Goal: Information Seeking & Learning: Learn about a topic

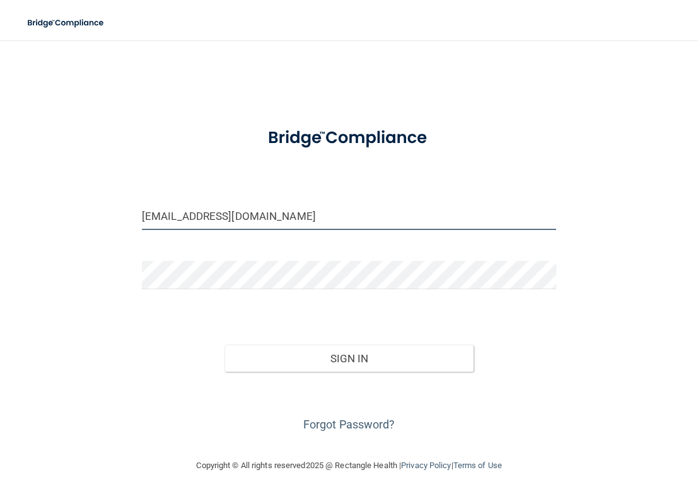
click at [274, 212] on input "Villagechiro1@outlook.com" at bounding box center [349, 216] width 414 height 28
type input "Village@Whidbey.net"
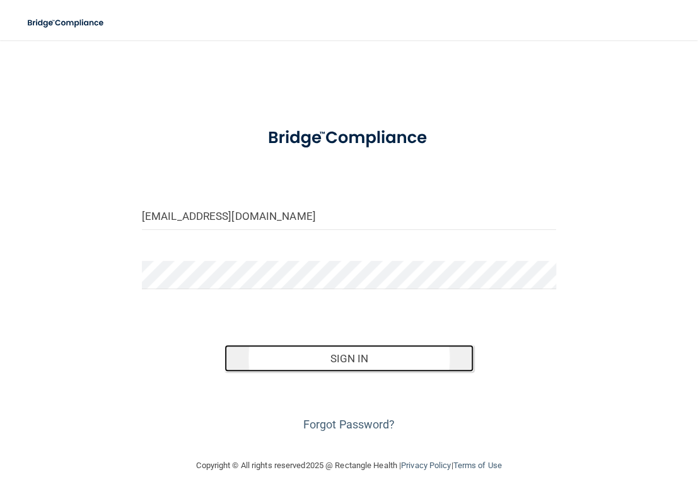
click at [292, 366] on button "Sign In" at bounding box center [348, 359] width 248 height 28
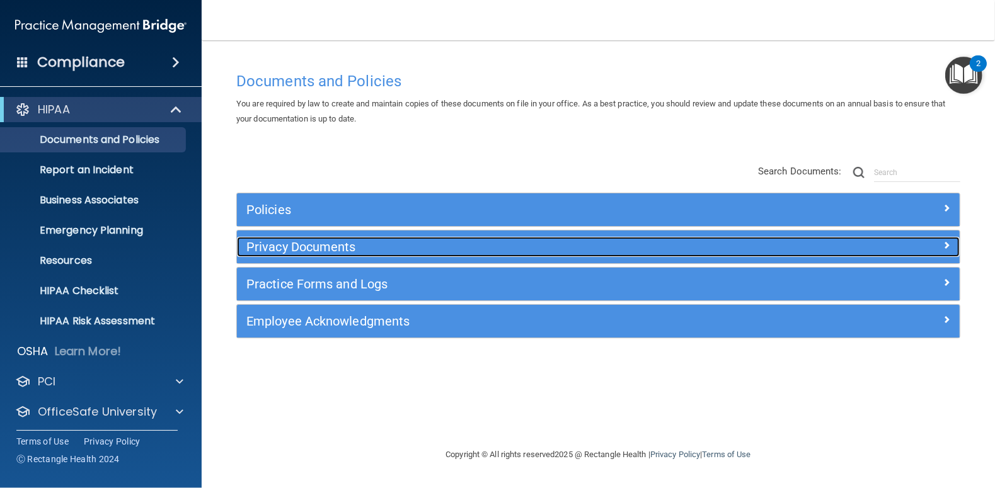
click at [289, 248] on h5 "Privacy Documents" at bounding box center [507, 247] width 523 height 14
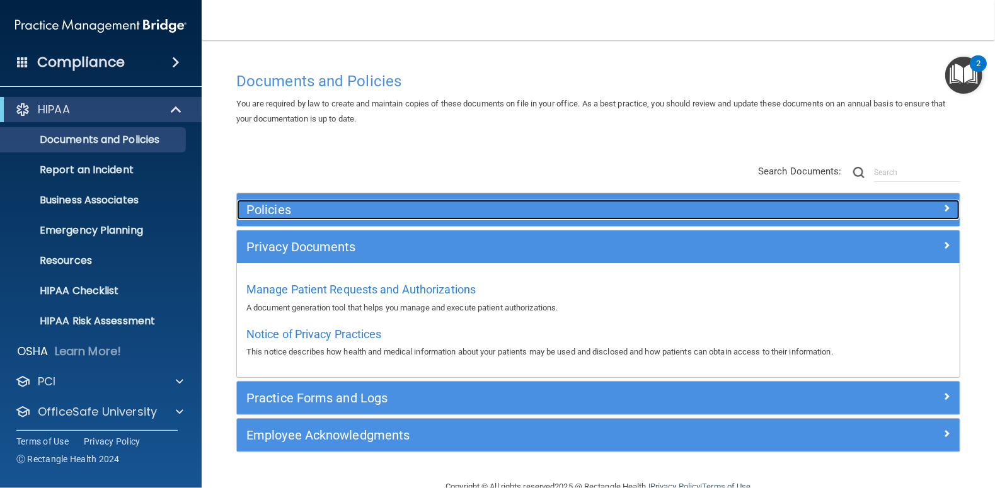
click at [263, 211] on h5 "Policies" at bounding box center [507, 210] width 523 height 14
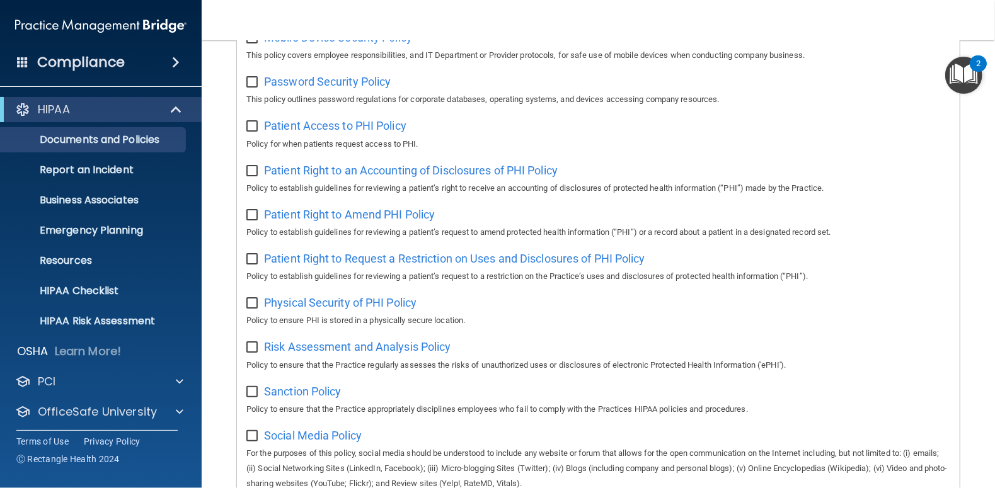
scroll to position [693, 0]
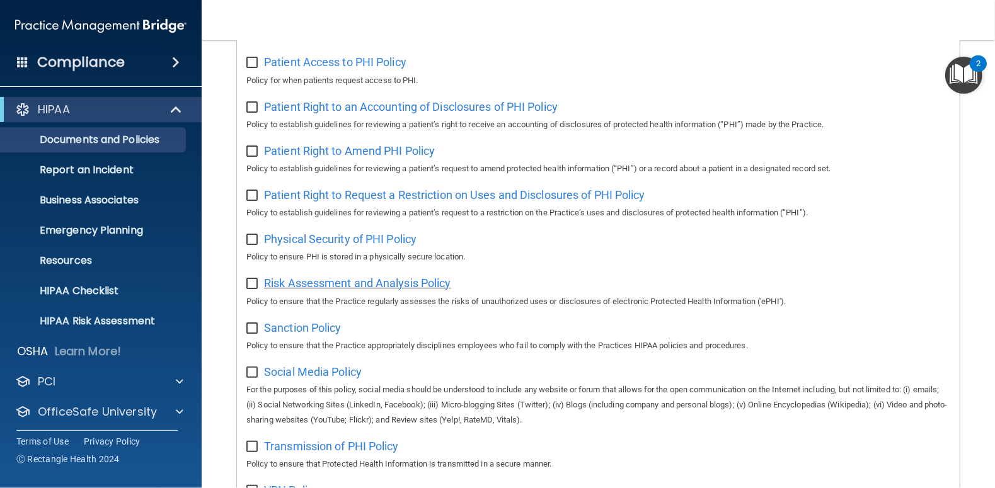
click at [378, 286] on span "Risk Assessment and Analysis Policy" at bounding box center [357, 283] width 187 height 13
click at [291, 330] on span "Sanction Policy" at bounding box center [303, 327] width 78 height 13
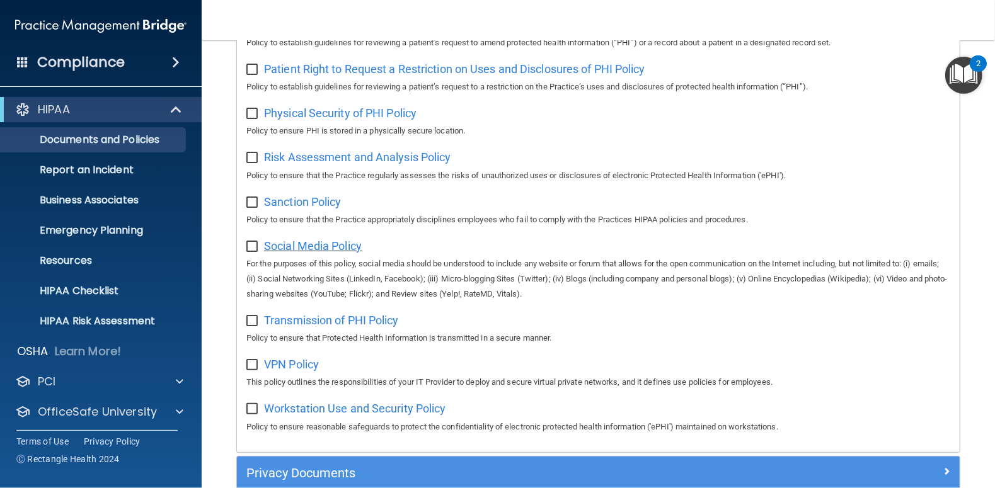
click at [308, 247] on span "Social Media Policy" at bounding box center [313, 245] width 98 height 13
click at [374, 320] on span "Transmission of PHI Policy" at bounding box center [331, 320] width 135 height 13
click at [298, 364] on span "VPN Policy" at bounding box center [291, 364] width 55 height 13
click at [366, 412] on span "Workstation Use and Security Policy" at bounding box center [355, 408] width 182 height 13
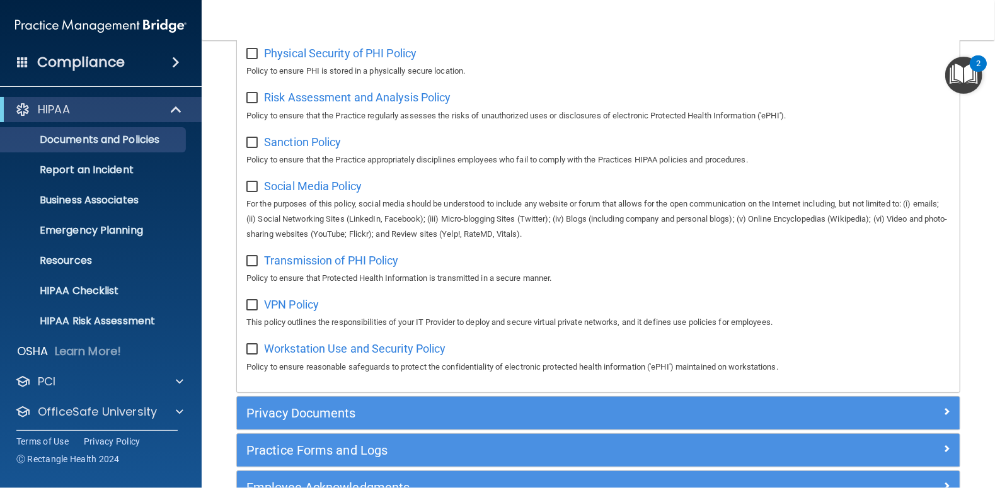
scroll to position [959, 0]
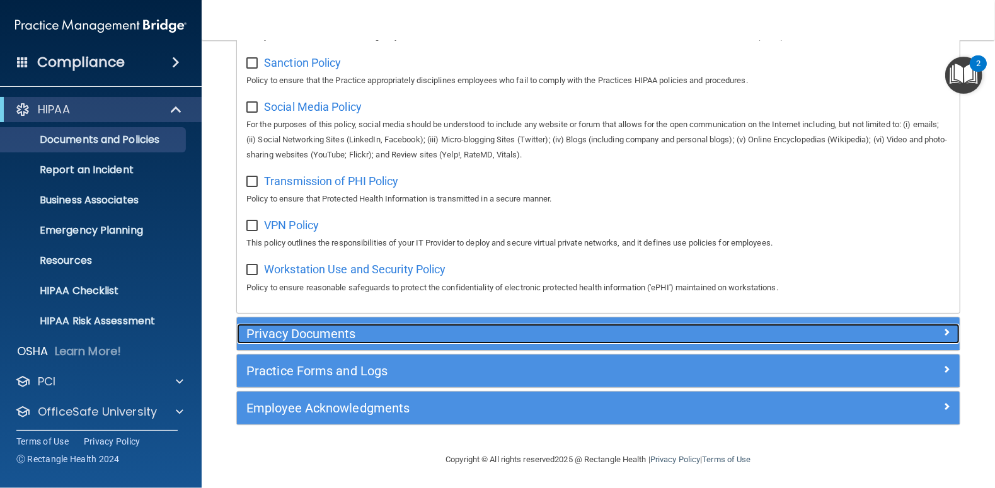
click at [323, 336] on h5 "Privacy Documents" at bounding box center [507, 334] width 523 height 14
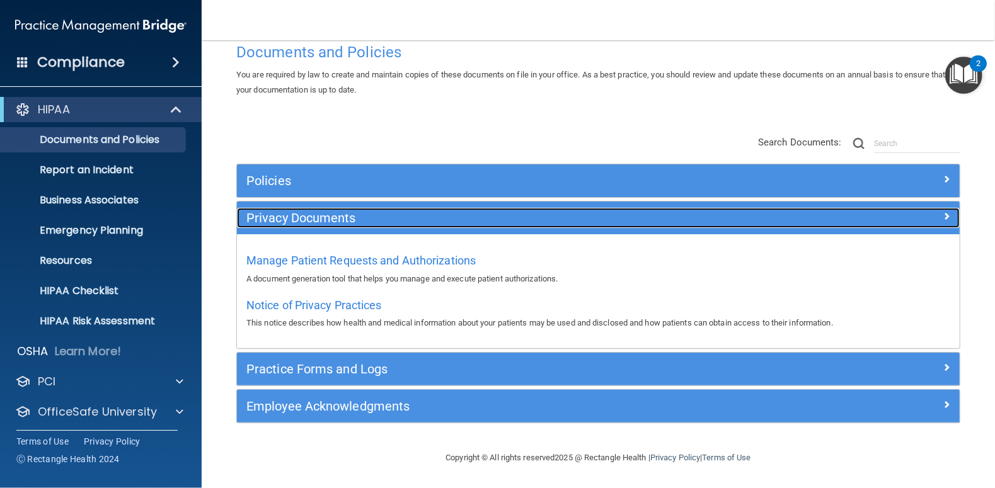
scroll to position [27, 0]
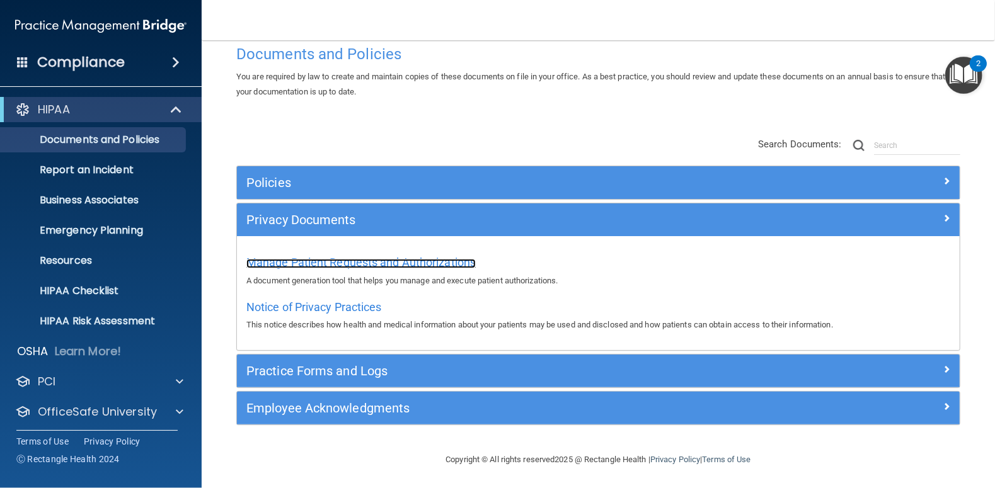
click at [393, 262] on span "Manage Patient Requests and Authorizations" at bounding box center [360, 262] width 229 height 13
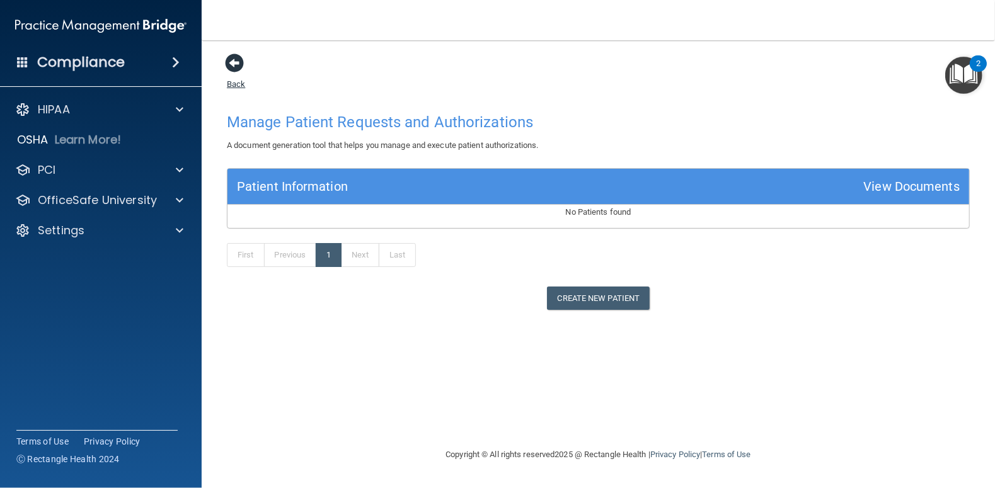
click at [234, 65] on span at bounding box center [234, 63] width 19 height 19
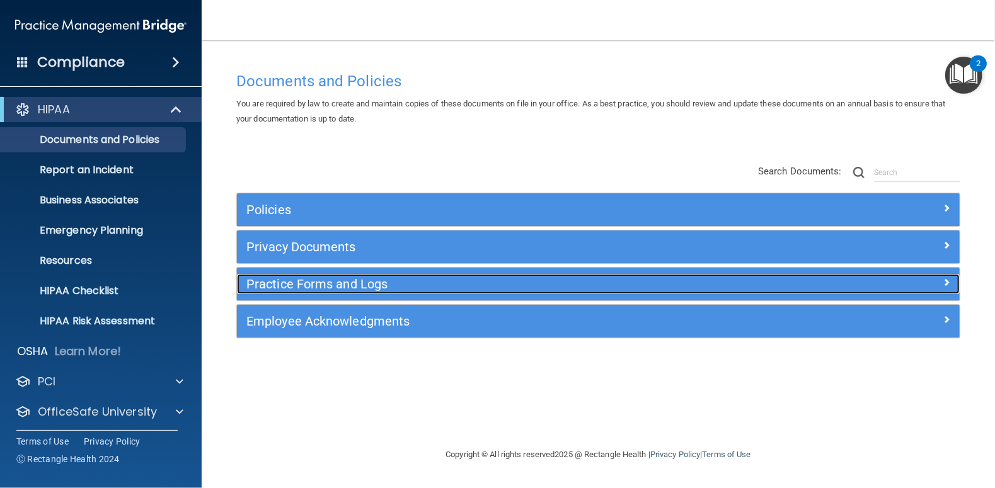
click at [332, 292] on div "Practice Forms and Logs" at bounding box center [508, 284] width 542 height 20
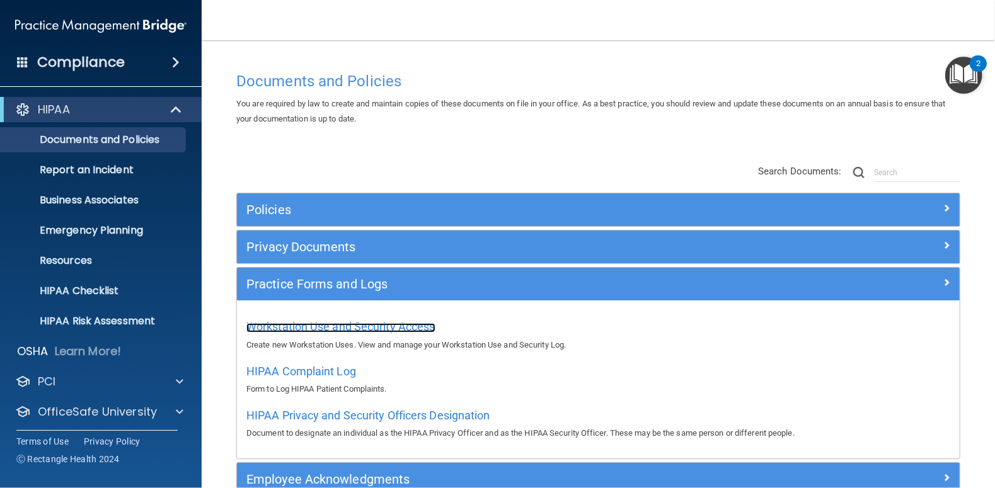
click at [366, 327] on span "Workstation Use and Security Access" at bounding box center [340, 326] width 189 height 13
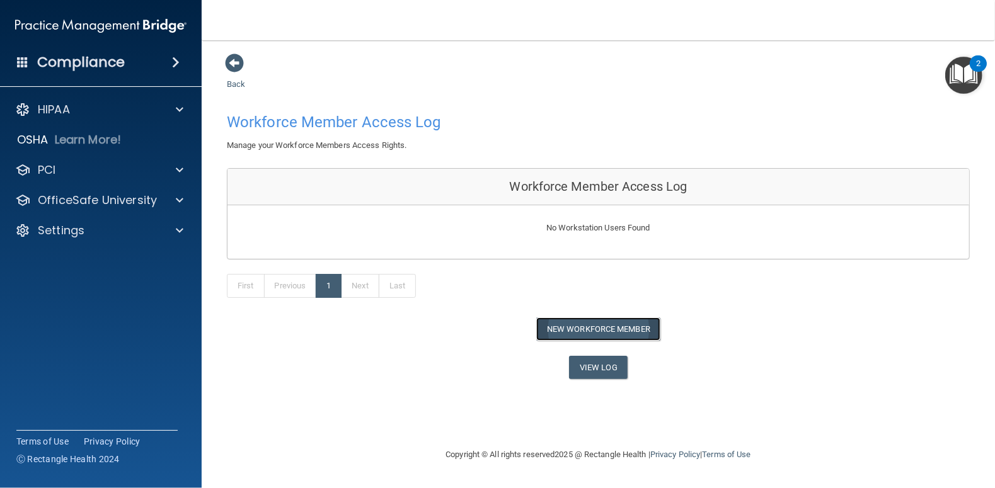
click at [606, 328] on button "New Workforce Member" at bounding box center [598, 329] width 124 height 23
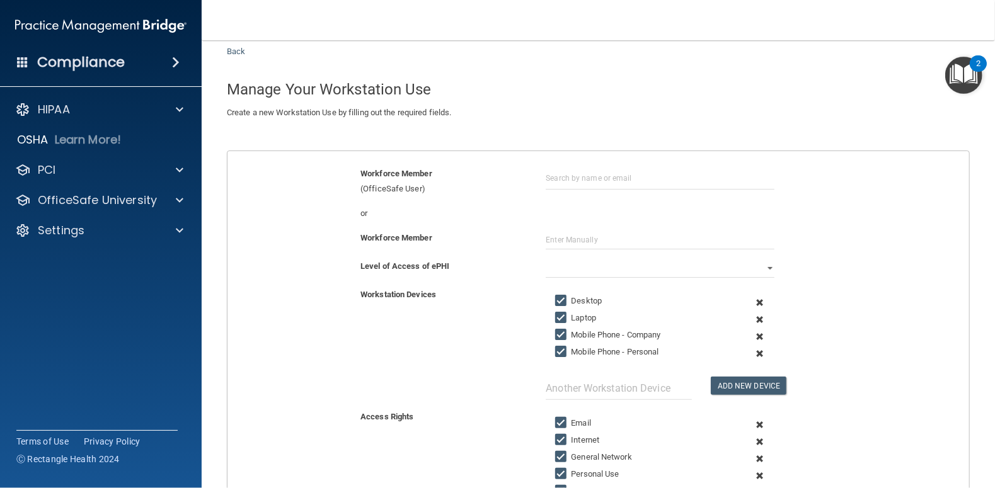
scroll to position [32, 0]
click at [560, 178] on input "text" at bounding box center [660, 178] width 228 height 23
click at [493, 207] on div "or" at bounding box center [443, 214] width 185 height 15
click at [627, 172] on input "Village@whidbey.net" at bounding box center [660, 178] width 228 height 23
click at [507, 190] on div "Workforce Member (OfficeSafe User)" at bounding box center [443, 182] width 185 height 30
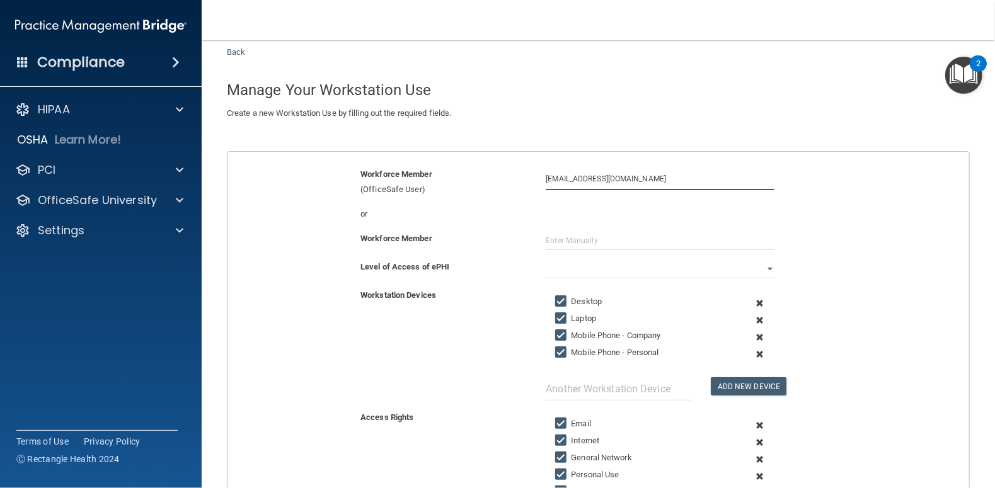
click at [642, 180] on input "Village@whidbey.net" at bounding box center [660, 178] width 228 height 23
click at [528, 209] on div "or" at bounding box center [443, 214] width 185 height 15
click at [575, 239] on input "text" at bounding box center [660, 240] width 228 height 19
click at [610, 180] on input "Village@whidbey.net" at bounding box center [660, 178] width 228 height 23
click at [588, 208] on div "[PERSON_NAME]" at bounding box center [591, 209] width 61 height 11
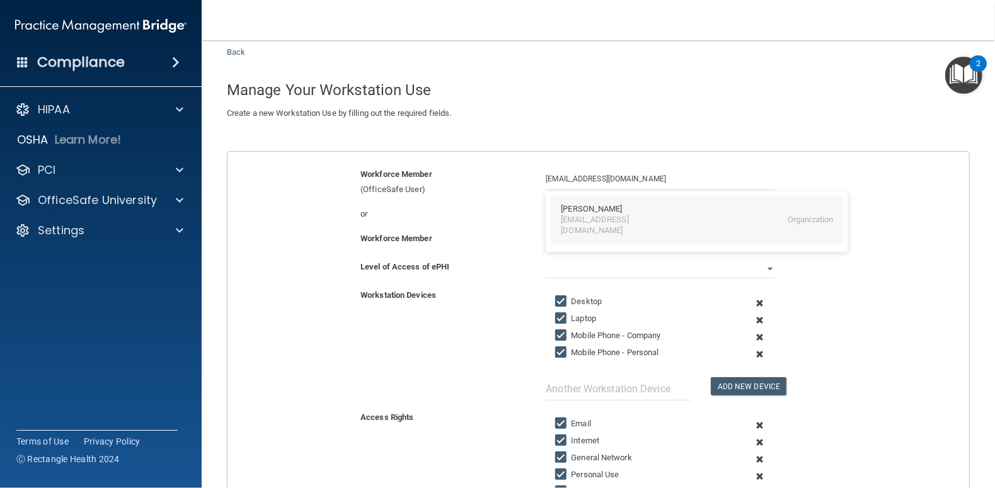
type input "[PERSON_NAME]"
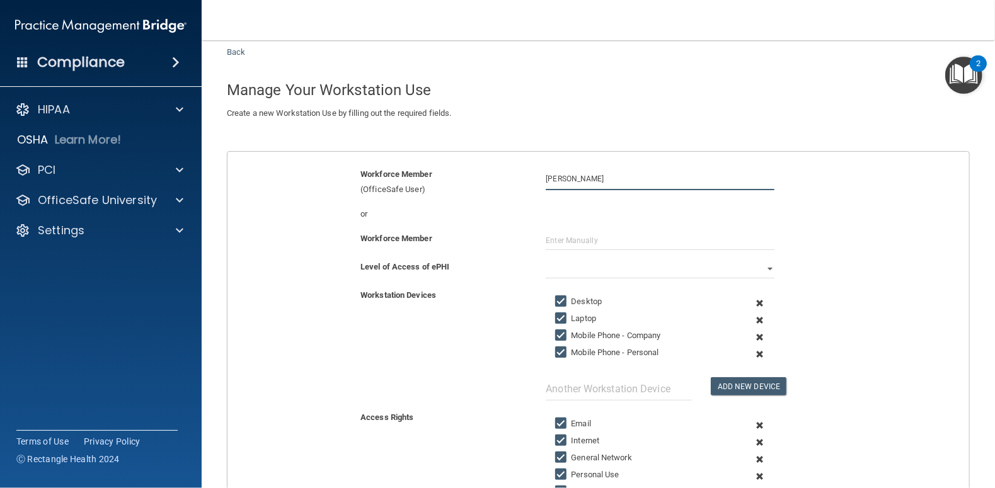
click at [597, 180] on input "[PERSON_NAME]" at bounding box center [660, 178] width 228 height 23
drag, startPoint x: 600, startPoint y: 178, endPoint x: 502, endPoint y: 171, distance: 98.6
click at [502, 171] on div "Workforce Member (OfficeSafe User) Jared Andrews Jared Andrews village@whidbey.…" at bounding box center [598, 182] width 761 height 30
click at [597, 180] on input "text" at bounding box center [660, 178] width 228 height 23
click at [505, 214] on div "or" at bounding box center [443, 214] width 185 height 15
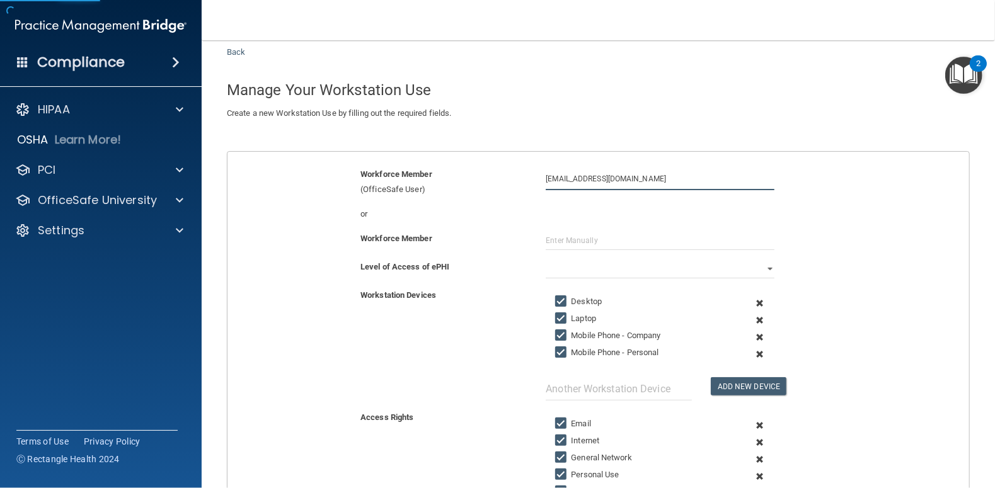
click at [591, 178] on input "Village1@whidbey.net" at bounding box center [660, 178] width 228 height 23
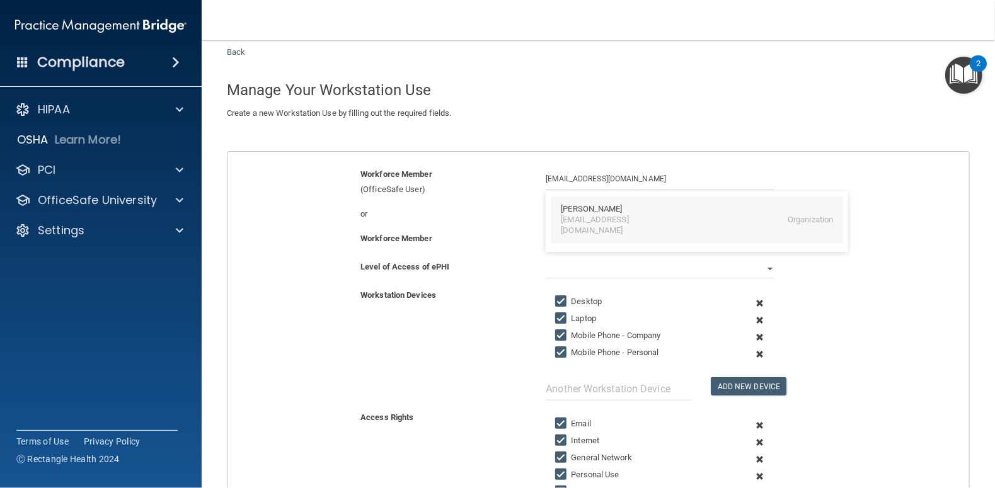
click at [551, 205] on div "Angel Pfiester village1@whidbey.net Organization" at bounding box center [697, 220] width 292 height 47
type input "Angel Pfiester"
click at [579, 245] on input "text" at bounding box center [660, 240] width 228 height 19
click at [509, 268] on div "Level of Access of ePHI" at bounding box center [443, 267] width 185 height 15
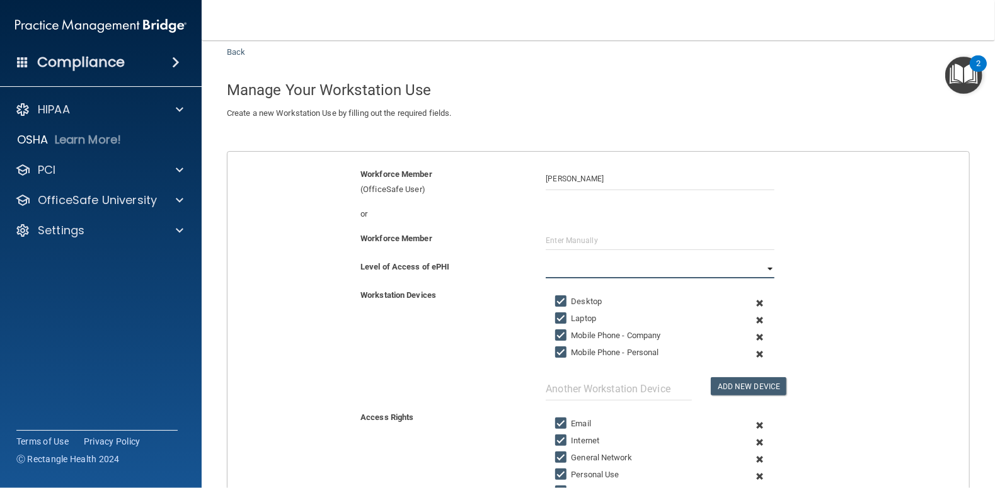
click at [697, 269] on select "Full Limited None" at bounding box center [660, 269] width 228 height 19
select select "0"
click at [546, 260] on select "Full Limited None" at bounding box center [660, 269] width 228 height 19
click at [555, 332] on input "Mobile Phone - Company" at bounding box center [562, 336] width 14 height 10
checkbox input "false"
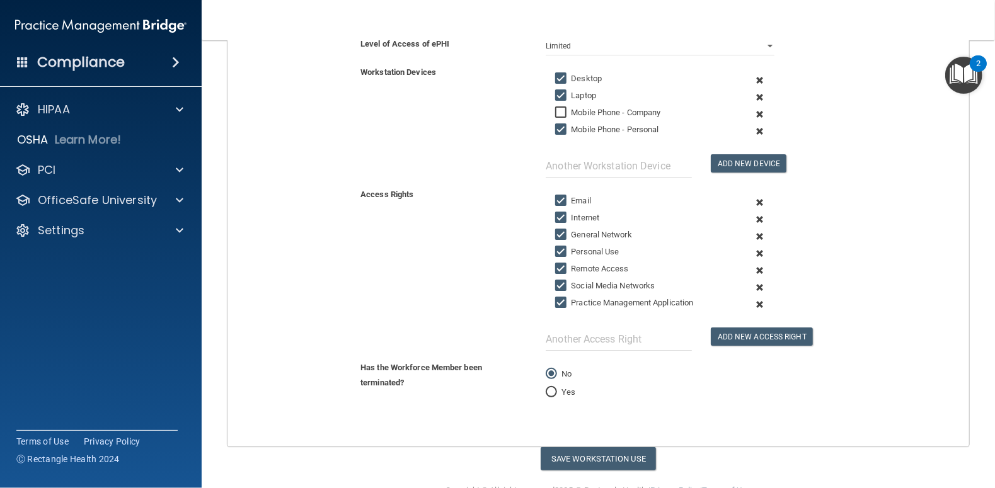
scroll to position [284, 0]
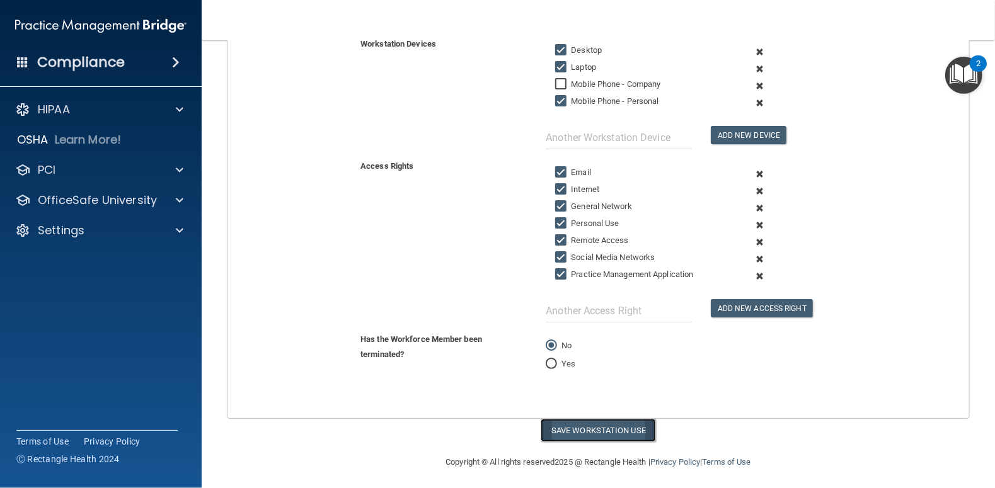
click at [608, 427] on button "Save Workstation Use" at bounding box center [598, 430] width 115 height 23
select select "? string:Full ?"
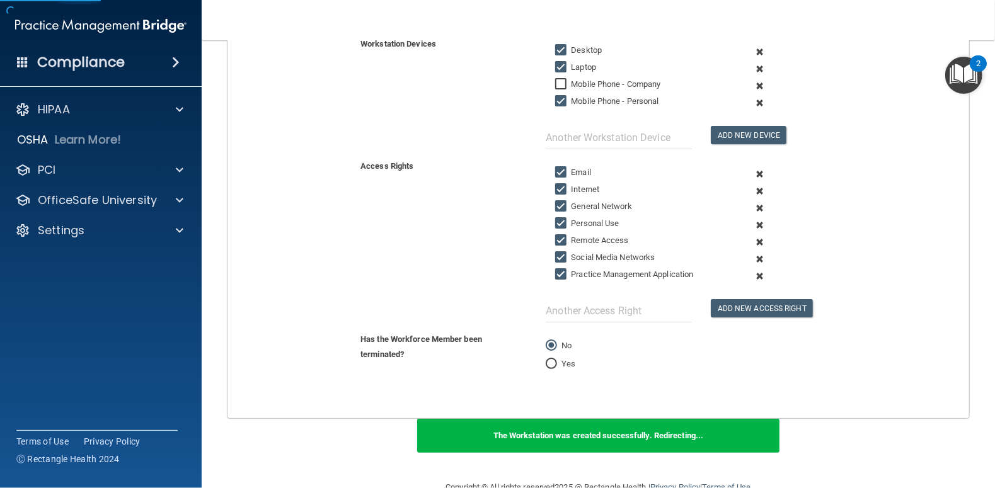
scroll to position [24, 0]
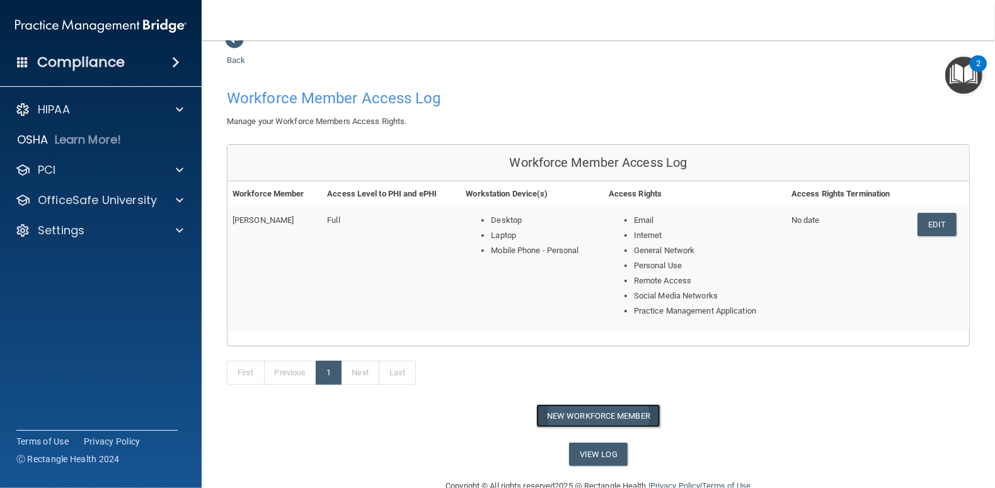
click at [562, 417] on button "New Workforce Member" at bounding box center [598, 416] width 124 height 23
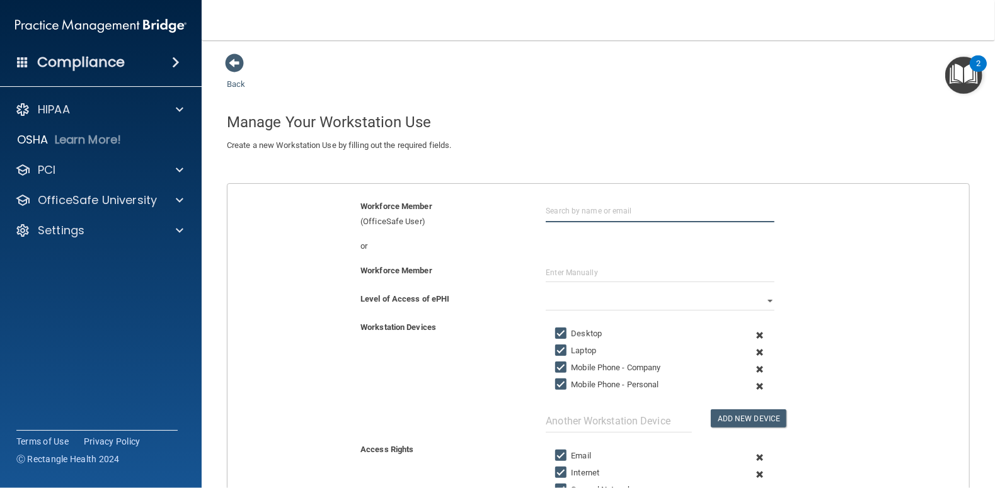
click at [562, 211] on input "text" at bounding box center [660, 210] width 228 height 23
click at [631, 217] on input "Village@whidbey.net" at bounding box center [660, 210] width 228 height 23
click at [586, 215] on input "Village@whidbey.net" at bounding box center [660, 210] width 228 height 23
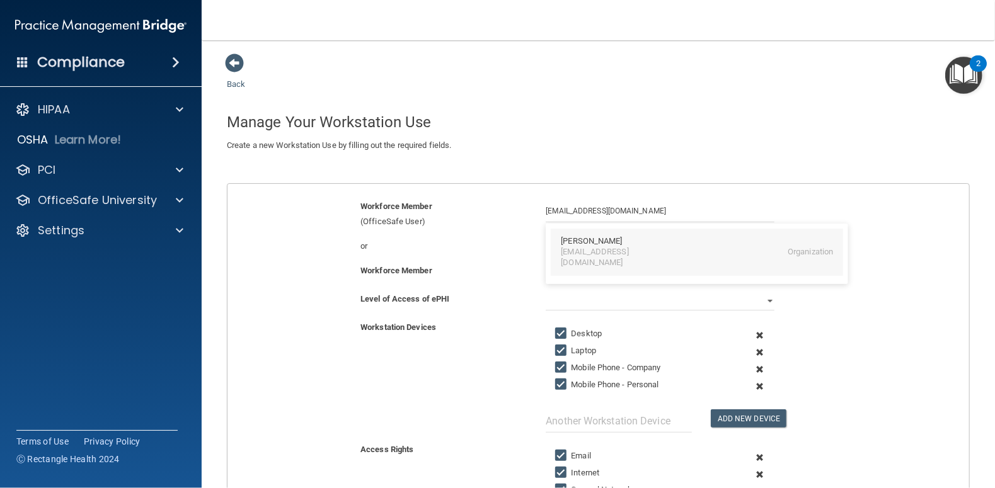
click at [561, 247] on div "[EMAIL_ADDRESS][DOMAIN_NAME]" at bounding box center [615, 257] width 109 height 21
type input "[PERSON_NAME]"
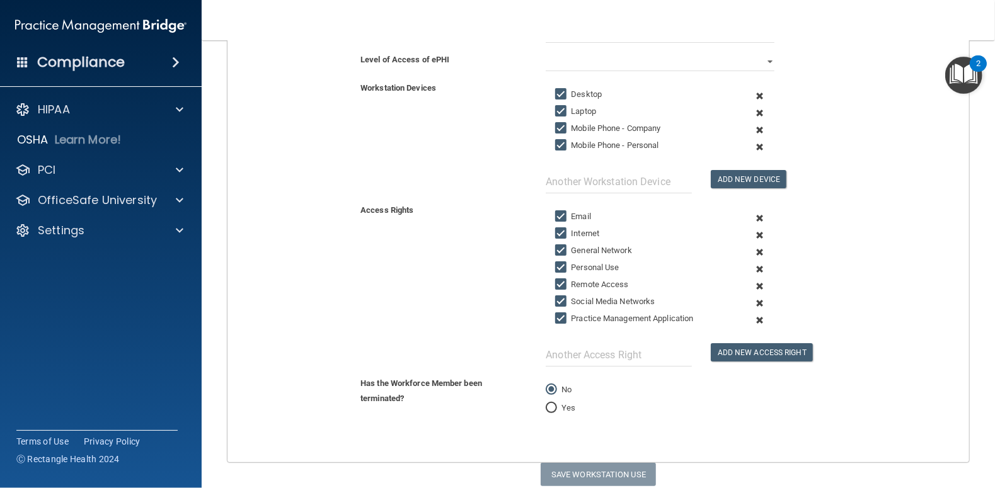
scroll to position [284, 0]
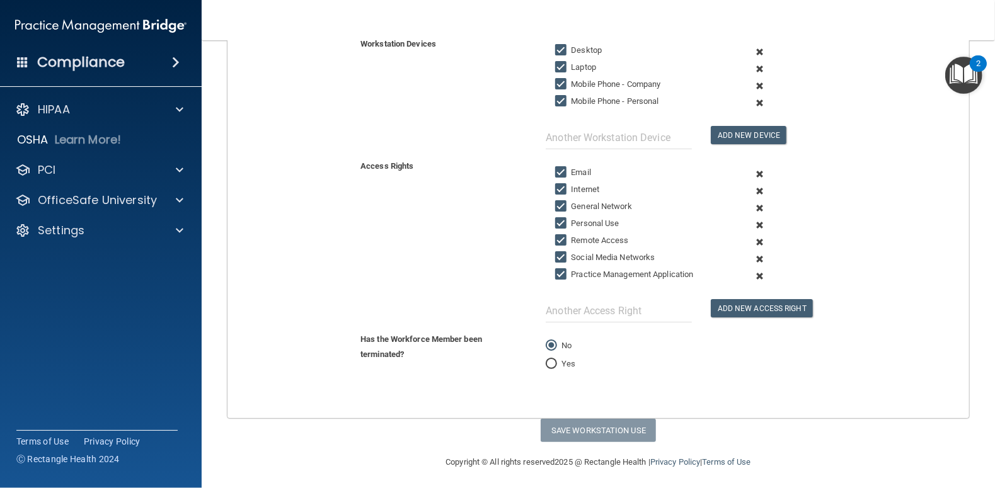
click at [478, 137] on div "Workstation Devices Desktop Laptop Mobile Phone - Company Mobile Phone - Person…" at bounding box center [598, 93] width 761 height 113
click at [558, 80] on input "Mobile Phone - Company" at bounding box center [562, 84] width 14 height 10
checkbox input "true"
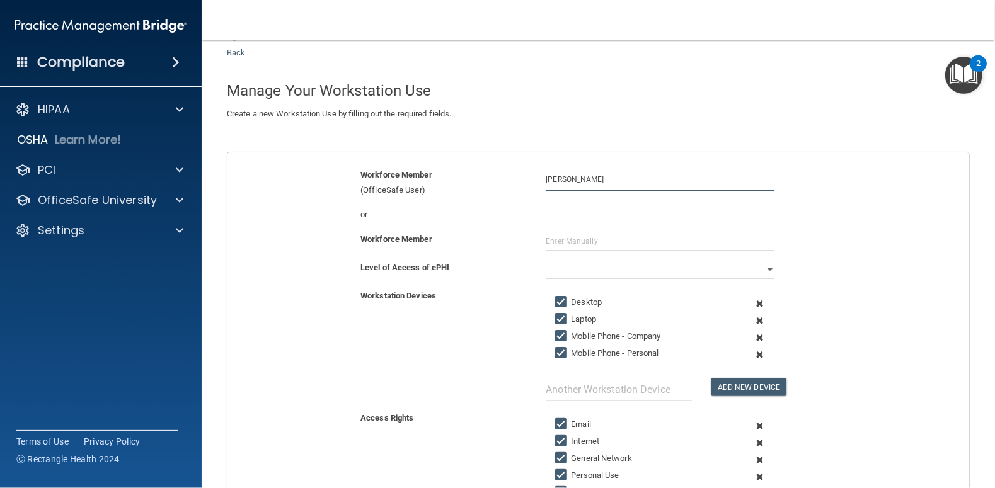
click at [604, 181] on input "[PERSON_NAME]" at bounding box center [660, 179] width 228 height 23
click at [505, 233] on div "Workforce Member" at bounding box center [443, 239] width 185 height 15
click at [546, 239] on input "text" at bounding box center [660, 241] width 228 height 19
click at [501, 254] on div "Workforce Member" at bounding box center [598, 246] width 761 height 28
click at [697, 267] on select "Full Limited None" at bounding box center [660, 269] width 228 height 19
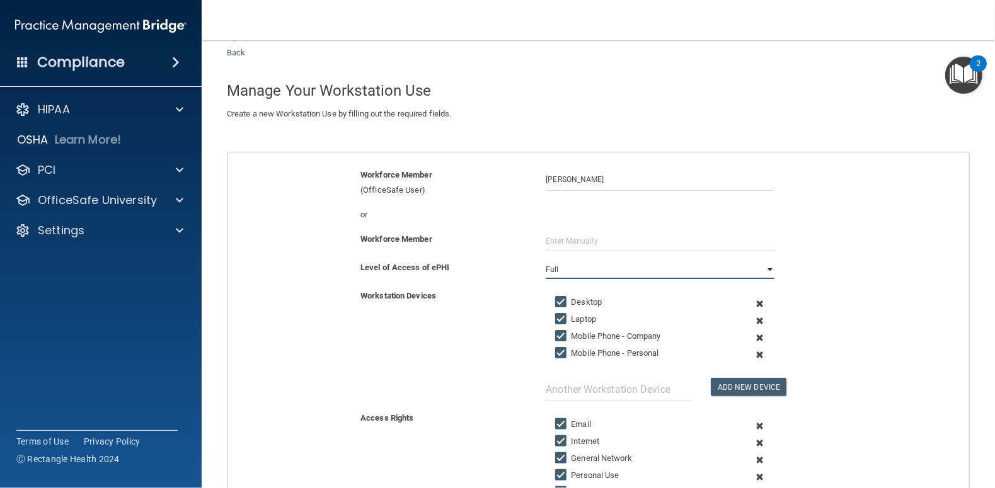
click at [546, 260] on select "Full Limited None" at bounding box center [660, 269] width 228 height 19
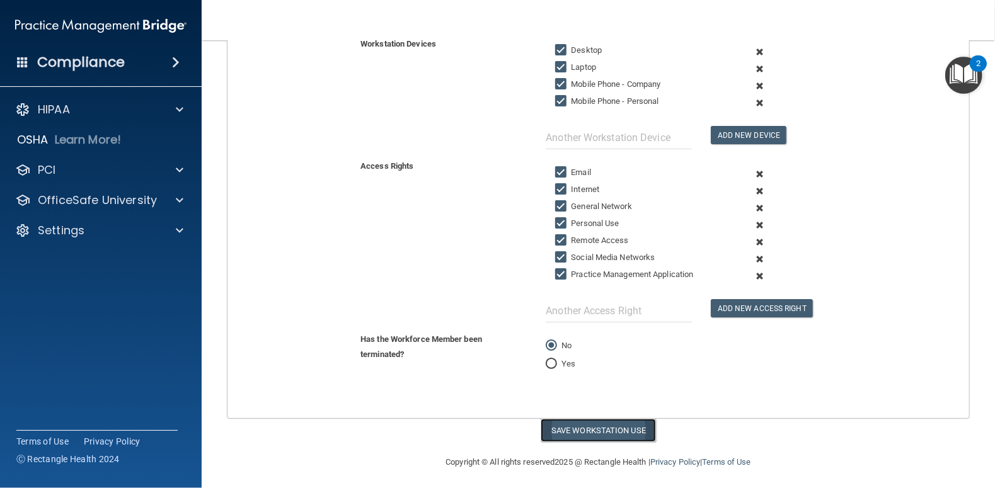
click at [599, 430] on button "Save Workstation Use" at bounding box center [598, 430] width 115 height 23
select select "? string:Full ?"
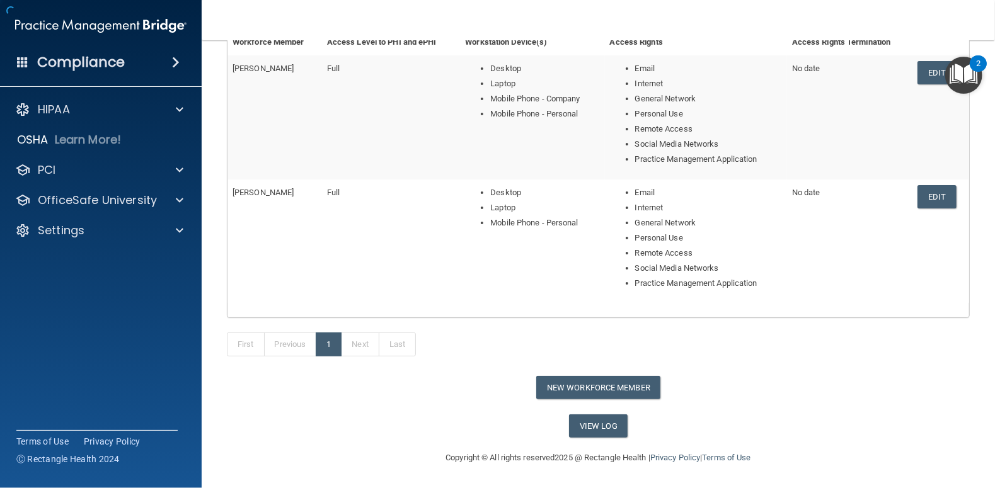
scroll to position [147, 0]
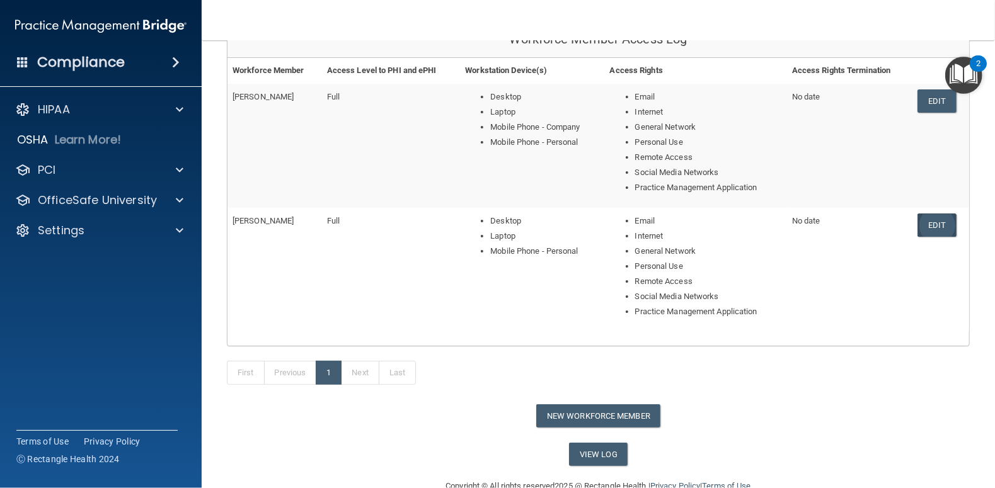
click at [697, 227] on link "Edit" at bounding box center [937, 225] width 38 height 23
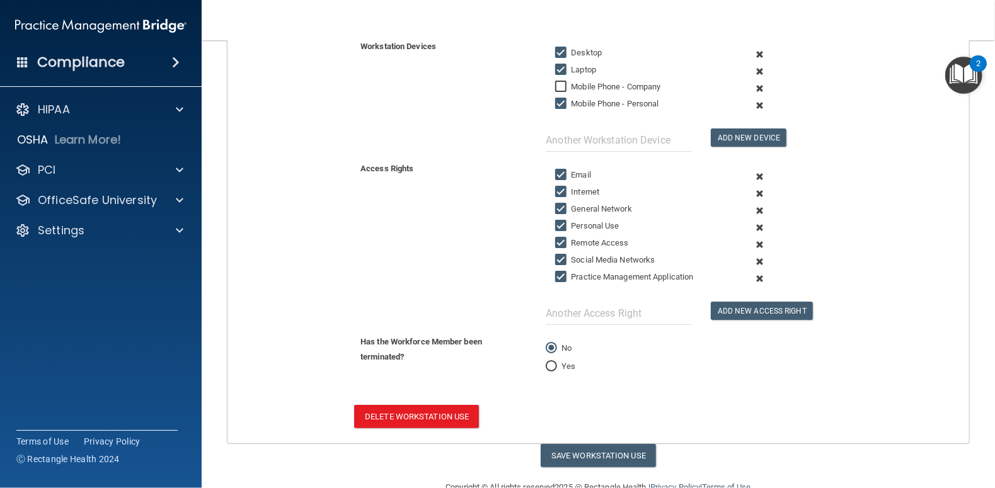
click at [555, 83] on input "Mobile Phone - Company" at bounding box center [562, 87] width 14 height 10
checkbox input "true"
click at [582, 449] on button "Save Workstation Use" at bounding box center [598, 455] width 115 height 23
select select "? string:Full ?"
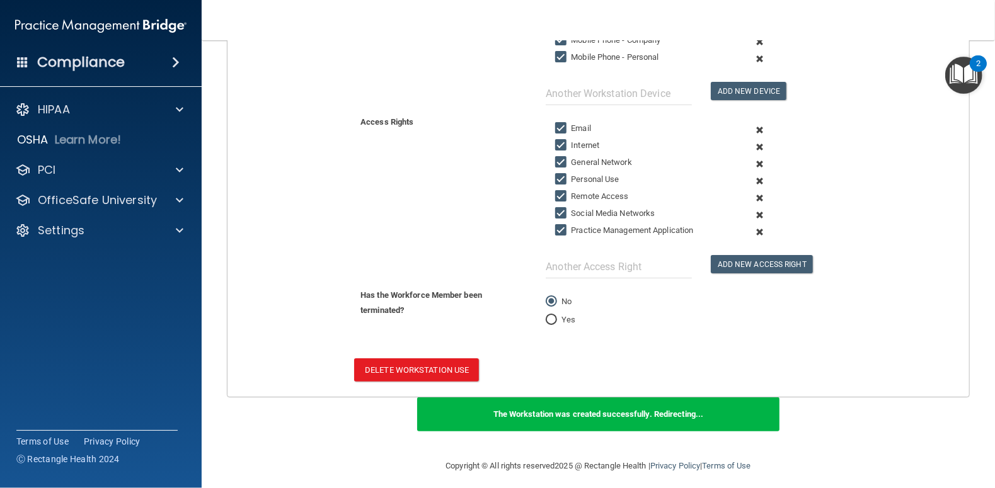
scroll to position [332, 0]
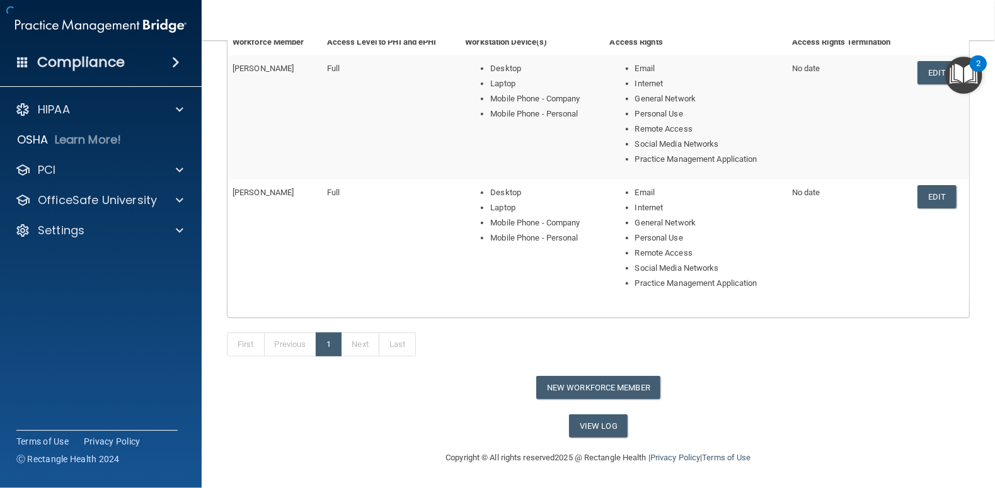
scroll to position [173, 0]
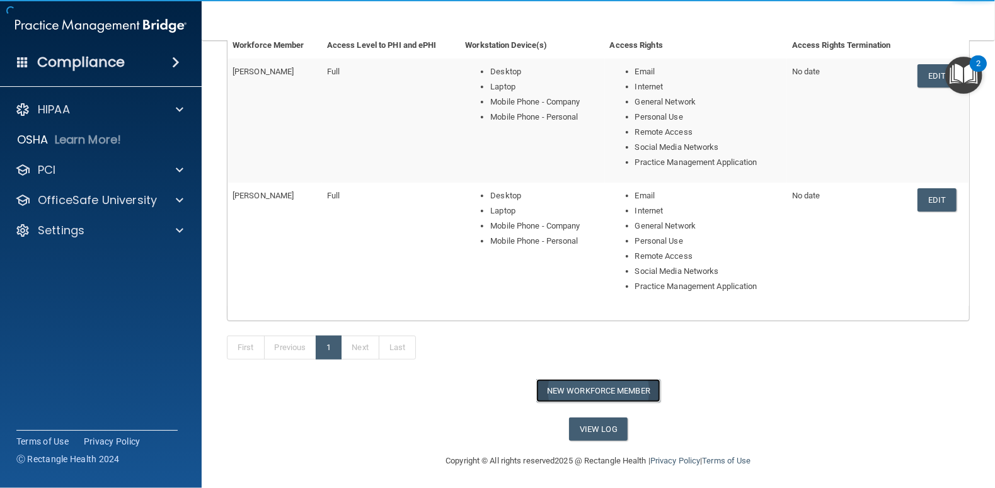
click at [625, 390] on button "New Workforce Member" at bounding box center [598, 390] width 124 height 23
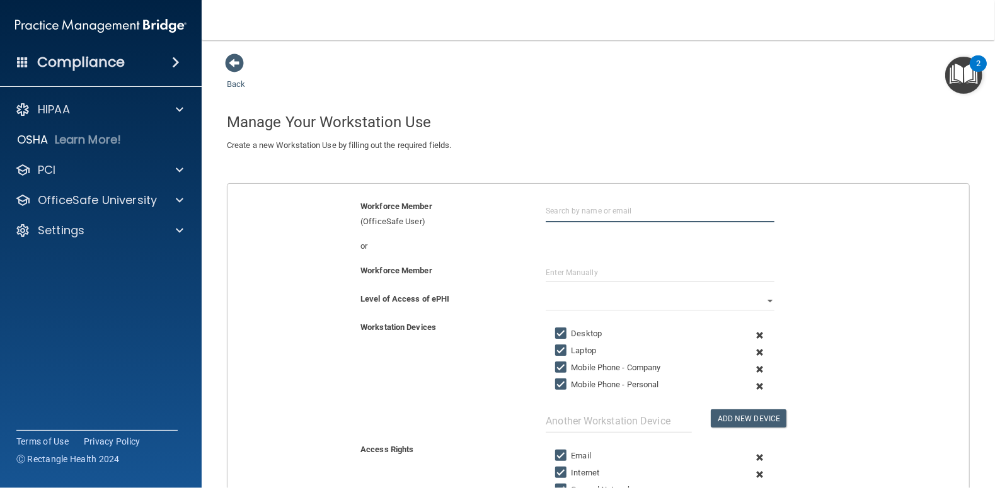
click at [575, 214] on input "text" at bounding box center [660, 210] width 228 height 23
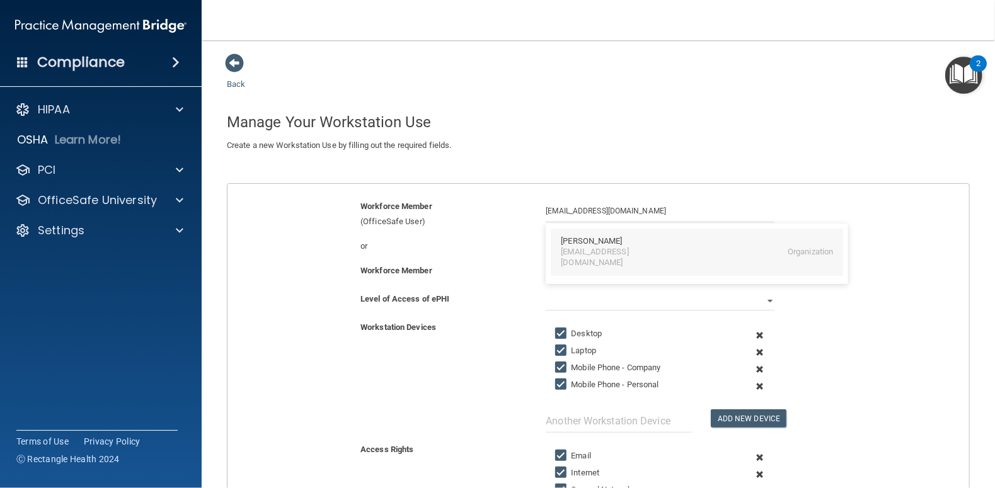
click at [572, 247] on div "villagechiro1@gmail.com" at bounding box center [615, 257] width 109 height 21
type input "[PERSON_NAME]"
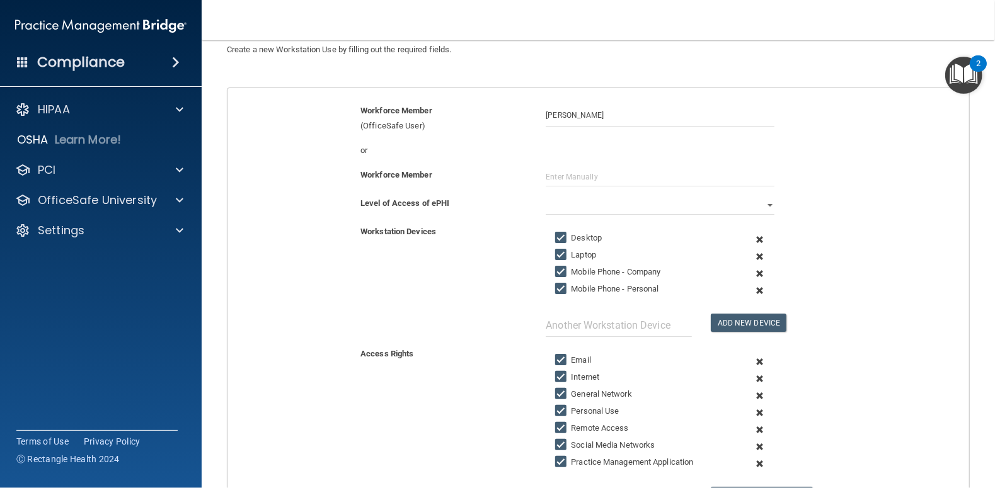
scroll to position [126, 0]
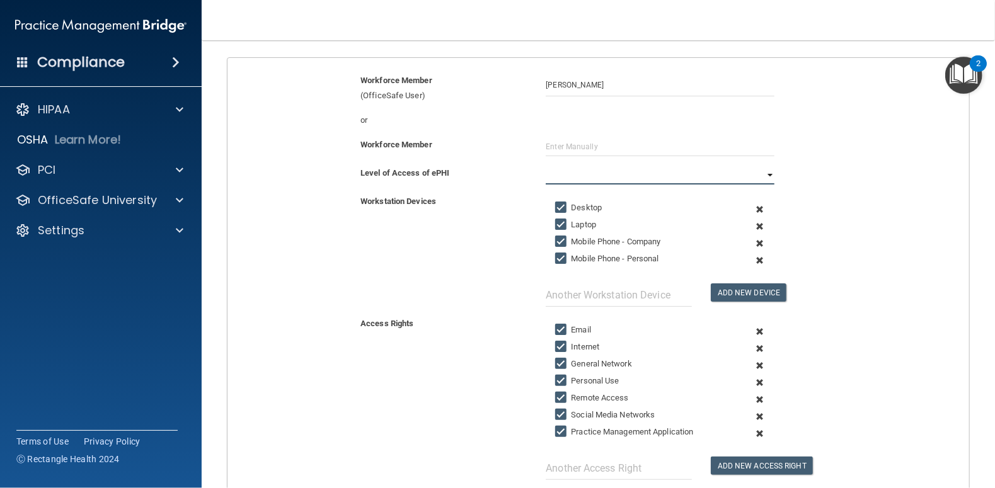
click at [697, 176] on select "Full Limited None" at bounding box center [660, 175] width 228 height 19
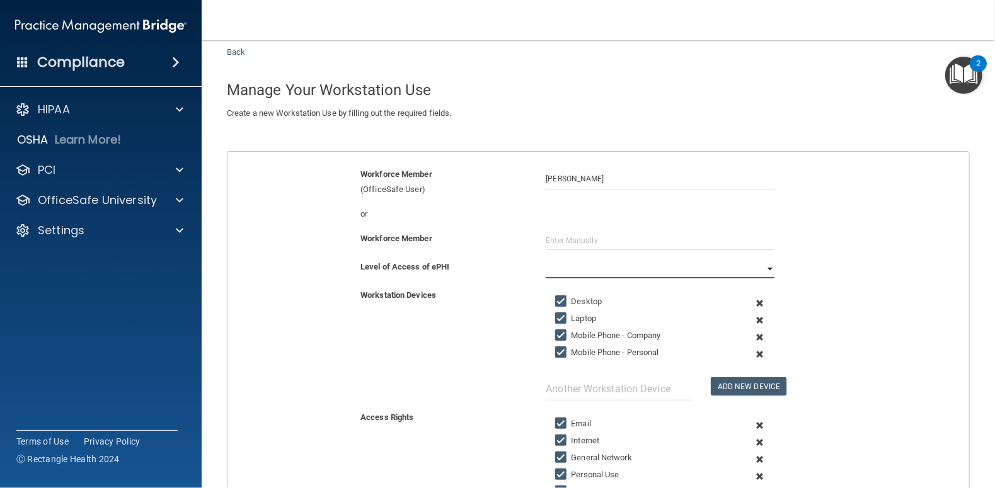
scroll to position [95, 0]
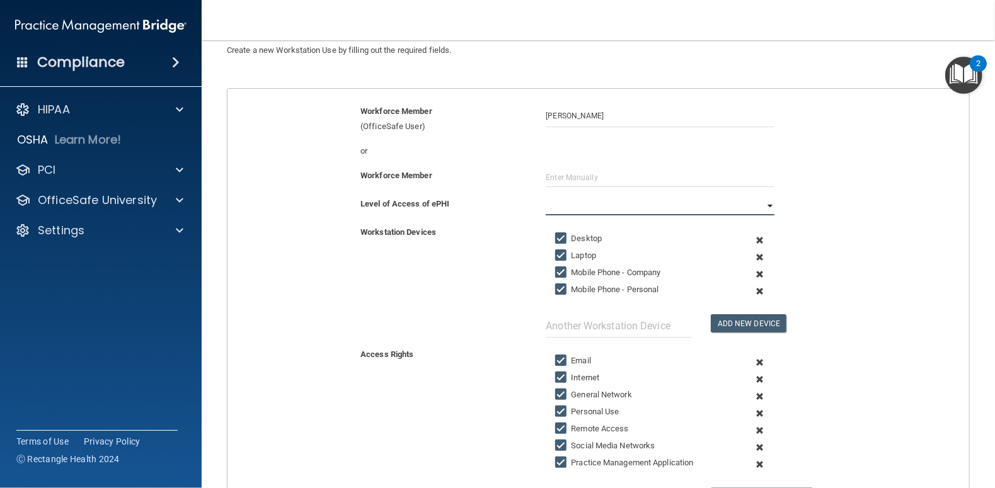
click at [697, 202] on select "Full Limited None" at bounding box center [660, 206] width 228 height 19
select select "1"
click at [546, 197] on select "Full Limited None" at bounding box center [660, 206] width 228 height 19
click at [558, 253] on input "Laptop" at bounding box center [562, 256] width 14 height 10
checkbox input "false"
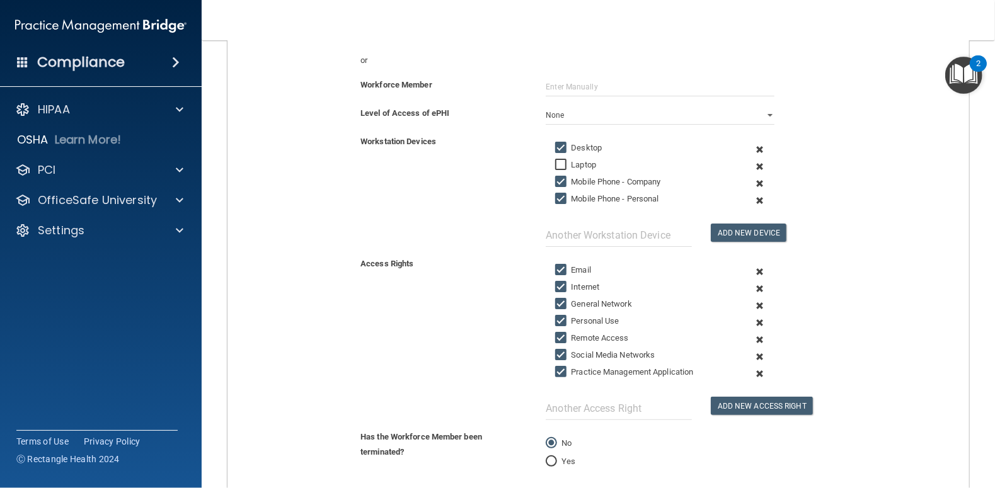
scroll to position [221, 0]
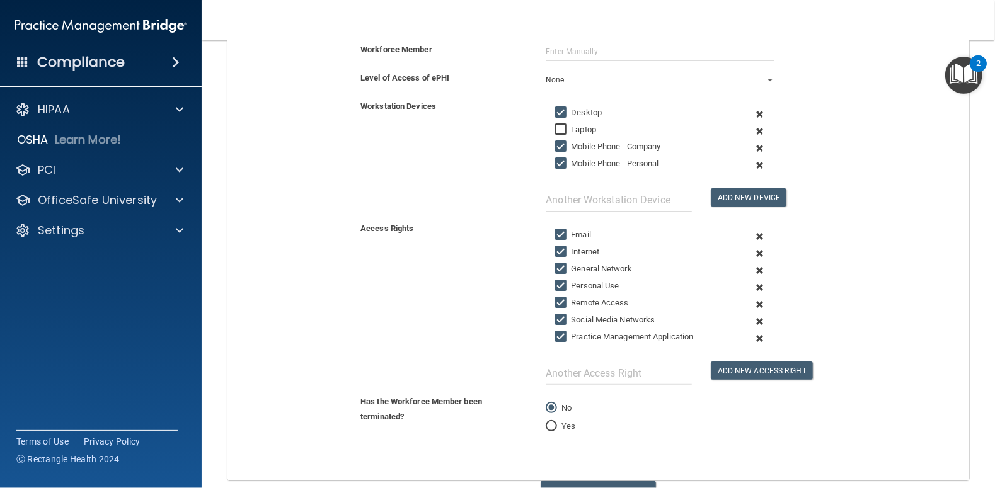
click at [556, 298] on input "Remote Access" at bounding box center [562, 303] width 14 height 10
checkbox input "false"
click at [558, 318] on input "Social Media Networks" at bounding box center [562, 320] width 14 height 10
checkbox input "false"
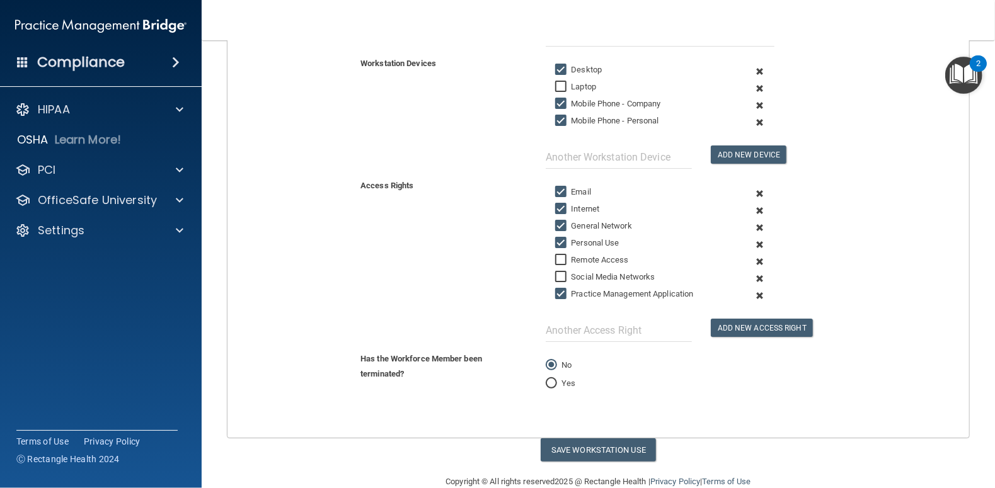
scroll to position [284, 0]
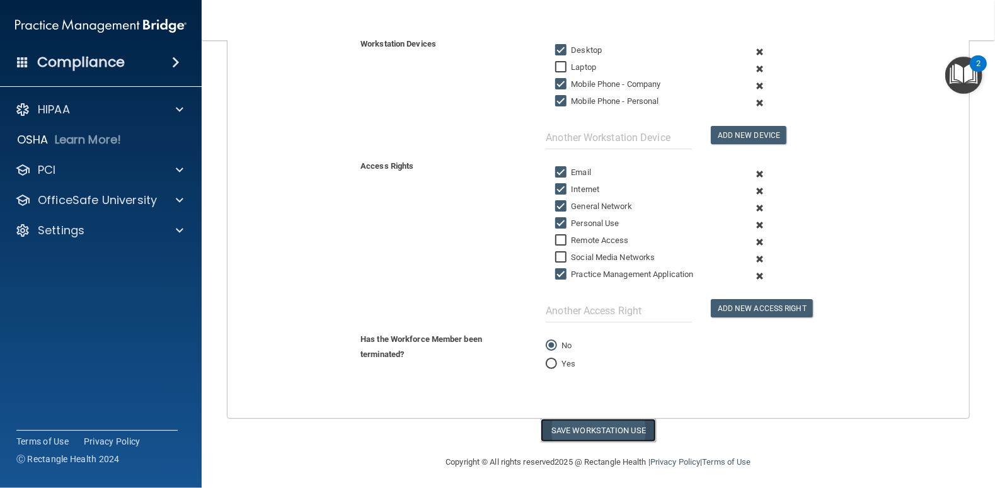
click at [597, 422] on button "Save Workstation Use" at bounding box center [598, 430] width 115 height 23
select select "? string:Limited ?"
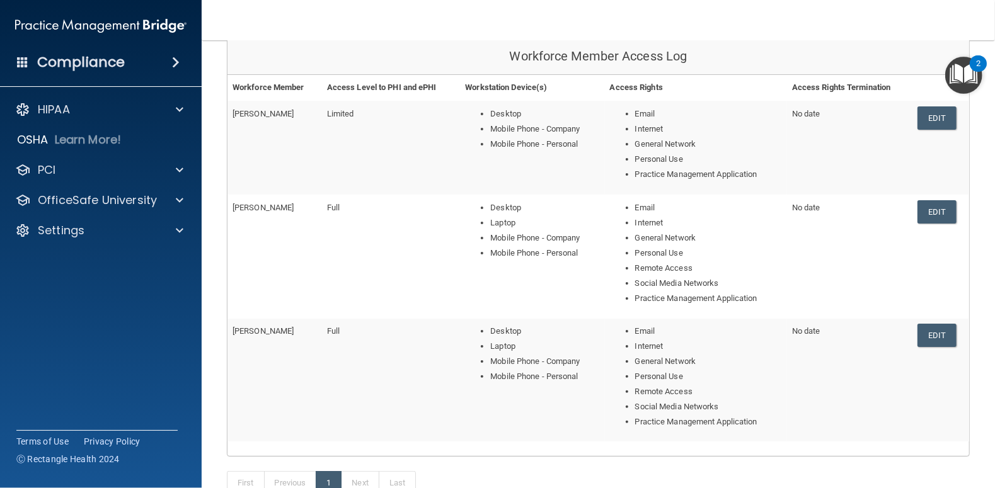
scroll to position [267, 0]
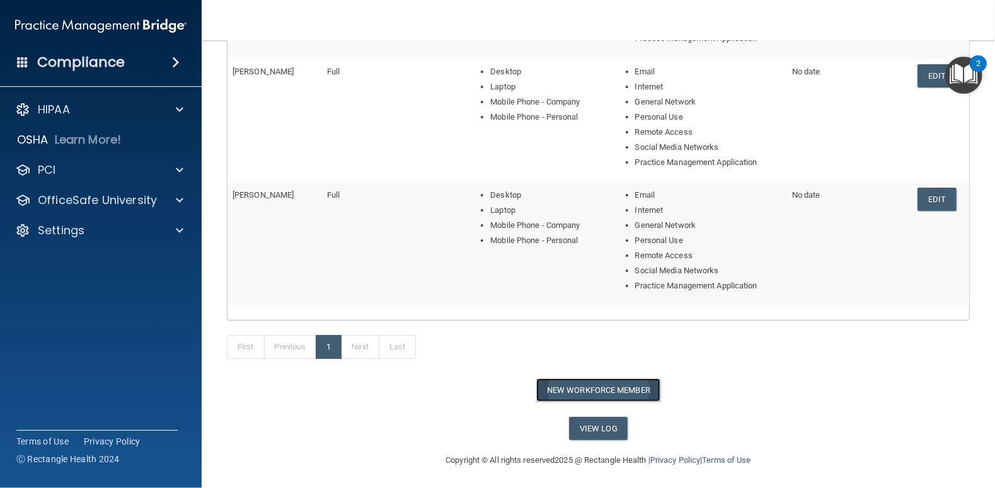
click at [568, 391] on button "New Workforce Member" at bounding box center [598, 390] width 124 height 23
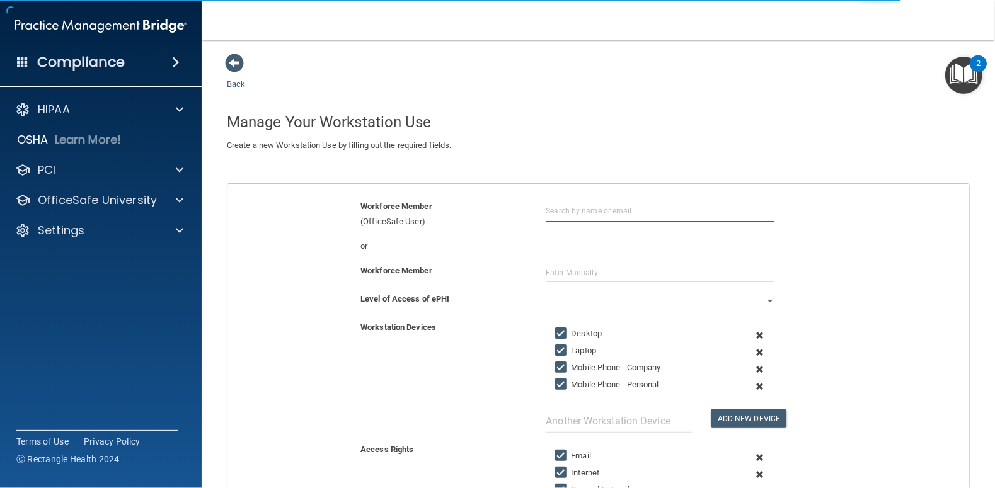
click at [573, 211] on input "text" at bounding box center [660, 210] width 228 height 23
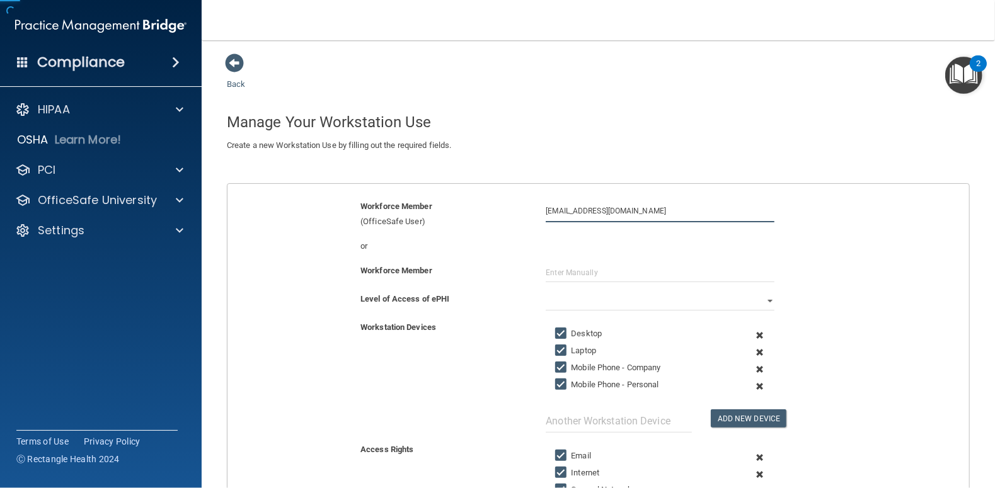
click at [579, 210] on input "Villagechiro1@outlook.com" at bounding box center [660, 210] width 228 height 23
click at [561, 207] on input "Villagechiro1@outlook.com" at bounding box center [660, 210] width 228 height 23
click at [563, 247] on div "[EMAIL_ADDRESS][DOMAIN_NAME]" at bounding box center [615, 257] width 109 height 21
type input "Tara Herring"
click at [697, 298] on select "Full Limited None" at bounding box center [660, 301] width 228 height 19
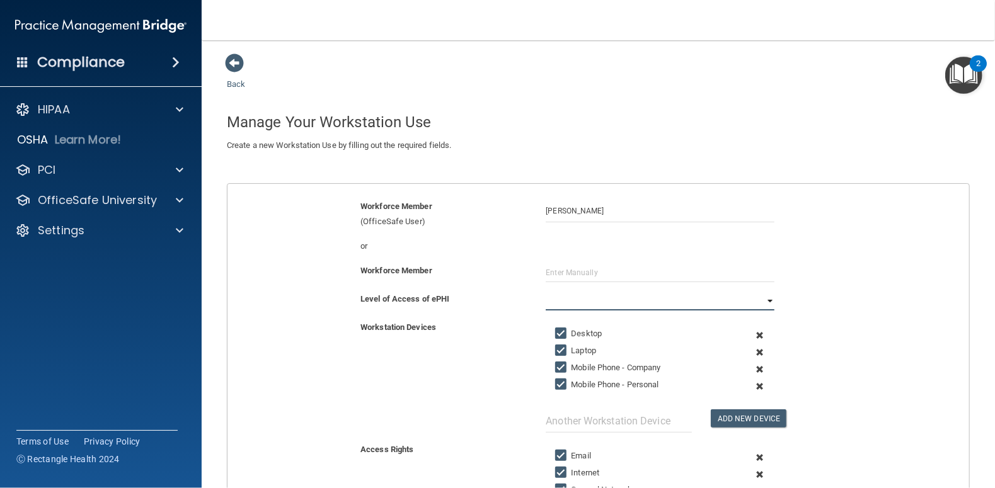
select select "1"
click at [546, 292] on select "Full Limited None" at bounding box center [660, 301] width 228 height 19
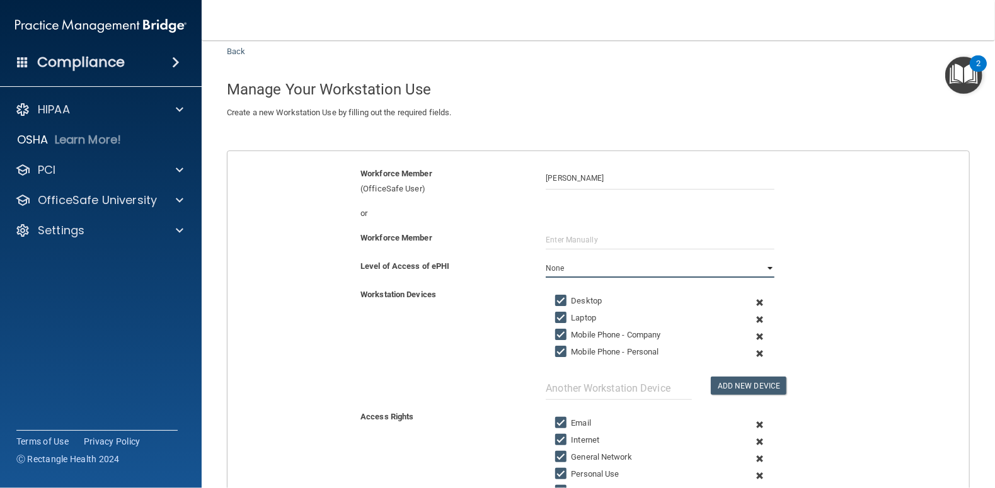
scroll to position [63, 0]
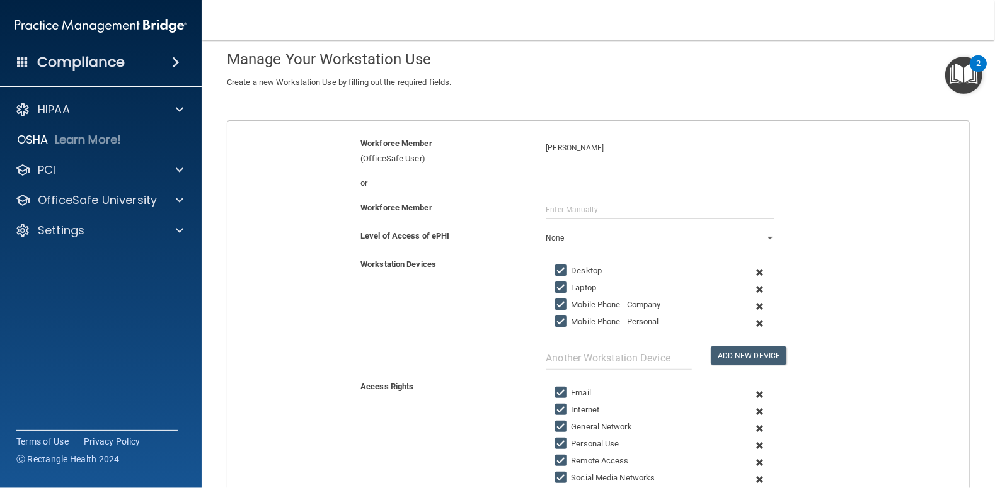
click at [555, 304] on input "Mobile Phone - Company" at bounding box center [562, 305] width 14 height 10
checkbox input "false"
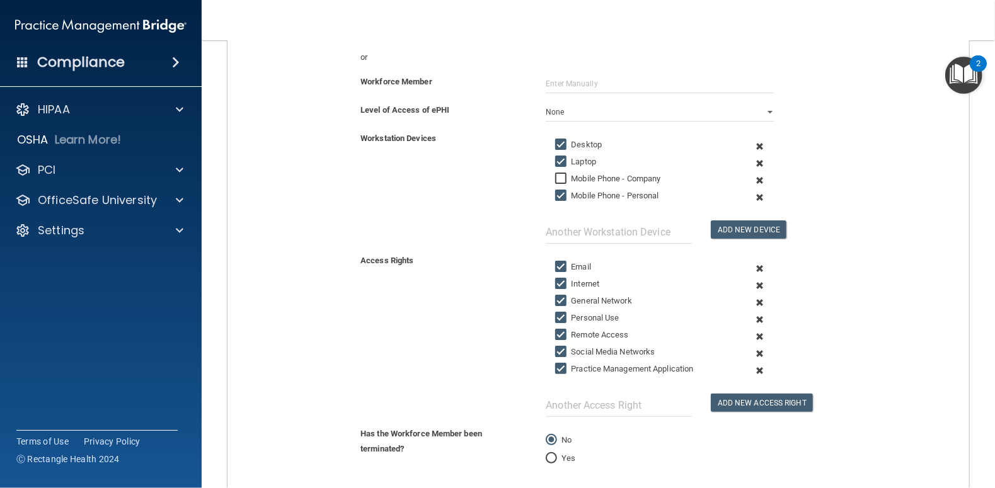
click at [559, 347] on input "Social Media Networks" at bounding box center [562, 352] width 14 height 10
checkbox input "false"
click at [555, 314] on input "Personal Use" at bounding box center [562, 318] width 14 height 10
click at [555, 313] on input "Personal Use" at bounding box center [562, 318] width 14 height 10
checkbox input "true"
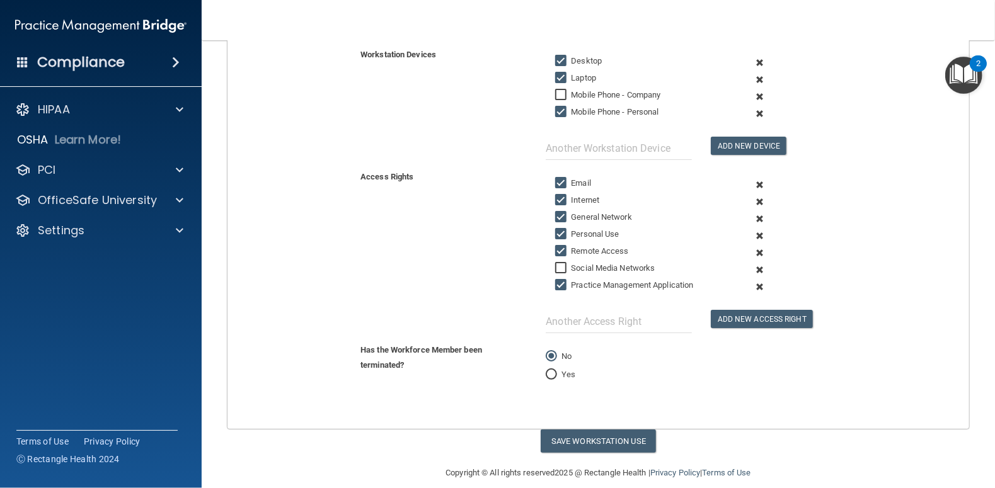
scroll to position [284, 0]
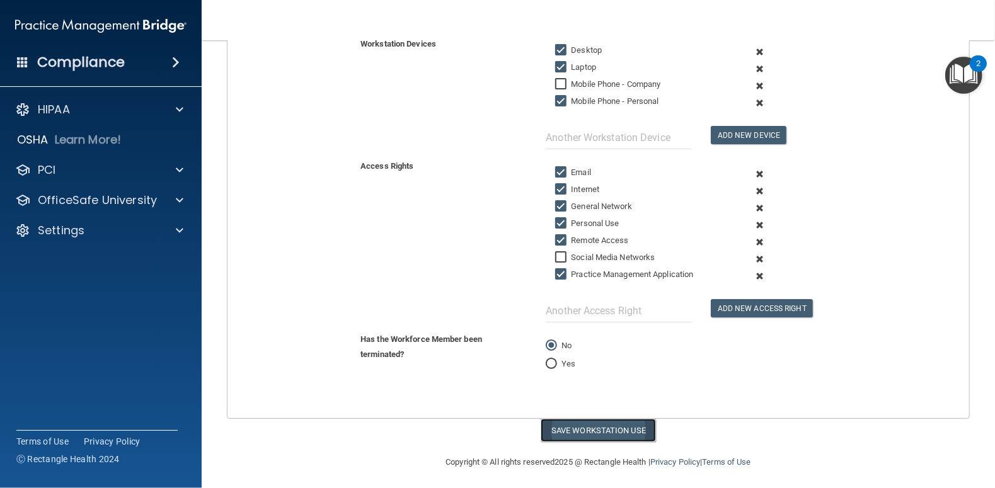
click at [604, 430] on button "Save Workstation Use" at bounding box center [598, 430] width 115 height 23
select select "? string:Limited ?"
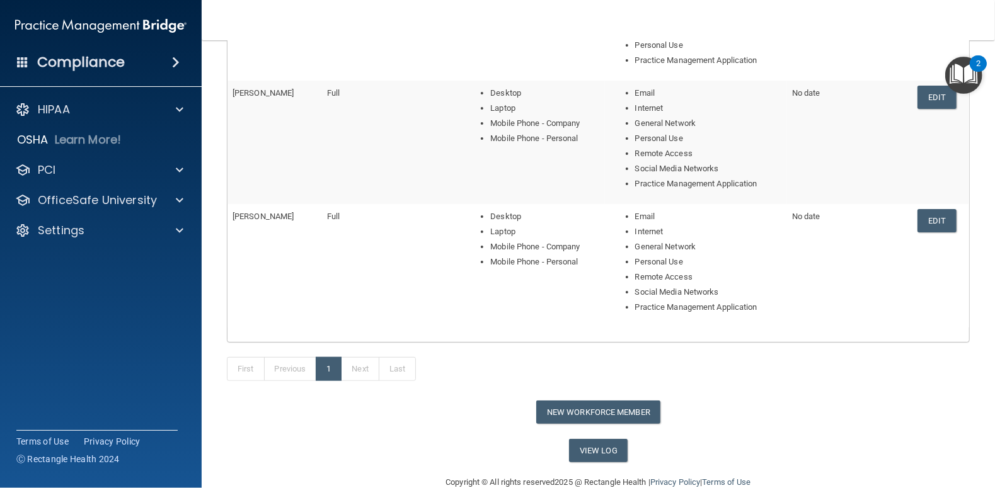
scroll to position [375, 0]
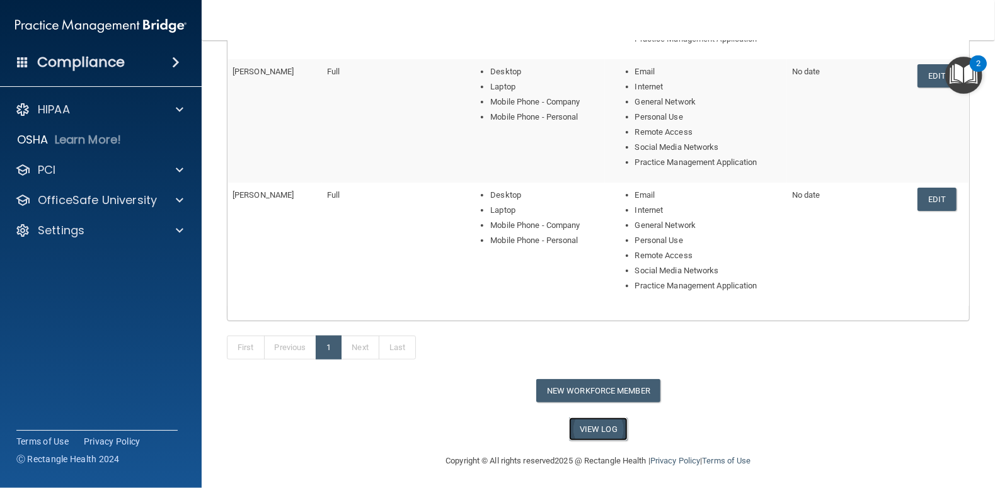
click at [596, 427] on link "View Log" at bounding box center [598, 429] width 59 height 23
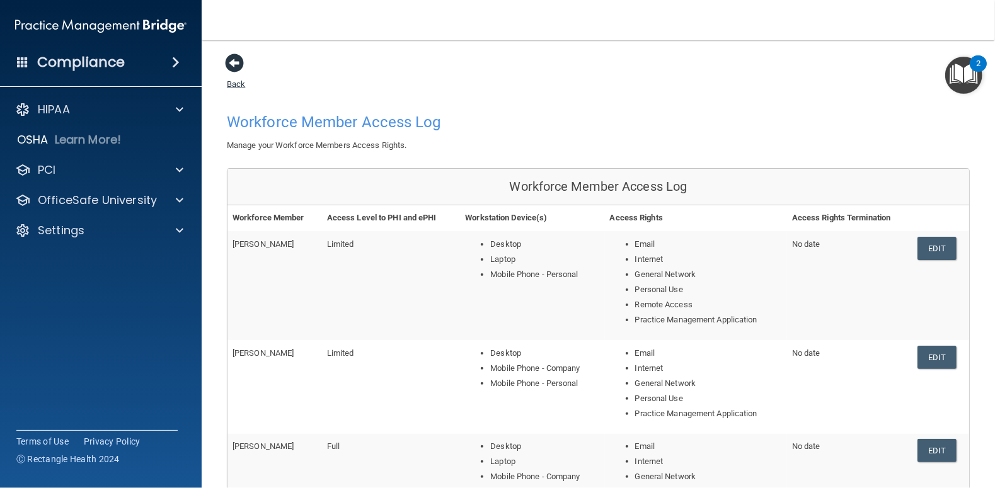
click at [234, 63] on span at bounding box center [234, 63] width 19 height 19
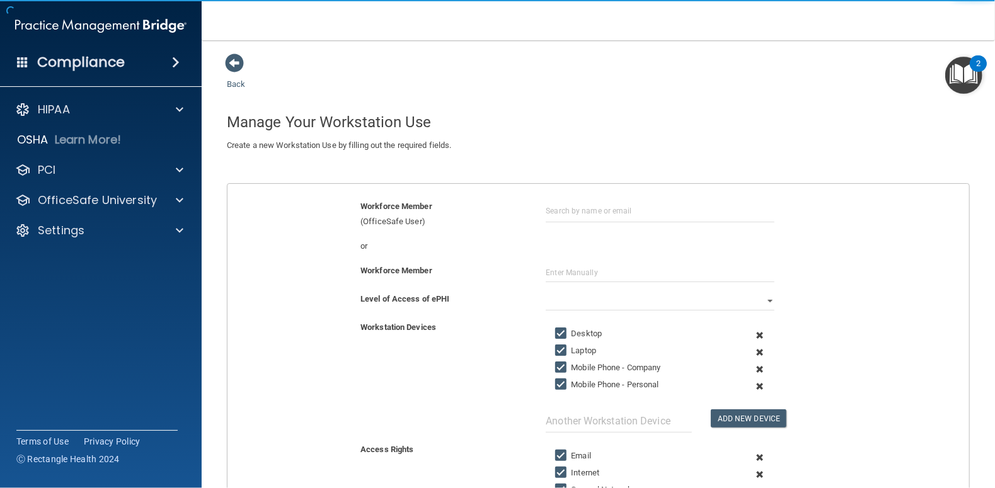
click at [234, 63] on span at bounding box center [234, 63] width 19 height 19
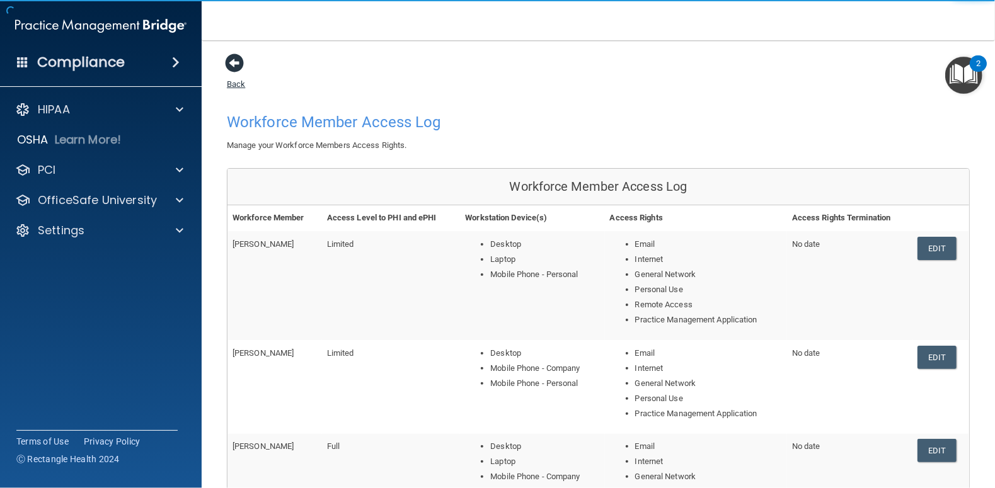
click at [236, 84] on link "Back" at bounding box center [236, 76] width 18 height 25
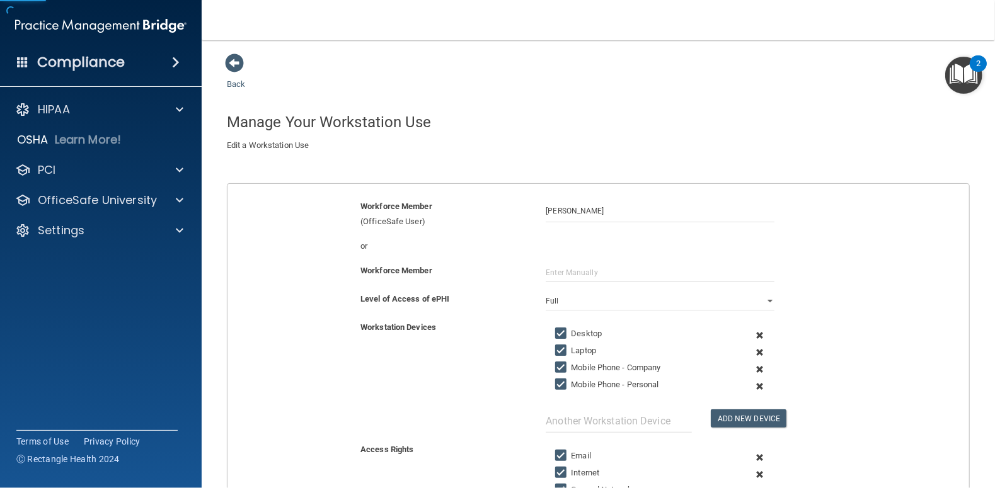
click at [236, 84] on link "Back" at bounding box center [236, 76] width 18 height 25
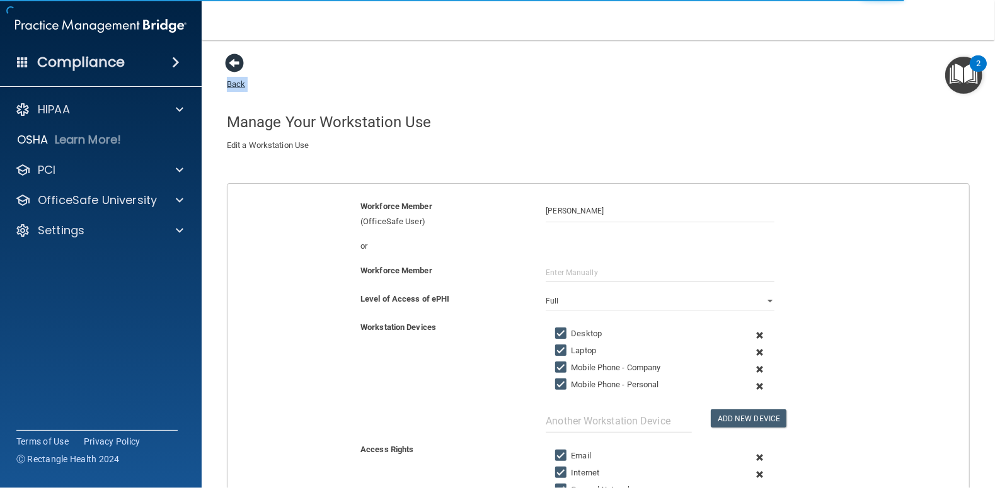
click at [236, 84] on link "Back" at bounding box center [236, 76] width 18 height 25
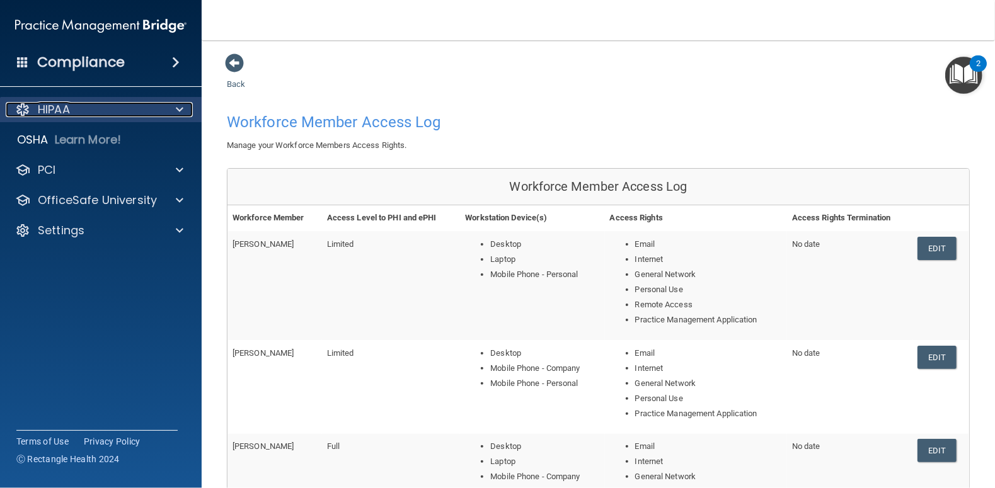
click at [65, 115] on p "HIPAA" at bounding box center [54, 109] width 32 height 15
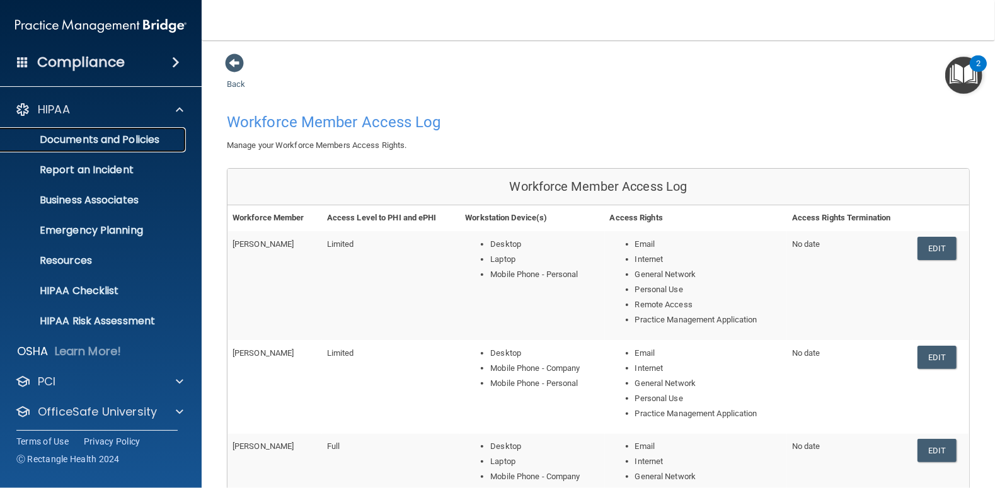
click at [114, 142] on p "Documents and Policies" at bounding box center [94, 140] width 172 height 13
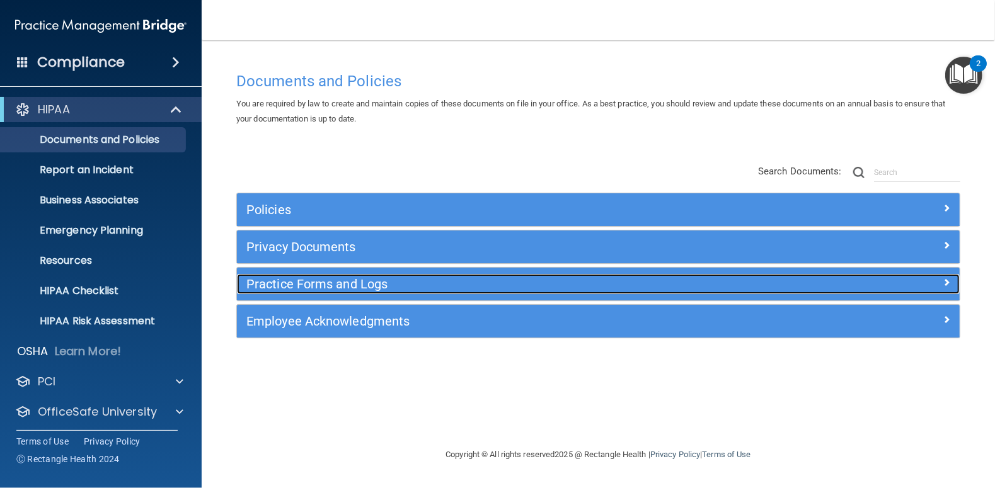
click at [316, 284] on h5 "Practice Forms and Logs" at bounding box center [507, 284] width 523 height 14
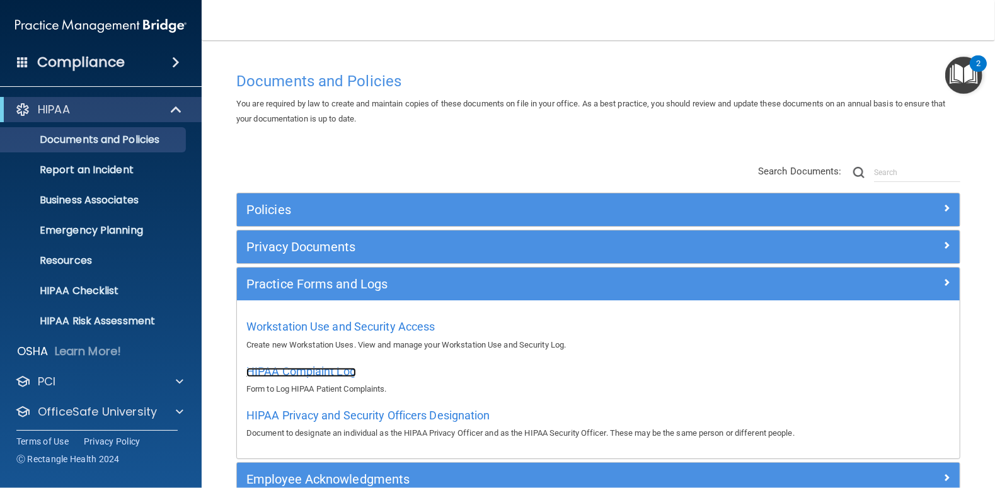
click at [294, 366] on span "HIPAA Complaint Log" at bounding box center [301, 371] width 110 height 13
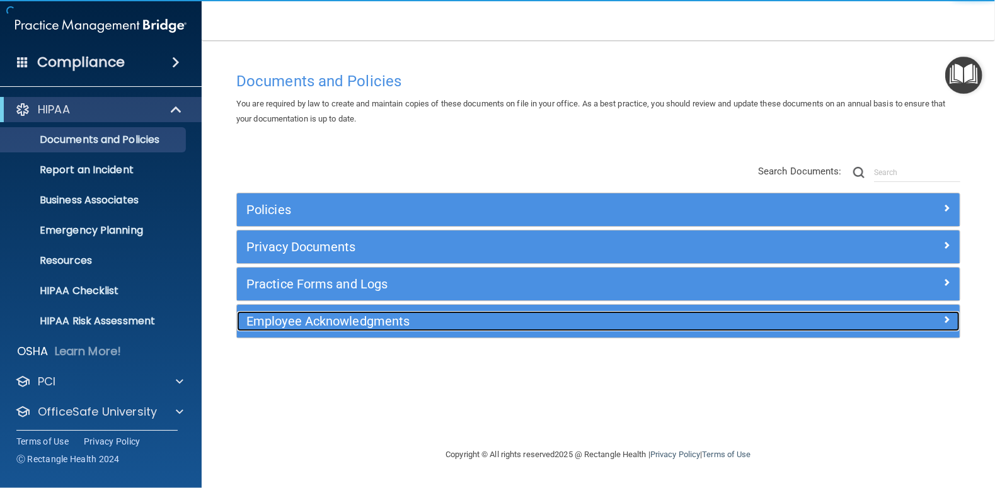
click at [355, 321] on h5 "Employee Acknowledgments" at bounding box center [507, 321] width 523 height 14
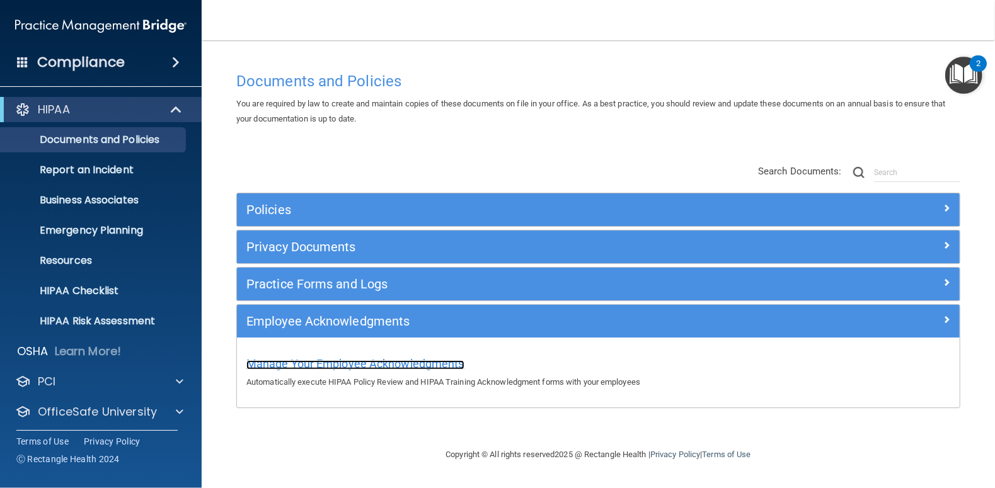
click at [361, 367] on span "Manage Your Employee Acknowledgments" at bounding box center [355, 363] width 218 height 13
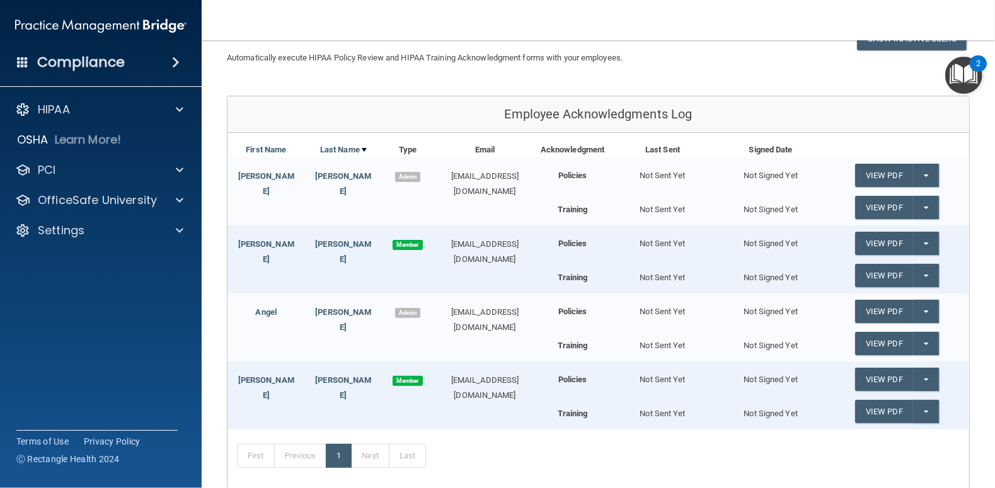
scroll to position [126, 0]
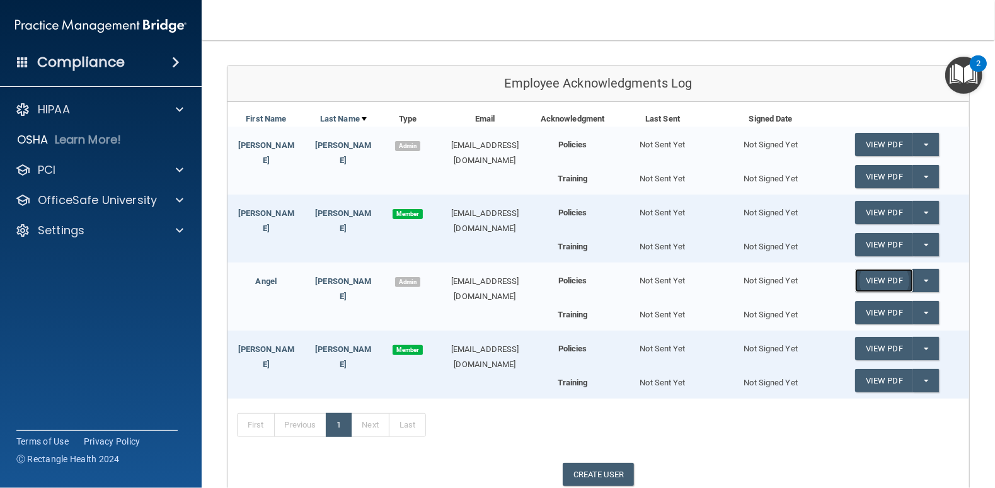
click at [880, 281] on link "View PDF" at bounding box center [884, 280] width 58 height 23
click at [920, 280] on button "Split button!" at bounding box center [926, 280] width 26 height 23
click at [909, 304] on link "Send Acknowledgment" at bounding box center [909, 306] width 109 height 19
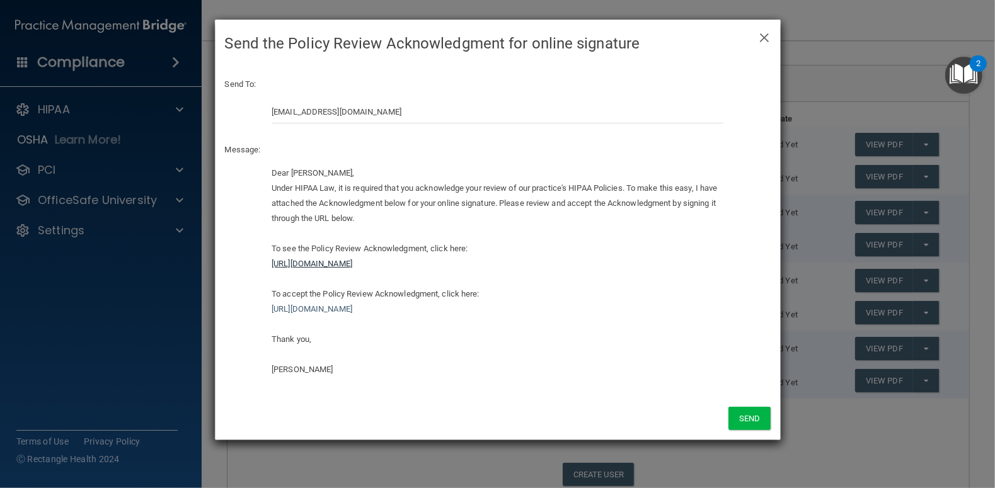
click at [326, 265] on link "https://ra.officesafe.com/api/employee_acknowledgments/pdfs/hipaa_policies/68dd…" at bounding box center [312, 263] width 81 height 9
click at [352, 264] on link "https://ra.officesafe.com/api/employee_acknowledgments/pdfs/hipaa_policies/68dd…" at bounding box center [312, 263] width 81 height 9
click at [352, 265] on link "https://ra.officesafe.com/api/employee_acknowledgments/pdfs/hipaa_policies/68dd…" at bounding box center [312, 263] width 81 height 9
click at [432, 289] on div "Dear Angel Pfiester, Under HIPAA Law, it is required that you acknowledge your …" at bounding box center [498, 272] width 452 height 212
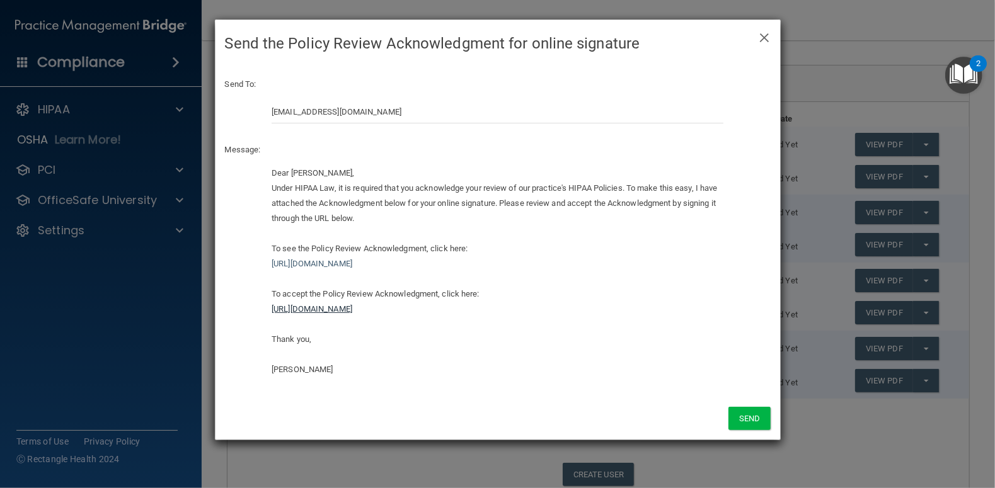
click at [352, 313] on link "https://ra.officesafe.com/#/employee-acknowledgments/68ddab0419da70ac349ef66b/a…" at bounding box center [312, 308] width 81 height 9
click at [352, 311] on link "https://ra.officesafe.com/#/employee-acknowledgments/68ddab0419da70ac349ef66b/a…" at bounding box center [312, 308] width 81 height 9
click at [579, 367] on div "Dear Angel Pfiester, Under HIPAA Law, it is required that you acknowledge your …" at bounding box center [498, 272] width 452 height 212
click at [751, 421] on button "Send" at bounding box center [750, 418] width 42 height 23
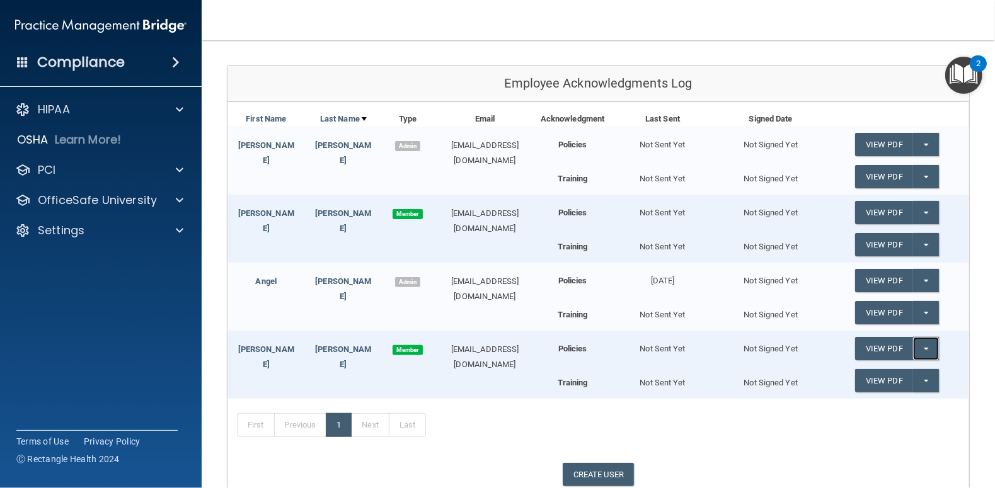
click at [924, 348] on span "button" at bounding box center [926, 349] width 5 height 3
click at [895, 371] on link "Send Acknowledgment" at bounding box center [909, 374] width 109 height 19
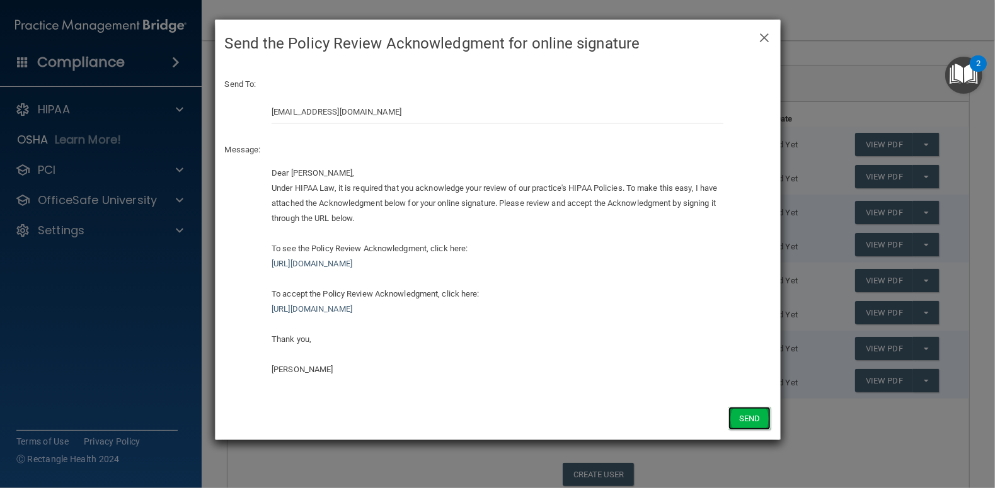
click at [742, 416] on button "Send" at bounding box center [750, 418] width 42 height 23
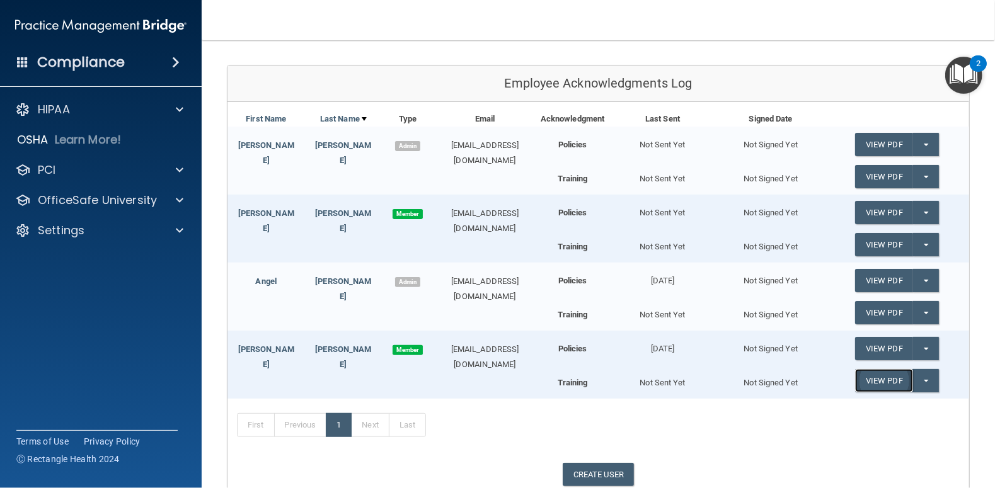
click at [867, 382] on link "View PDF" at bounding box center [884, 380] width 58 height 23
click at [66, 110] on p "HIPAA" at bounding box center [54, 109] width 32 height 15
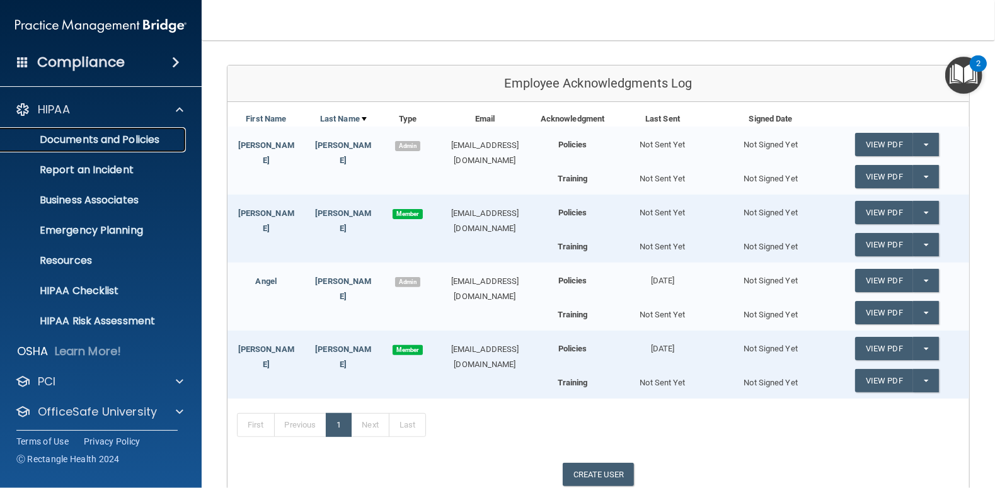
click at [94, 139] on p "Documents and Policies" at bounding box center [94, 140] width 172 height 13
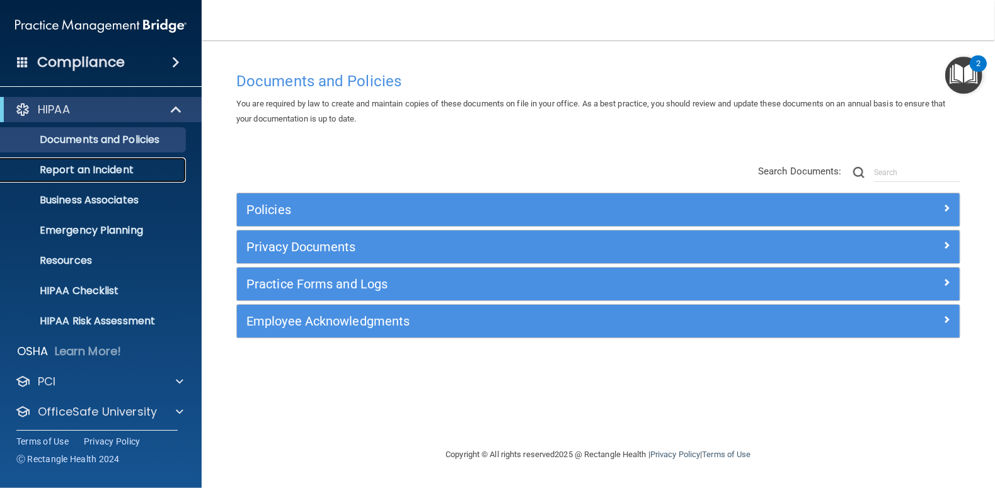
click at [91, 167] on p "Report an Incident" at bounding box center [94, 170] width 172 height 13
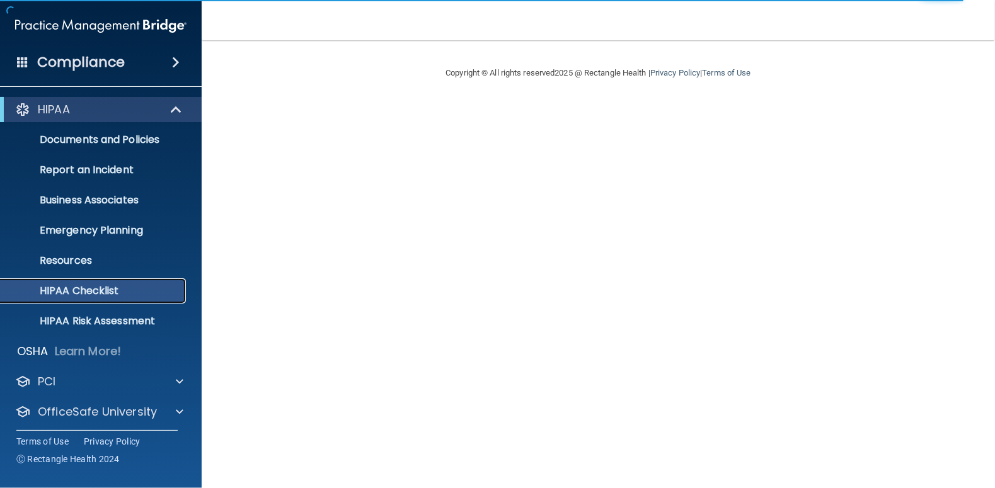
click at [71, 292] on p "HIPAA Checklist" at bounding box center [94, 291] width 172 height 13
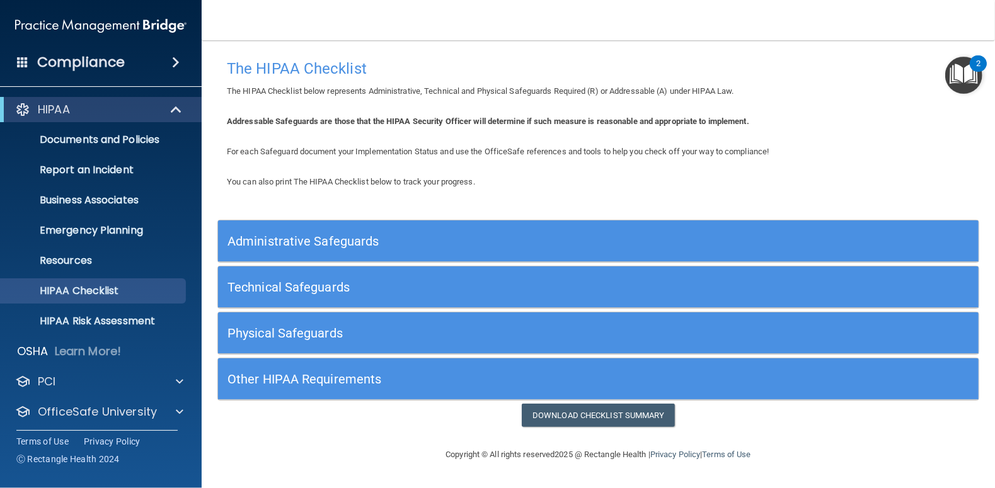
click at [288, 241] on h5 "Administrative Safeguards" at bounding box center [503, 241] width 551 height 14
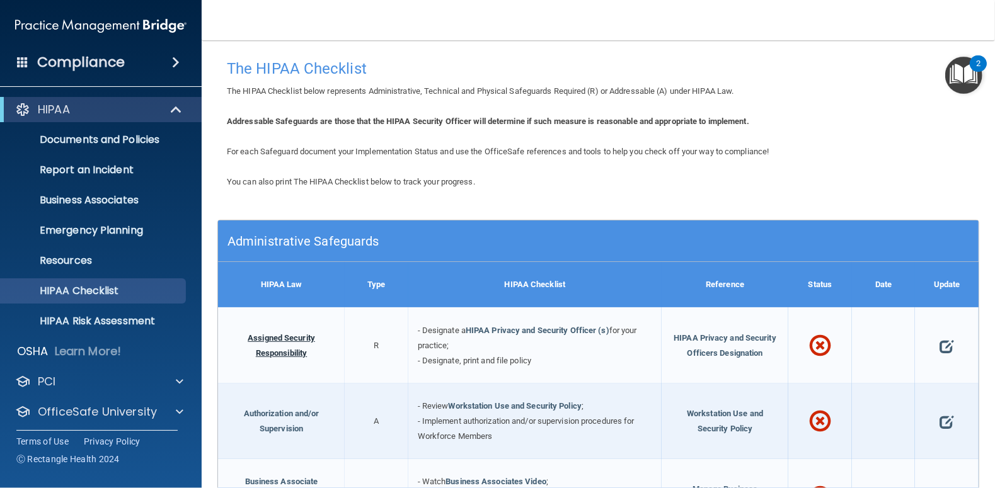
click at [275, 337] on link "Assigned Security Responsibility" at bounding box center [281, 345] width 67 height 25
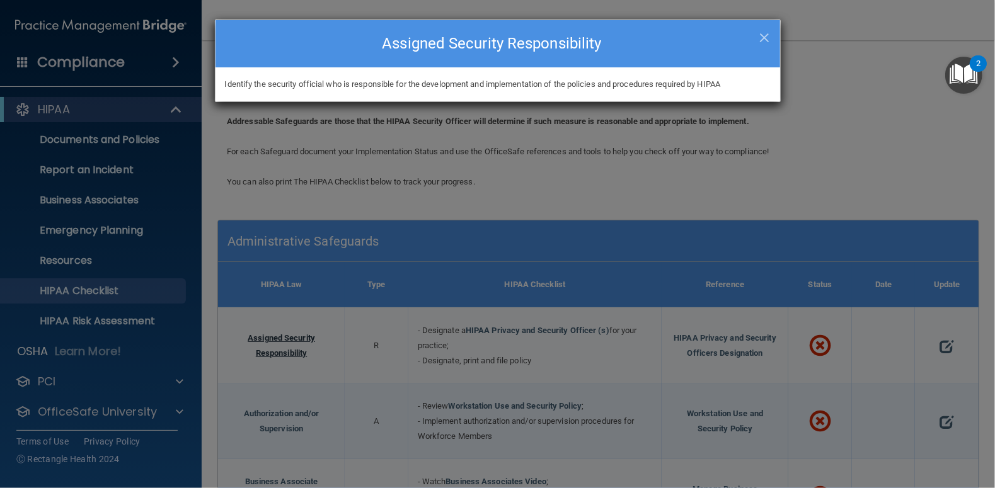
click at [275, 337] on div "× Close Assigned Security Responsibility Identify the security official who is …" at bounding box center [497, 244] width 995 height 488
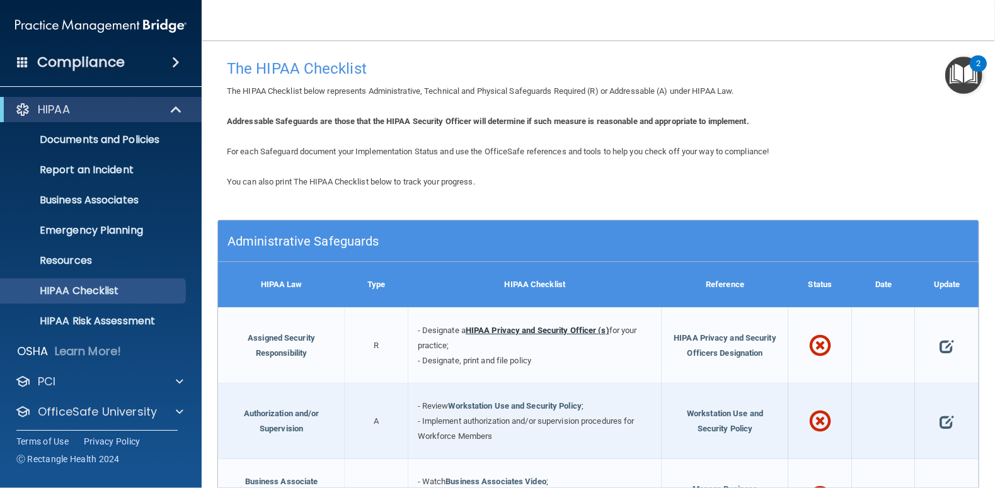
click at [505, 330] on link "HIPAA Privacy and Security Officer (s)" at bounding box center [538, 330] width 144 height 9
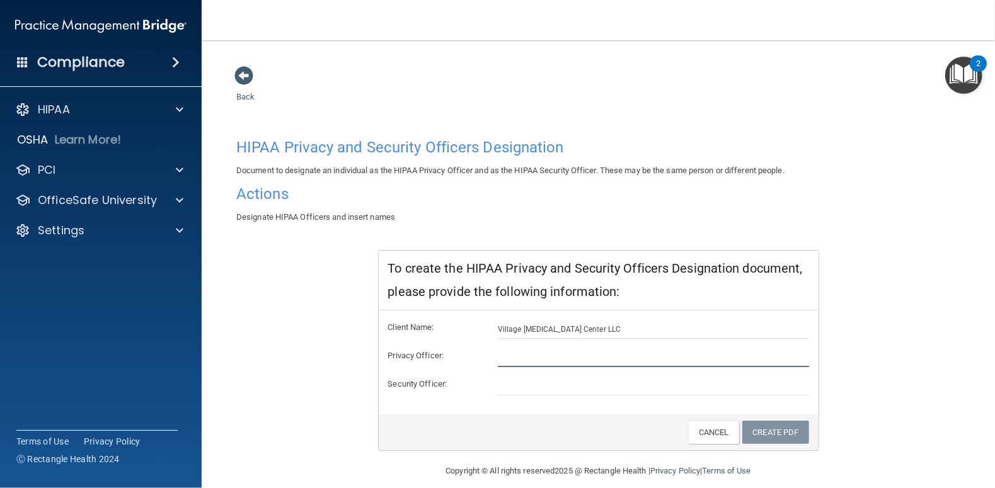
click at [528, 355] on input "text" at bounding box center [653, 358] width 311 height 19
type input "Angel Pfiester"
click at [509, 385] on input "text" at bounding box center [653, 386] width 311 height 19
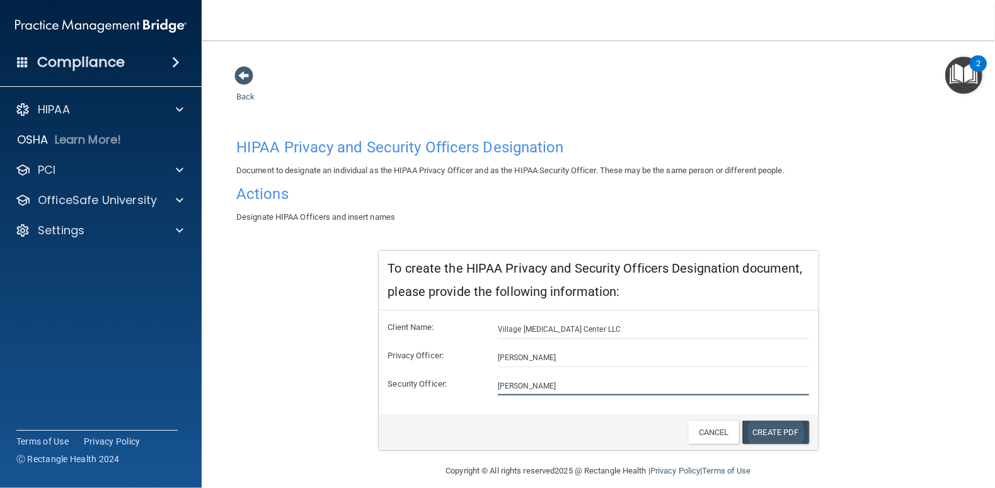
type input "Angel Pfiester"
click at [775, 431] on link "Create PDF" at bounding box center [775, 432] width 67 height 23
click at [265, 226] on div "HIPAA Privacy and Security Officers Designation Document to designate an indivi…" at bounding box center [598, 291] width 724 height 319
click at [768, 434] on link "Create PDF" at bounding box center [775, 432] width 67 height 23
drag, startPoint x: 257, startPoint y: 193, endPoint x: 303, endPoint y: 160, distance: 56.0
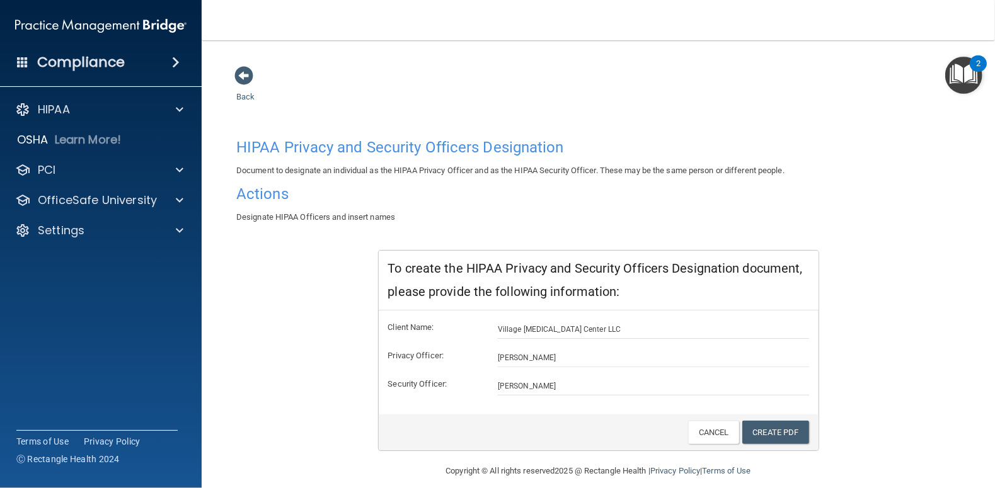
click at [258, 193] on h4 "Actions" at bounding box center [598, 194] width 724 height 16
click at [327, 144] on h4 "HIPAA Privacy and Security Officers Designation" at bounding box center [598, 147] width 724 height 16
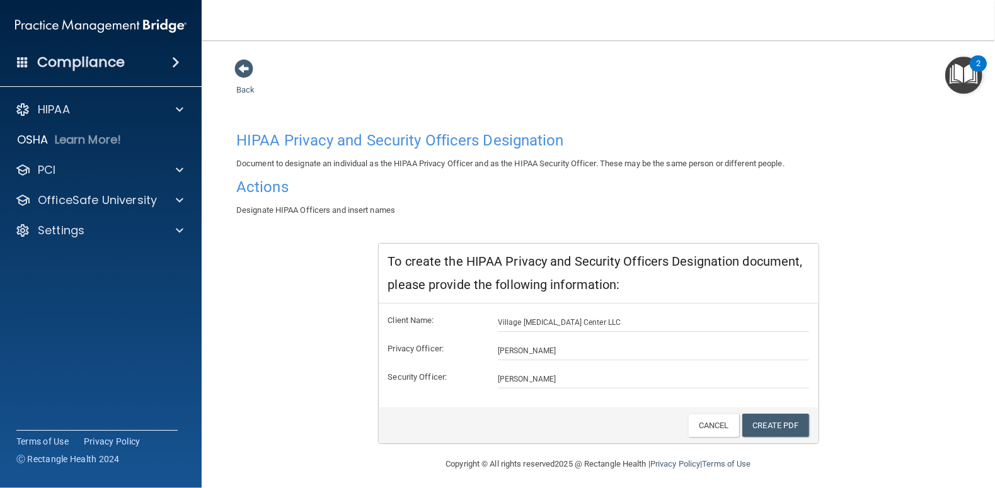
scroll to position [11, 0]
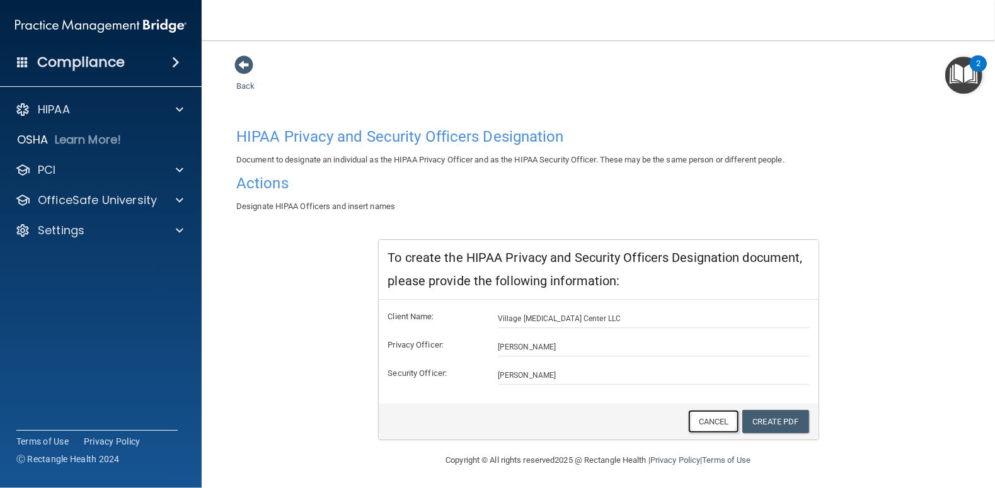
click at [703, 422] on link "Cancel" at bounding box center [713, 421] width 51 height 23
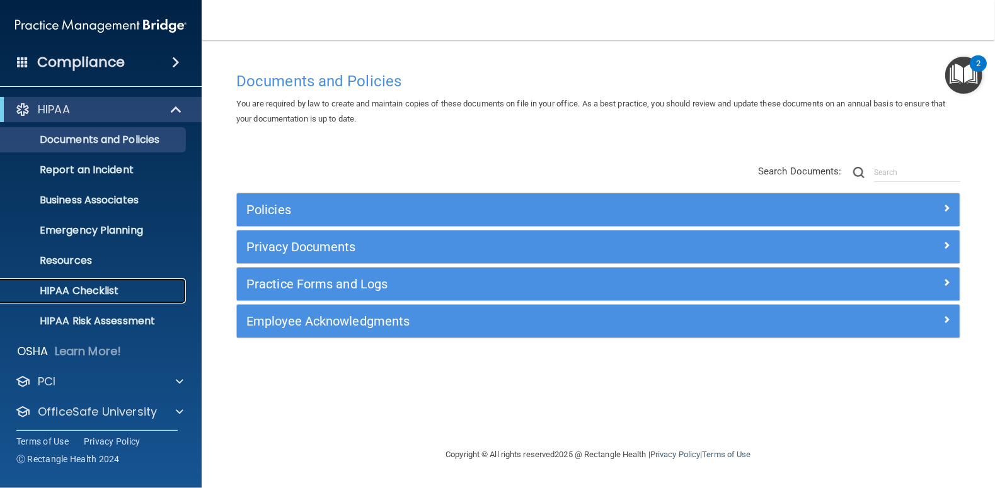
click at [96, 292] on p "HIPAA Checklist" at bounding box center [94, 291] width 172 height 13
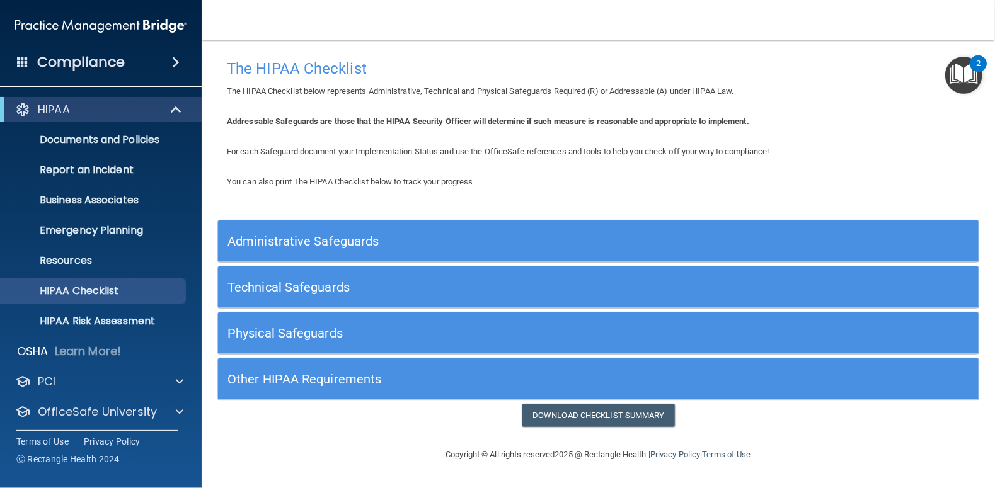
click at [333, 239] on h5 "Administrative Safeguards" at bounding box center [503, 241] width 551 height 14
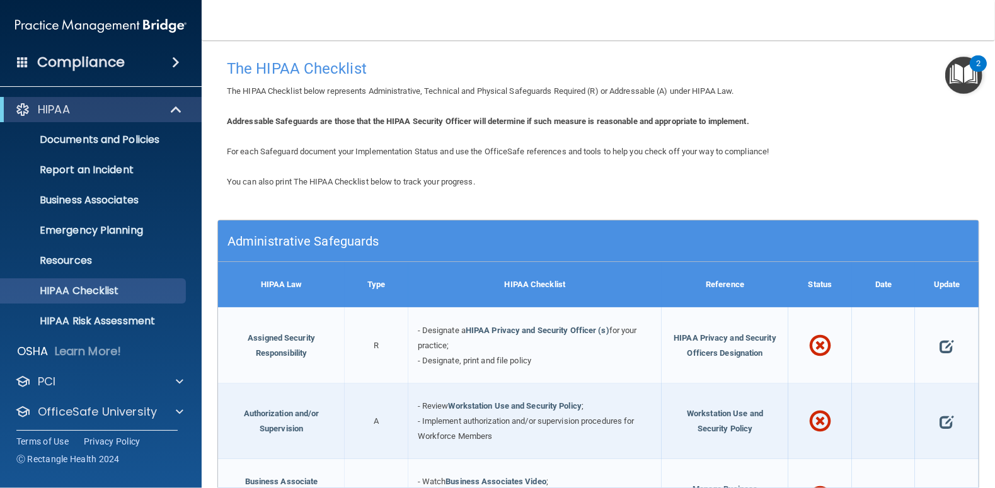
click at [884, 321] on div at bounding box center [884, 346] width 64 height 76
click at [701, 336] on span "HIPAA Privacy and Security Officers Designation" at bounding box center [725, 345] width 103 height 25
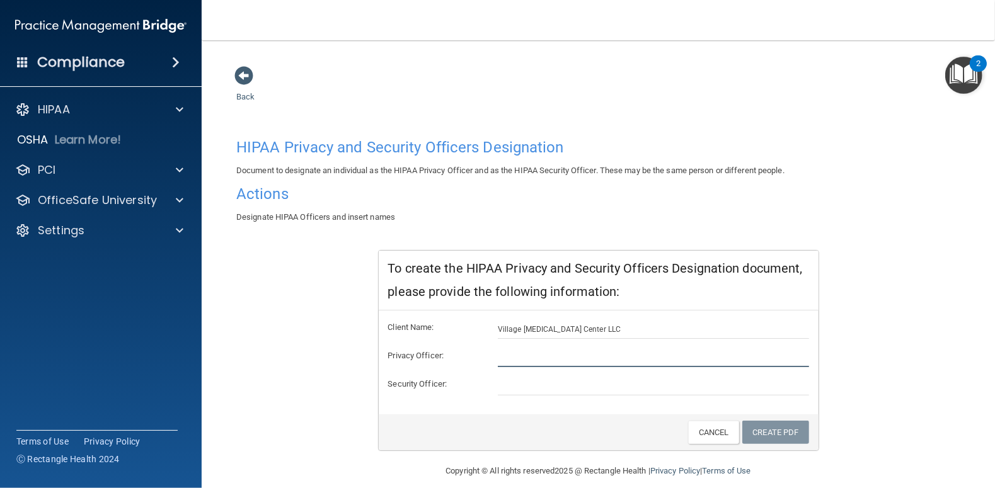
click at [524, 359] on input "text" at bounding box center [653, 358] width 311 height 19
type input "[PERSON_NAME]"
click at [518, 383] on input "text" at bounding box center [653, 386] width 311 height 19
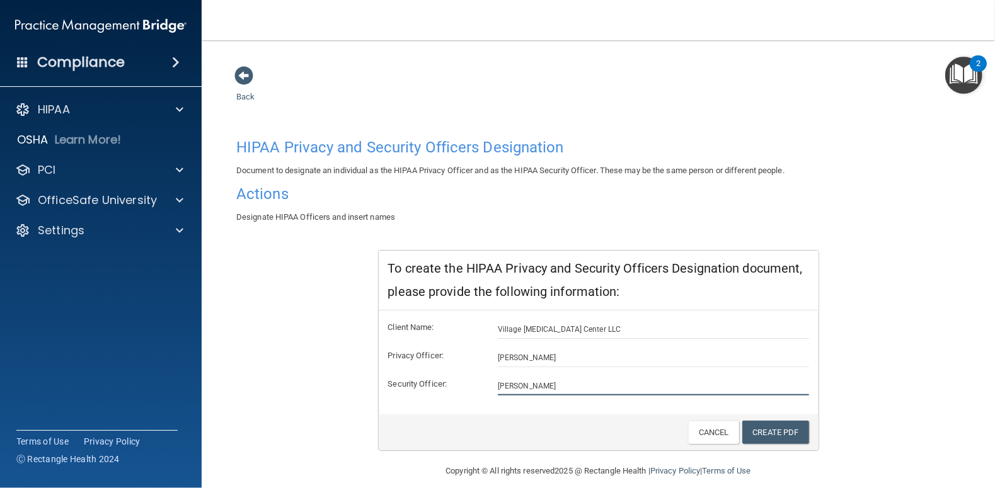
type input "Angel Pfiester"
click at [562, 406] on div "Client Name: Village Chiropractic Center LLC Privacy Officer: Angel Pfiester Se…" at bounding box center [599, 363] width 440 height 104
click at [795, 433] on link "Create PDF" at bounding box center [775, 432] width 67 height 23
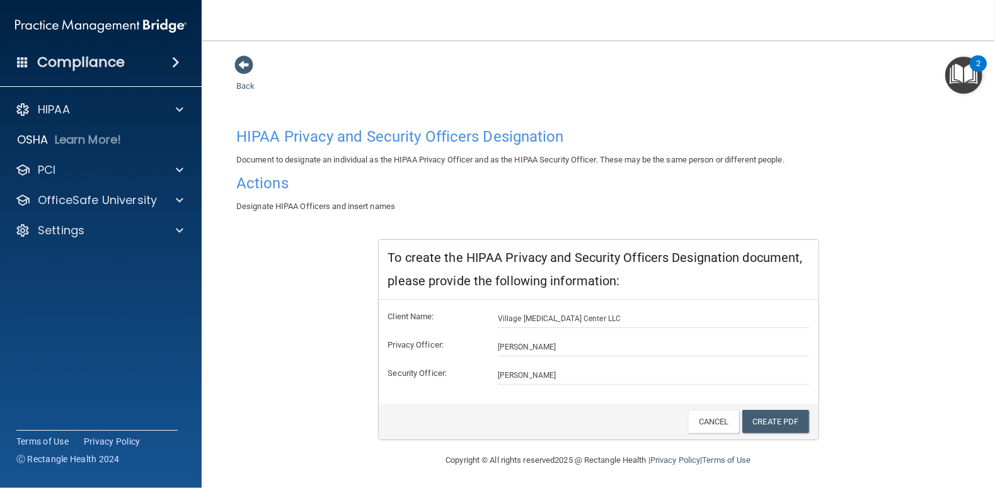
drag, startPoint x: 275, startPoint y: 188, endPoint x: 313, endPoint y: 154, distance: 50.5
click at [275, 187] on h4 "Actions" at bounding box center [598, 183] width 724 height 16
click at [325, 141] on h4 "HIPAA Privacy and Security Officers Designation" at bounding box center [598, 137] width 724 height 16
click at [340, 141] on h4 "HIPAA Privacy and Security Officers Designation" at bounding box center [598, 137] width 724 height 16
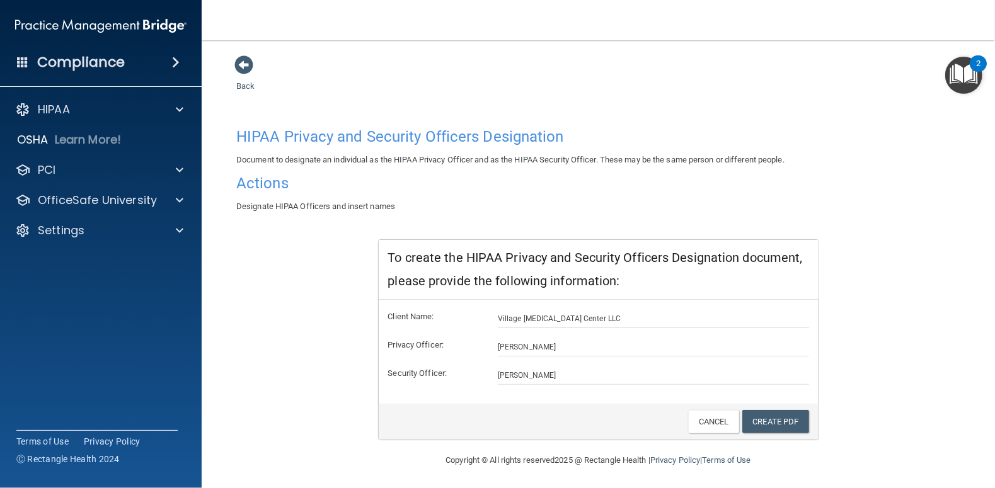
drag, startPoint x: 340, startPoint y: 141, endPoint x: 274, endPoint y: 136, distance: 66.3
click at [274, 136] on h4 "HIPAA Privacy and Security Officers Designation" at bounding box center [598, 137] width 724 height 16
click at [243, 64] on span at bounding box center [243, 64] width 19 height 19
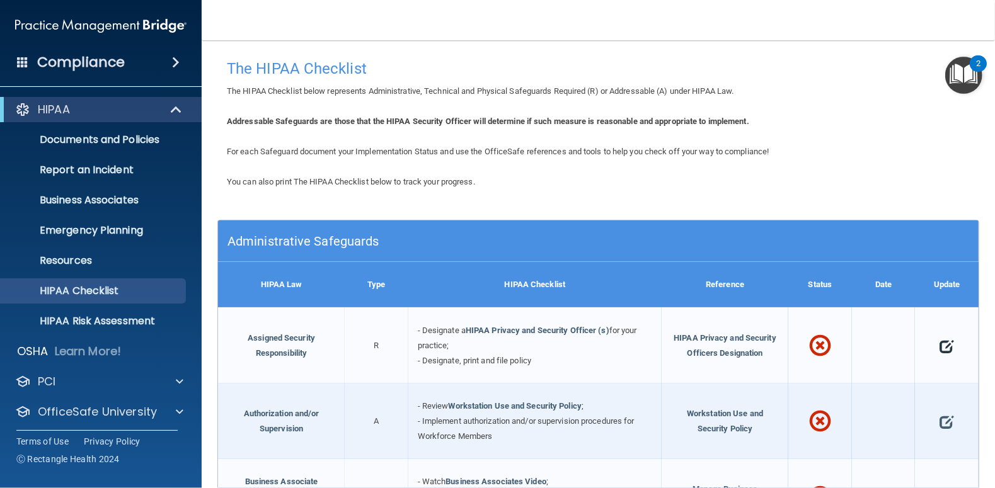
click at [940, 346] on span at bounding box center [947, 346] width 14 height 32
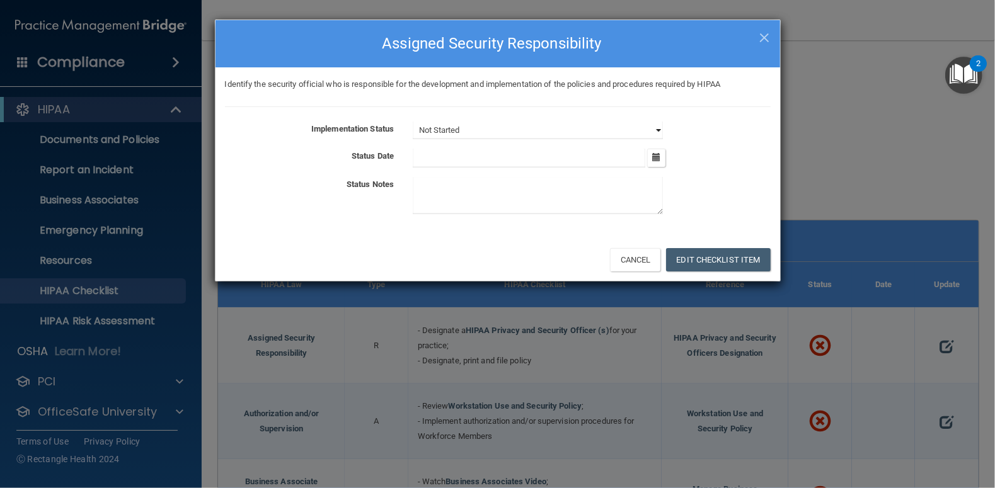
click at [659, 129] on select "Not Started In Progress Completed" at bounding box center [538, 131] width 250 height 18
click at [245, 146] on div "Implementation Status Not Started In Progress Completed Status Date [DATE] Mon …" at bounding box center [498, 171] width 546 height 98
click at [659, 127] on select "Not Started In Progress Completed" at bounding box center [538, 131] width 250 height 18
click at [760, 139] on div "Not Started In Progress Completed" at bounding box center [591, 131] width 376 height 18
click at [640, 262] on button "Cancel" at bounding box center [635, 259] width 51 height 23
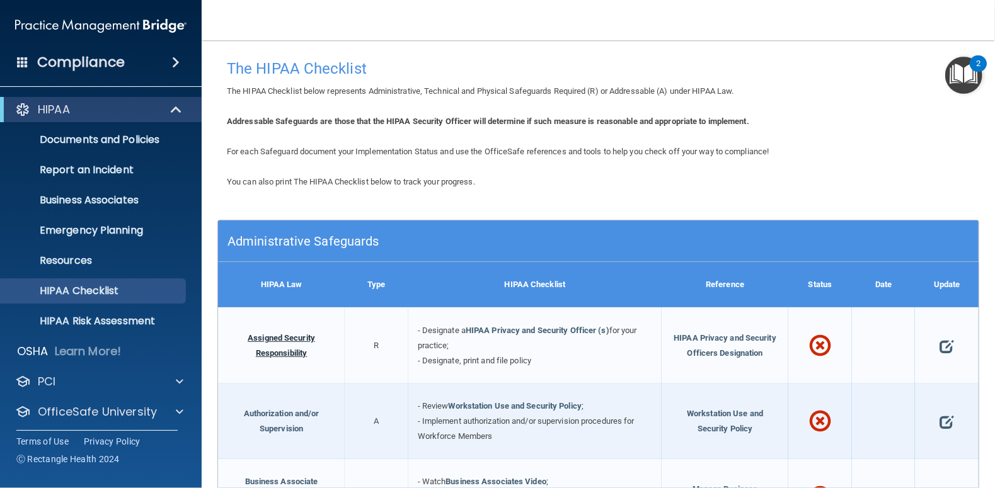
click at [283, 352] on link "Assigned Security Responsibility" at bounding box center [281, 345] width 67 height 25
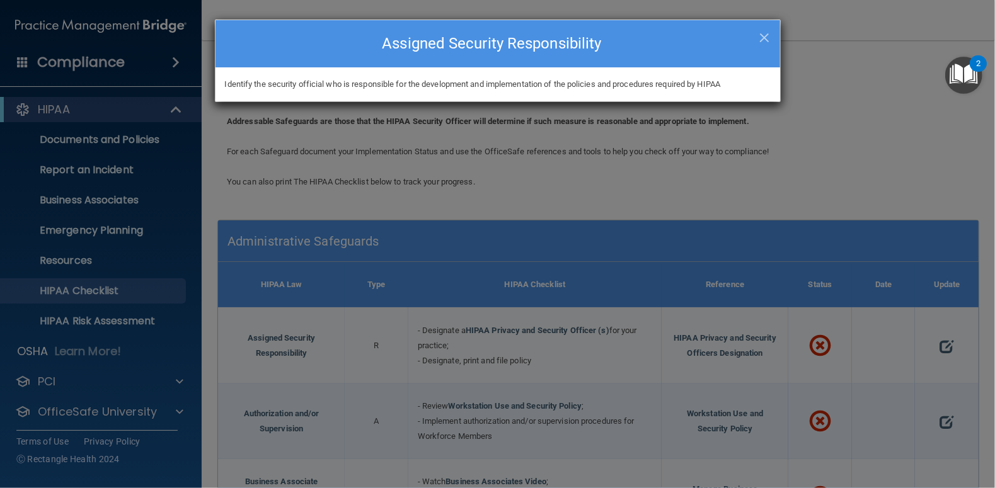
click at [413, 88] on div "Identify the security official who is responsible for the development and imple…" at bounding box center [498, 84] width 565 height 15
click at [480, 40] on h4 "Assigned Security Responsibility" at bounding box center [498, 44] width 546 height 28
click at [767, 37] on span "×" at bounding box center [764, 35] width 11 height 25
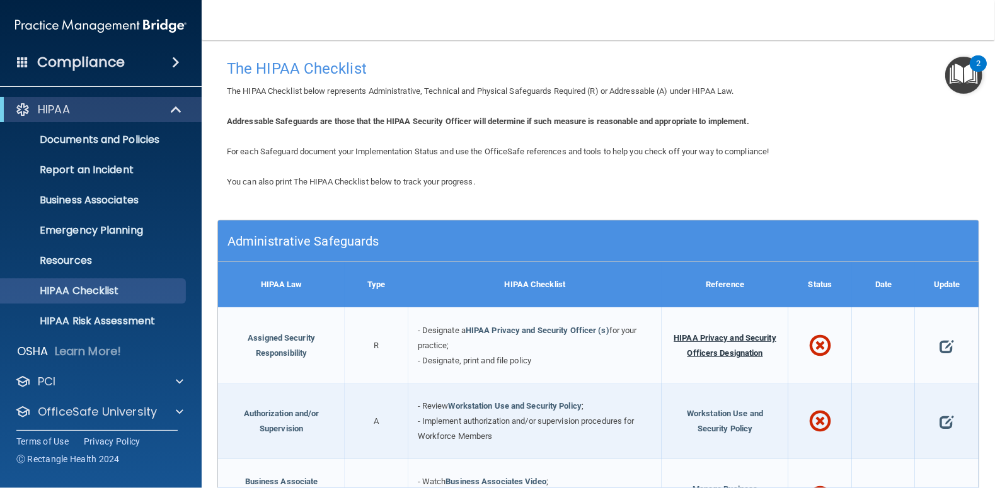
click at [722, 337] on span "HIPAA Privacy and Security Officers Designation" at bounding box center [725, 345] width 103 height 25
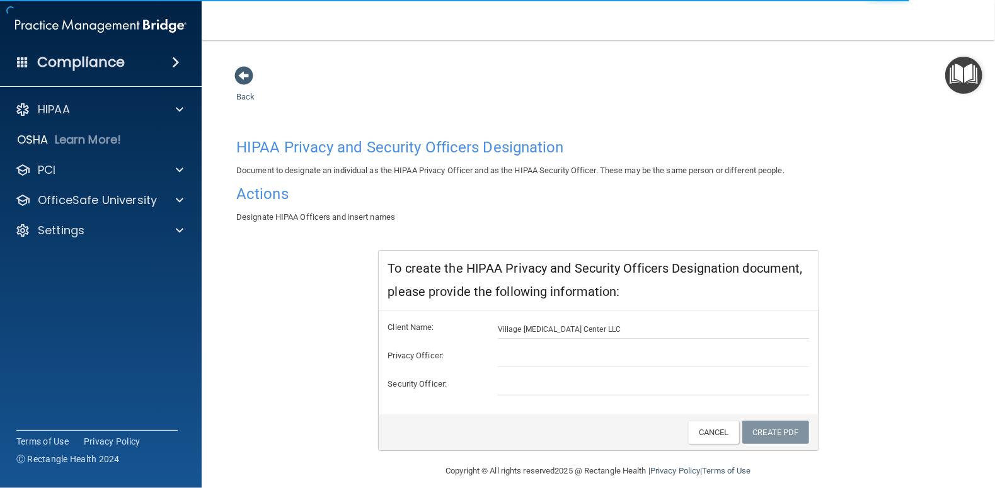
scroll to position [11, 0]
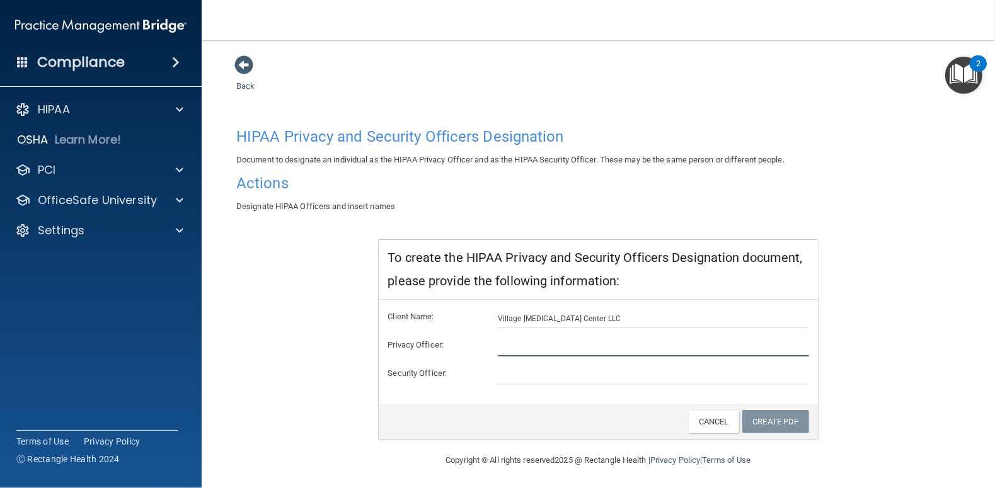
click at [507, 344] on input "text" at bounding box center [653, 347] width 311 height 19
click at [801, 350] on input "[PERSON_NAME]" at bounding box center [653, 347] width 311 height 19
click at [543, 346] on input "[PERSON_NAME]" at bounding box center [653, 347] width 311 height 19
type input "[PERSON_NAME]"
click at [529, 377] on input "text" at bounding box center [653, 375] width 311 height 19
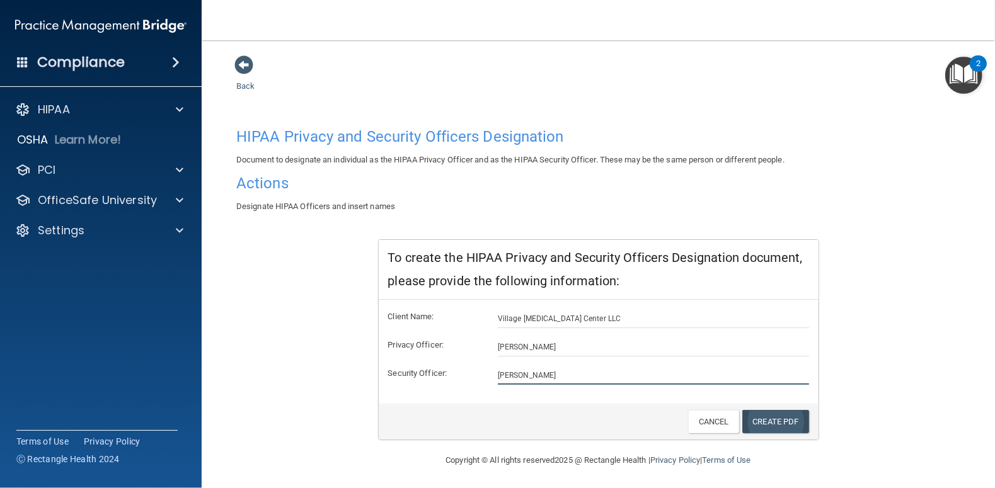
type input "[PERSON_NAME]"
click at [785, 418] on link "Create PDF" at bounding box center [775, 421] width 67 height 23
click at [957, 72] on img "Open Resource Center, 2 new notifications" at bounding box center [963, 75] width 37 height 37
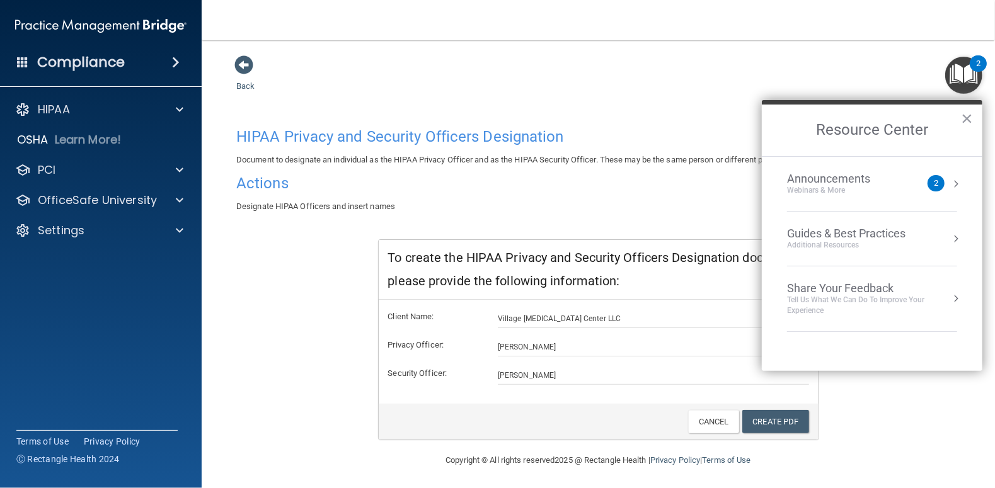
click at [942, 181] on div "2" at bounding box center [936, 183] width 17 height 16
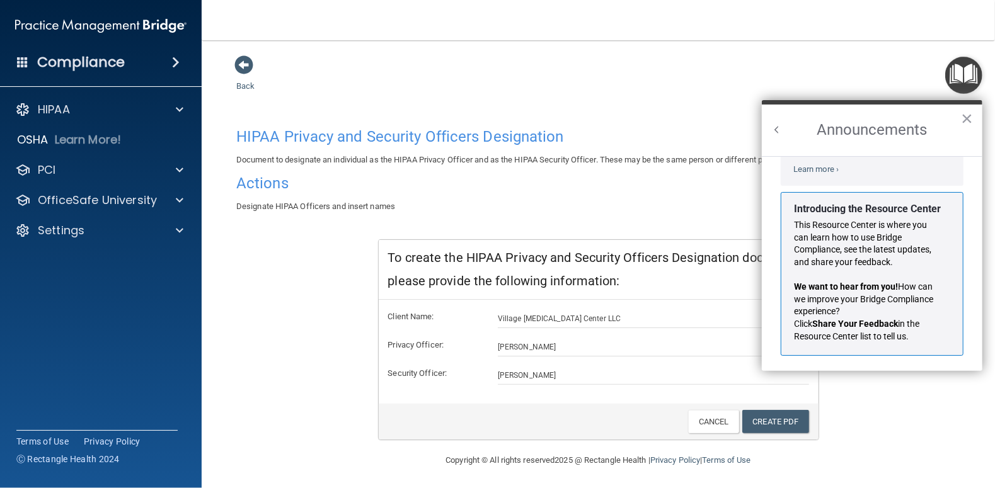
scroll to position [205, 0]
click at [962, 118] on button "×" at bounding box center [967, 118] width 12 height 20
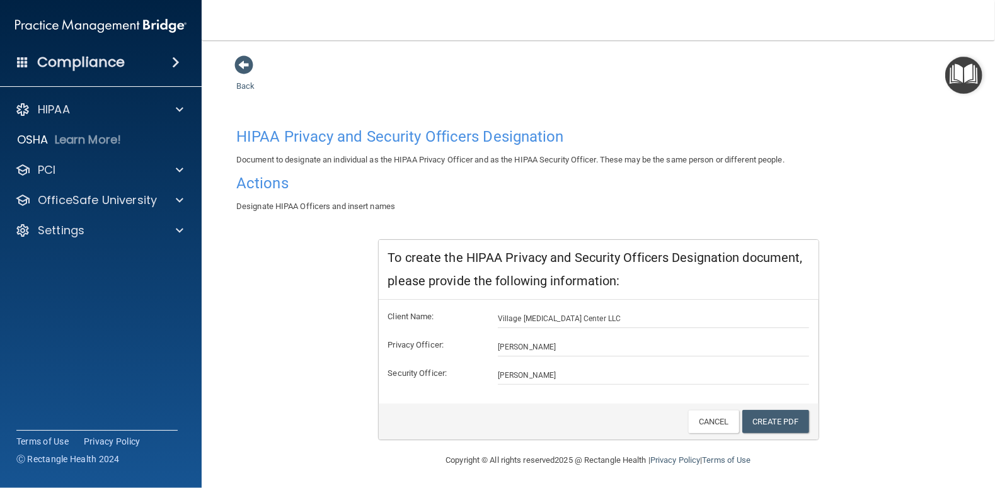
click at [961, 78] on img "Open Resource Center" at bounding box center [963, 75] width 37 height 37
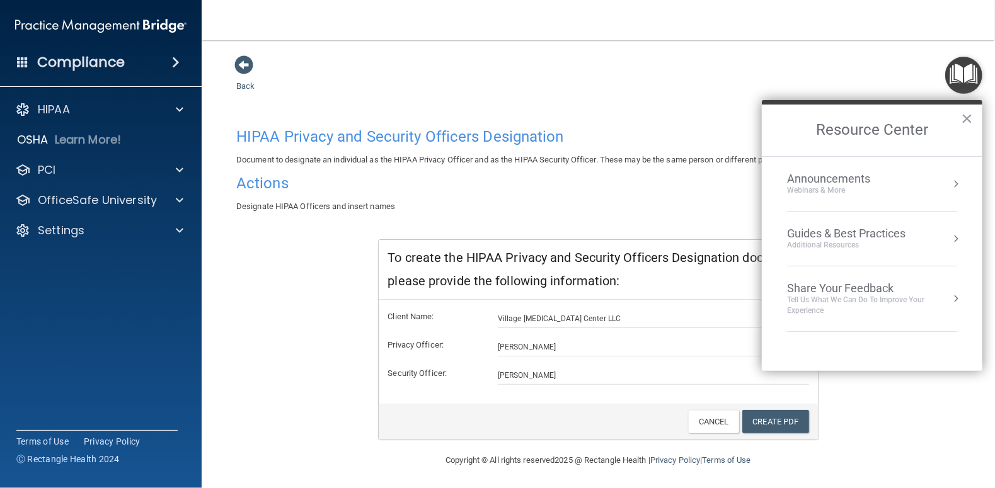
click at [860, 236] on div "Guides & Best Practices" at bounding box center [846, 234] width 118 height 14
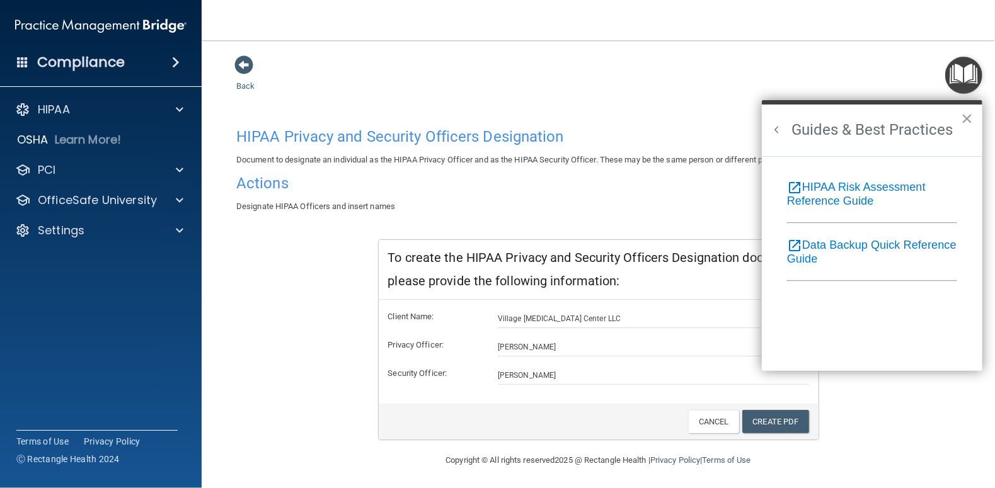
scroll to position [0, 0]
click at [841, 188] on link "open_in_new HIPAA Risk Assessment Reference Guide" at bounding box center [856, 194] width 139 height 26
click at [971, 117] on button "×" at bounding box center [967, 118] width 12 height 20
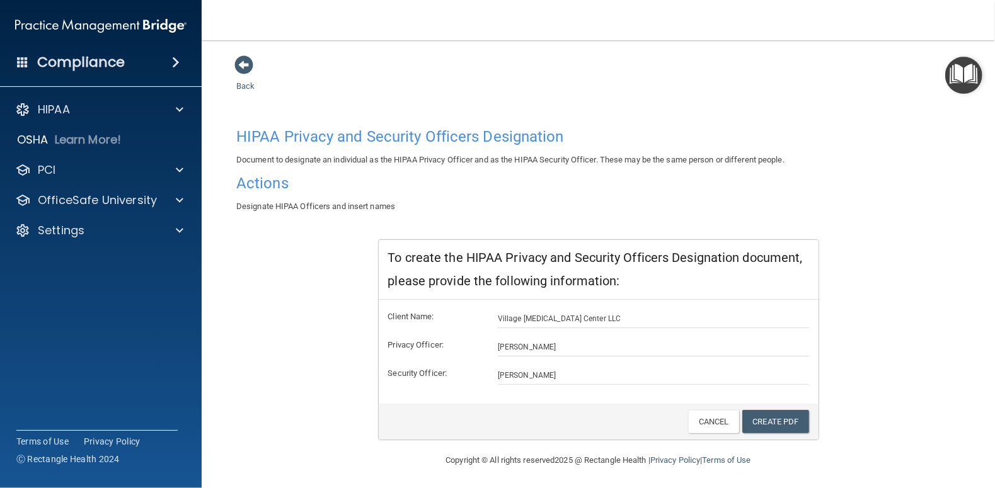
click at [338, 135] on h4 "HIPAA Privacy and Security Officers Designation" at bounding box center [598, 137] width 724 height 16
drag, startPoint x: 338, startPoint y: 135, endPoint x: 270, endPoint y: 187, distance: 85.8
click at [270, 187] on h4 "Actions" at bounding box center [598, 183] width 724 height 16
click at [66, 203] on p "OfficeSafe University" at bounding box center [97, 200] width 119 height 15
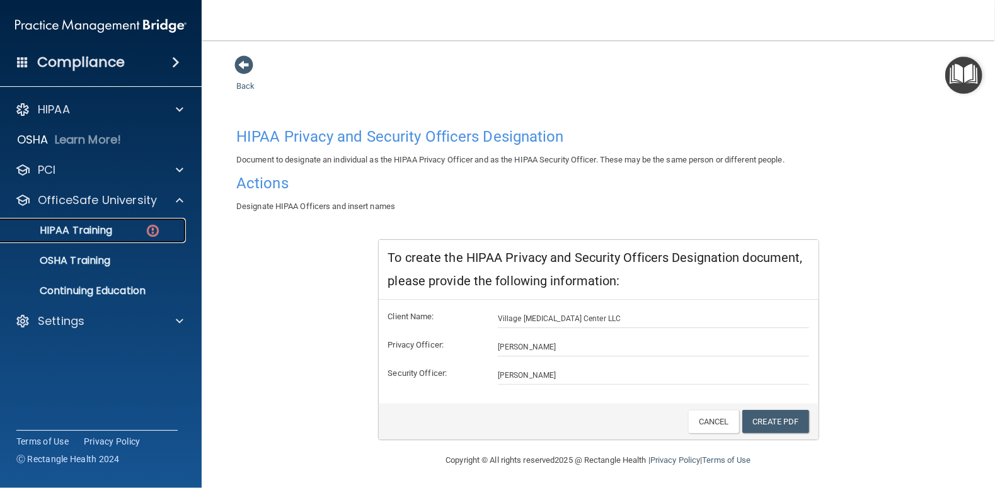
click at [66, 233] on p "HIPAA Training" at bounding box center [60, 230] width 104 height 13
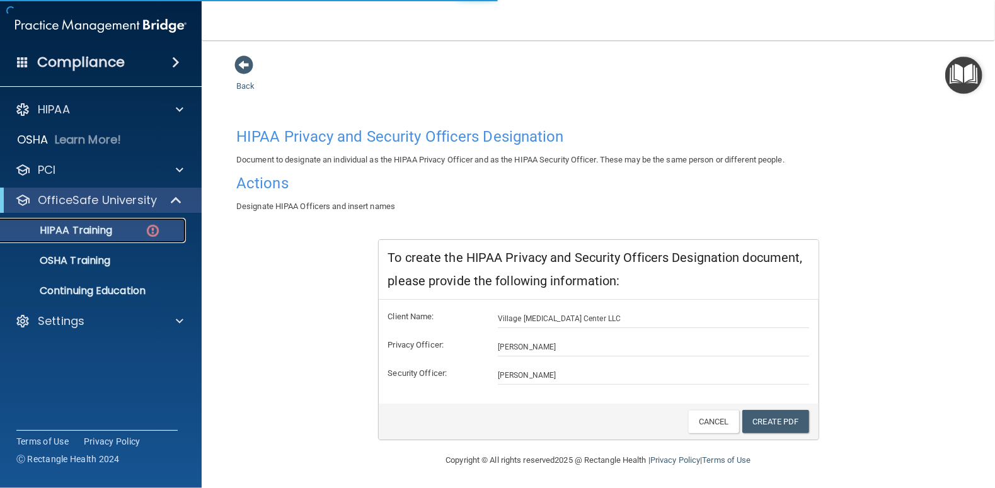
scroll to position [351, 0]
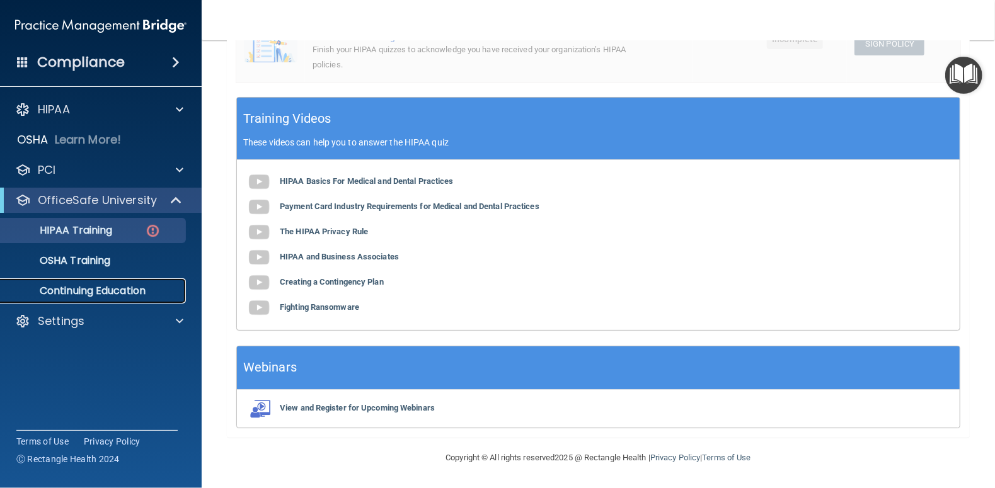
click at [76, 292] on p "Continuing Education" at bounding box center [94, 291] width 172 height 13
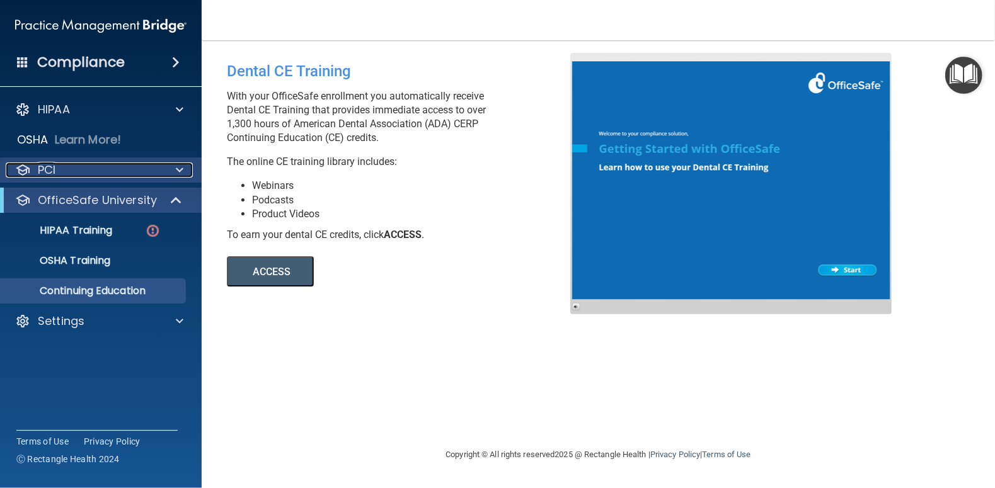
click at [60, 173] on div "PCI" at bounding box center [84, 170] width 156 height 15
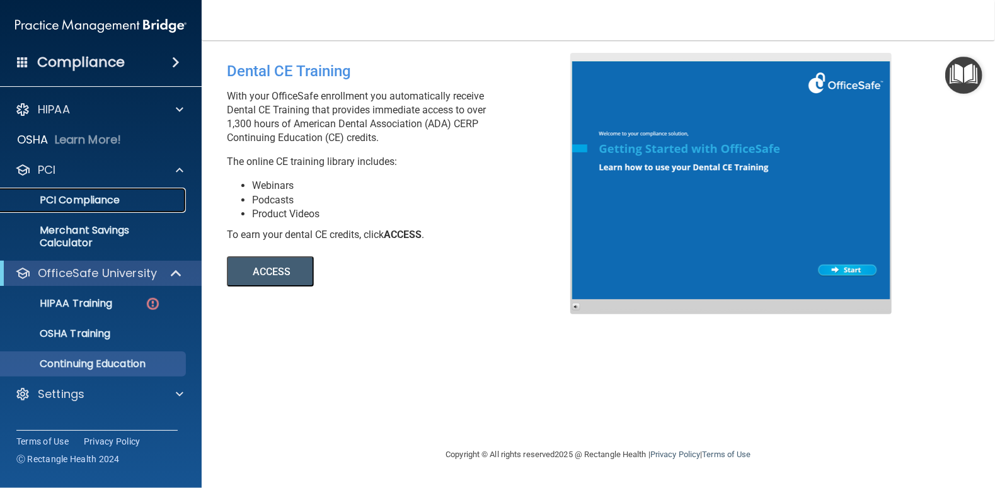
click at [74, 202] on p "PCI Compliance" at bounding box center [94, 200] width 172 height 13
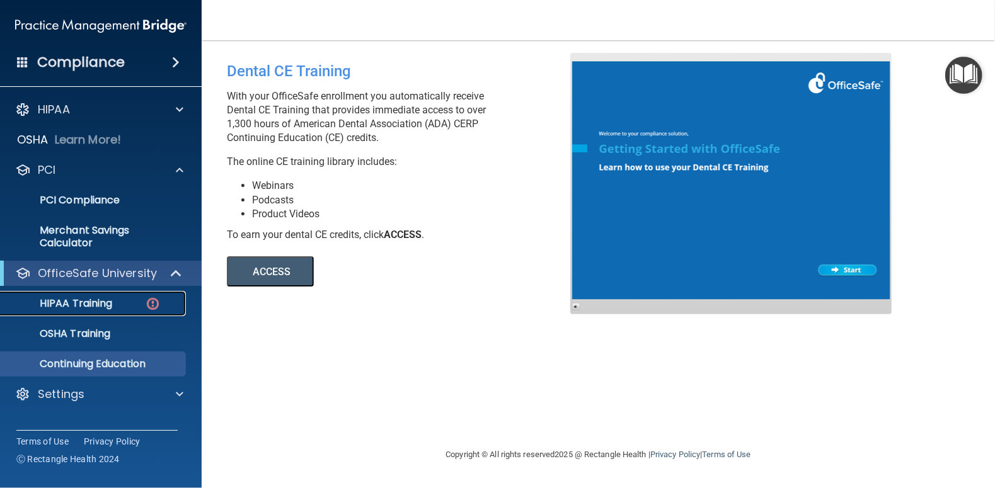
click at [93, 300] on p "HIPAA Training" at bounding box center [60, 303] width 104 height 13
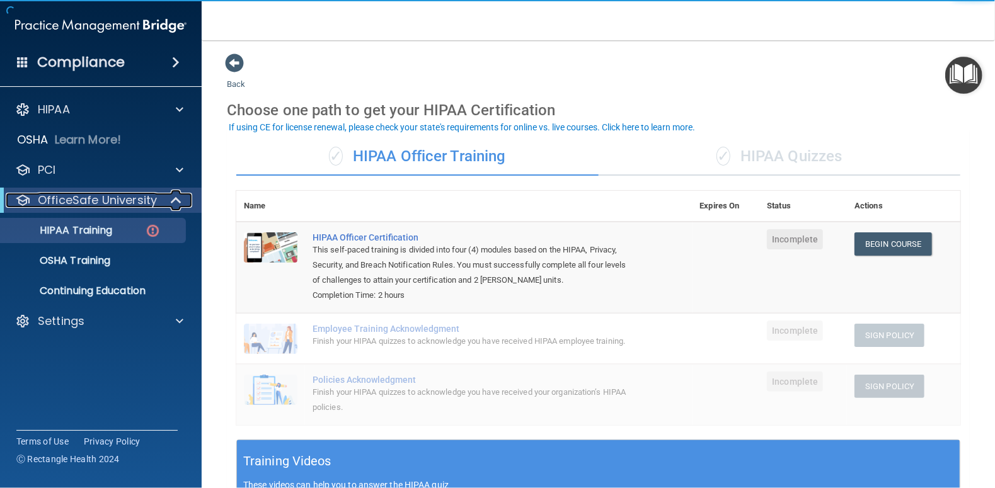
click at [64, 204] on p "OfficeSafe University" at bounding box center [97, 200] width 119 height 15
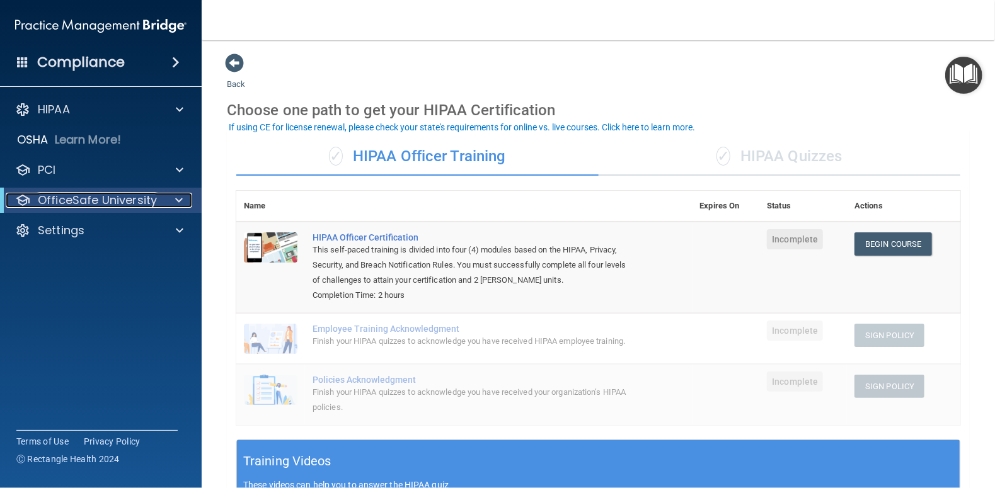
click at [64, 204] on p "OfficeSafe University" at bounding box center [97, 200] width 119 height 15
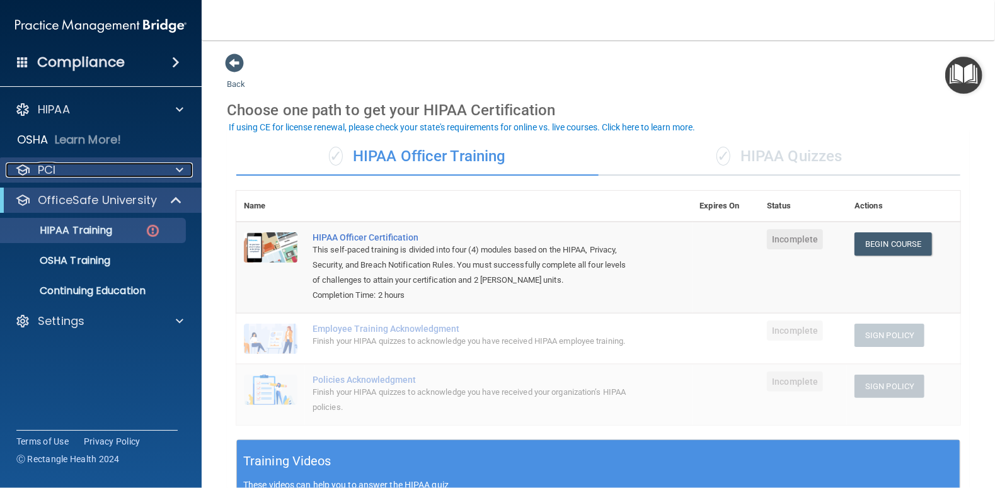
click at [49, 171] on p "PCI" at bounding box center [47, 170] width 18 height 15
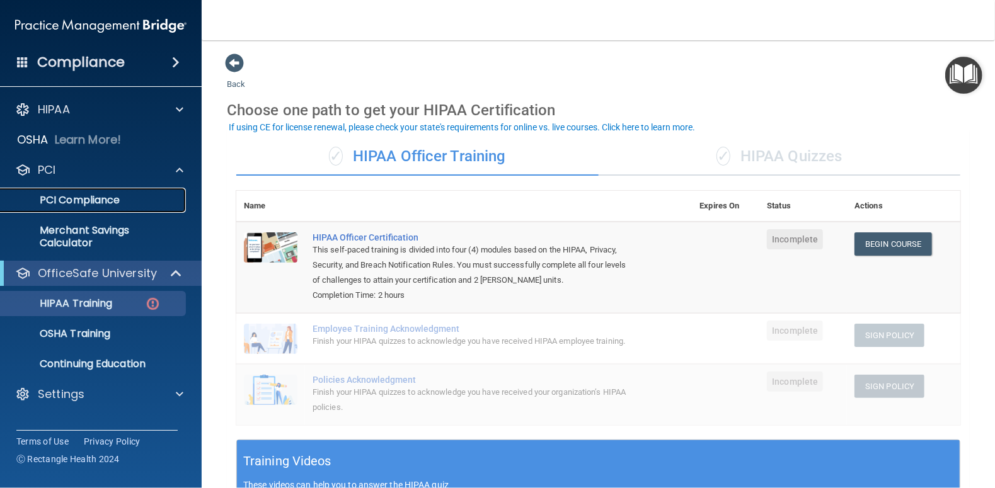
click at [61, 200] on p "PCI Compliance" at bounding box center [94, 200] width 172 height 13
click at [890, 241] on link "Begin Course" at bounding box center [893, 244] width 77 height 23
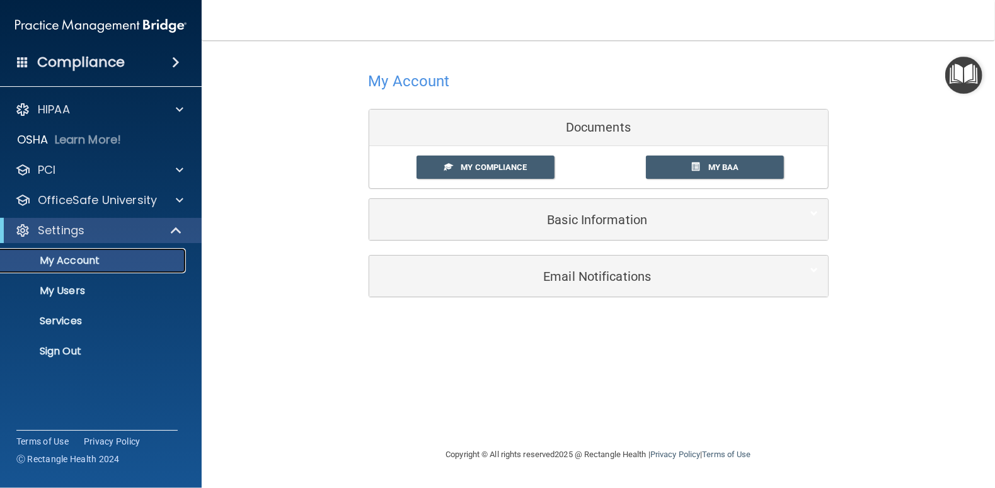
click at [64, 264] on p "My Account" at bounding box center [94, 261] width 172 height 13
click at [499, 168] on span "My Compliance" at bounding box center [494, 167] width 66 height 9
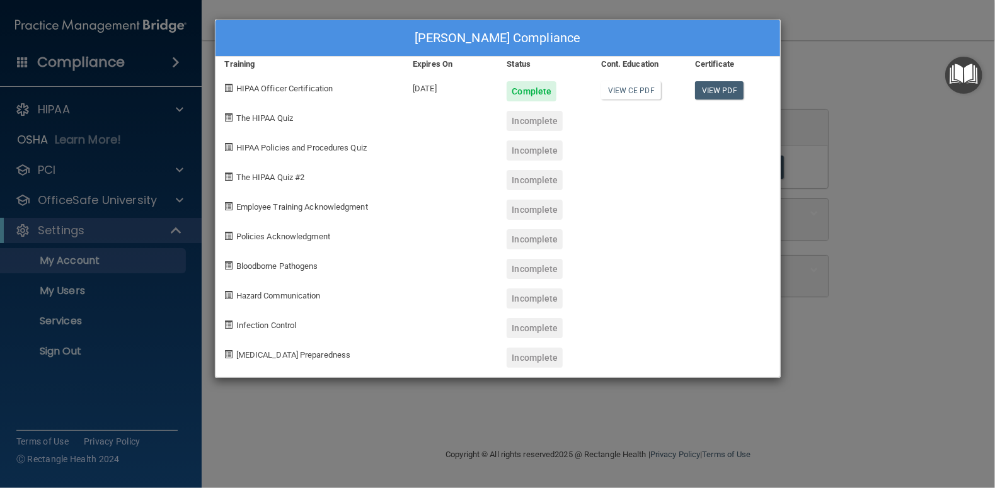
click at [63, 292] on div "[PERSON_NAME] Compliance Training Expires On Status Cont. Education Certificate…" at bounding box center [497, 244] width 995 height 488
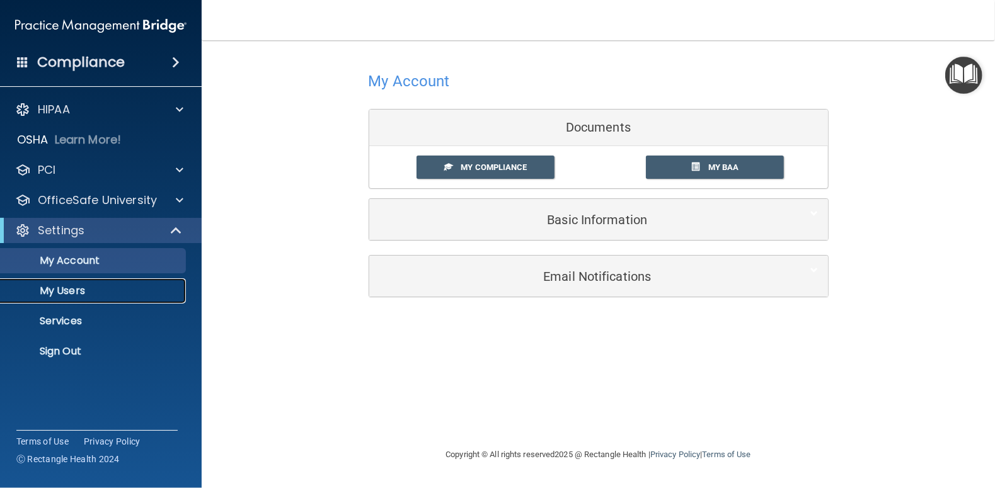
click at [62, 291] on p "My Users" at bounding box center [94, 291] width 172 height 13
select select "20"
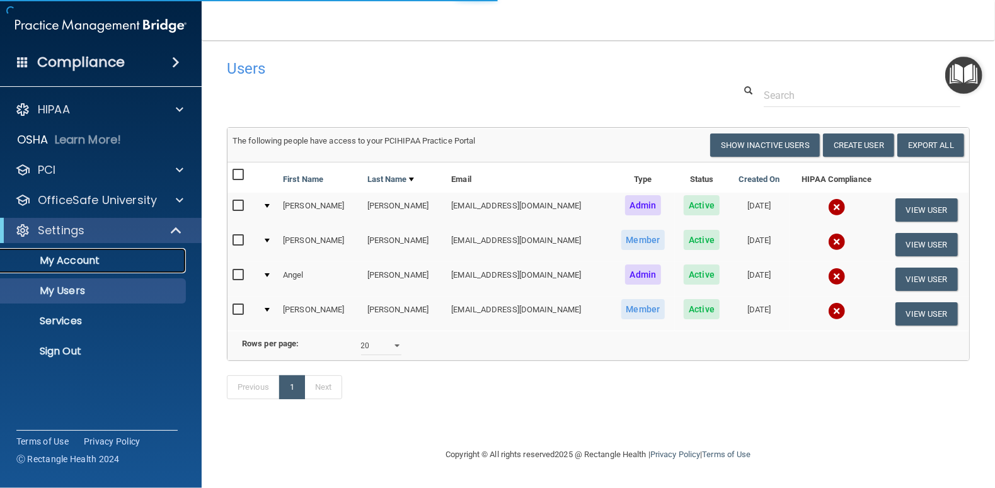
click at [67, 261] on p "My Account" at bounding box center [94, 261] width 172 height 13
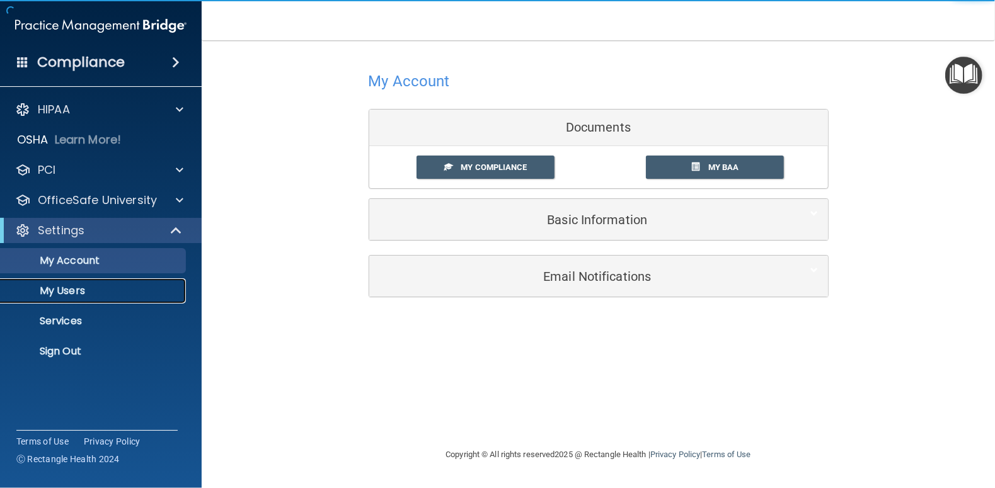
click at [61, 291] on p "My Users" at bounding box center [94, 291] width 172 height 13
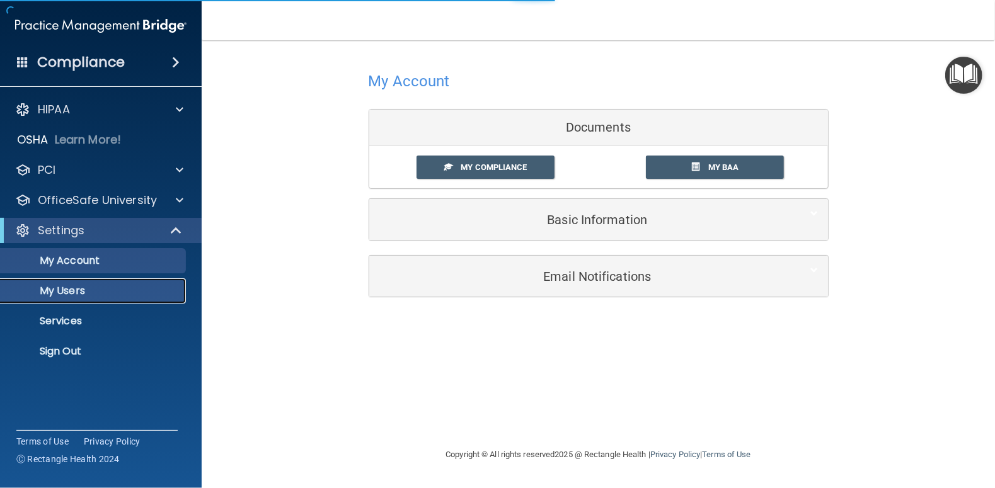
select select "20"
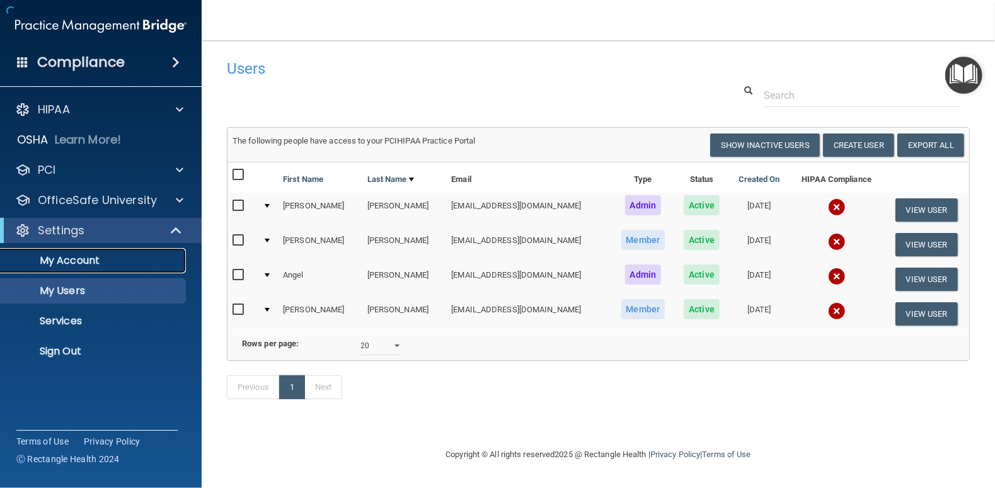
click at [62, 258] on p "My Account" at bounding box center [94, 261] width 172 height 13
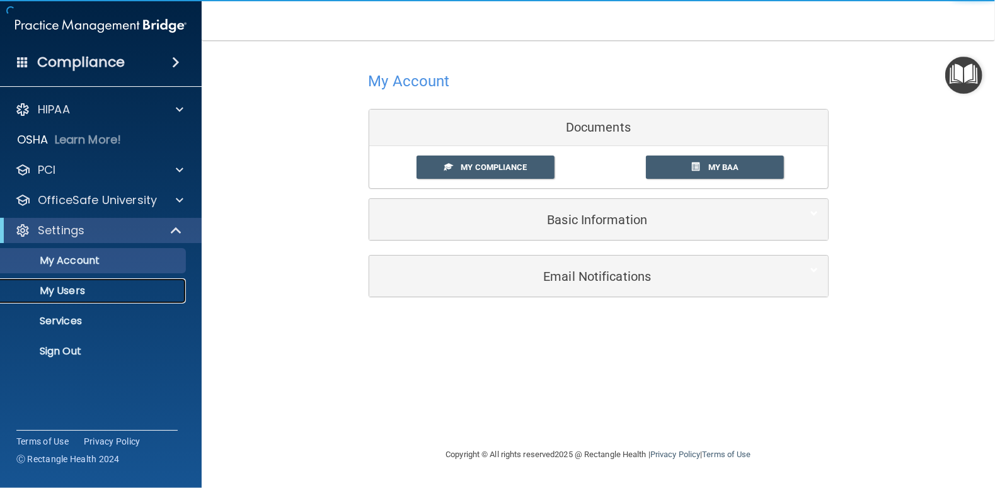
click at [64, 281] on link "My Users" at bounding box center [86, 291] width 199 height 25
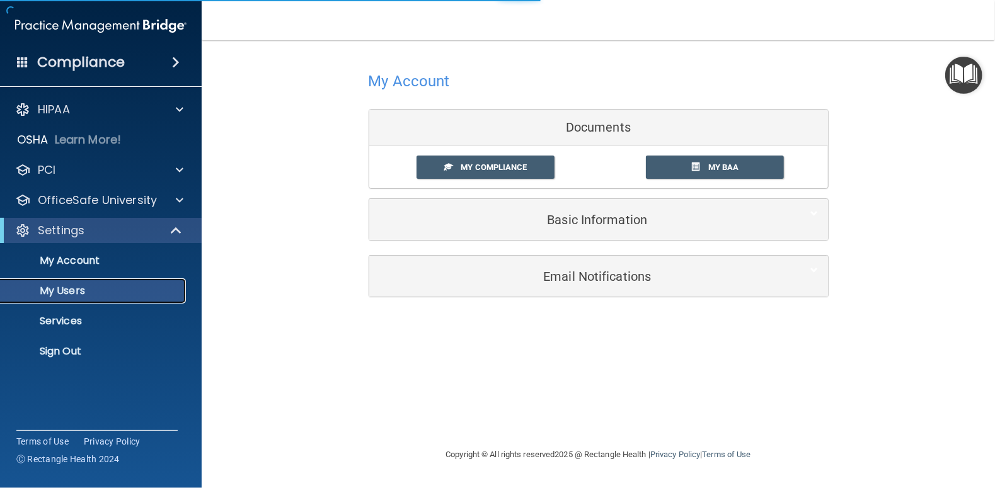
select select "20"
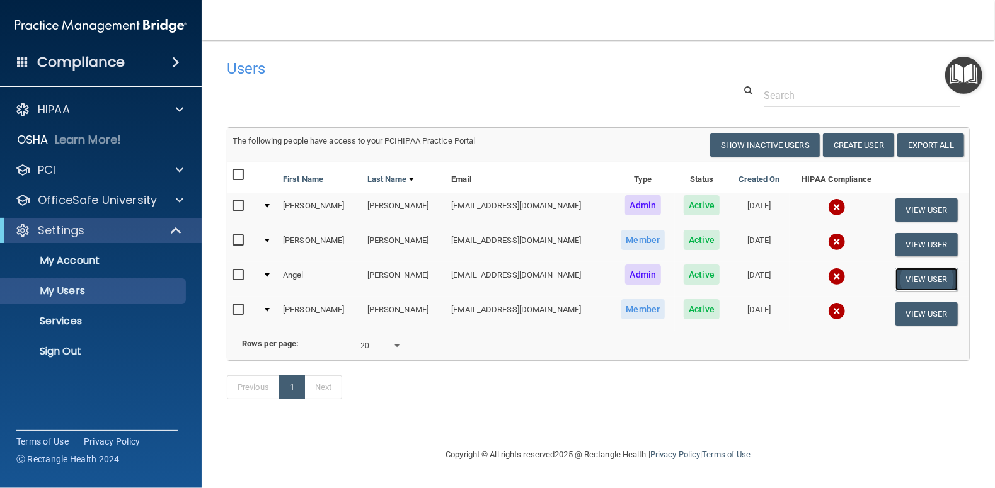
click at [902, 279] on button "View User" at bounding box center [927, 279] width 62 height 23
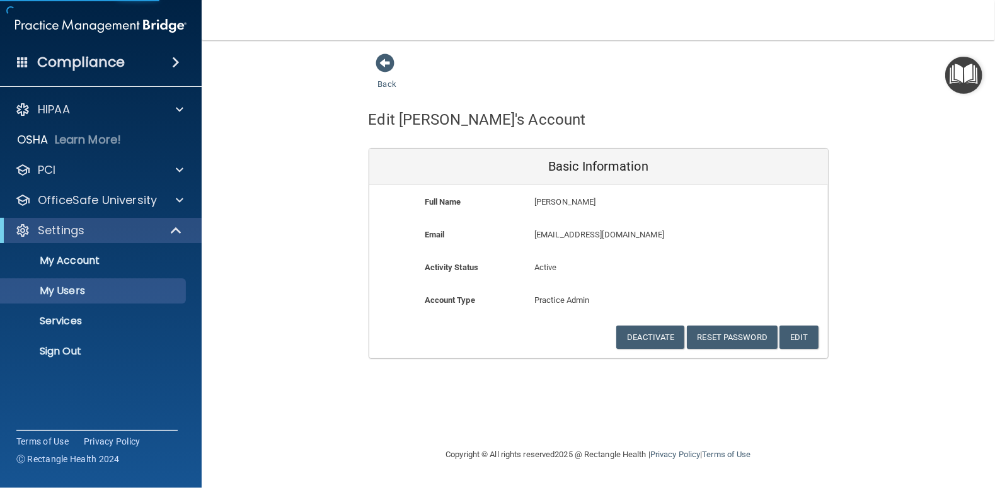
select select "20"
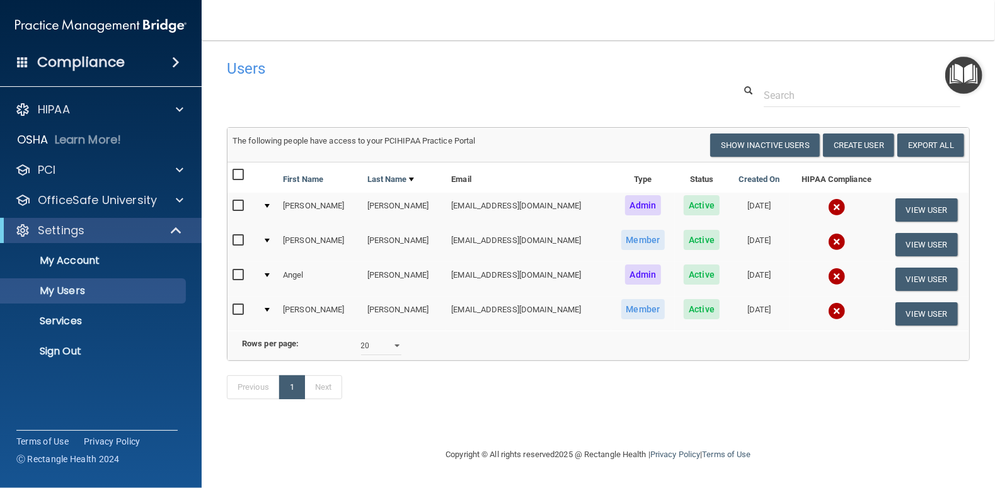
click at [237, 270] on input "checkbox" at bounding box center [240, 275] width 14 height 10
checkbox input "true"
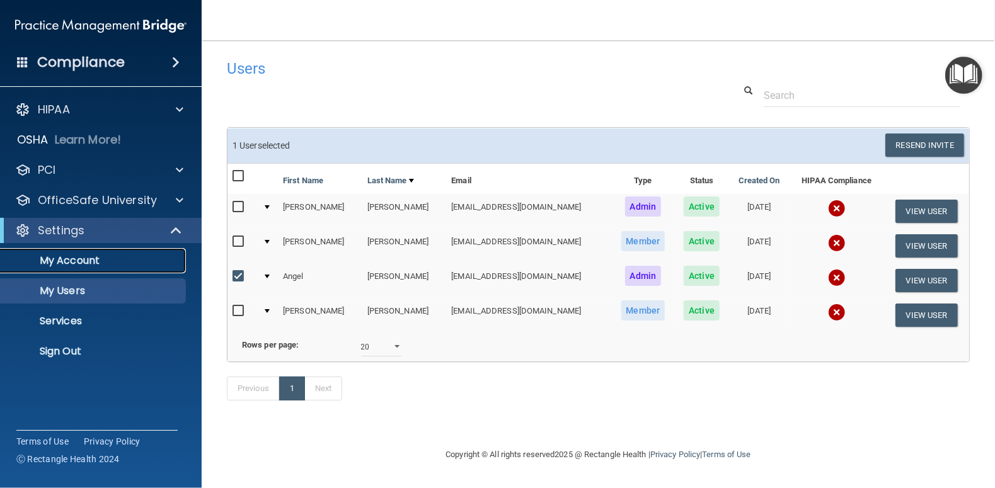
click at [55, 259] on p "My Account" at bounding box center [94, 261] width 172 height 13
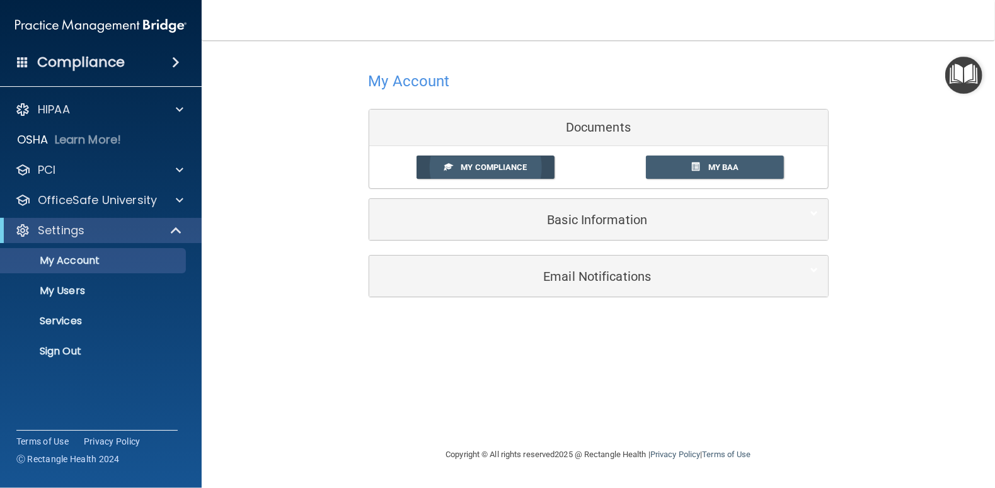
click at [463, 166] on span "My Compliance" at bounding box center [494, 167] width 66 height 9
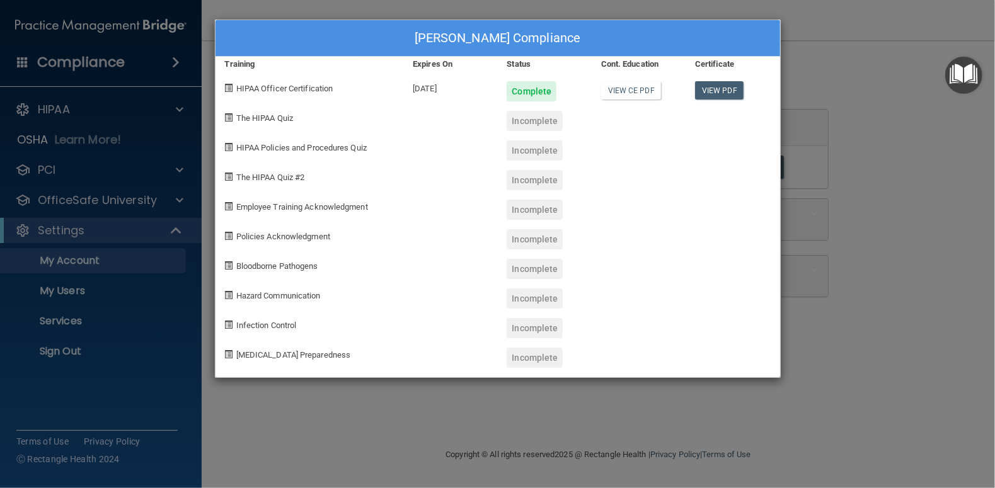
click at [63, 261] on div "[PERSON_NAME] Compliance Training Expires On Status Cont. Education Certificate…" at bounding box center [497, 244] width 995 height 488
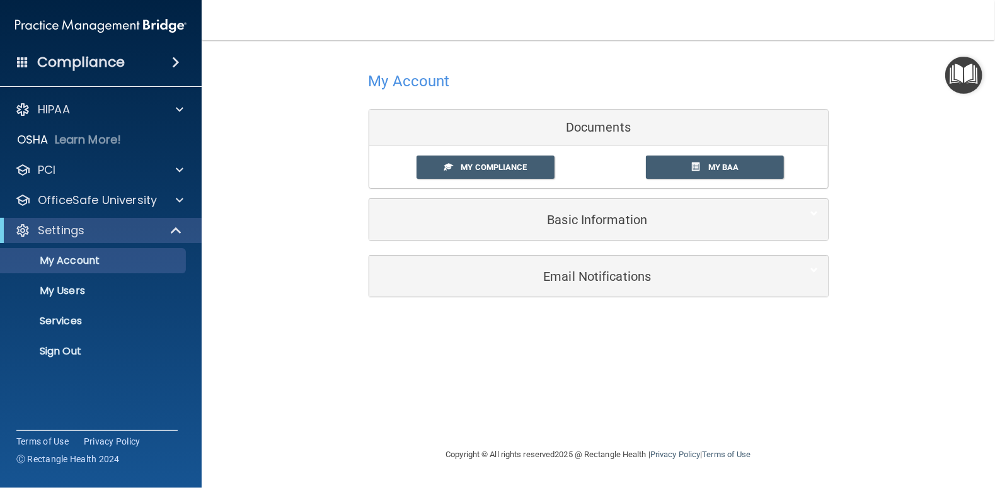
click at [501, 200] on div "Basic Information" at bounding box center [598, 219] width 459 height 41
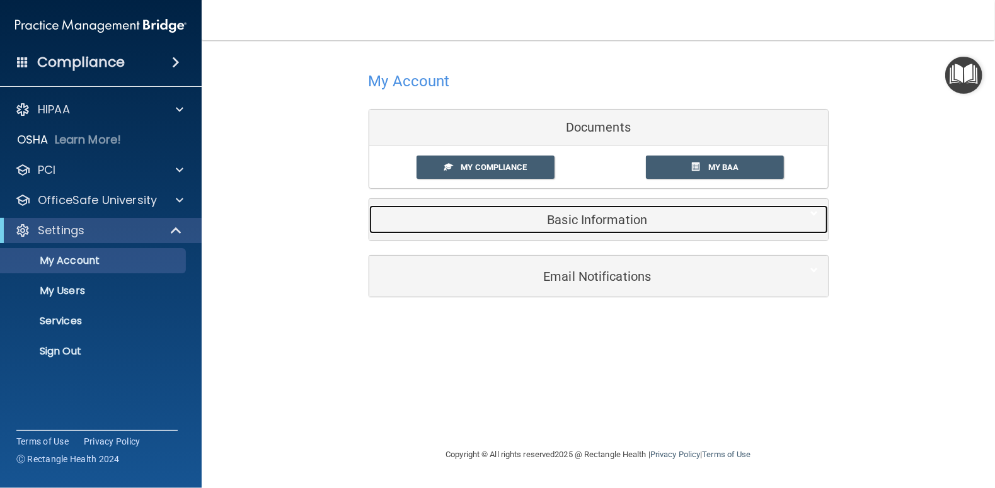
click at [495, 214] on h5 "Basic Information" at bounding box center [579, 220] width 401 height 14
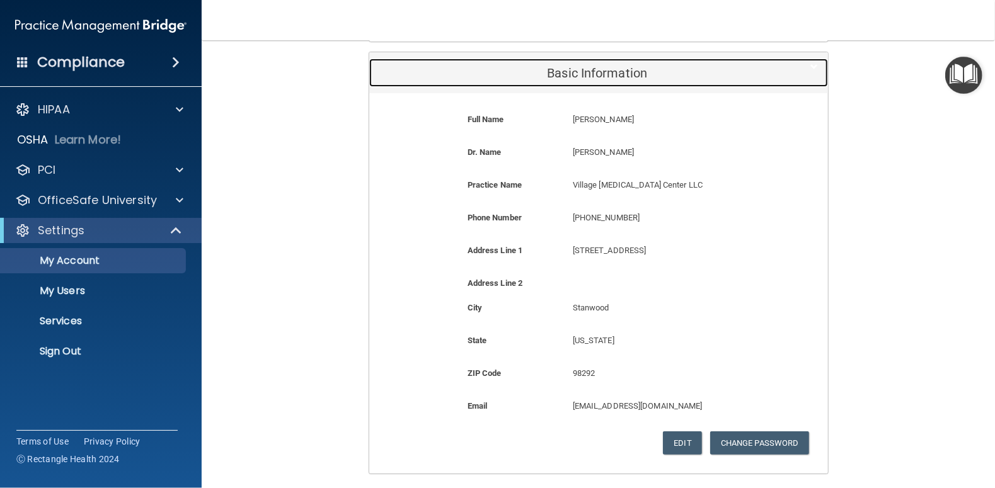
scroll to position [252, 0]
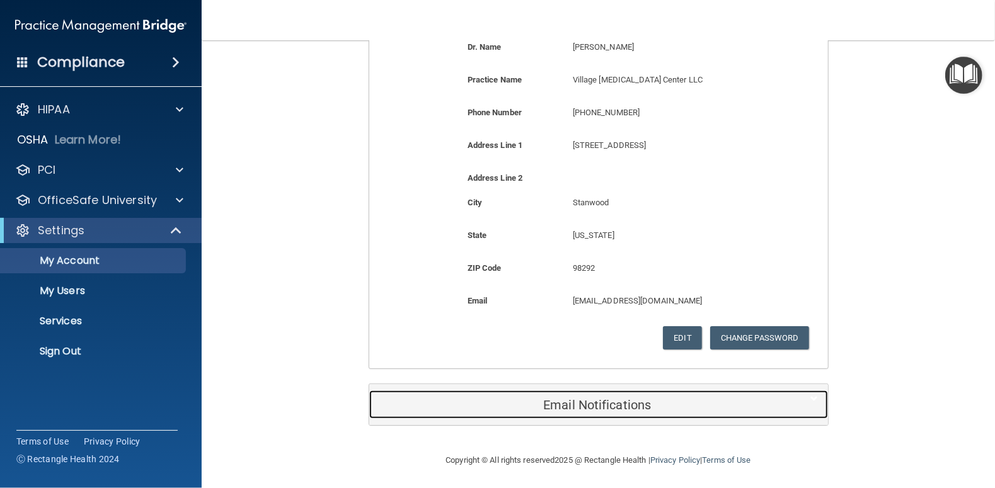
click at [586, 403] on h5 "Email Notifications" at bounding box center [579, 405] width 401 height 14
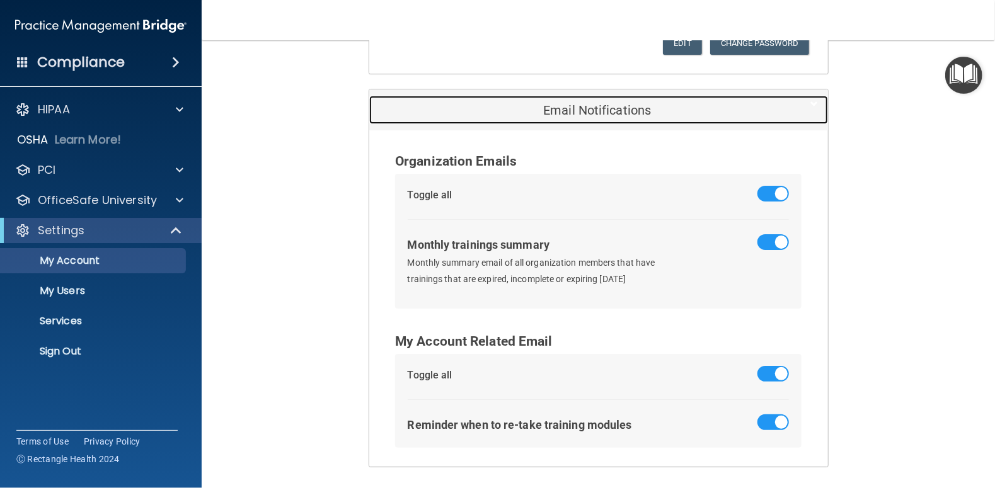
scroll to position [589, 0]
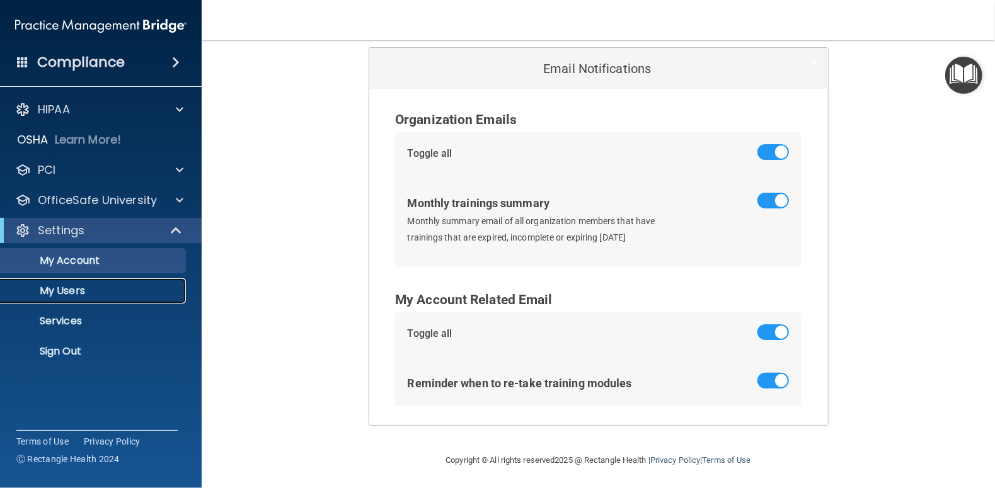
click at [59, 294] on p "My Users" at bounding box center [94, 291] width 172 height 13
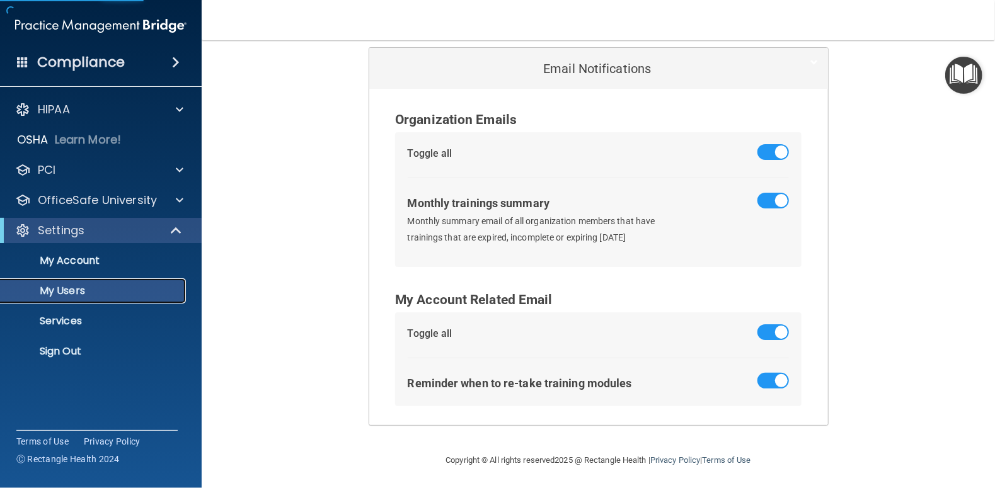
select select "20"
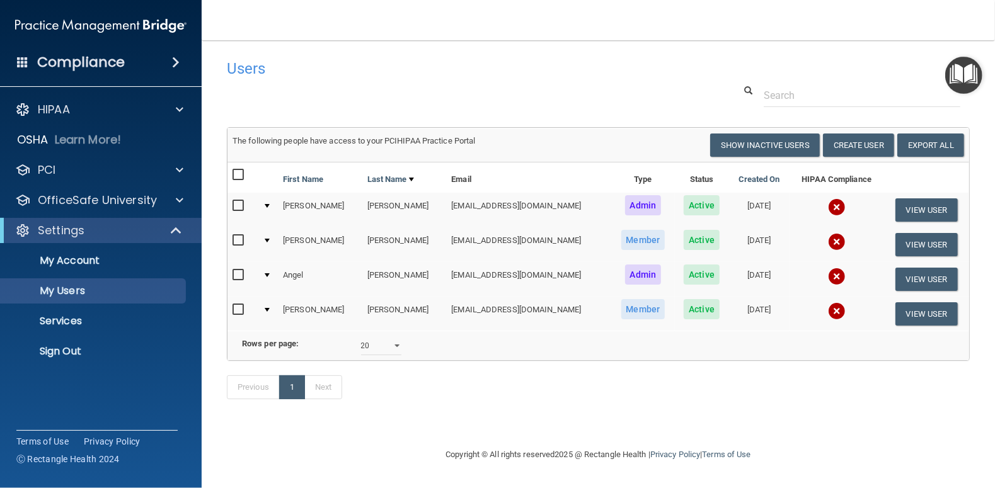
click at [828, 272] on img at bounding box center [837, 277] width 18 height 18
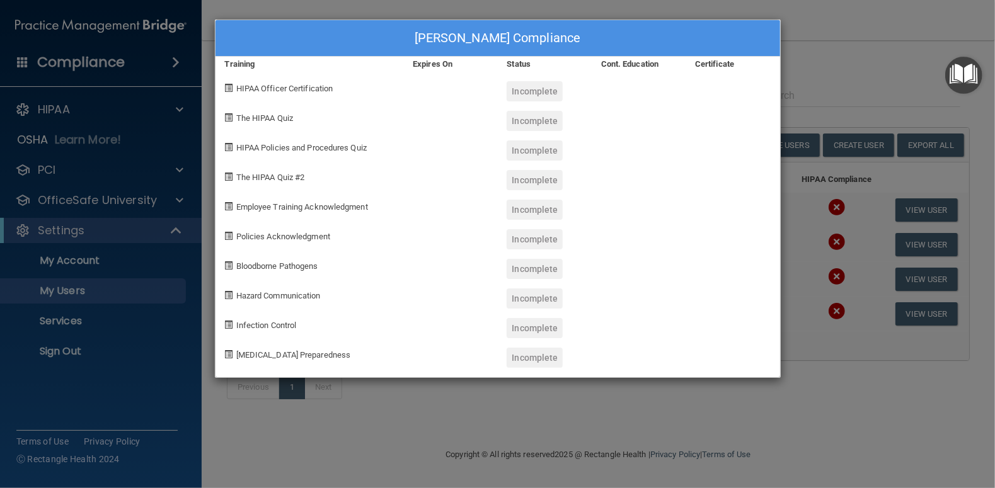
drag, startPoint x: 303, startPoint y: 89, endPoint x: 316, endPoint y: 89, distance: 12.6
click at [304, 90] on span "HIPAA Officer Certification" at bounding box center [284, 88] width 97 height 9
click at [536, 92] on div "Incomplete" at bounding box center [535, 91] width 56 height 20
click at [263, 91] on span "HIPAA Officer Certification" at bounding box center [284, 88] width 97 height 9
click at [231, 88] on span at bounding box center [229, 88] width 8 height 8
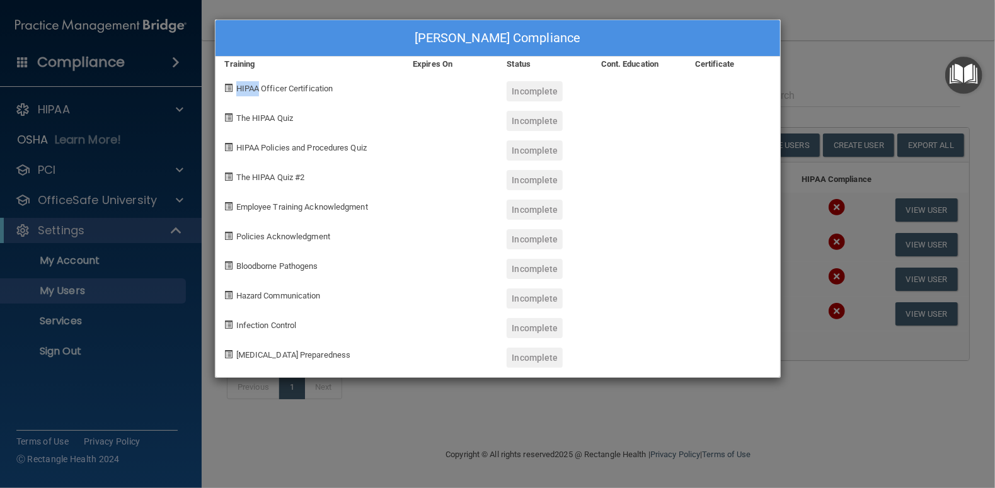
click at [231, 88] on span at bounding box center [229, 88] width 8 height 8
click at [228, 88] on span at bounding box center [229, 88] width 8 height 8
click at [463, 32] on div "Angel Pfiester's Compliance" at bounding box center [498, 38] width 565 height 37
click at [225, 85] on div "HIPAA Officer Certification" at bounding box center [310, 87] width 188 height 30
click at [249, 89] on span "HIPAA Officer Certification" at bounding box center [284, 88] width 97 height 9
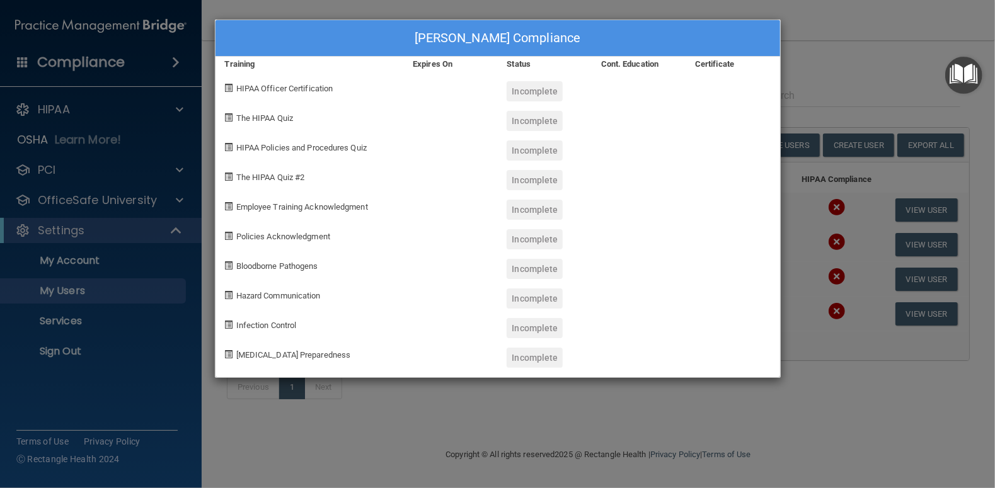
click at [880, 42] on div "Angel Pfiester's Compliance Training Expires On Status Cont. Education Certific…" at bounding box center [497, 244] width 995 height 488
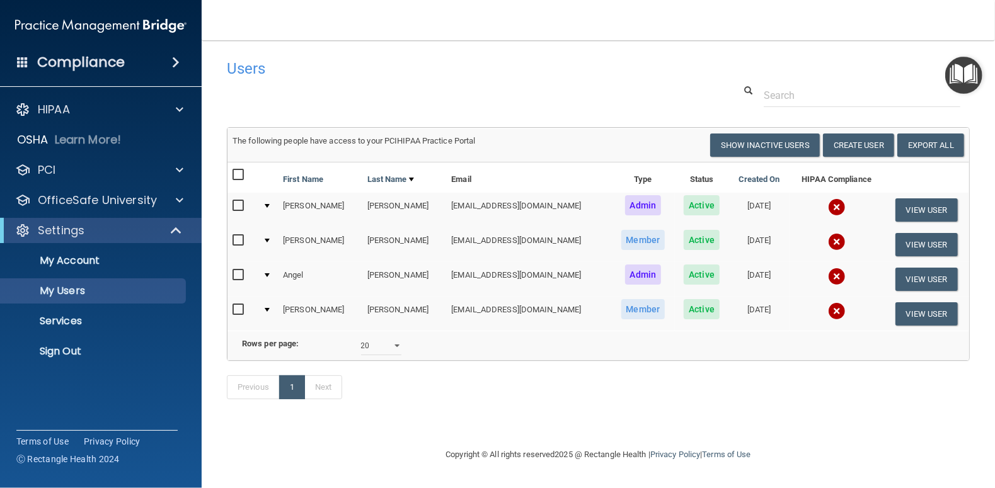
click at [174, 60] on span at bounding box center [176, 62] width 8 height 15
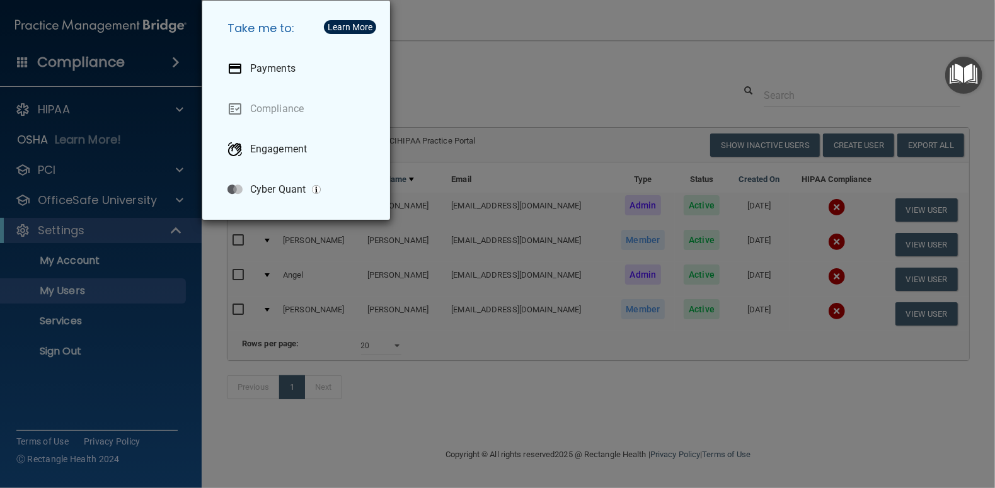
click at [124, 60] on div "Take me to: Payments Compliance Engagement Cyber Quant" at bounding box center [497, 244] width 995 height 488
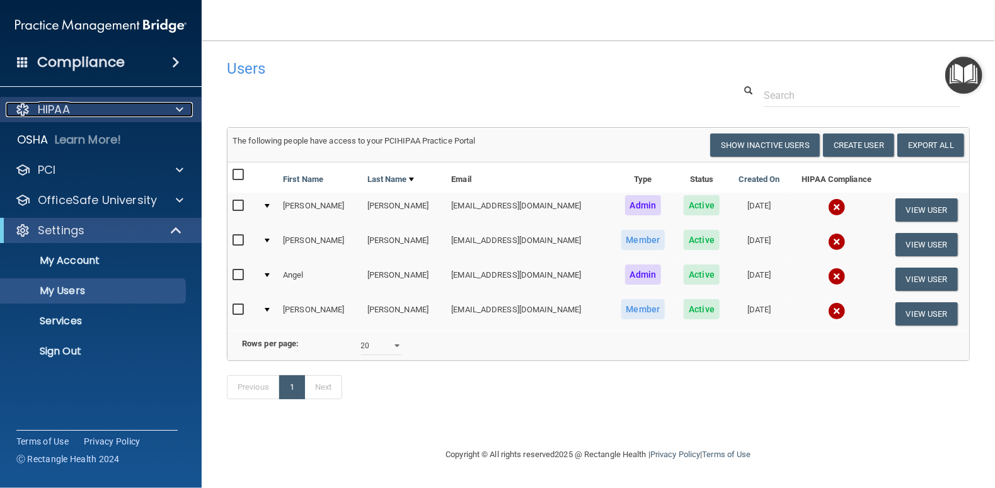
click at [48, 108] on p "HIPAA" at bounding box center [54, 109] width 32 height 15
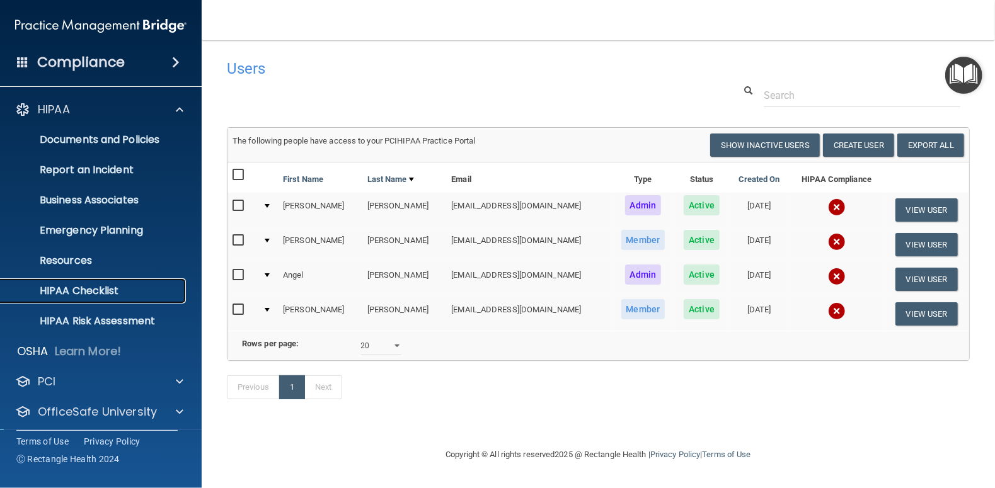
click at [84, 294] on p "HIPAA Checklist" at bounding box center [94, 291] width 172 height 13
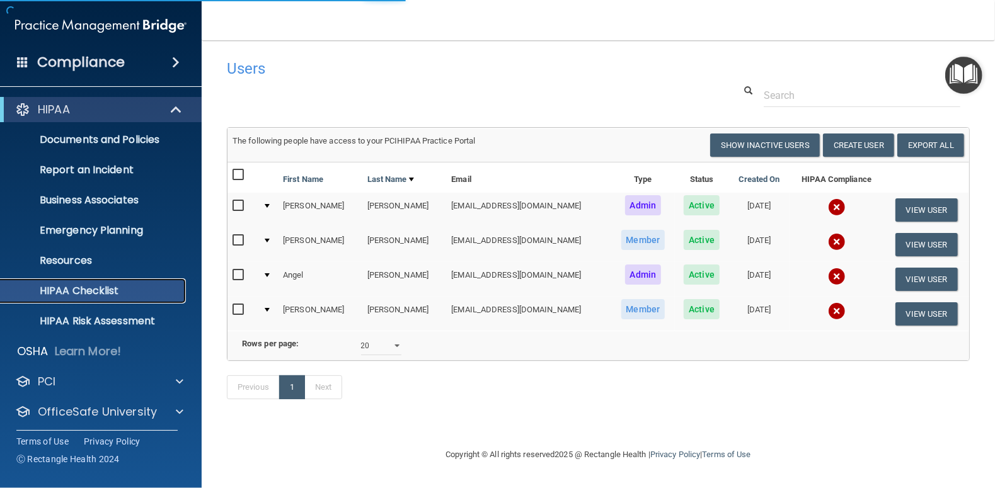
click at [90, 294] on p "HIPAA Checklist" at bounding box center [94, 291] width 172 height 13
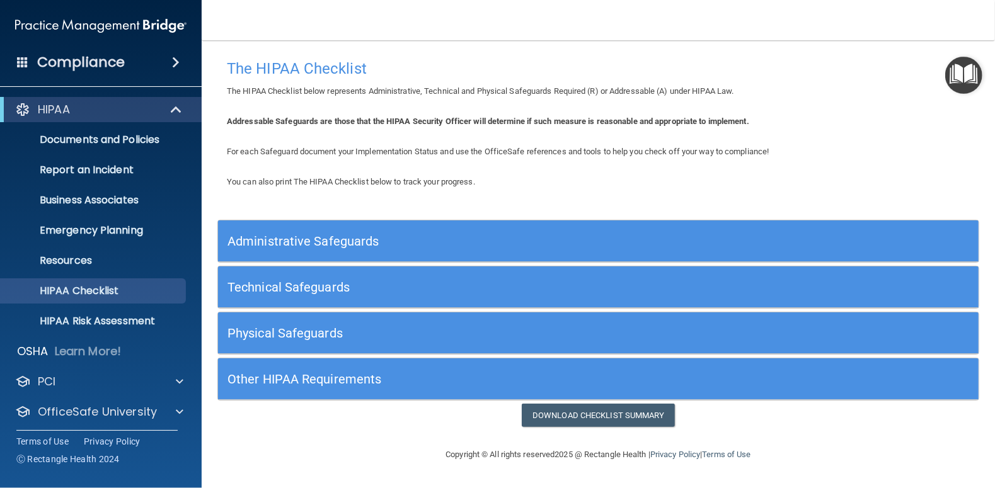
click at [323, 376] on h5 "Other HIPAA Requirements" at bounding box center [503, 379] width 551 height 14
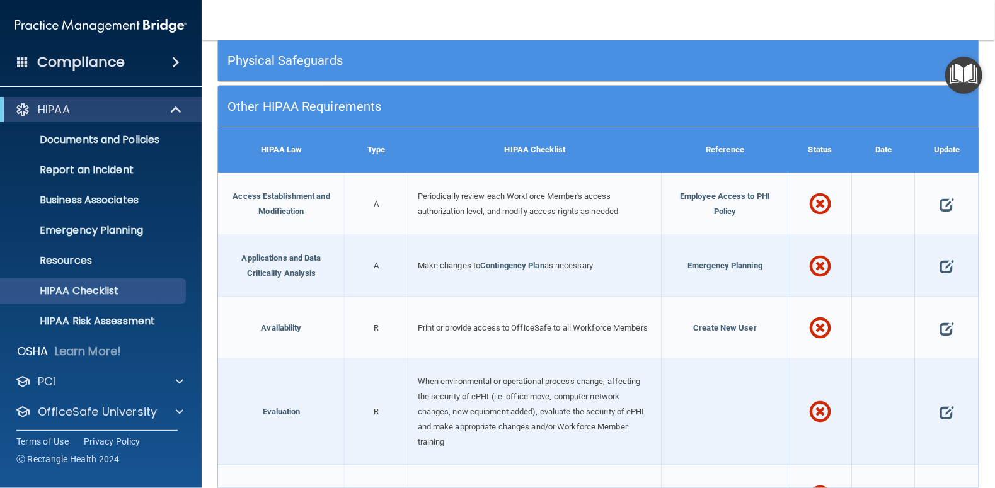
scroll to position [233, 0]
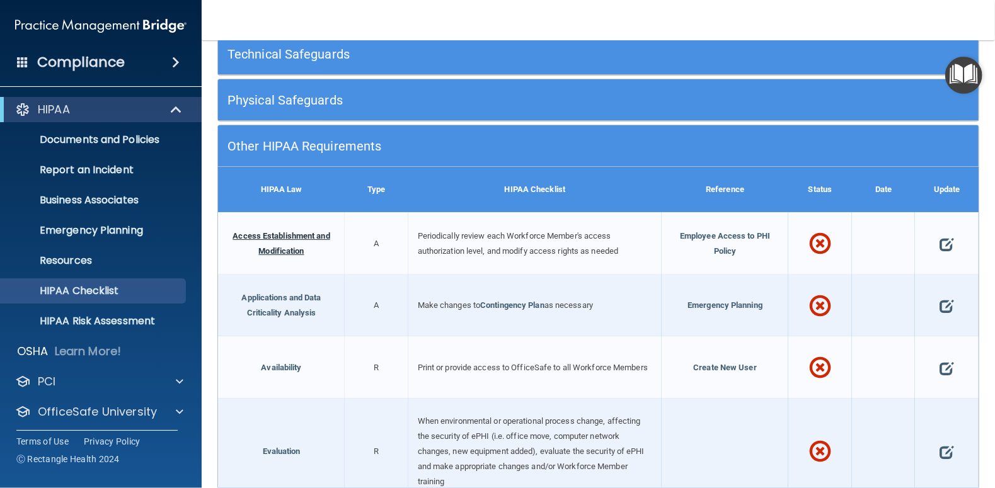
click at [274, 250] on link "Access Establishment and Modification" at bounding box center [281, 243] width 97 height 25
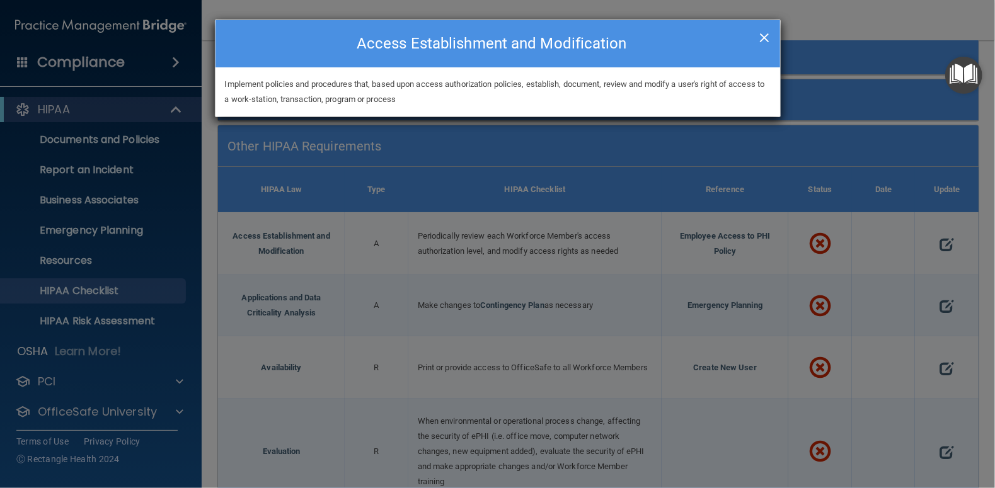
click at [765, 35] on span "×" at bounding box center [764, 35] width 11 height 25
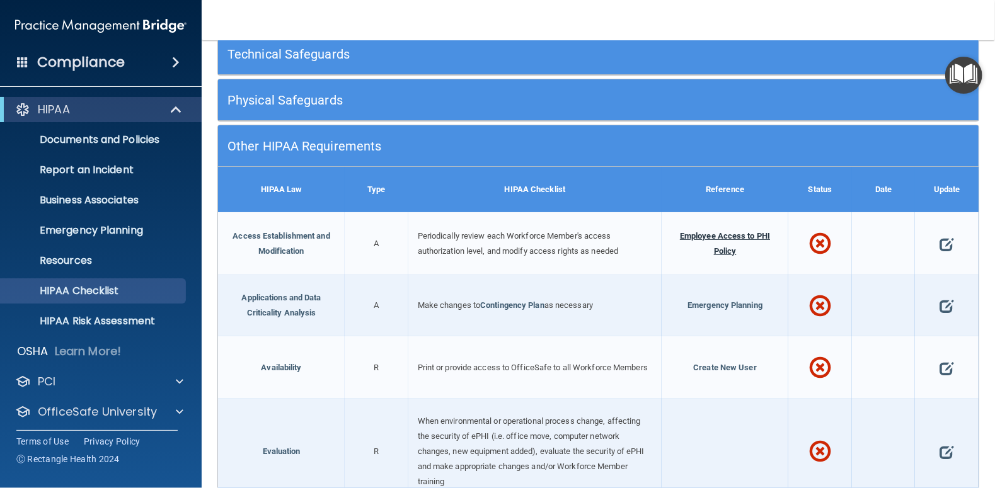
click at [706, 232] on span "Employee Access to PHI Policy" at bounding box center [725, 243] width 90 height 25
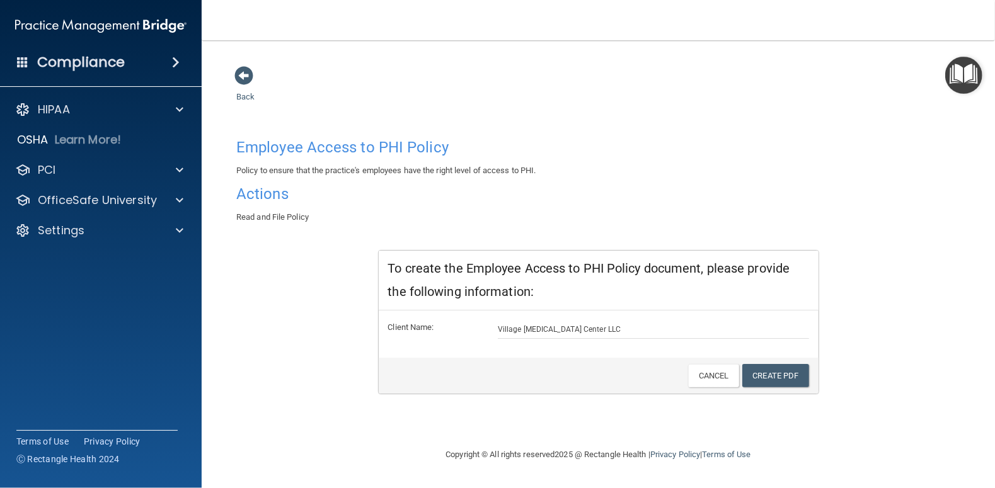
click at [264, 195] on h4 "Actions" at bounding box center [598, 194] width 724 height 16
click at [291, 146] on h4 "Employee Access to PHI Policy" at bounding box center [598, 147] width 724 height 16
click at [182, 168] on span at bounding box center [180, 170] width 8 height 15
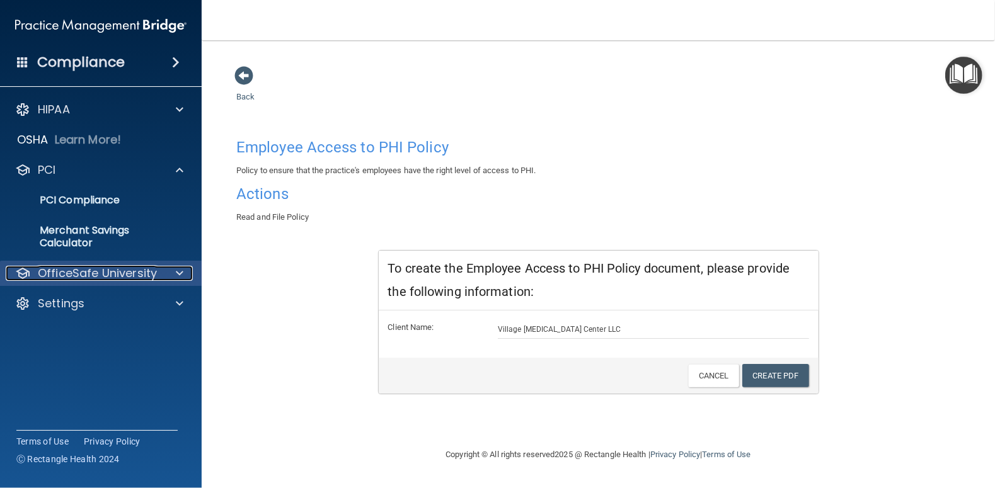
click at [183, 272] on div at bounding box center [178, 273] width 32 height 15
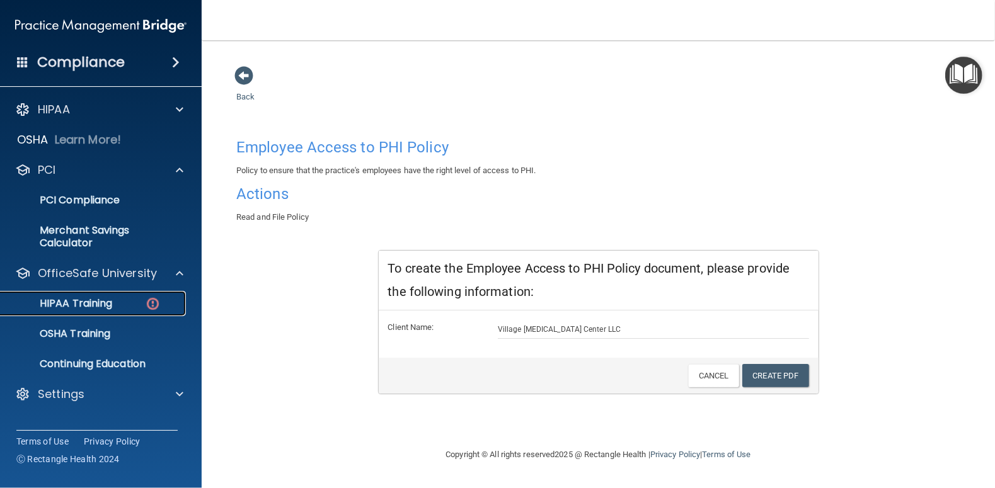
click at [81, 306] on p "HIPAA Training" at bounding box center [60, 303] width 104 height 13
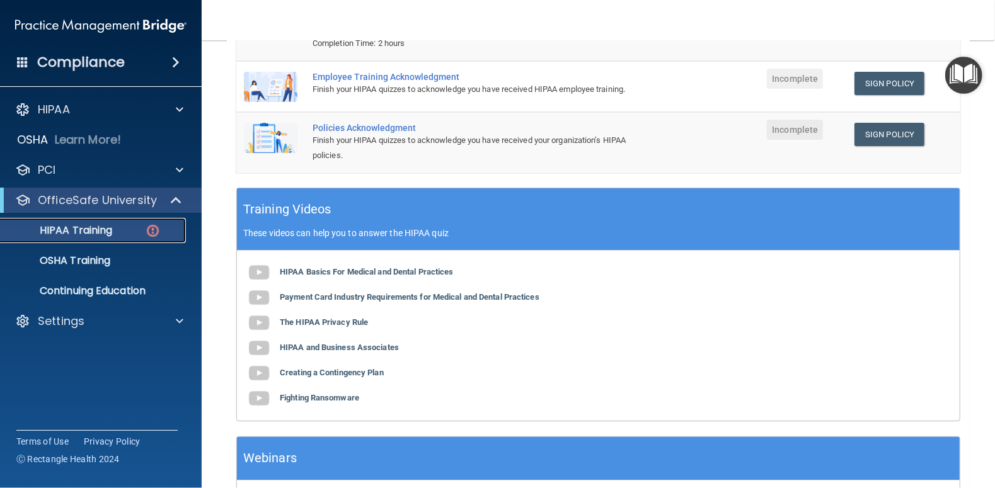
scroll to position [351, 0]
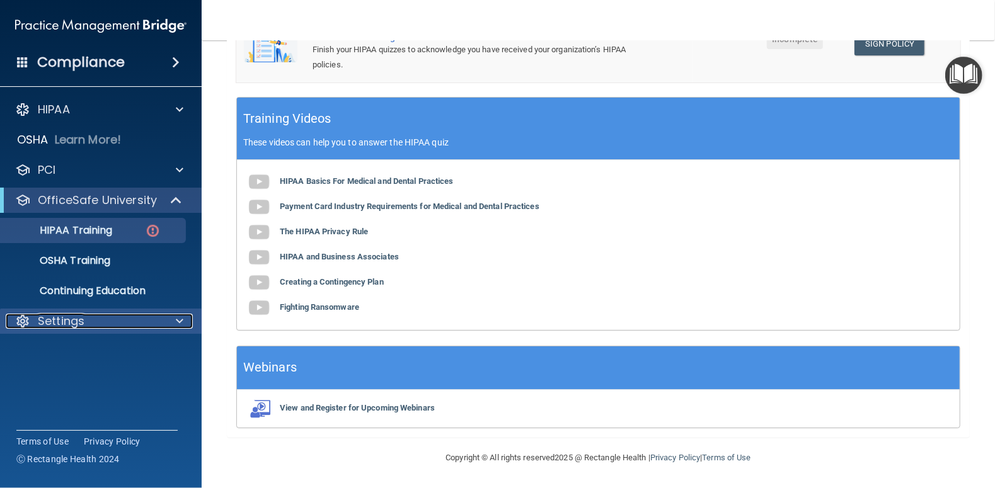
click at [51, 318] on p "Settings" at bounding box center [61, 321] width 47 height 15
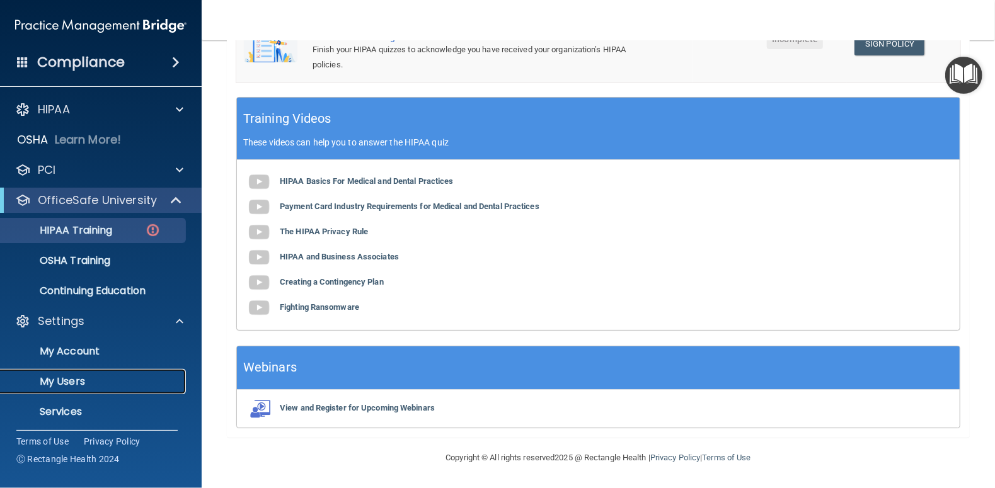
click at [57, 376] on p "My Users" at bounding box center [94, 382] width 172 height 13
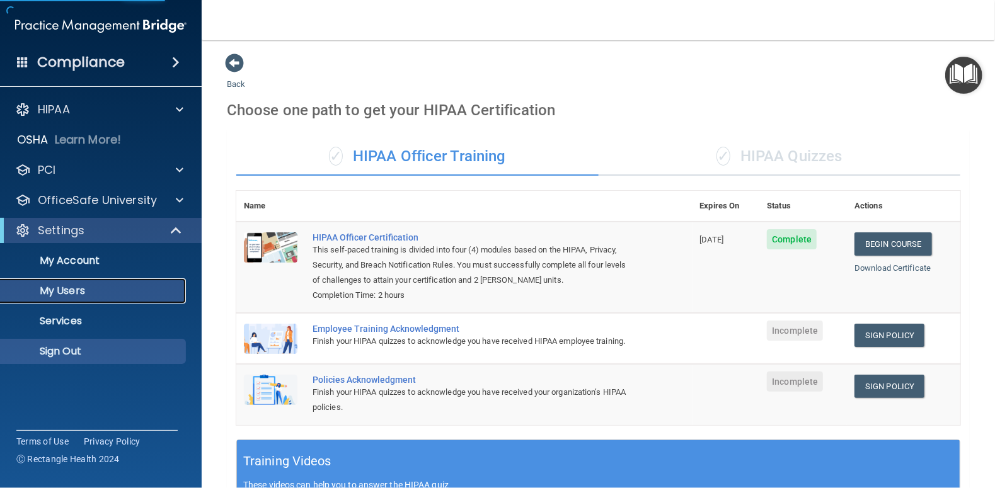
select select "20"
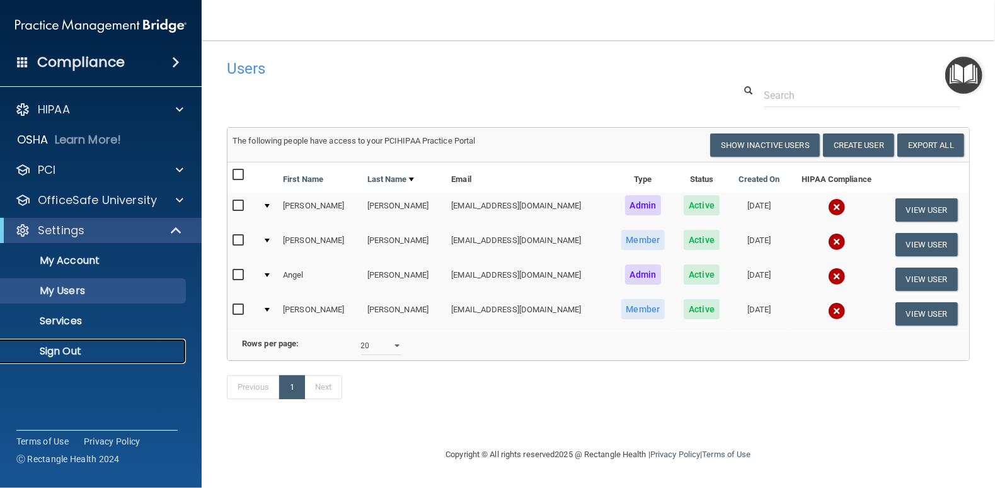
click at [55, 352] on p "Sign Out" at bounding box center [94, 351] width 172 height 13
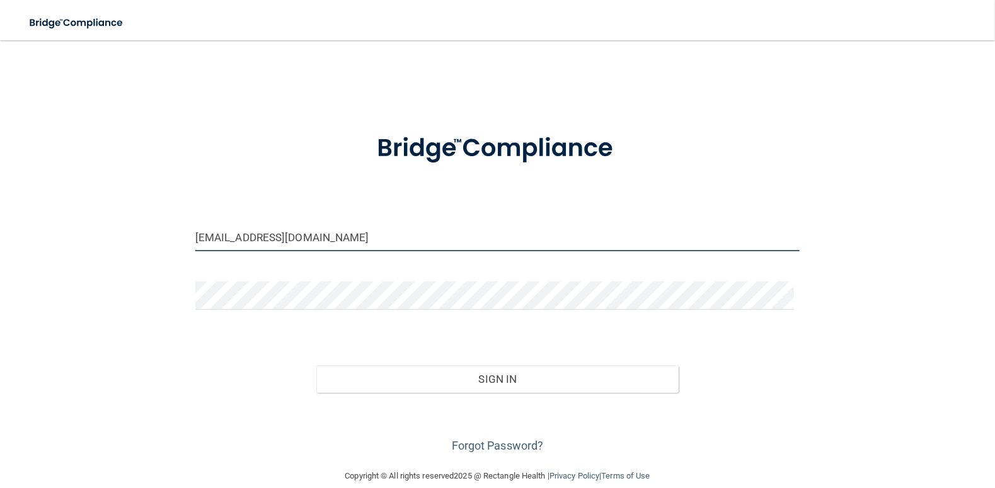
click at [383, 241] on input "Villagechiro1@outlook.com" at bounding box center [497, 237] width 604 height 28
click at [227, 235] on input "Village@Whidbey.net" at bounding box center [497, 237] width 604 height 28
click at [342, 229] on input "Village1@Whidbey.net" at bounding box center [497, 237] width 604 height 28
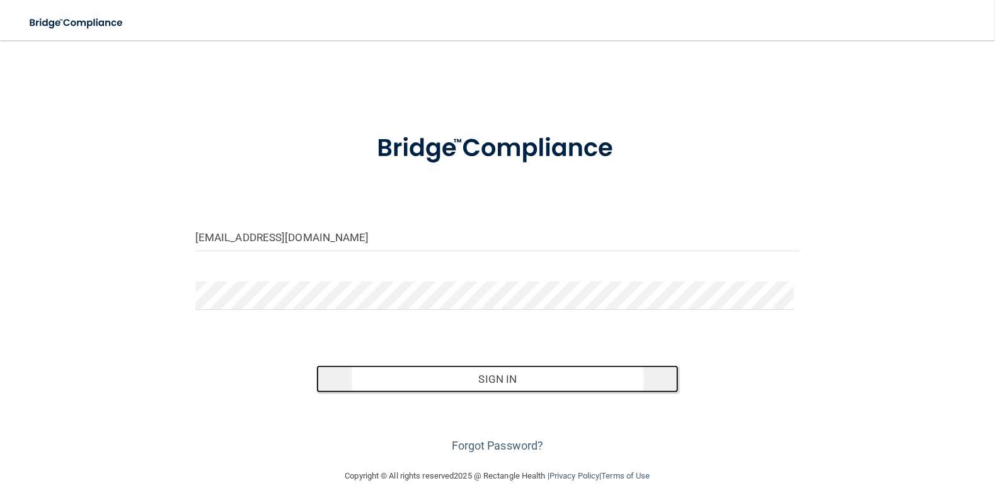
click at [495, 389] on button "Sign In" at bounding box center [497, 380] width 363 height 28
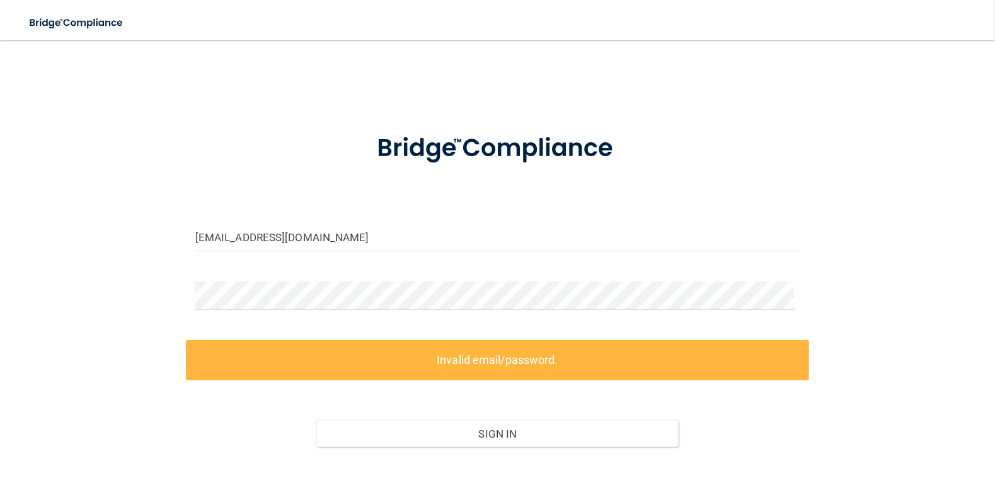
click at [514, 372] on label "Invalid email/password." at bounding box center [497, 360] width 623 height 40
click at [819, 443] on div "Village1@whidbey.net Invalid email/password. You don't have permission to acces…" at bounding box center [497, 282] width 945 height 458
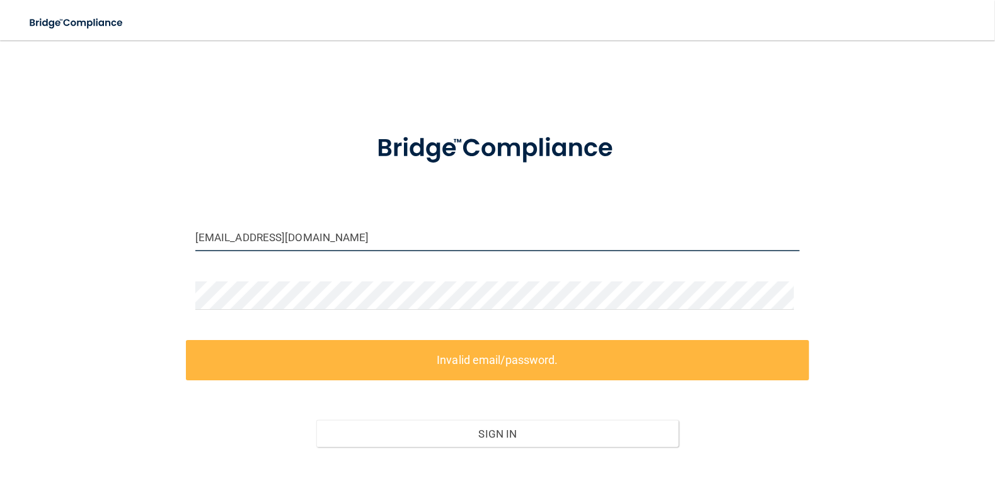
click at [231, 235] on input "Village1@whidbey.net" at bounding box center [497, 237] width 604 height 28
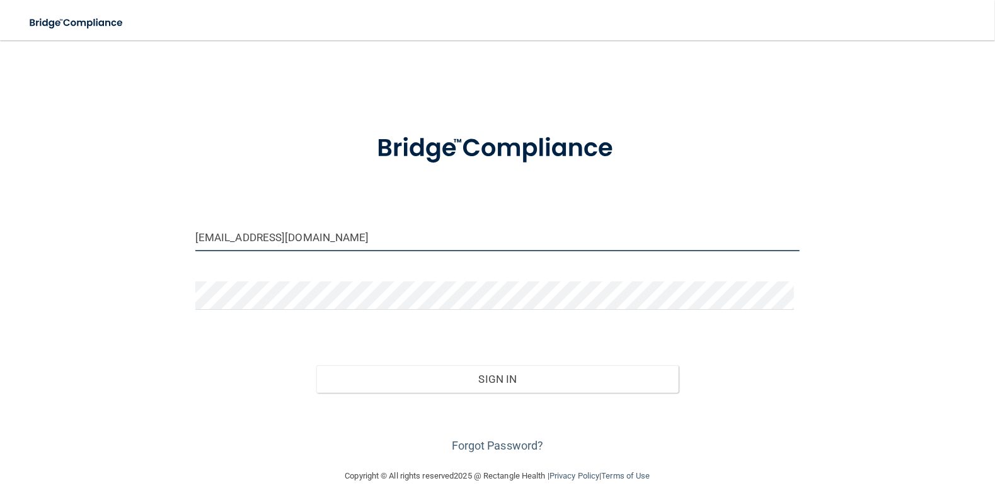
type input "Village@whidbey.net"
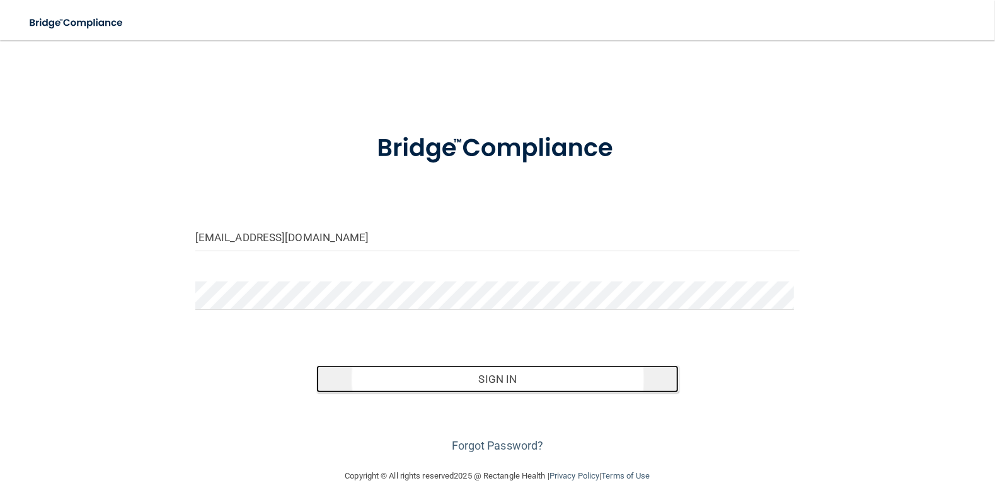
click at [528, 376] on button "Sign In" at bounding box center [497, 380] width 363 height 28
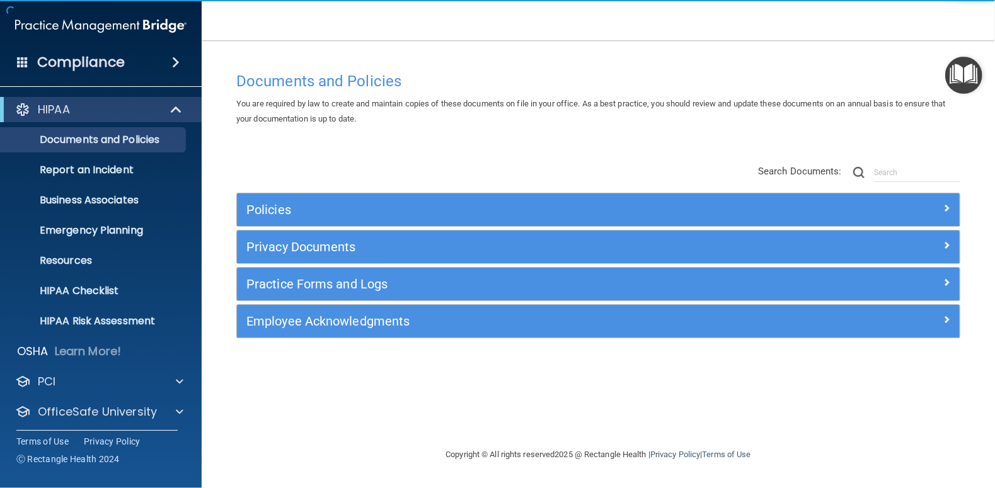
click at [372, 400] on div "Documents and Policies You are required by law to create and maintain copies of…" at bounding box center [598, 257] width 743 height 382
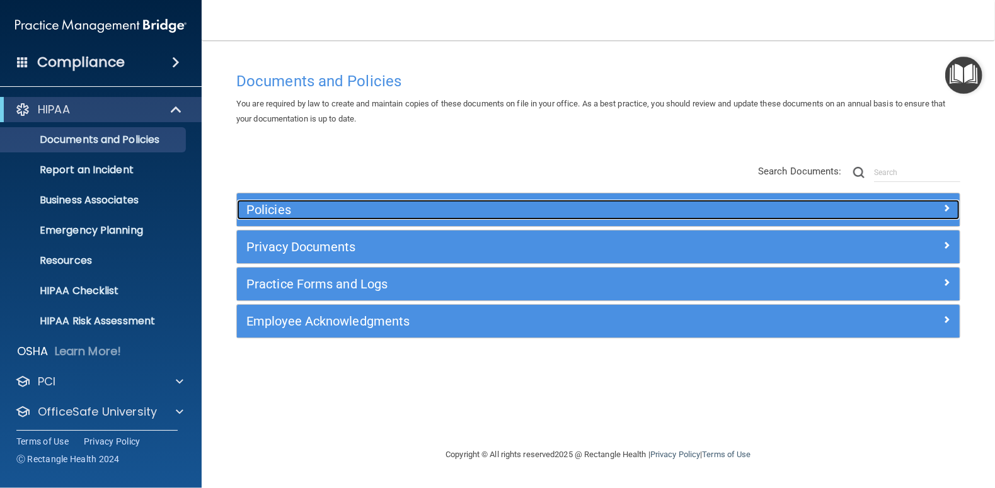
click at [267, 208] on h5 "Policies" at bounding box center [507, 210] width 523 height 14
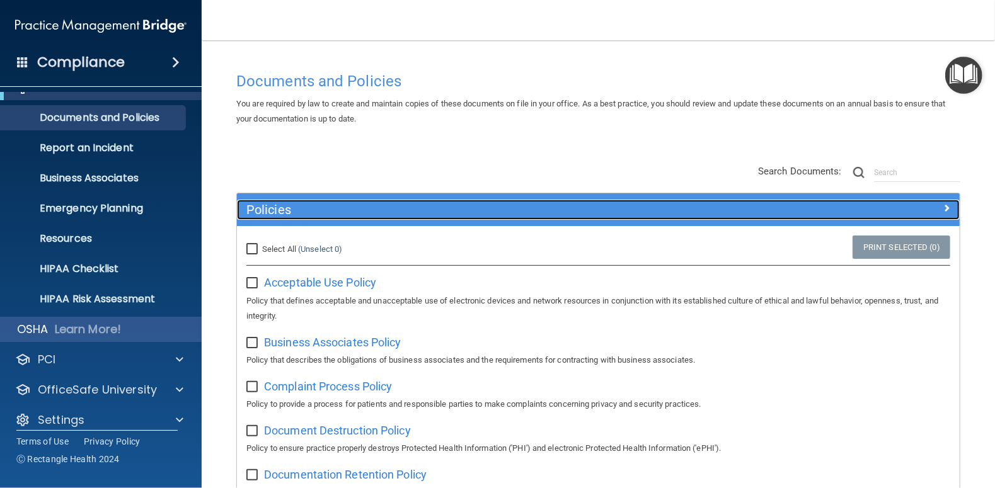
scroll to position [34, 0]
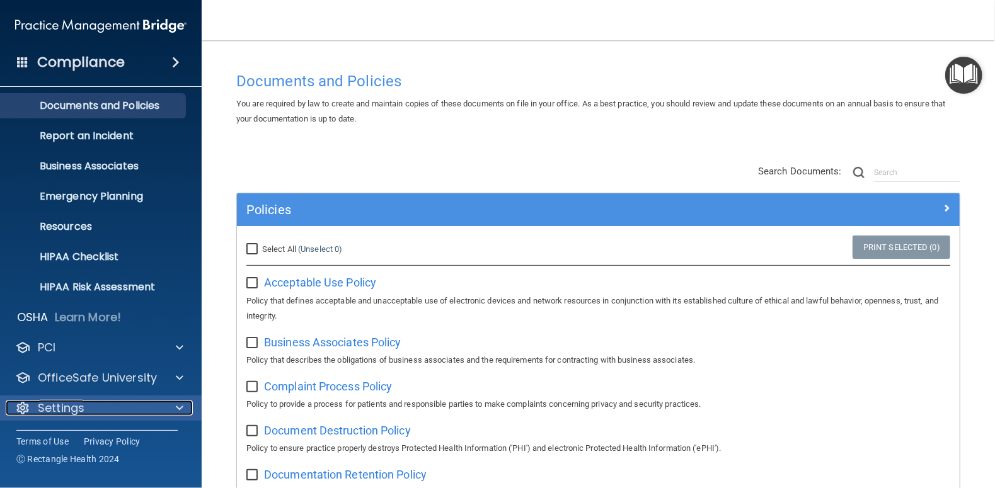
click at [78, 410] on p "Settings" at bounding box center [61, 408] width 47 height 15
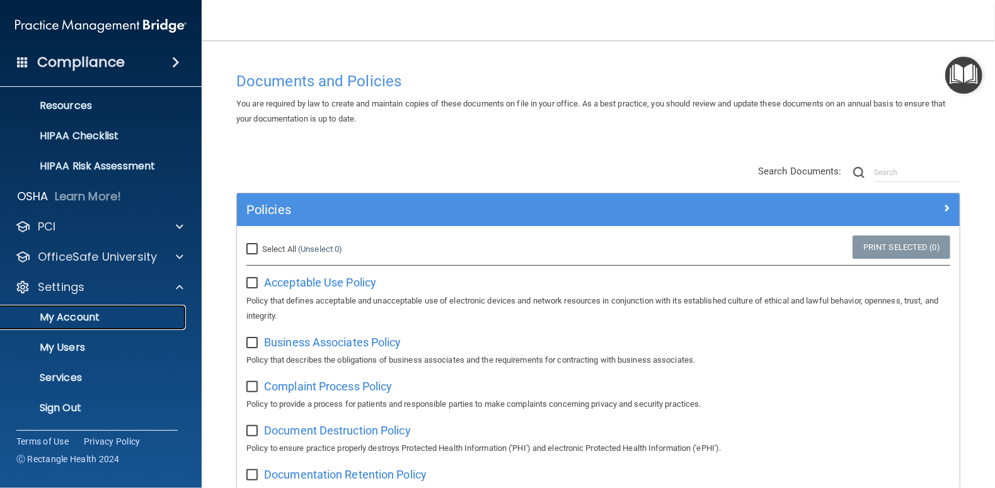
click at [69, 316] on p "My Account" at bounding box center [94, 317] width 172 height 13
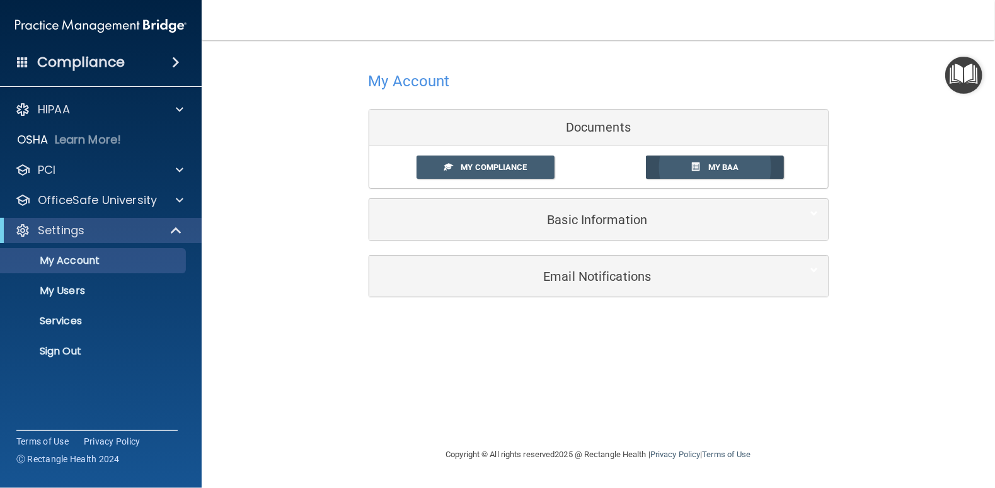
click at [715, 172] on span "My BAA" at bounding box center [723, 167] width 31 height 9
click at [502, 164] on span "My Compliance" at bounding box center [494, 167] width 66 height 9
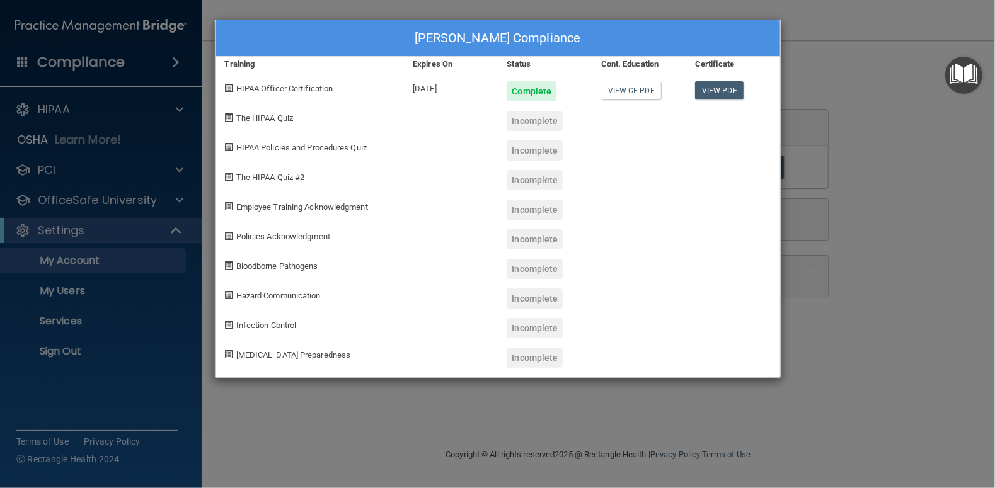
click at [73, 291] on div "Jared Andrews's Compliance Training Expires On Status Cont. Education Certifica…" at bounding box center [497, 244] width 995 height 488
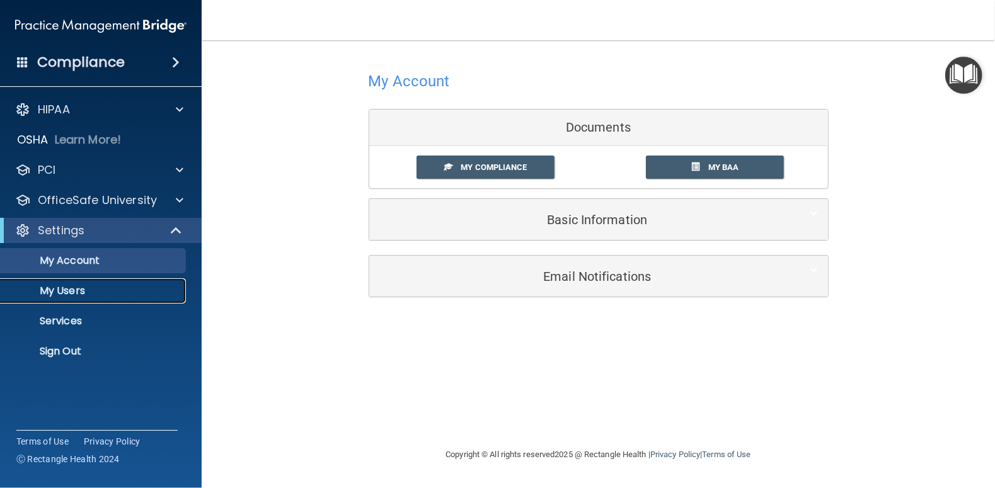
click at [61, 292] on p "My Users" at bounding box center [94, 291] width 172 height 13
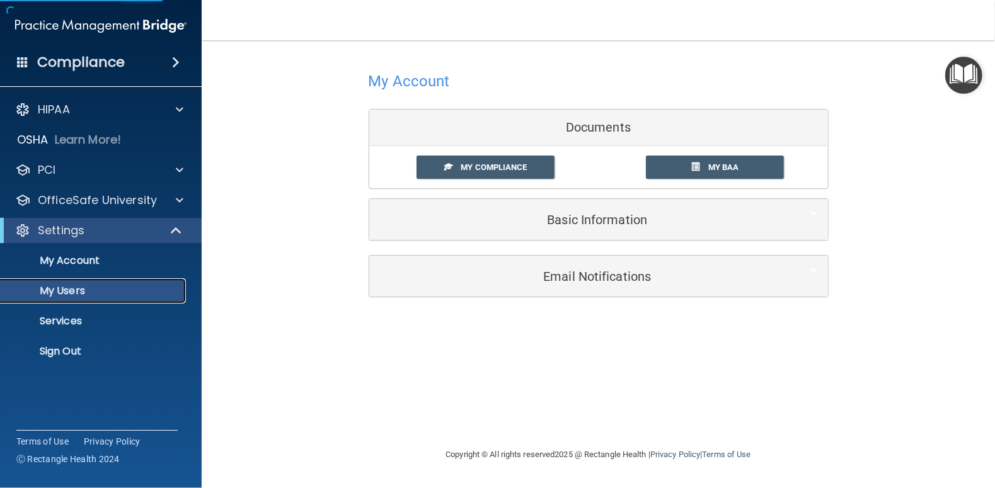
select select "20"
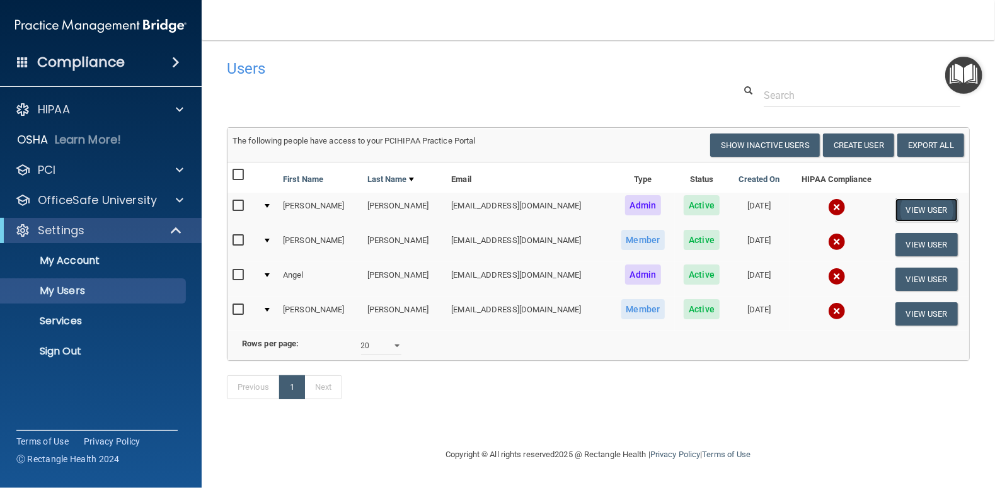
click at [932, 211] on button "View User" at bounding box center [927, 210] width 62 height 23
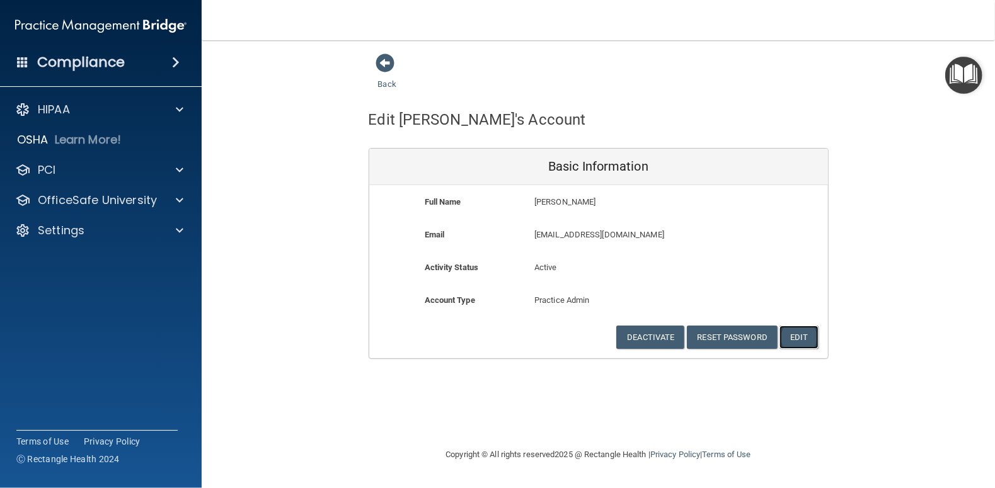
click at [795, 337] on button "Edit" at bounding box center [799, 337] width 38 height 23
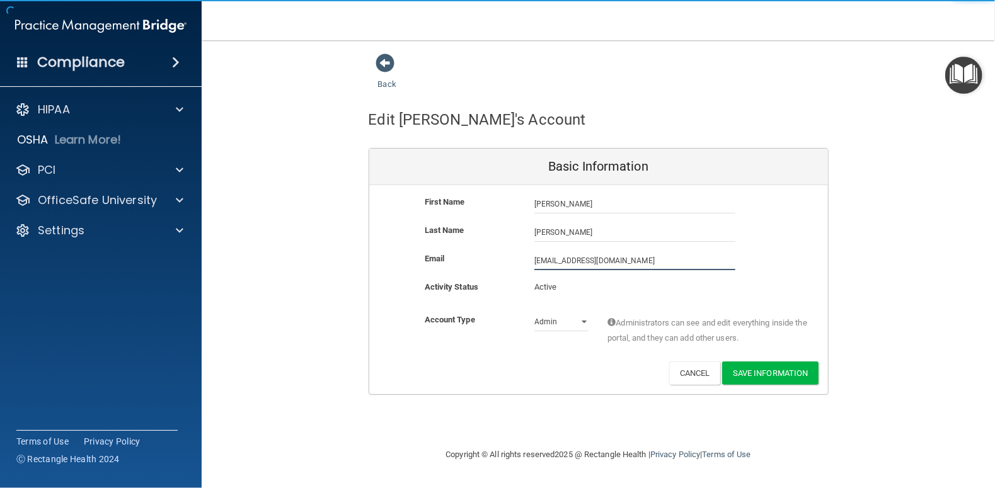
click at [644, 256] on input "village@whidbey.net" at bounding box center [634, 260] width 201 height 19
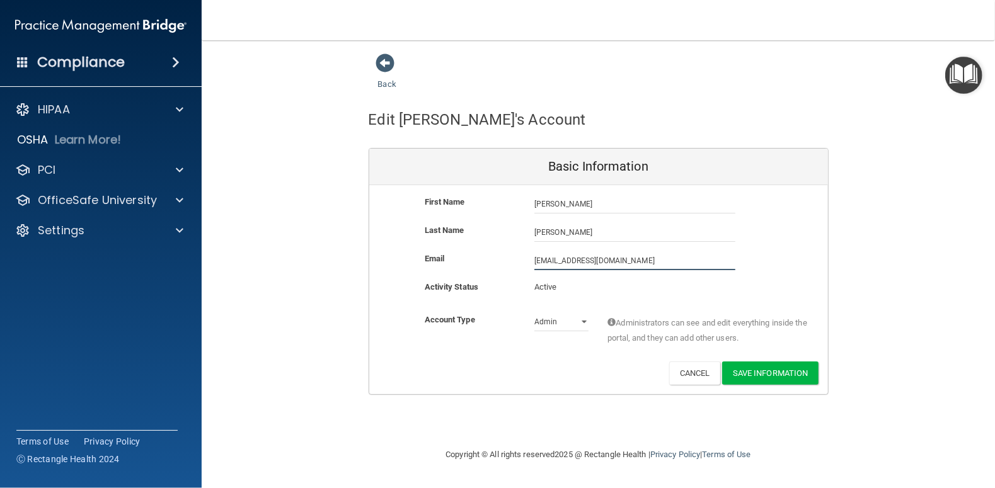
drag, startPoint x: 644, startPoint y: 256, endPoint x: 442, endPoint y: 258, distance: 201.7
click at [442, 258] on div "Email village@whidbey.net village@whidbey.net" at bounding box center [598, 260] width 459 height 19
type input "[EMAIL_ADDRESS][DOMAIN_NAME]"
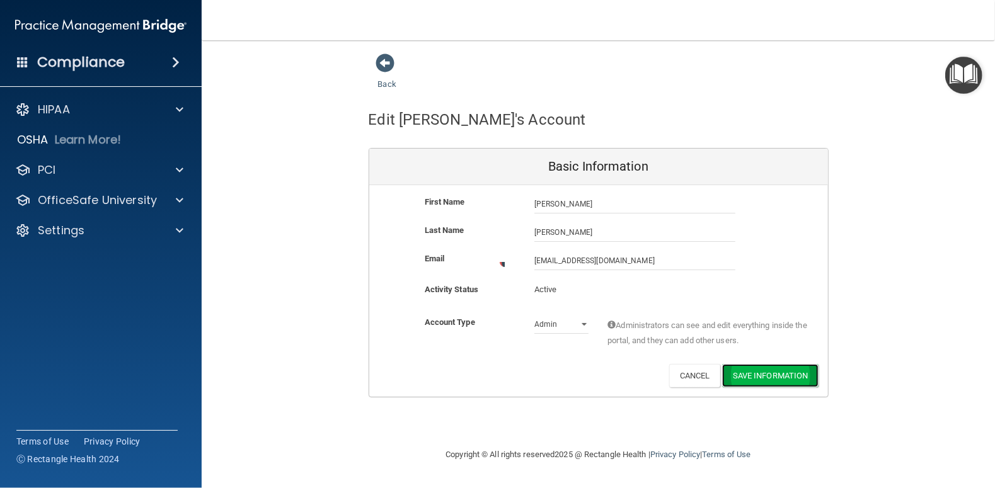
click at [771, 373] on button "Save Information" at bounding box center [770, 375] width 96 height 23
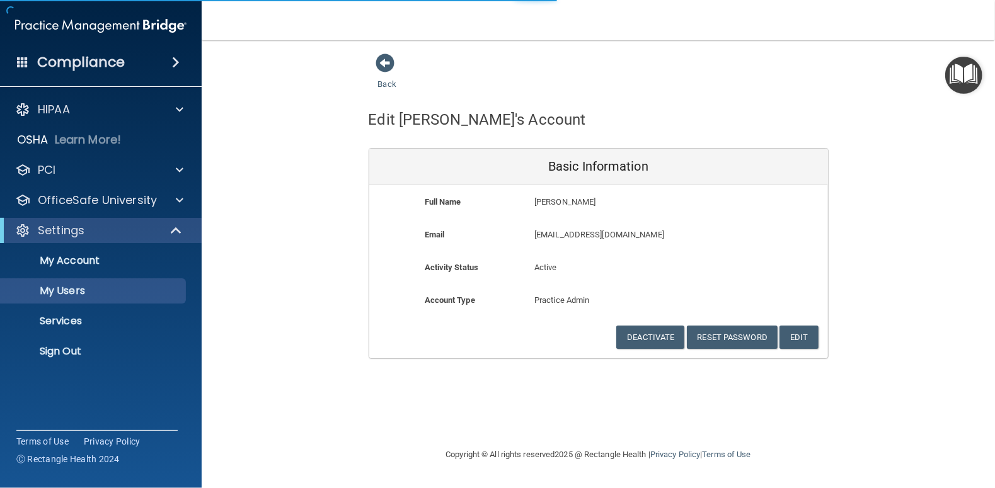
select select "20"
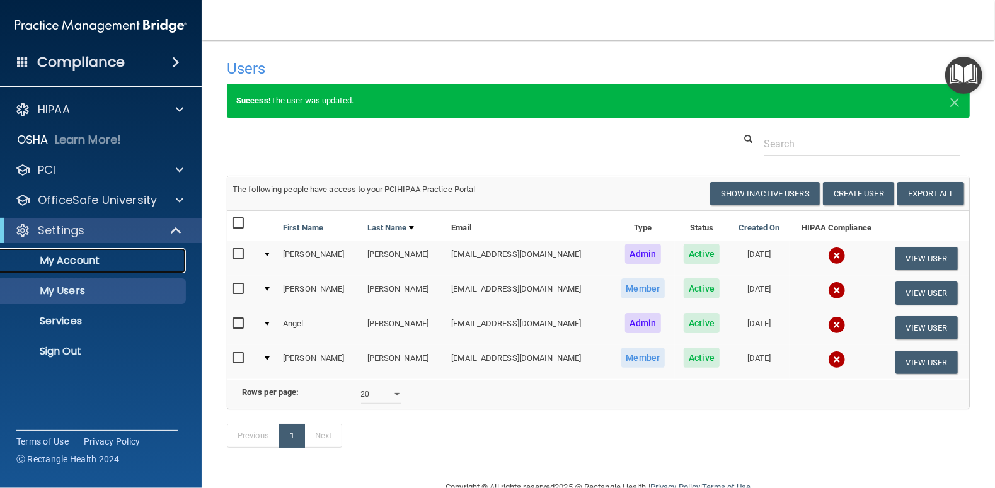
click at [59, 263] on p "My Account" at bounding box center [94, 261] width 172 height 13
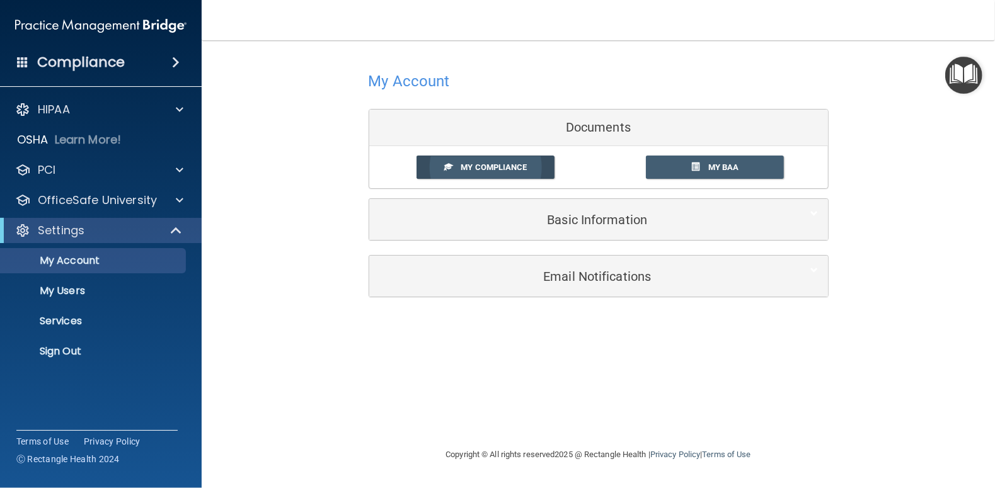
click at [517, 170] on span "My Compliance" at bounding box center [494, 167] width 66 height 9
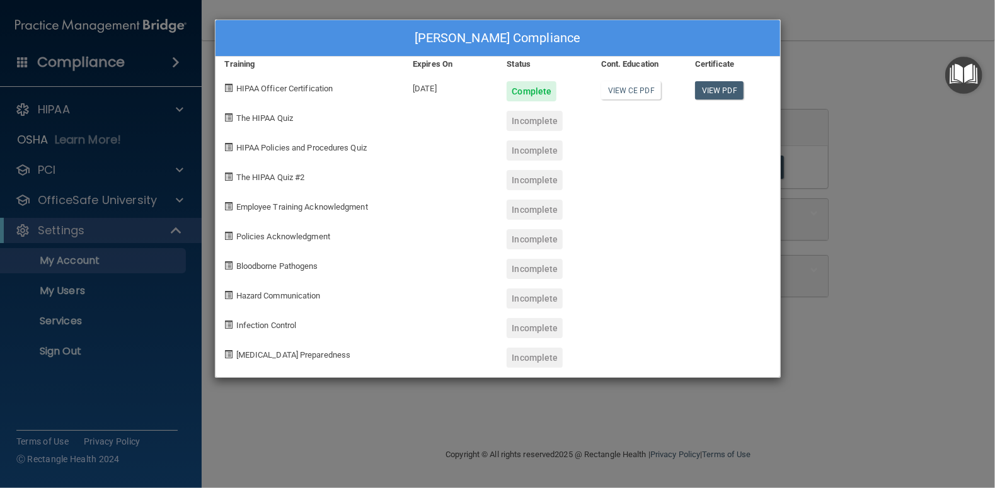
click at [63, 355] on div "Jared Andrews's Compliance Training Expires On Status Cont. Education Certifica…" at bounding box center [497, 244] width 995 height 488
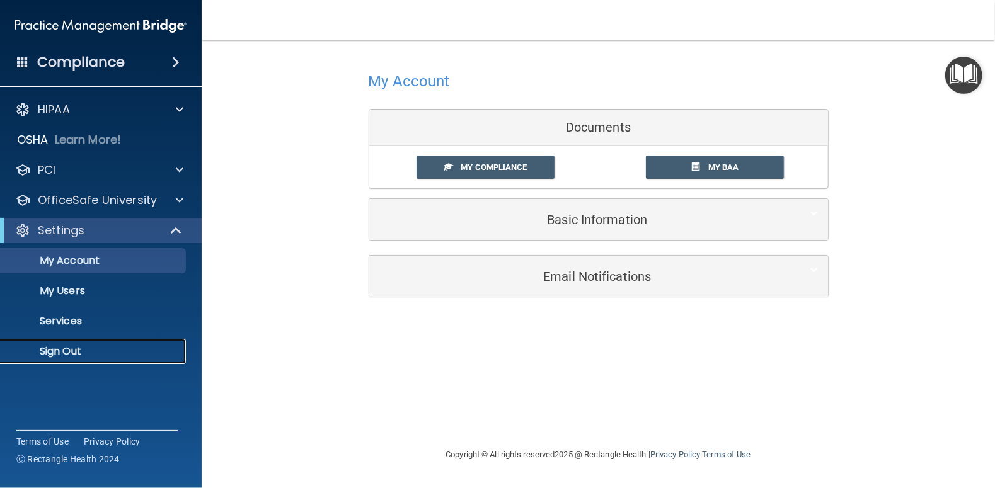
click at [63, 355] on p "Sign Out" at bounding box center [94, 351] width 172 height 13
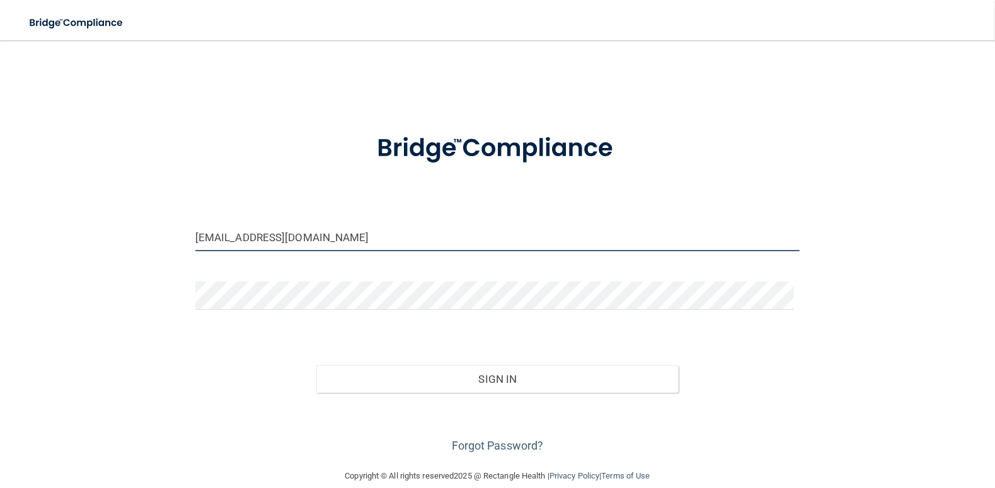
click at [333, 236] on input "village@whidbey.net" at bounding box center [497, 237] width 604 height 28
drag, startPoint x: 224, startPoint y: 238, endPoint x: 238, endPoint y: 236, distance: 13.9
click at [225, 238] on input "village@whidbey.net" at bounding box center [497, 237] width 604 height 28
drag, startPoint x: 344, startPoint y: 233, endPoint x: 152, endPoint y: 227, distance: 192.3
click at [152, 227] on div "village@whidbey.net Invalid email/password. You don't have permission to access…" at bounding box center [497, 254] width 945 height 403
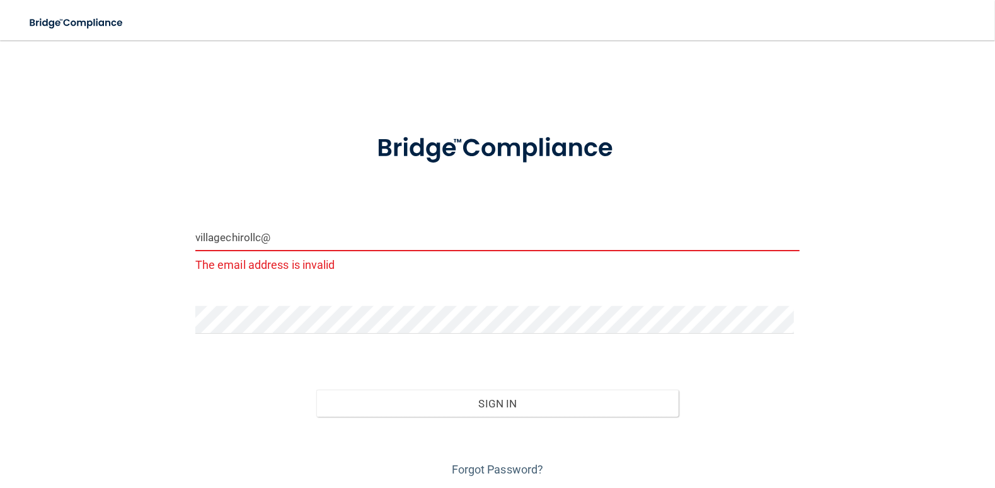
type input "villagechirollc@gmail.com"
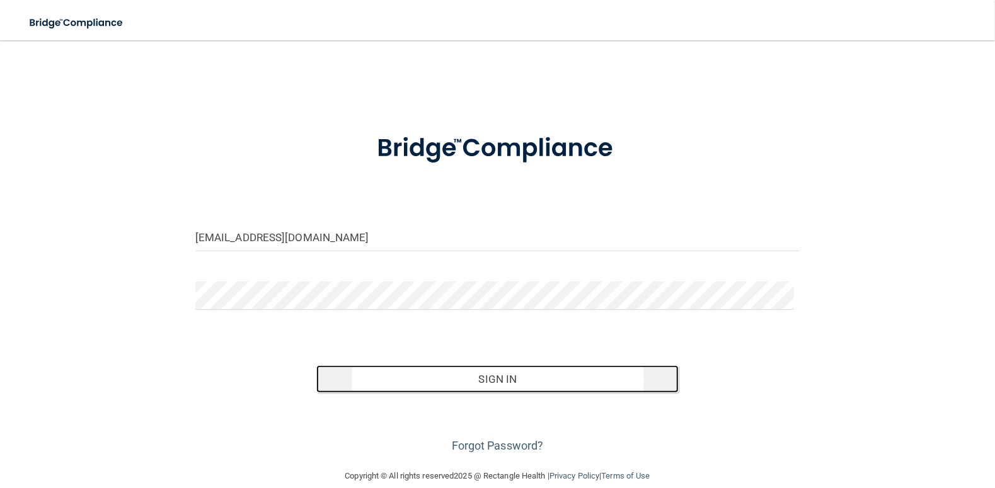
click at [509, 385] on button "Sign In" at bounding box center [497, 380] width 363 height 28
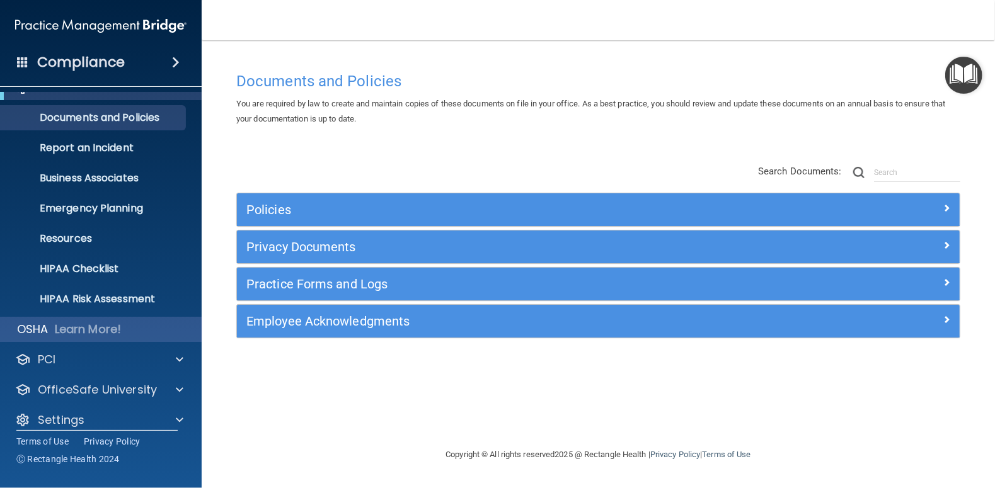
scroll to position [34, 0]
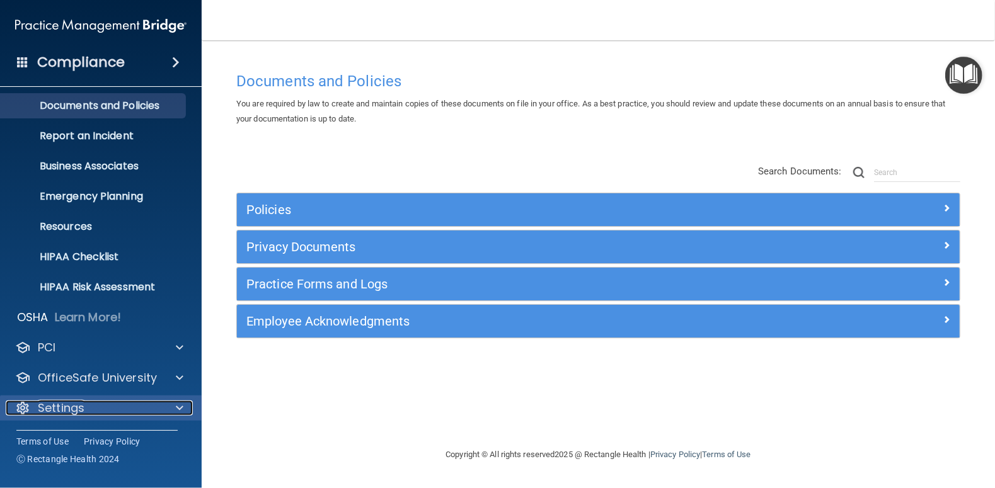
click at [69, 403] on p "Settings" at bounding box center [61, 408] width 47 height 15
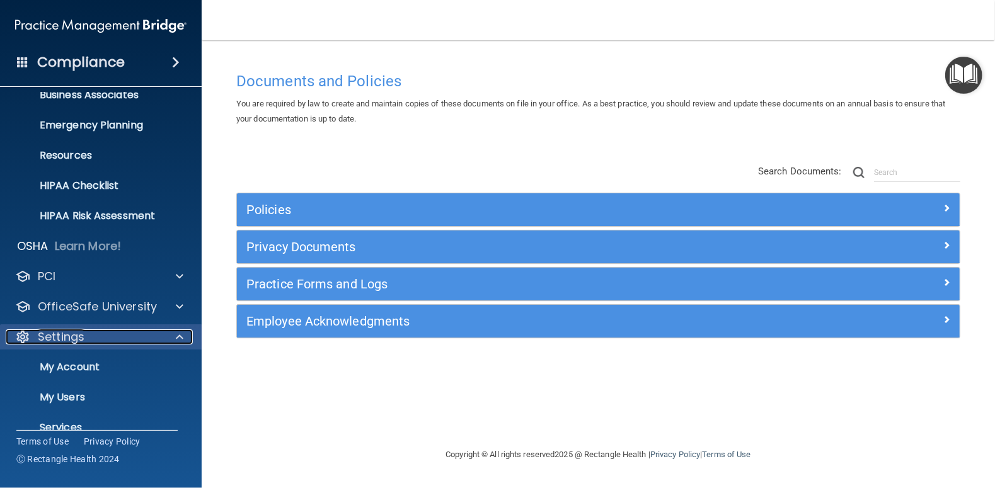
scroll to position [155, 0]
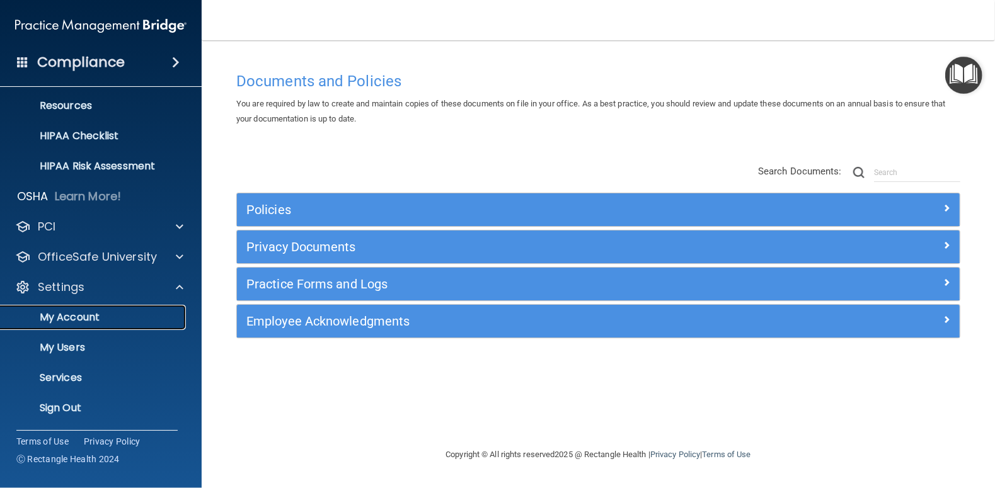
click at [86, 318] on p "My Account" at bounding box center [94, 317] width 172 height 13
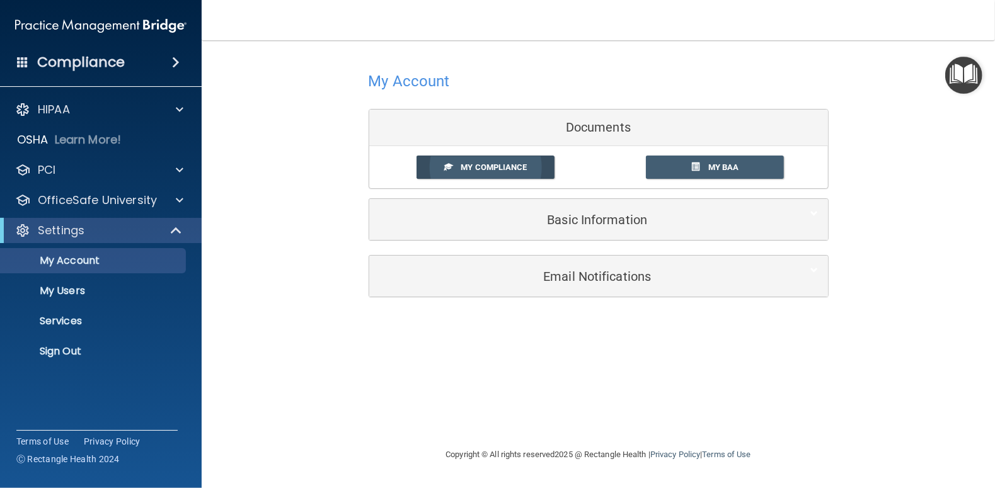
click at [516, 171] on span "My Compliance" at bounding box center [494, 167] width 66 height 9
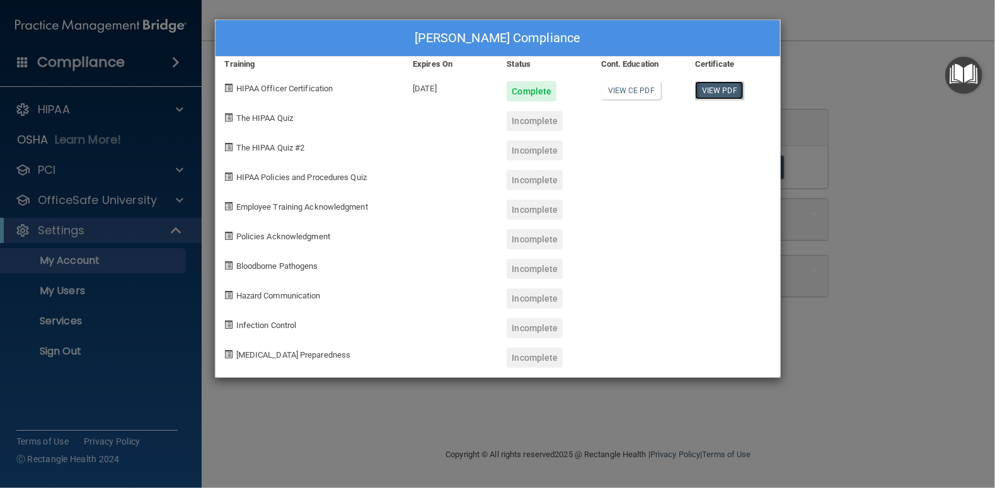
click at [723, 89] on link "View PDF" at bounding box center [719, 90] width 49 height 18
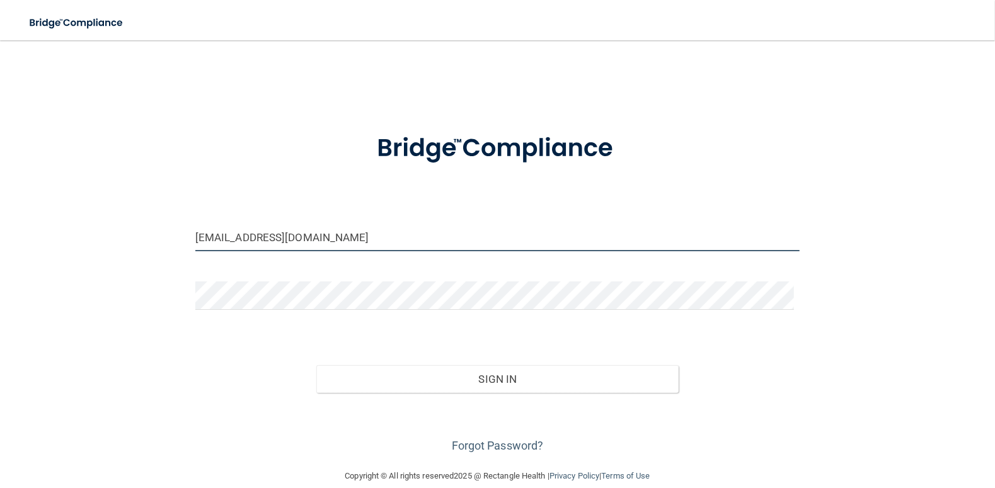
click at [342, 249] on input "[EMAIL_ADDRESS][DOMAIN_NAME]" at bounding box center [497, 237] width 604 height 28
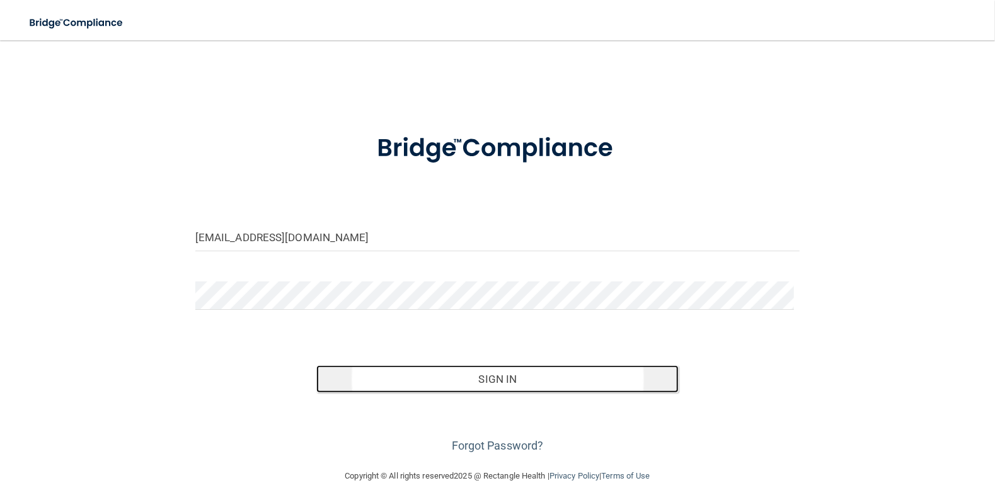
click at [485, 382] on button "Sign In" at bounding box center [497, 380] width 363 height 28
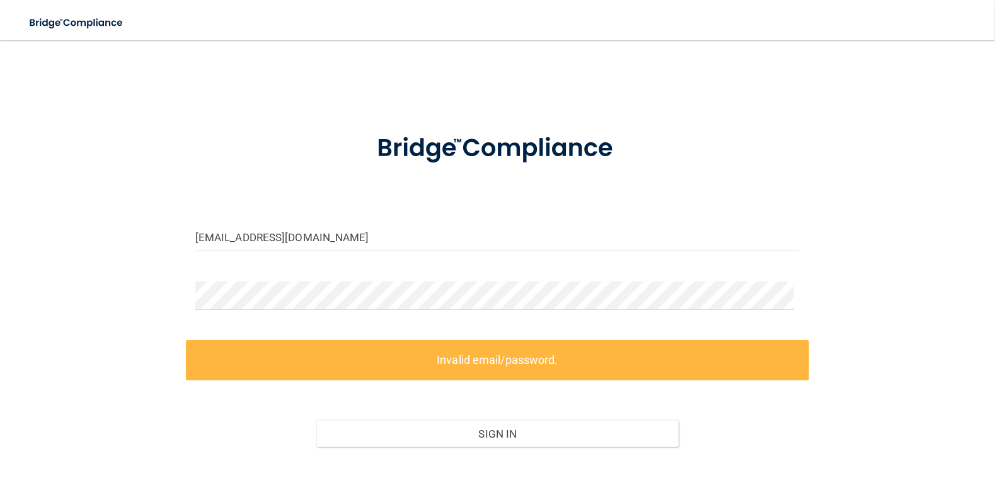
click at [485, 369] on label "Invalid email/password." at bounding box center [497, 360] width 623 height 40
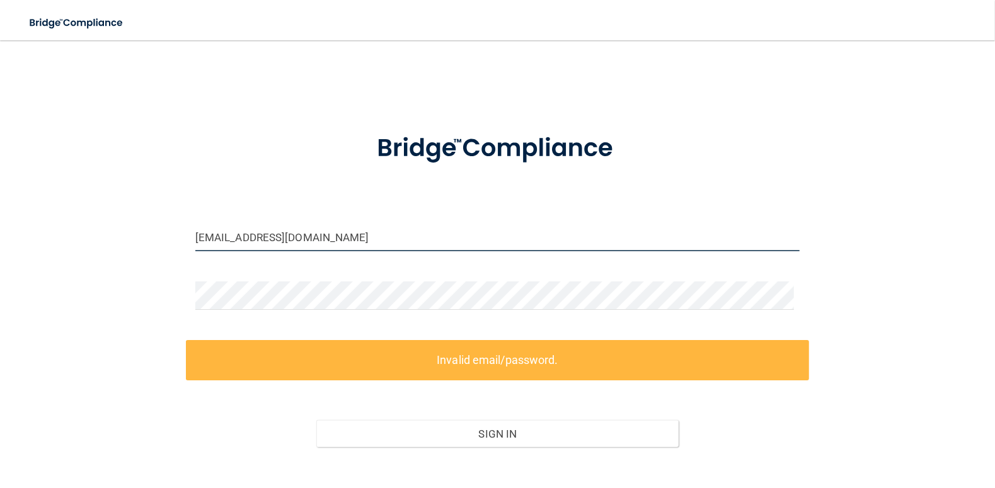
click at [316, 239] on input "village@whidbey.net" at bounding box center [497, 237] width 604 height 28
click at [224, 238] on input "village@whidbey.net" at bounding box center [497, 237] width 604 height 28
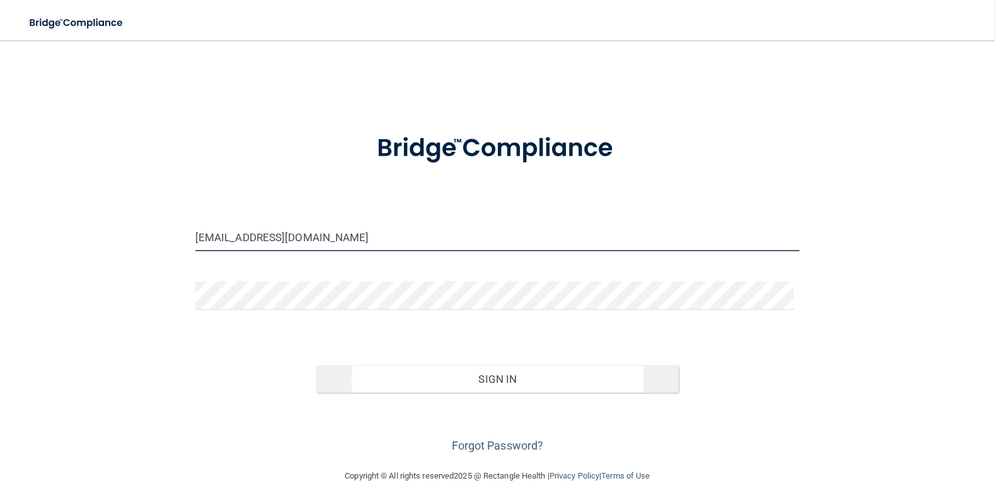
type input "village1@whidbey.net"
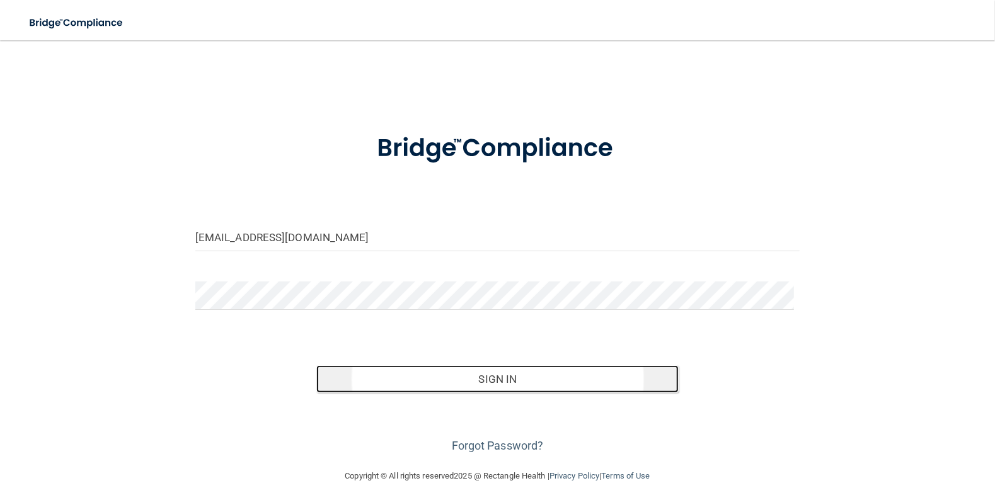
click at [457, 379] on button "Sign In" at bounding box center [497, 380] width 363 height 28
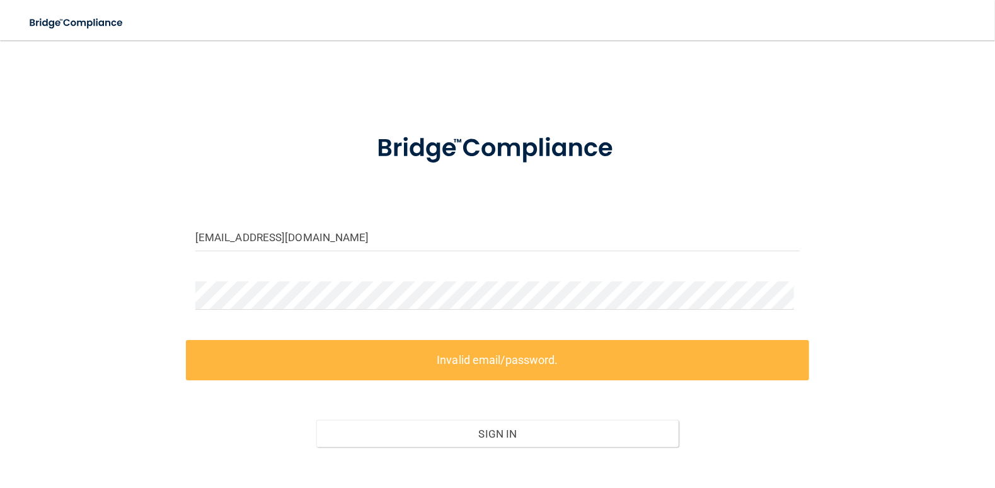
drag, startPoint x: 436, startPoint y: 359, endPoint x: 441, endPoint y: 338, distance: 21.4
click at [436, 358] on label "Invalid email/password." at bounding box center [497, 360] width 623 height 40
click at [0, 140] on html "Toggle navigation Manage My Enterprise Manage My Location village1@whidbey.net …" at bounding box center [497, 244] width 995 height 488
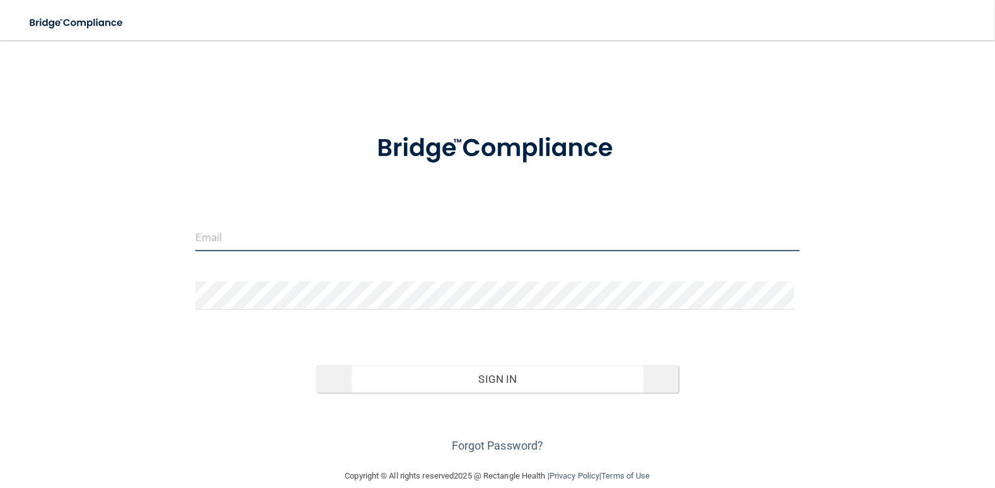
type input "[EMAIL_ADDRESS][DOMAIN_NAME]"
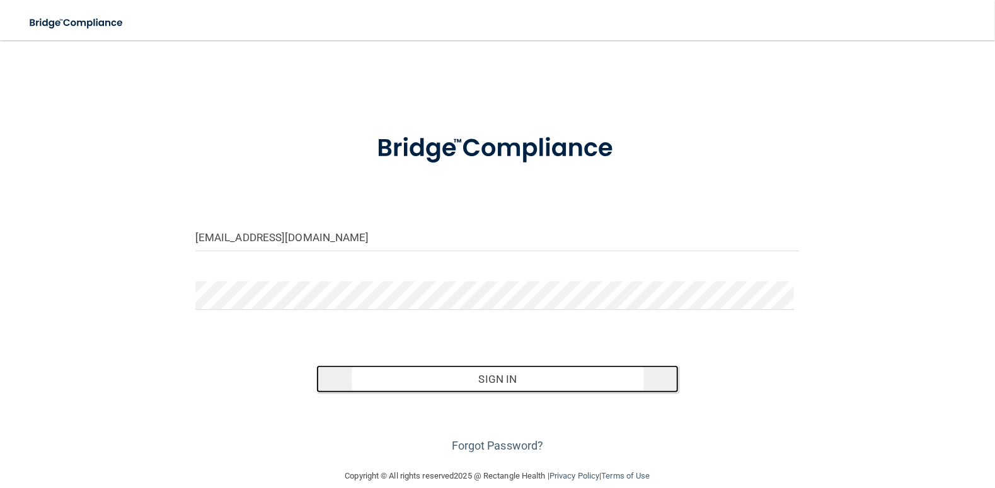
click at [404, 375] on button "Sign In" at bounding box center [497, 380] width 363 height 28
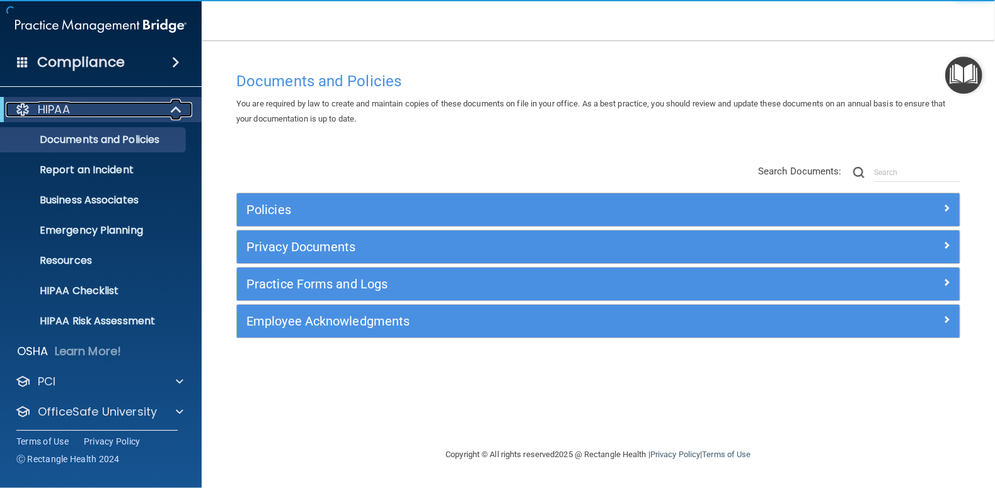
click at [64, 113] on p "HIPAA" at bounding box center [54, 109] width 32 height 15
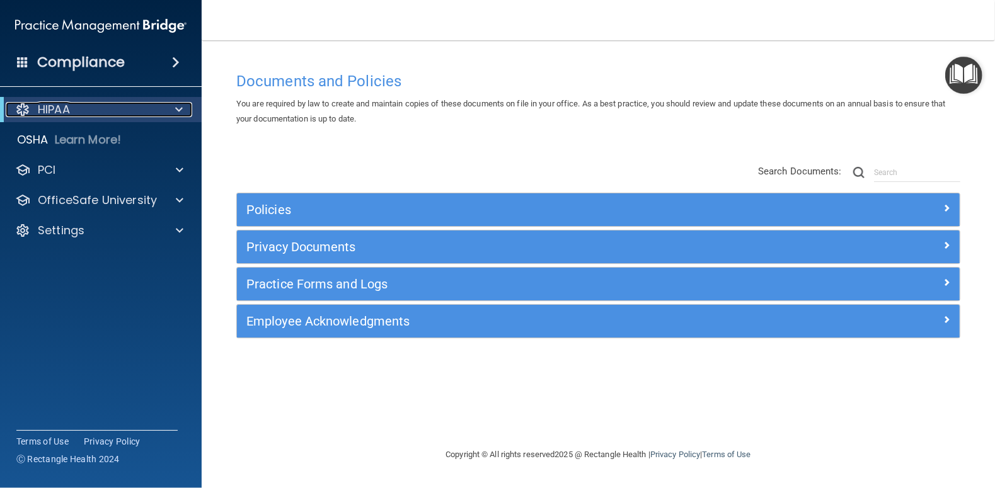
click at [64, 112] on p "HIPAA" at bounding box center [54, 109] width 32 height 15
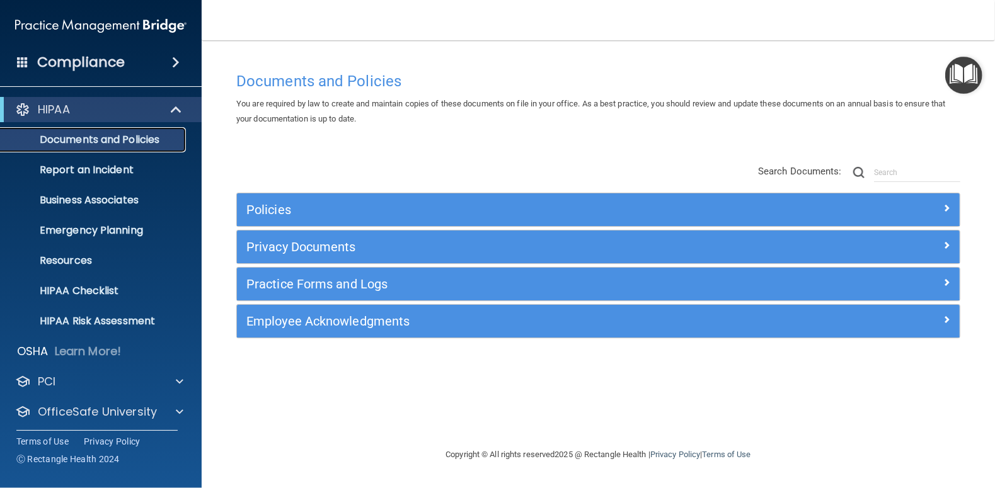
click at [84, 142] on p "Documents and Policies" at bounding box center [94, 140] width 172 height 13
click at [78, 164] on p "Report an Incident" at bounding box center [94, 170] width 172 height 13
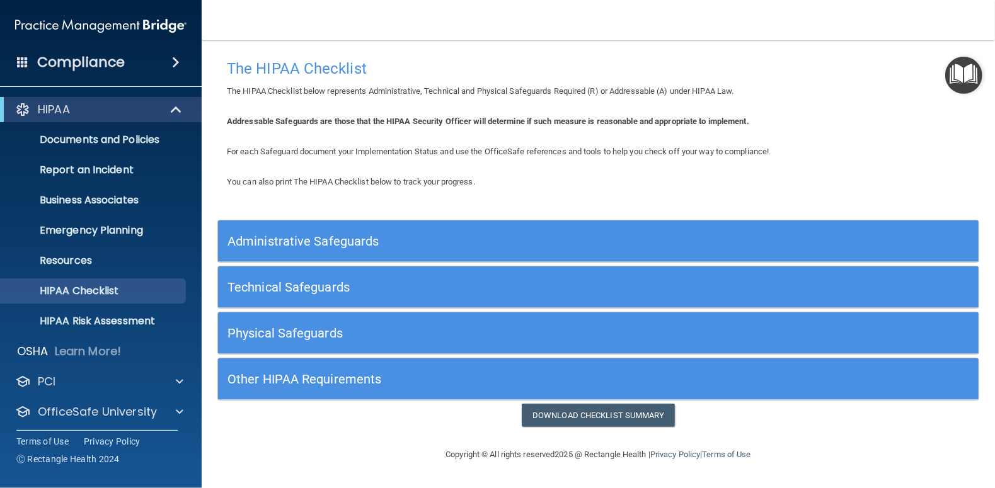
click at [313, 248] on h5 "Administrative Safeguards" at bounding box center [503, 241] width 551 height 14
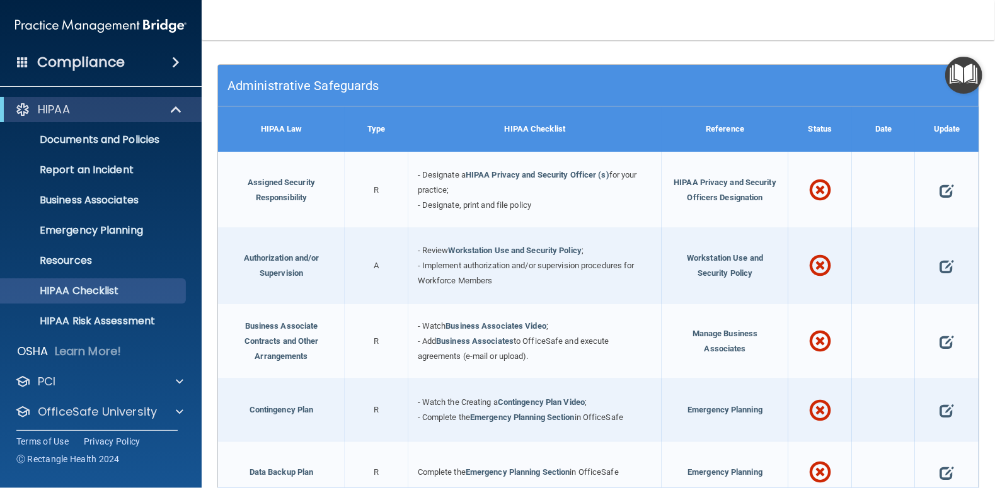
scroll to position [63, 0]
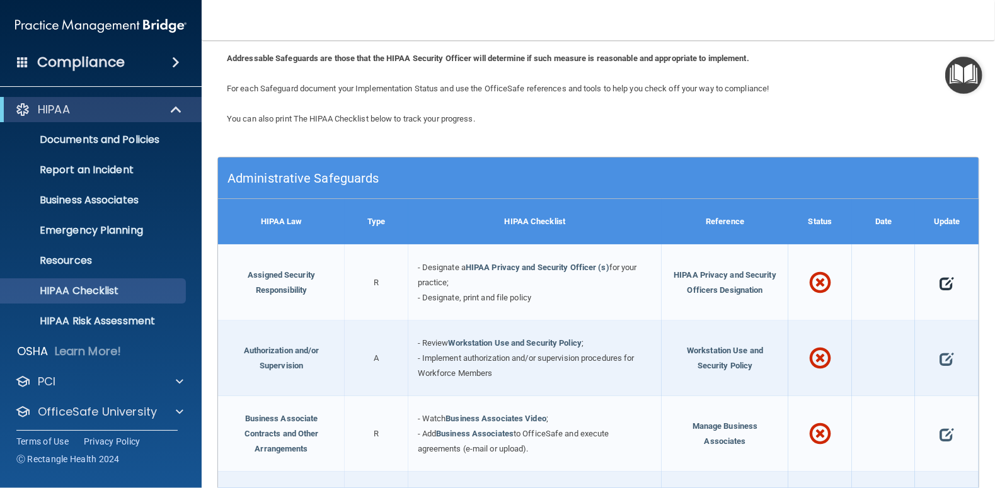
click at [940, 282] on span at bounding box center [947, 283] width 14 height 32
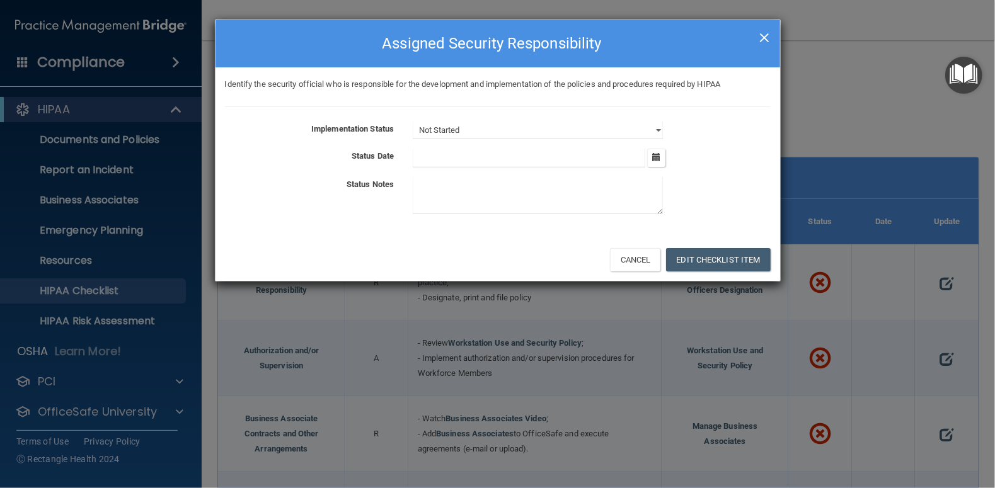
click at [763, 35] on span "×" at bounding box center [764, 35] width 11 height 25
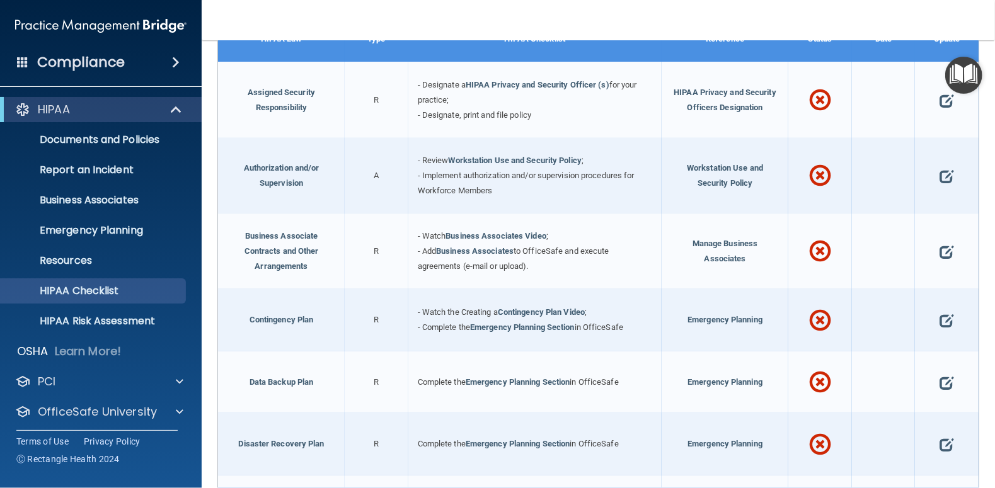
scroll to position [252, 0]
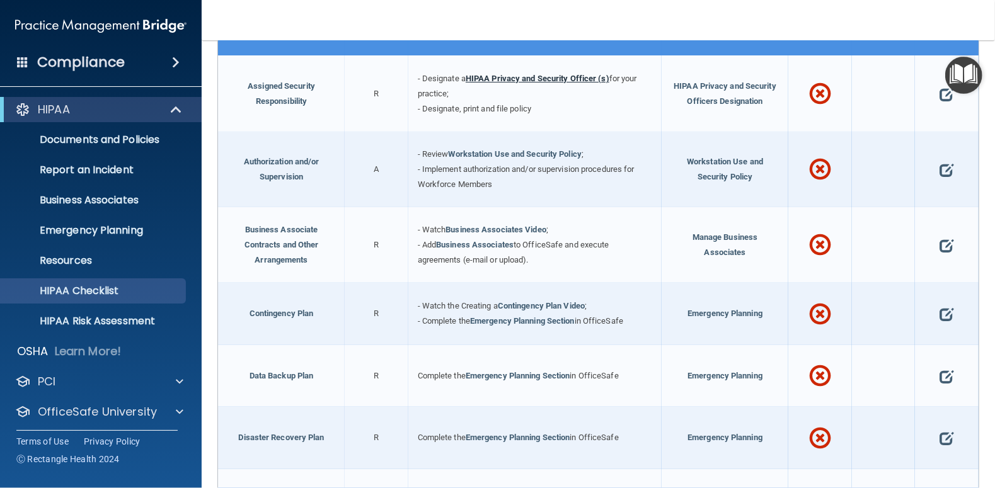
click at [514, 76] on link "HIPAA Privacy and Security Officer (s)" at bounding box center [538, 78] width 144 height 9
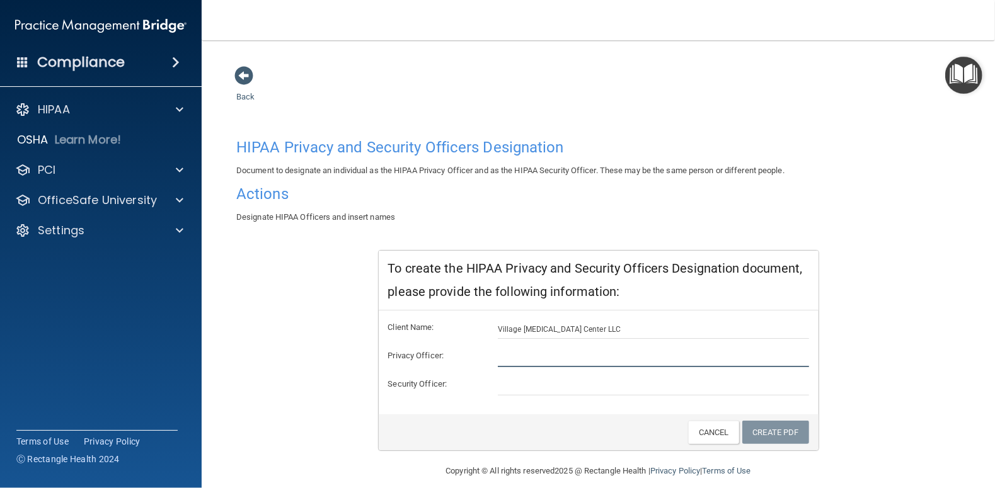
click at [521, 358] on input "text" at bounding box center [653, 358] width 311 height 19
click at [239, 74] on span at bounding box center [243, 75] width 19 height 19
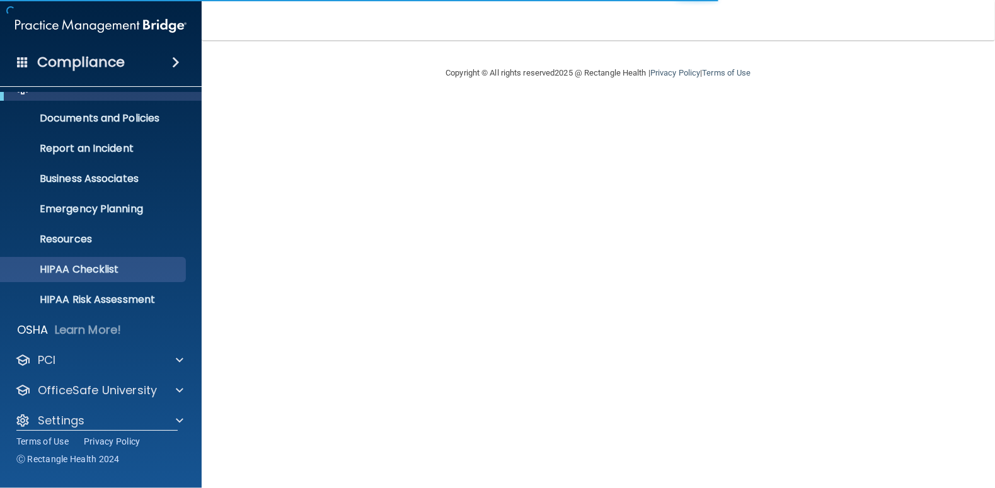
scroll to position [34, 0]
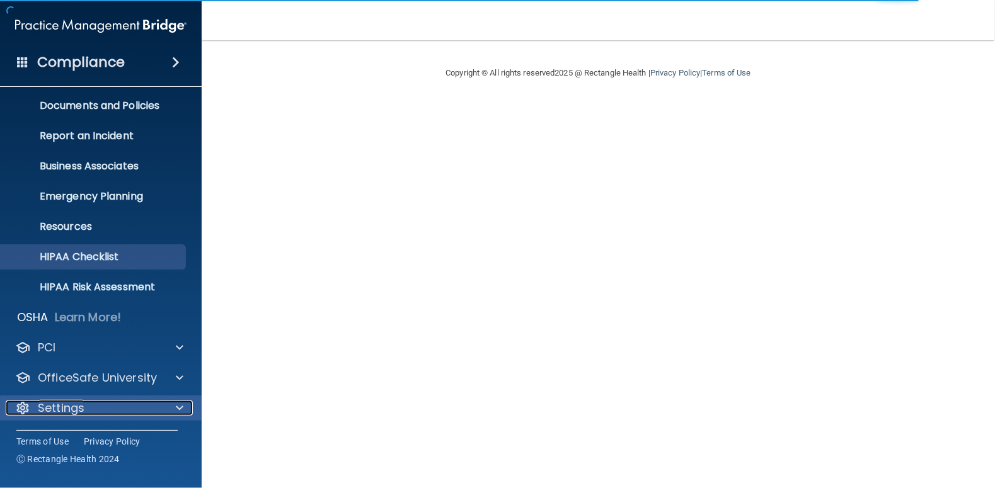
click at [107, 405] on div "Settings" at bounding box center [84, 408] width 156 height 15
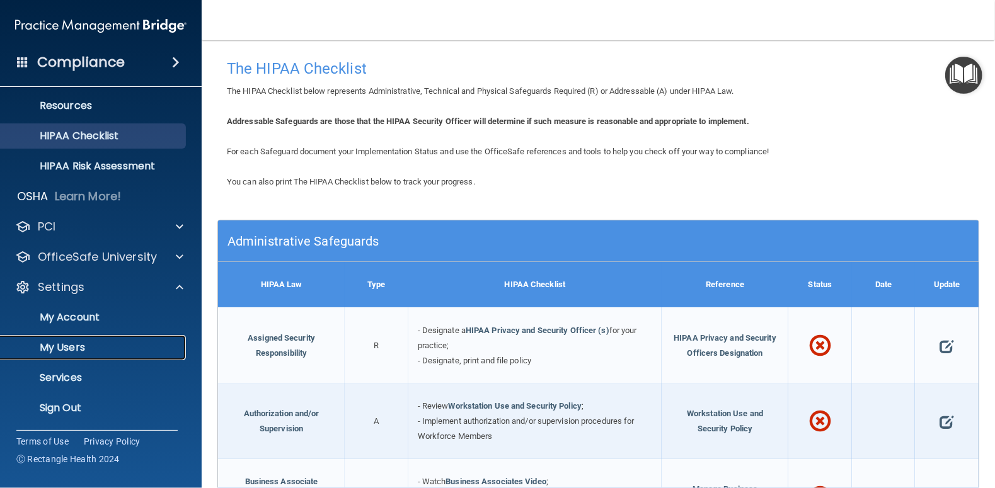
click at [71, 349] on p "My Users" at bounding box center [94, 348] width 172 height 13
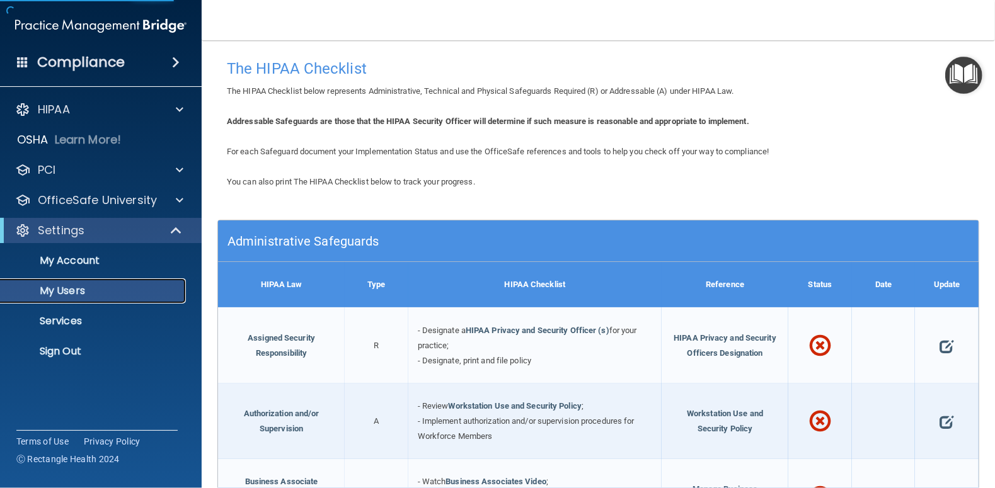
select select "20"
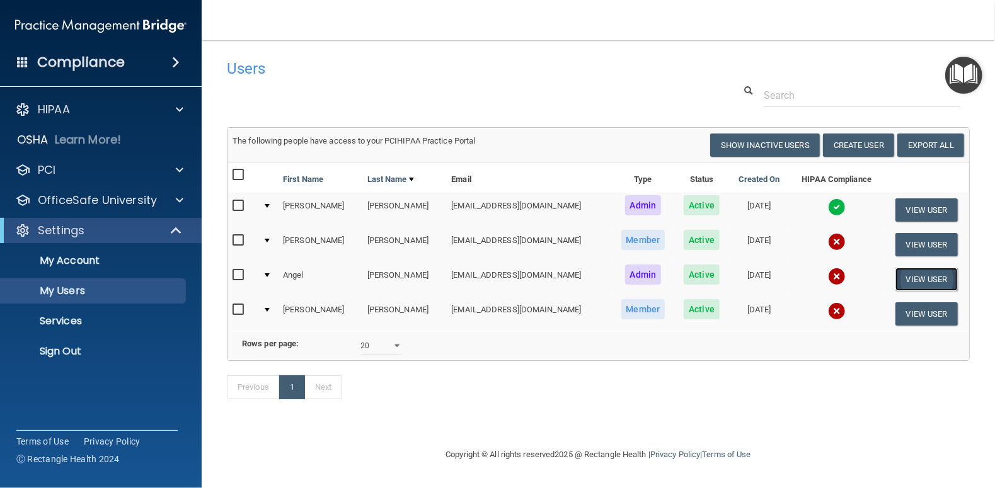
click at [938, 282] on button "View User" at bounding box center [927, 279] width 62 height 23
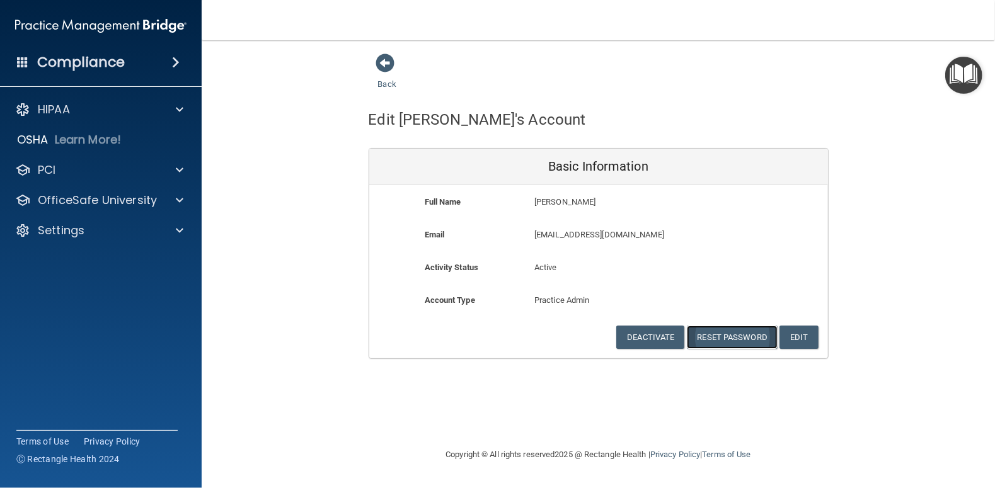
click at [729, 340] on button "Reset Password" at bounding box center [732, 337] width 91 height 23
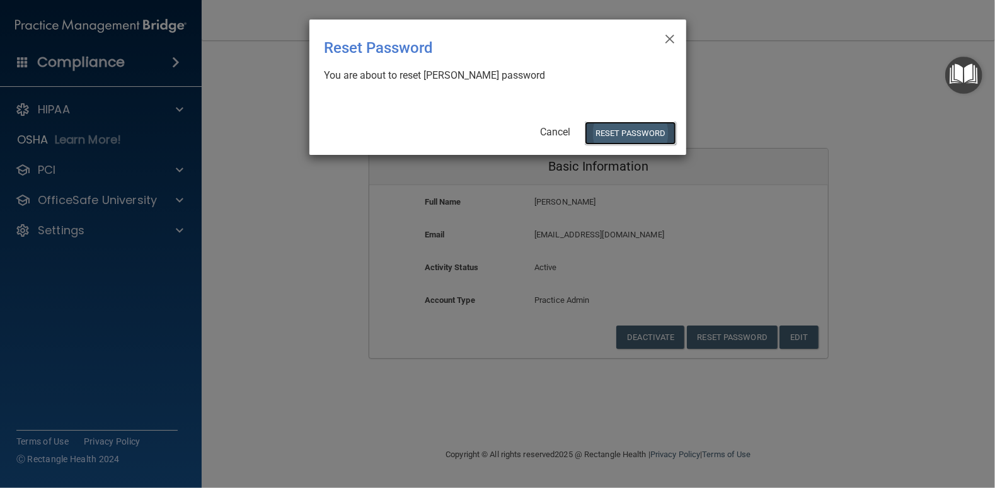
click at [615, 134] on button "Reset Password" at bounding box center [630, 133] width 91 height 23
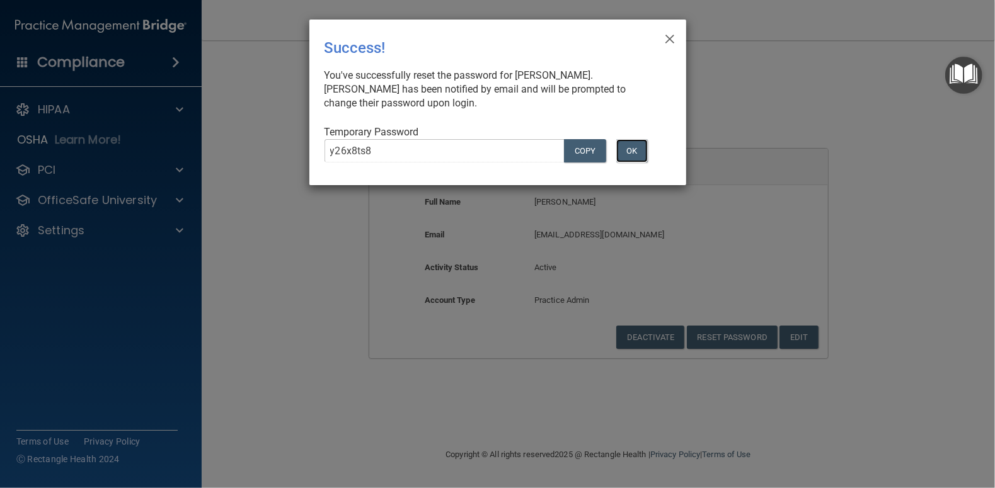
click at [633, 155] on button "OK" at bounding box center [632, 150] width 32 height 23
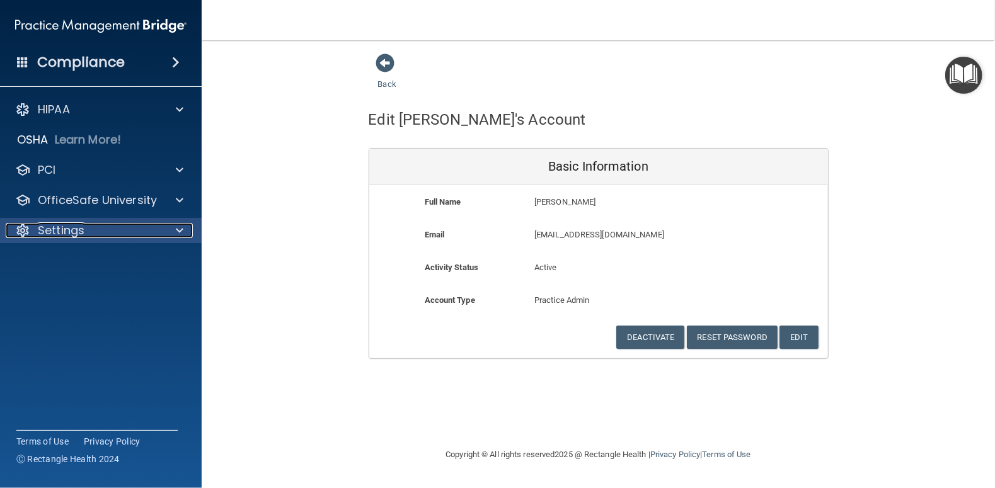
click at [52, 236] on p "Settings" at bounding box center [61, 230] width 47 height 15
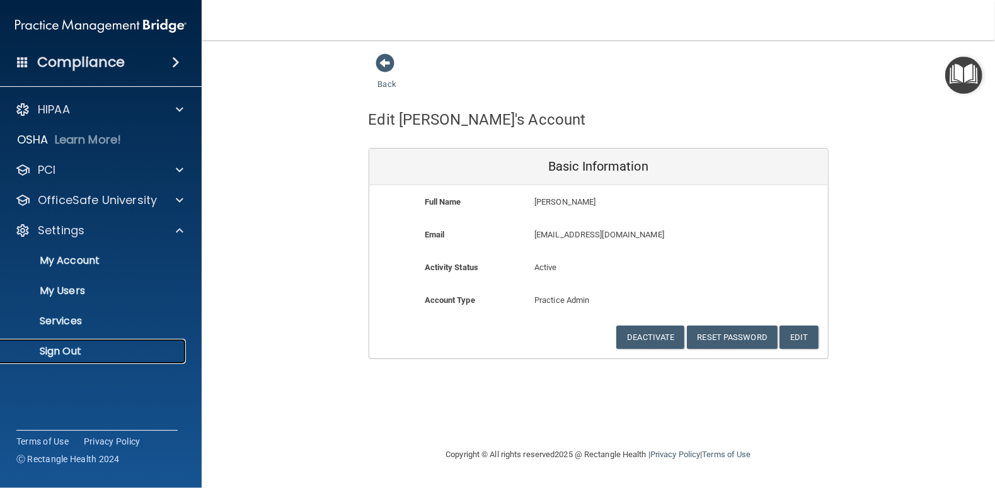
click at [49, 353] on p "Sign Out" at bounding box center [94, 351] width 172 height 13
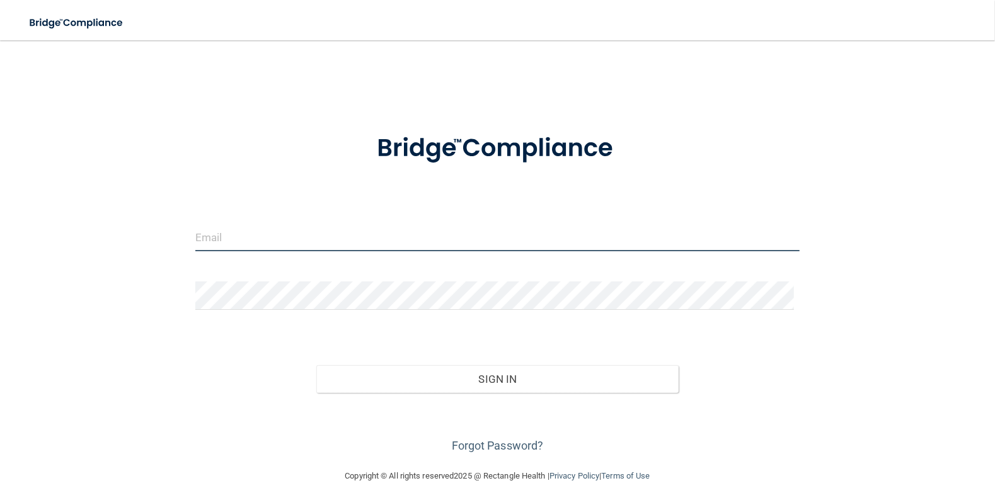
type input "villagechirollc@gmail.com"
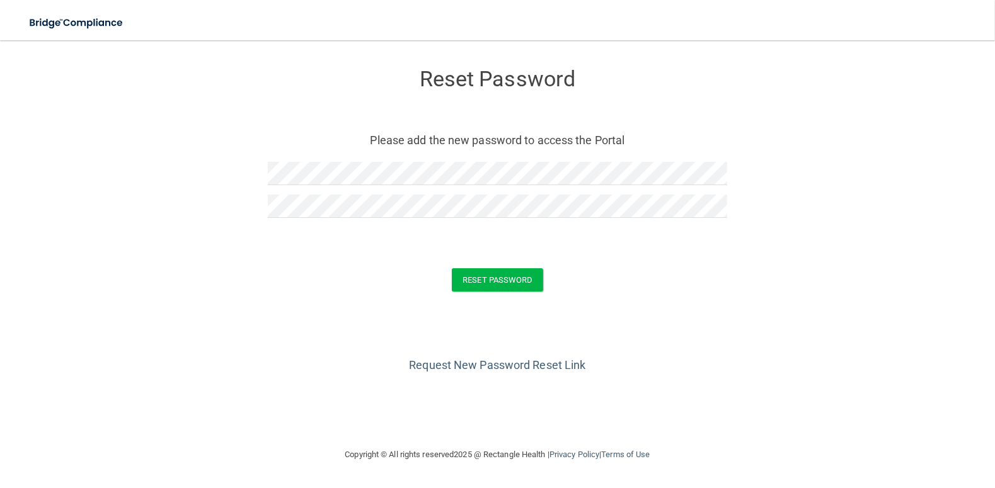
click at [855, 349] on div "Request New Password Reset Link" at bounding box center [497, 344] width 945 height 63
click at [487, 282] on button "Reset Password" at bounding box center [497, 279] width 91 height 23
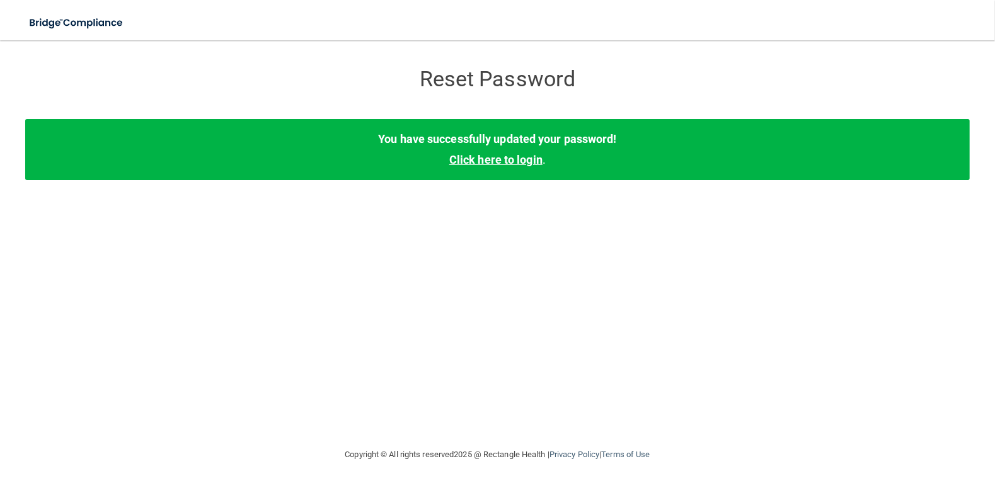
click at [495, 163] on link "Click here to login" at bounding box center [495, 159] width 93 height 13
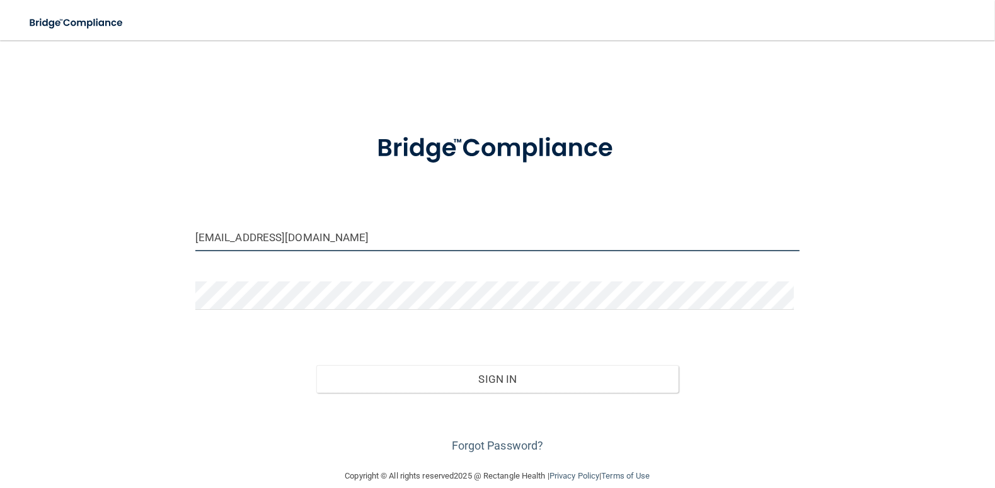
click at [378, 243] on input "[EMAIL_ADDRESS][DOMAIN_NAME]" at bounding box center [497, 237] width 604 height 28
drag, startPoint x: 344, startPoint y: 235, endPoint x: 224, endPoint y: 238, distance: 119.8
click at [224, 238] on input "[EMAIL_ADDRESS][DOMAIN_NAME]" at bounding box center [497, 237] width 604 height 28
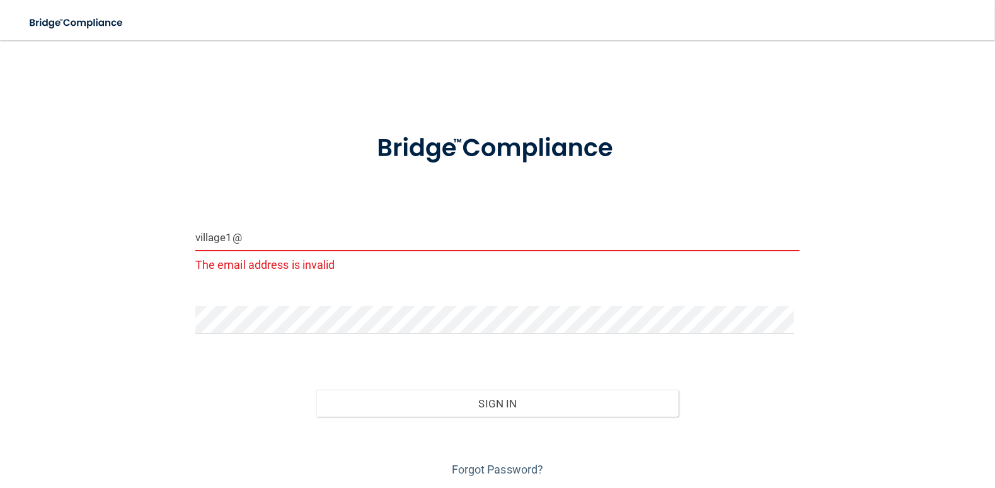
type input "[EMAIL_ADDRESS][DOMAIN_NAME]"
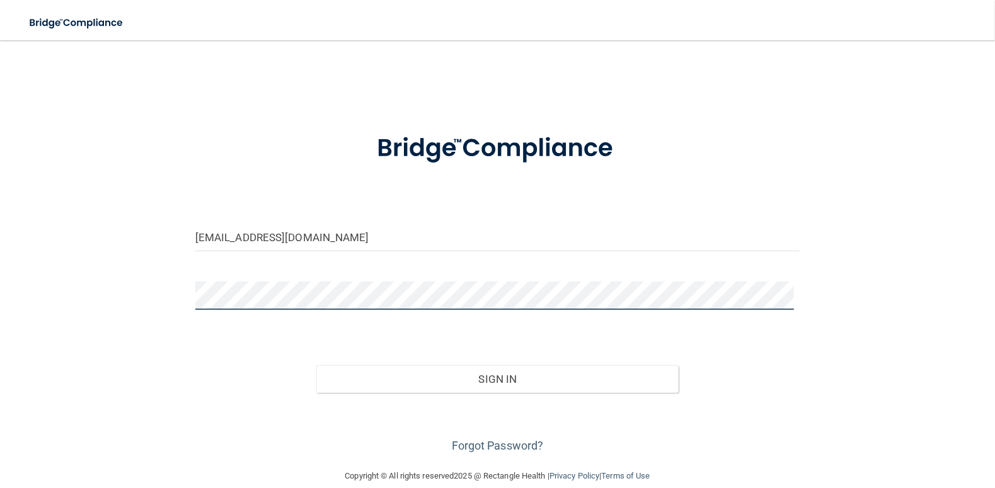
click at [93, 286] on div "[EMAIL_ADDRESS][DOMAIN_NAME] Invalid email/password. You don't have permission …" at bounding box center [497, 254] width 945 height 403
click at [792, 366] on div "Sign In" at bounding box center [497, 366] width 623 height 53
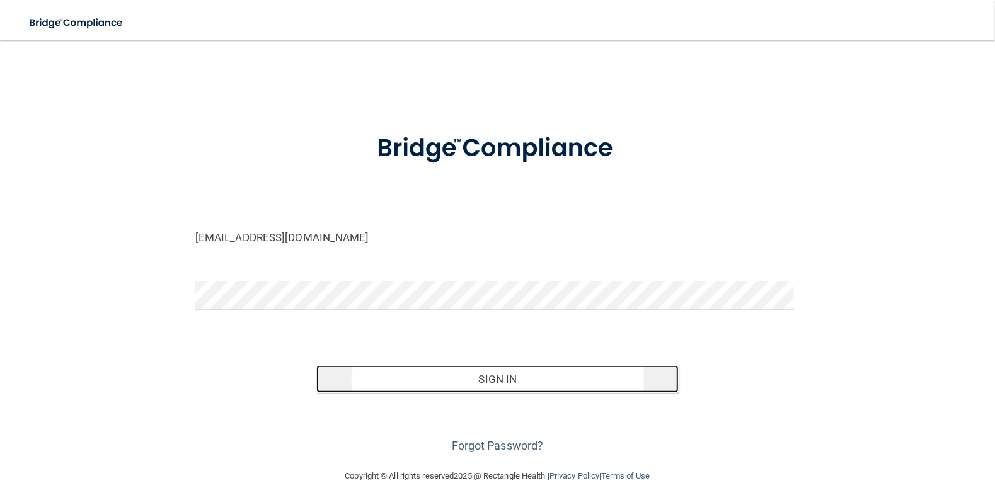
click at [506, 383] on button "Sign In" at bounding box center [497, 380] width 363 height 28
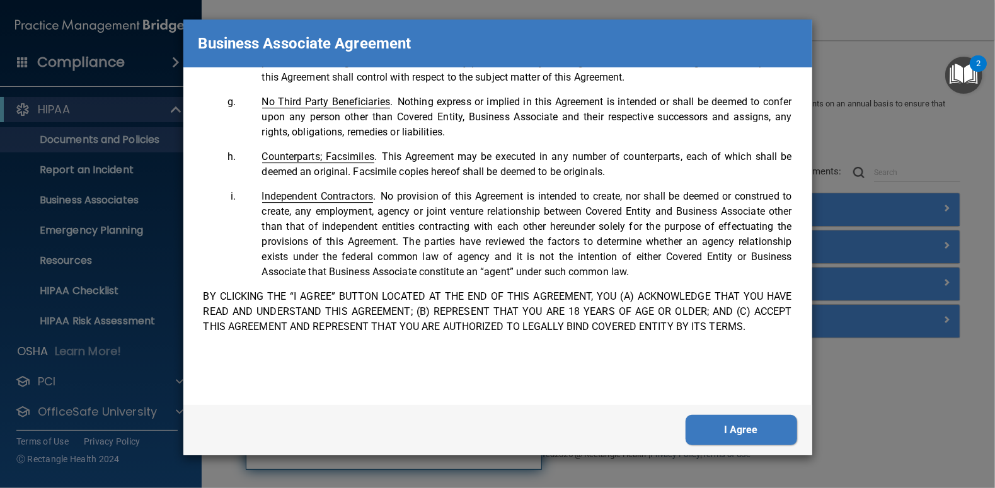
scroll to position [2570, 0]
click at [718, 425] on button "I Agree" at bounding box center [742, 430] width 112 height 30
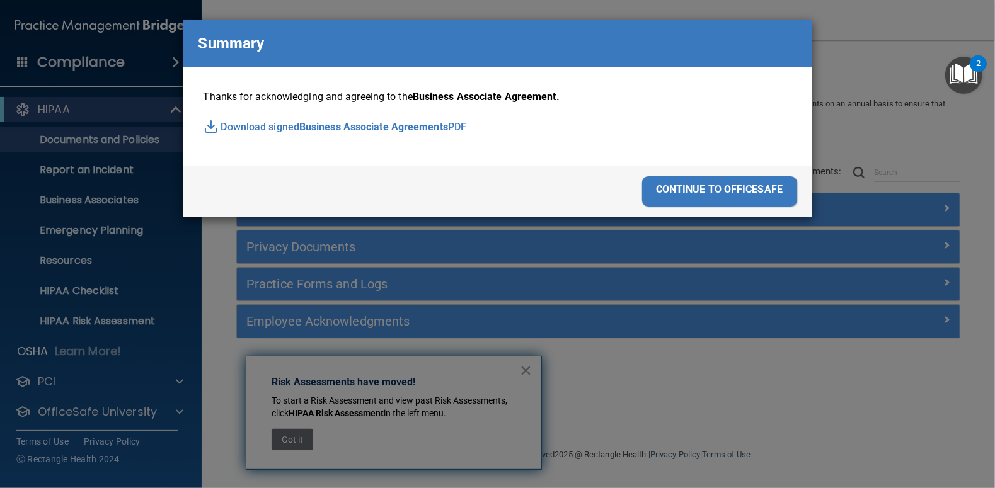
click at [687, 193] on div "continue to officesafe" at bounding box center [719, 191] width 155 height 30
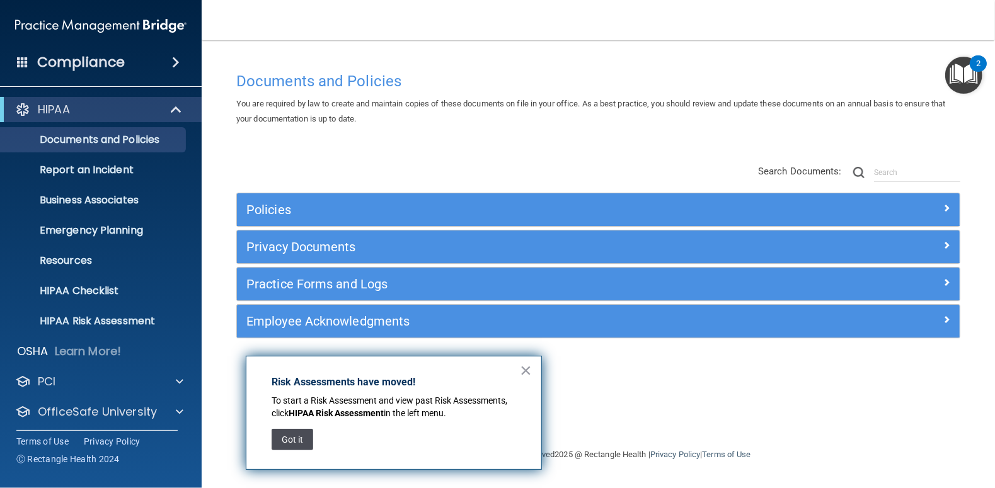
click at [291, 441] on button "Got it" at bounding box center [293, 439] width 42 height 21
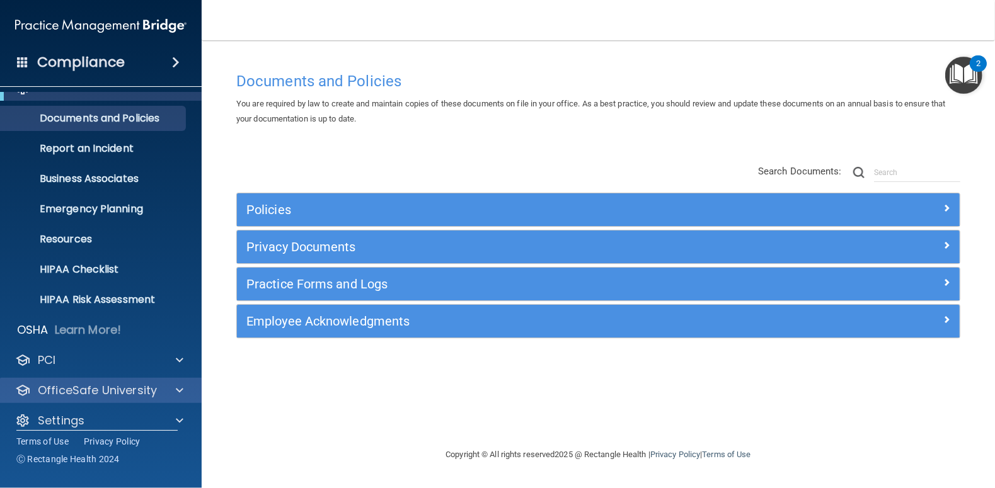
scroll to position [34, 0]
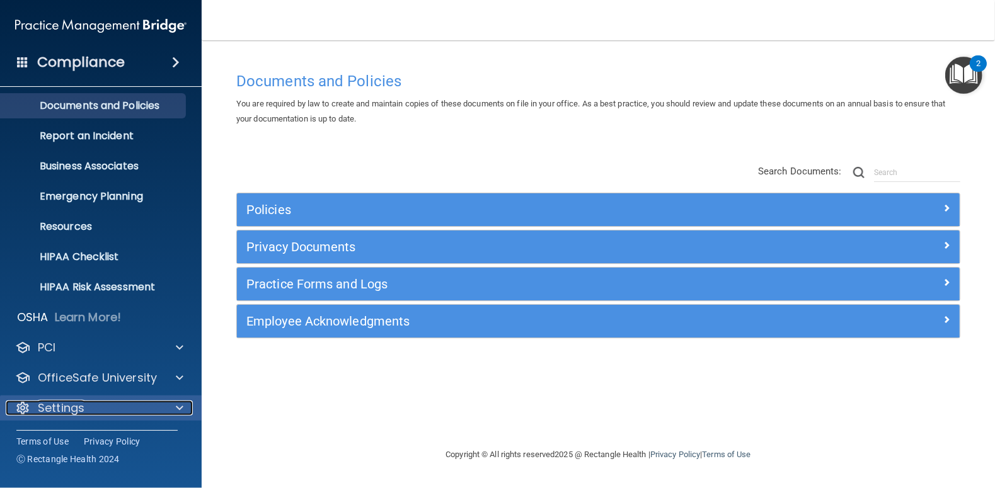
click at [178, 409] on span at bounding box center [180, 408] width 8 height 15
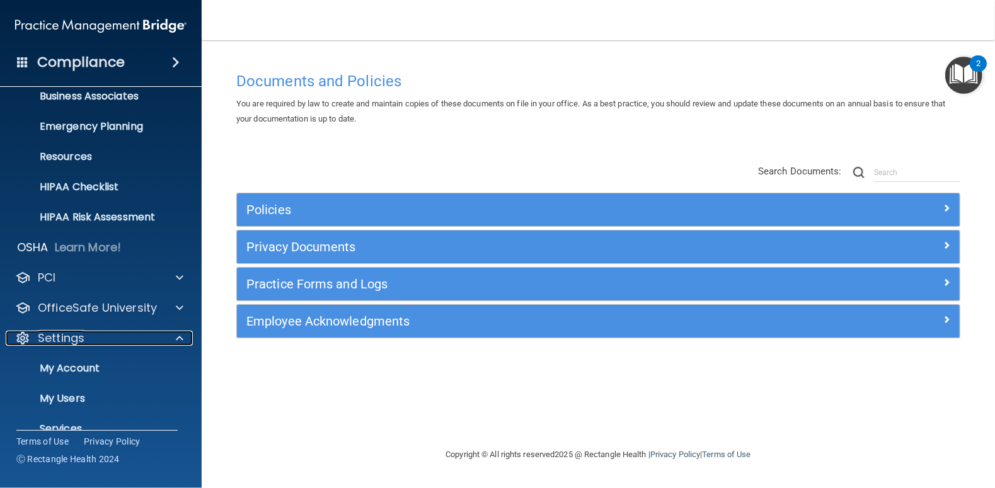
scroll to position [155, 0]
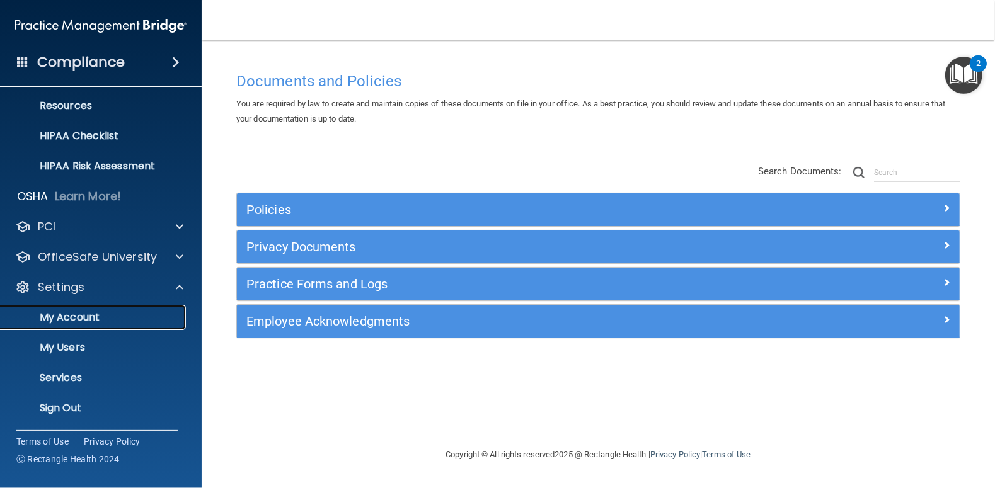
click at [62, 321] on p "My Account" at bounding box center [94, 317] width 172 height 13
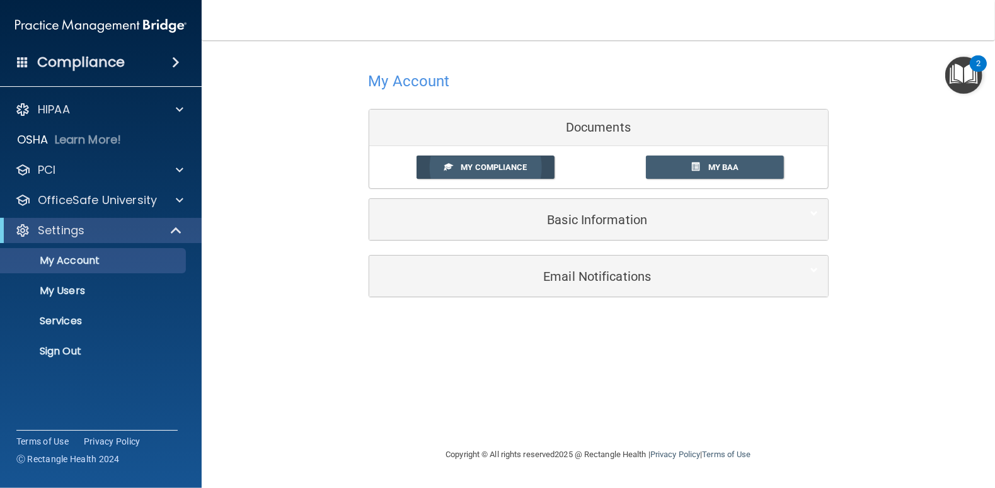
click at [456, 164] on link "My Compliance" at bounding box center [486, 167] width 138 height 23
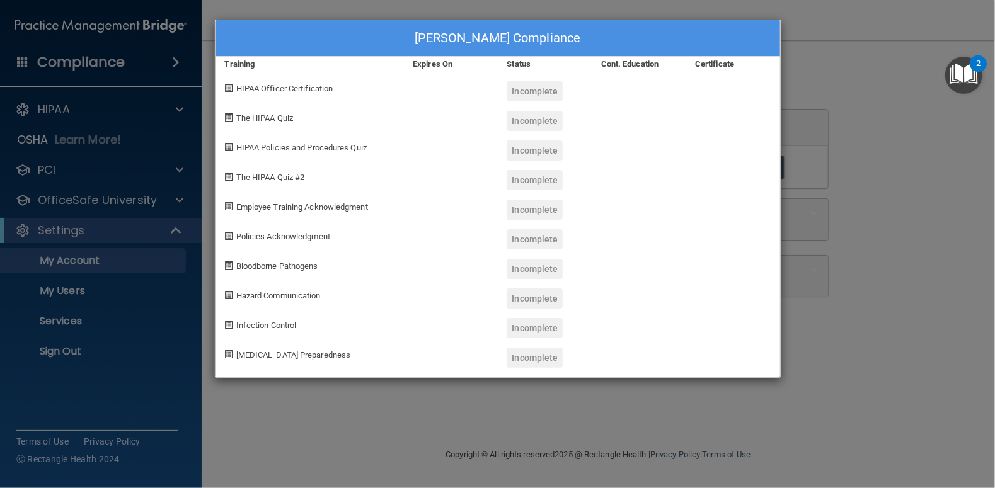
click at [534, 92] on div "Incomplete" at bounding box center [535, 91] width 56 height 20
click at [231, 87] on span at bounding box center [229, 88] width 8 height 8
click at [261, 88] on span "HIPAA Officer Certification" at bounding box center [284, 88] width 97 height 9
click at [262, 88] on span "HIPAA Officer Certification" at bounding box center [284, 88] width 97 height 9
click at [531, 95] on div "Incomplete" at bounding box center [535, 91] width 56 height 20
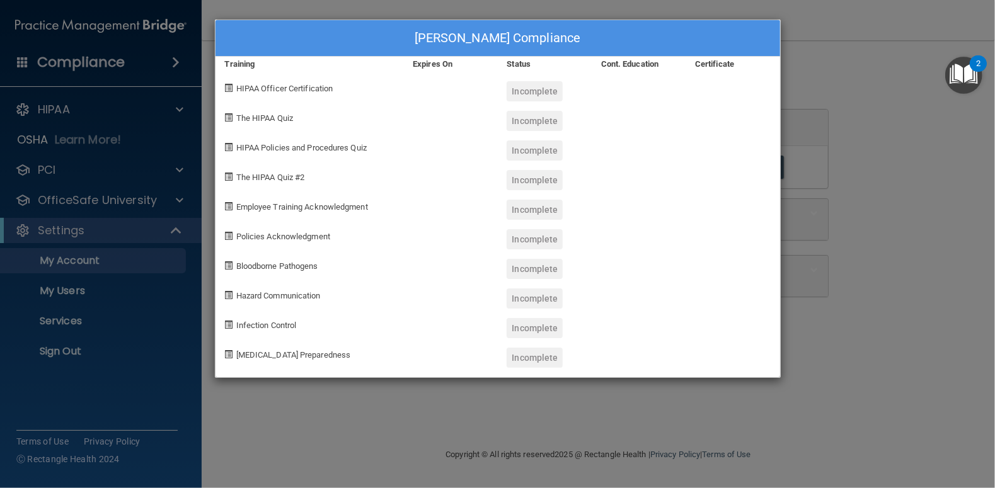
drag, startPoint x: 552, startPoint y: 88, endPoint x: 468, endPoint y: 103, distance: 85.1
click at [465, 103] on div at bounding box center [450, 116] width 94 height 30
click at [717, 63] on div "Certificate" at bounding box center [733, 64] width 94 height 15
click at [647, 64] on div "Cont. Education" at bounding box center [639, 64] width 94 height 15
click at [231, 88] on span at bounding box center [229, 88] width 8 height 8
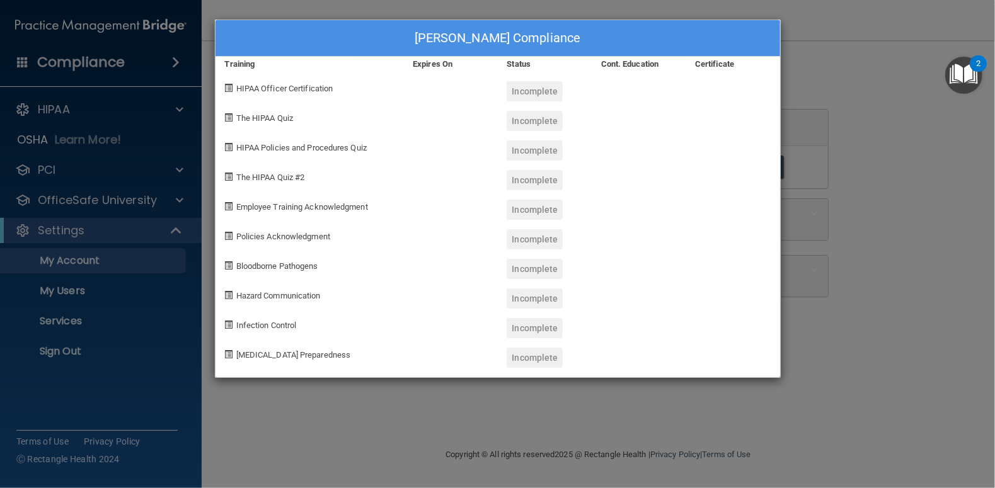
click at [229, 87] on span at bounding box center [229, 88] width 8 height 8
click at [922, 133] on div "Angel Pfiester's Compliance Training Expires On Status Cont. Education Certific…" at bounding box center [497, 244] width 995 height 488
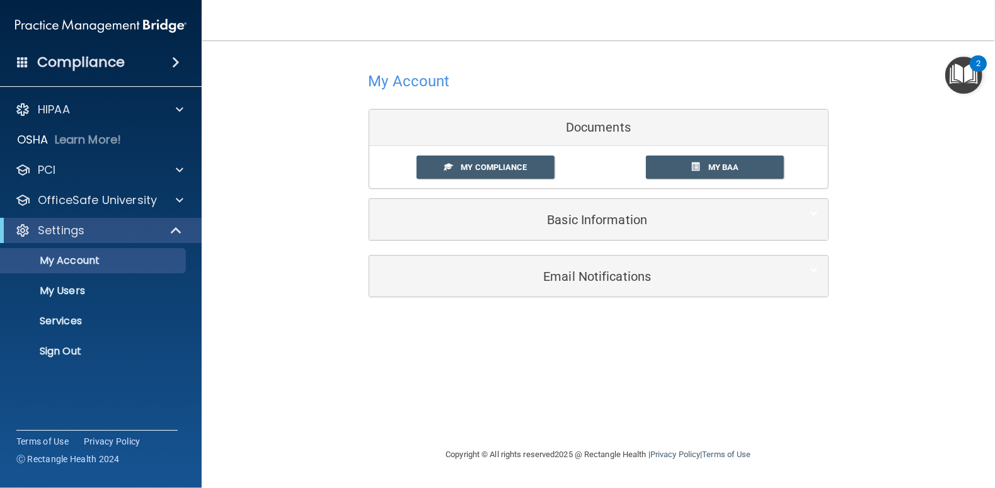
click at [971, 72] on img "Open Resource Center, 2 new notifications" at bounding box center [963, 75] width 37 height 37
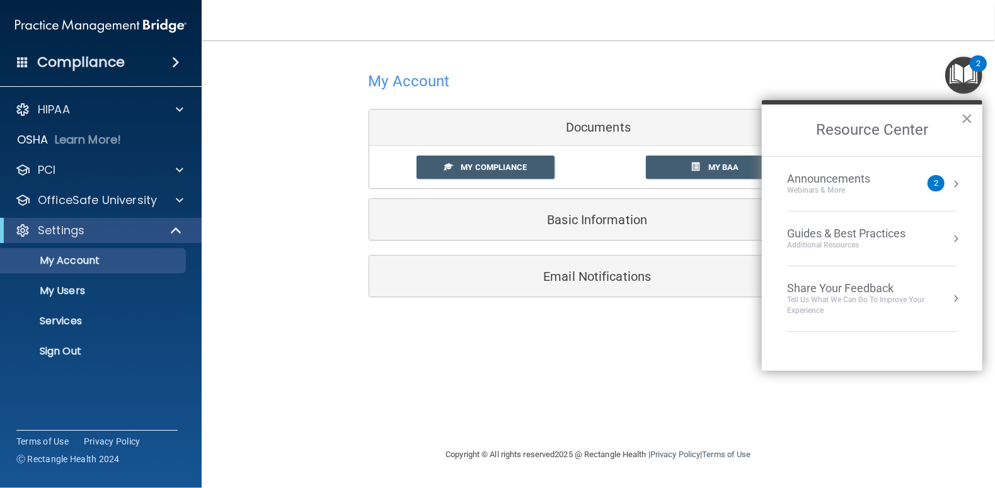
click at [969, 117] on button "×" at bounding box center [967, 118] width 12 height 20
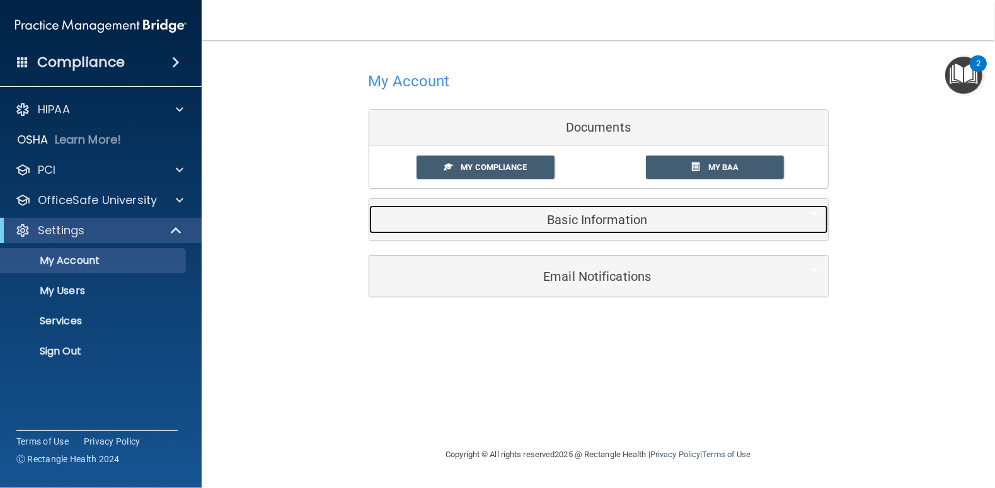
click at [588, 222] on h5 "Basic Information" at bounding box center [579, 220] width 401 height 14
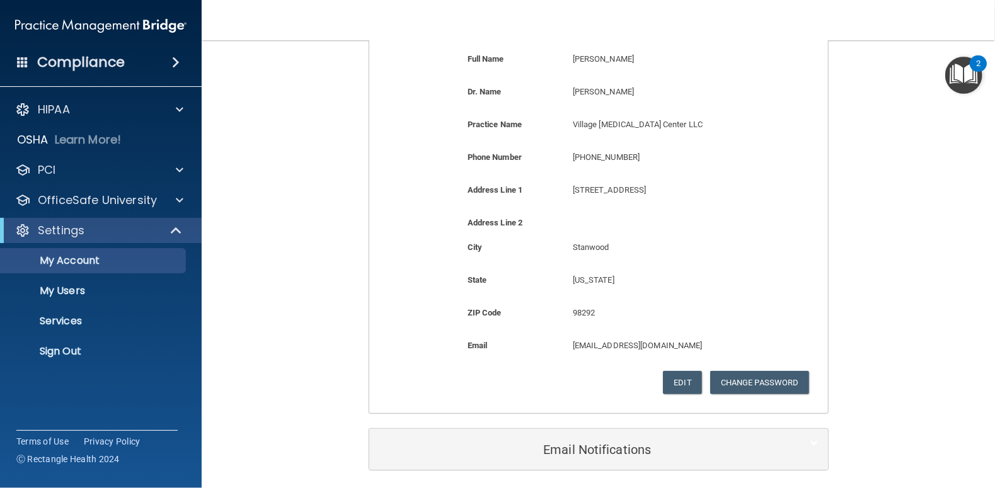
scroll to position [253, 0]
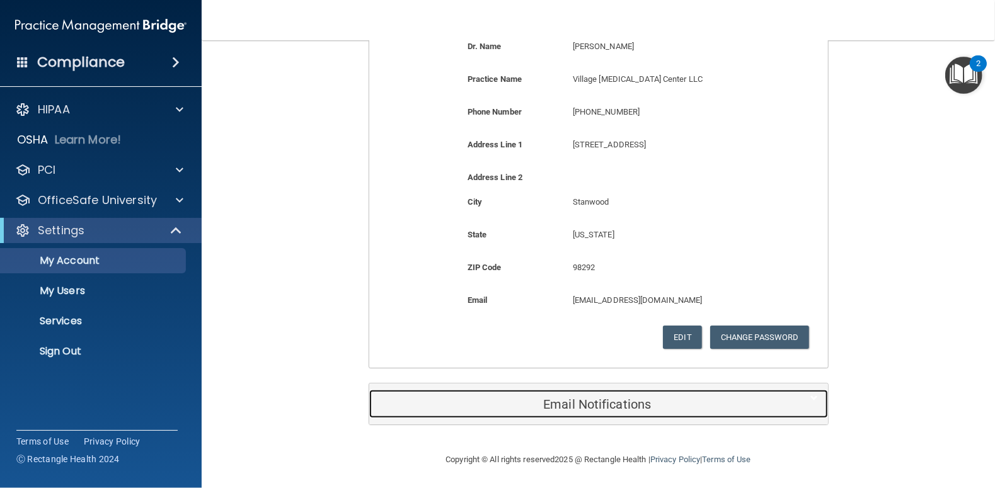
click at [566, 407] on h5 "Email Notifications" at bounding box center [579, 405] width 401 height 14
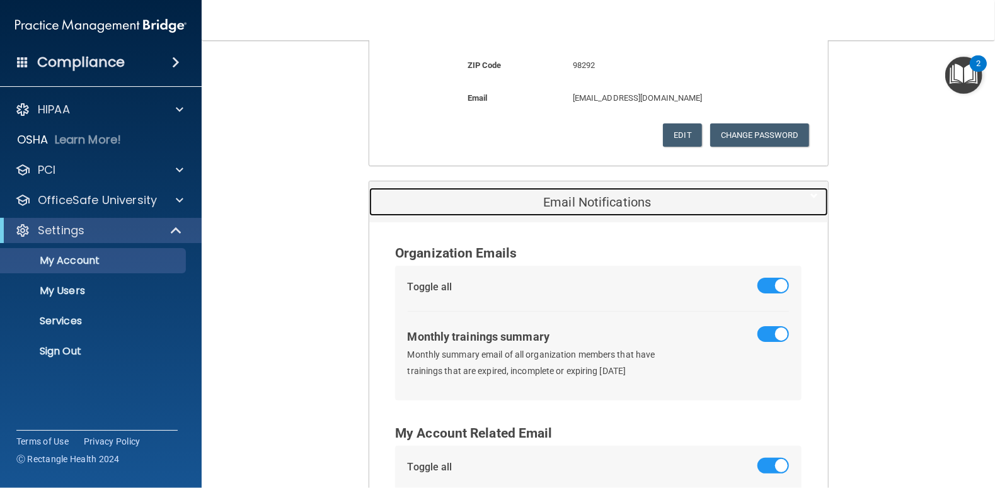
scroll to position [589, 0]
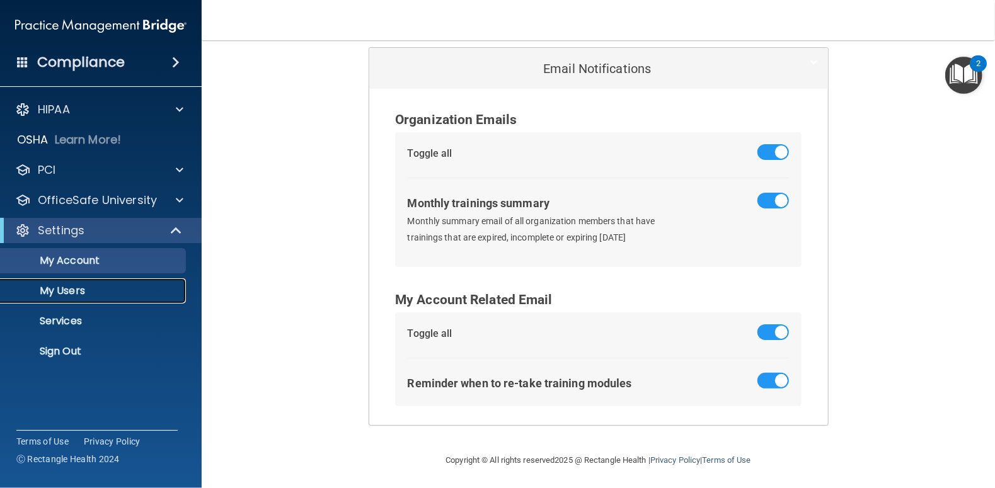
click at [50, 287] on p "My Users" at bounding box center [94, 291] width 172 height 13
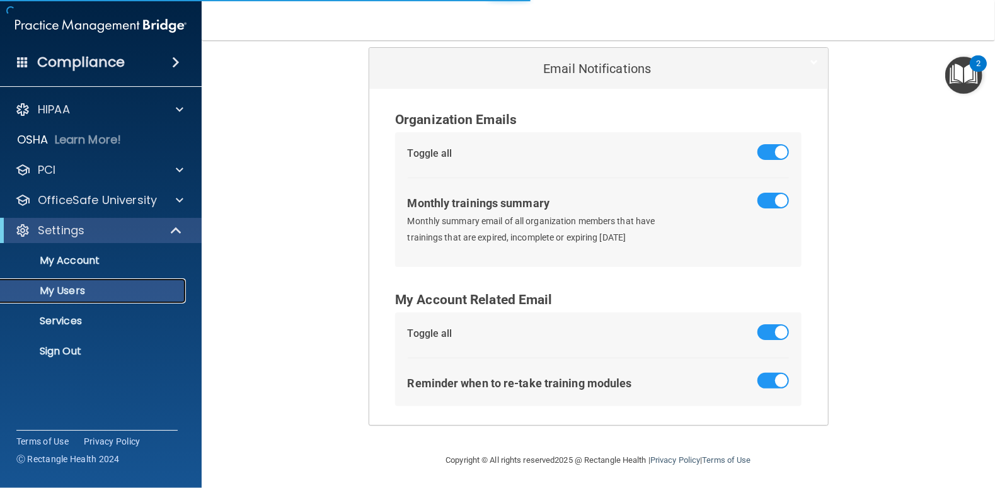
select select "20"
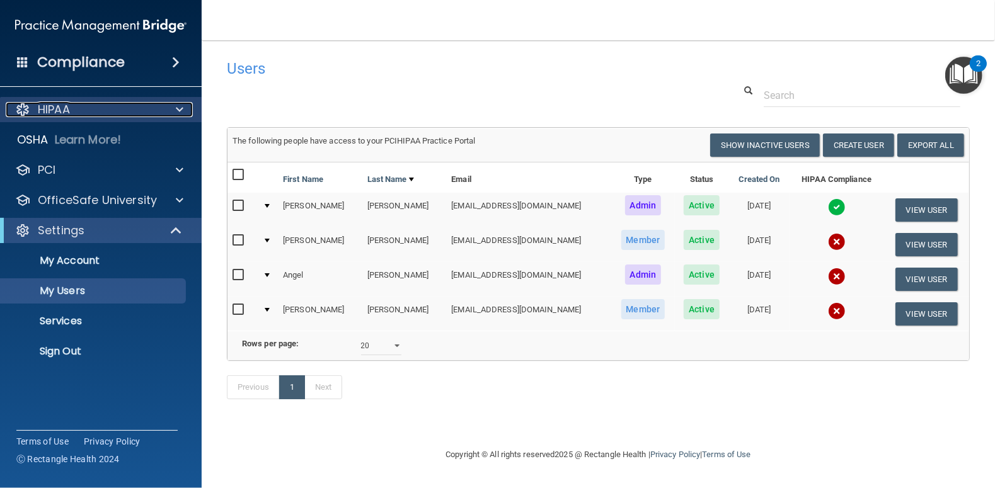
click at [41, 112] on p "HIPAA" at bounding box center [54, 109] width 32 height 15
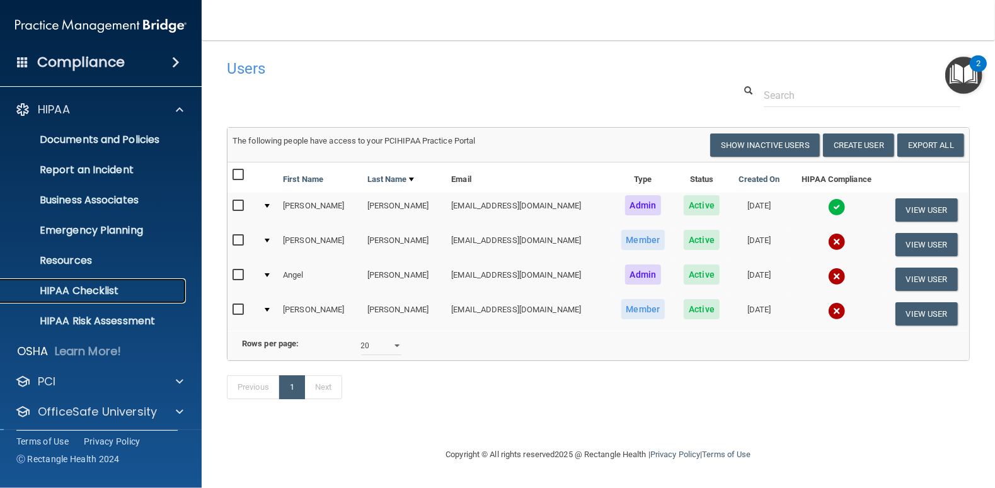
click at [93, 293] on p "HIPAA Checklist" at bounding box center [94, 291] width 172 height 13
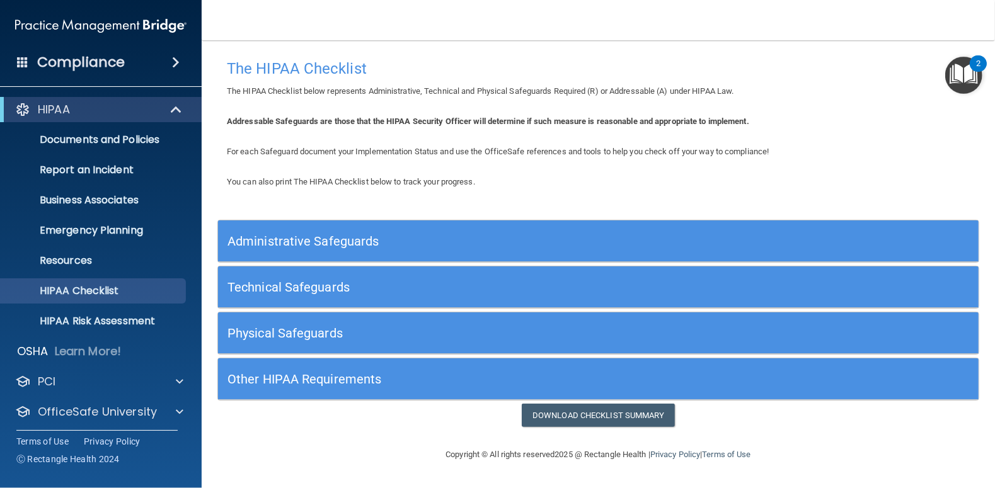
click at [273, 294] on div "Technical Safeguards" at bounding box center [503, 287] width 570 height 28
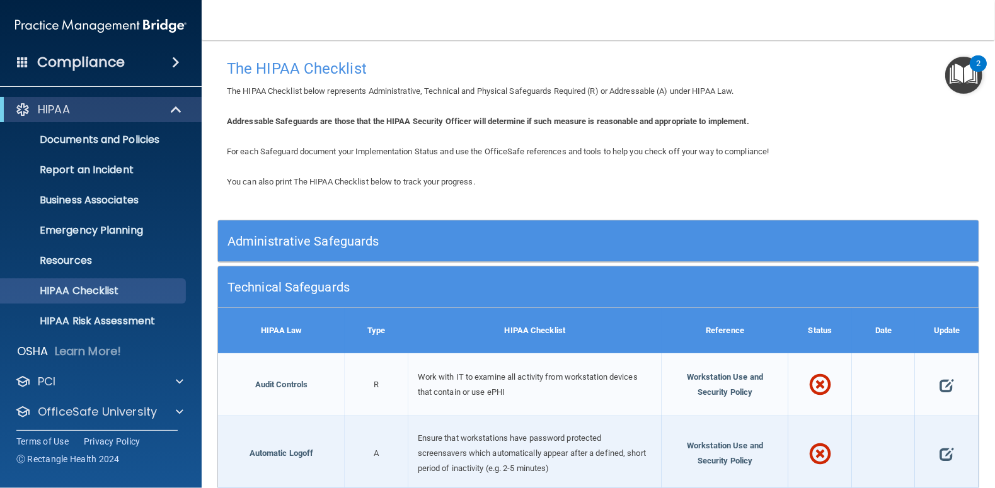
click at [287, 238] on h5 "Administrative Safeguards" at bounding box center [503, 241] width 551 height 14
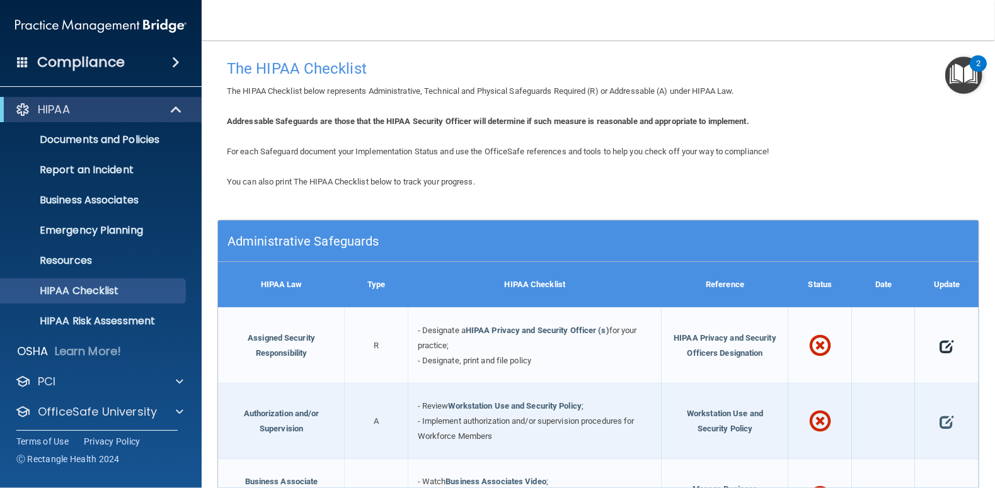
click at [940, 347] on span at bounding box center [947, 346] width 14 height 32
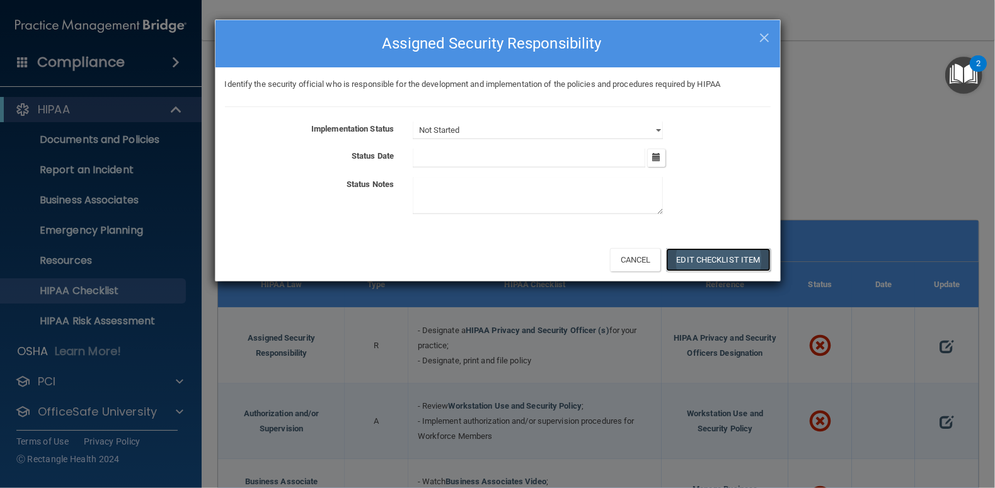
click at [708, 257] on button "Edit Checklist Item" at bounding box center [718, 259] width 105 height 23
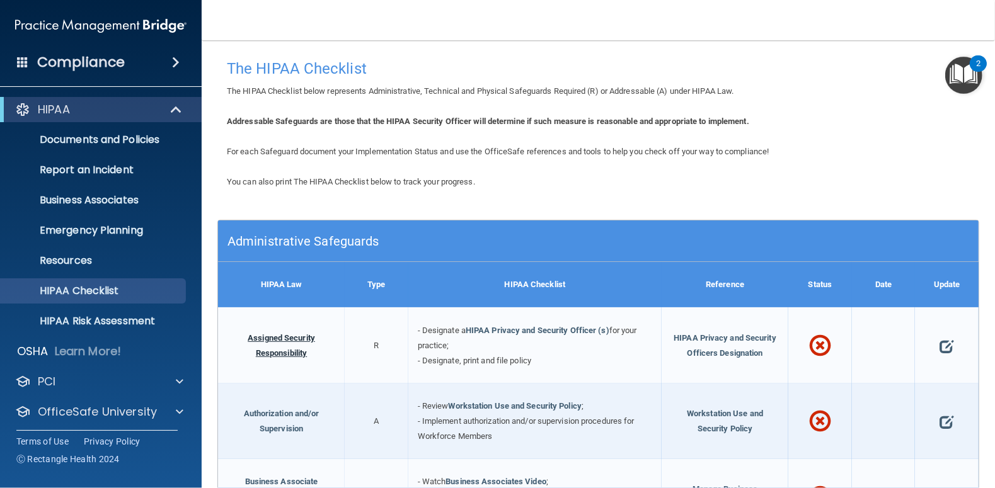
click at [264, 352] on link "Assigned Security Responsibility" at bounding box center [281, 345] width 67 height 25
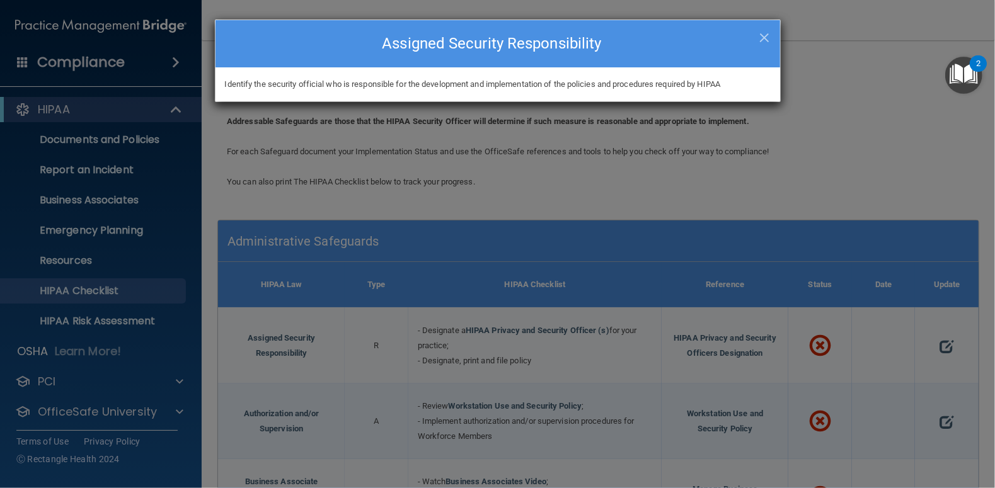
click at [264, 352] on div "× Close Assigned Security Responsibility Identify the security official who is …" at bounding box center [497, 244] width 995 height 488
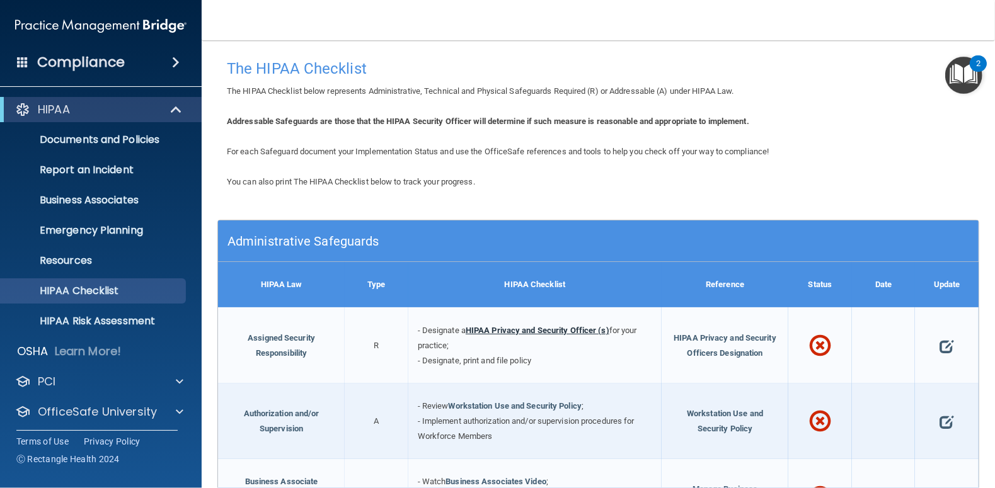
click at [512, 332] on link "HIPAA Privacy and Security Officer (s)" at bounding box center [538, 330] width 144 height 9
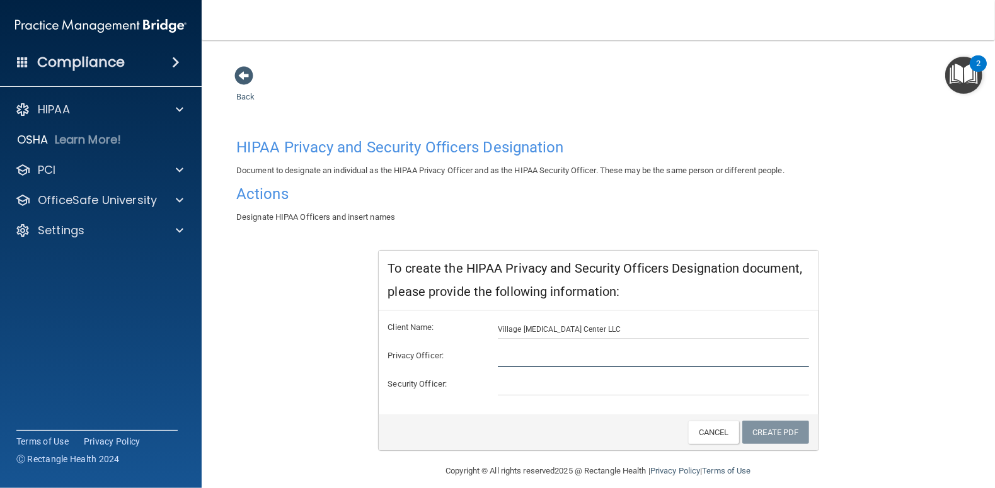
click at [509, 357] on input "text" at bounding box center [653, 358] width 311 height 19
type input "[PERSON_NAME]"
click at [501, 386] on input "text" at bounding box center [653, 386] width 311 height 19
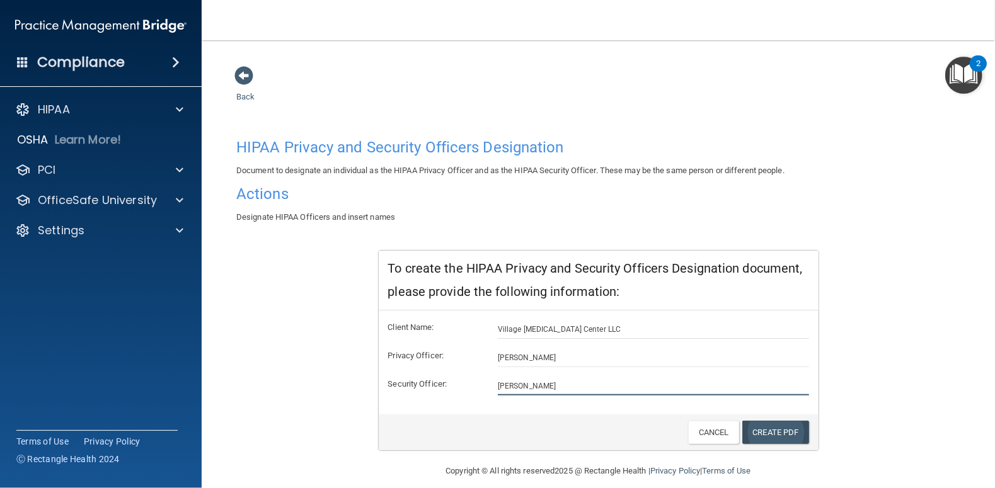
type input "[PERSON_NAME]"
click at [780, 430] on link "Create PDF" at bounding box center [775, 432] width 67 height 23
click at [707, 435] on link "Cancel" at bounding box center [713, 432] width 51 height 23
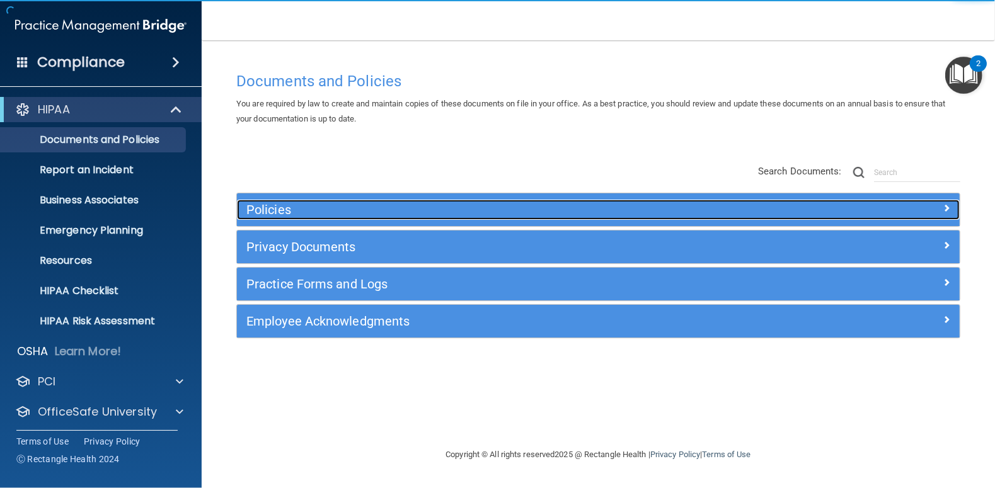
click at [280, 211] on h5 "Policies" at bounding box center [507, 210] width 523 height 14
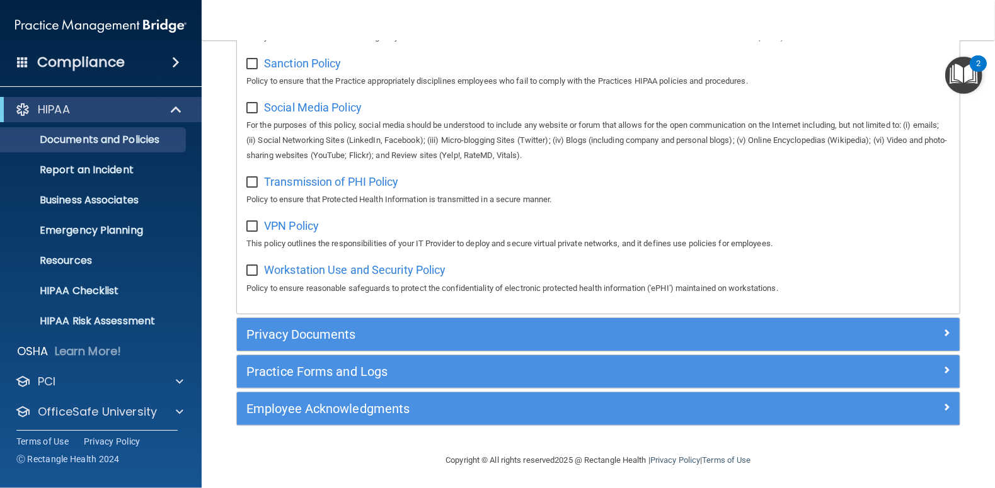
scroll to position [959, 0]
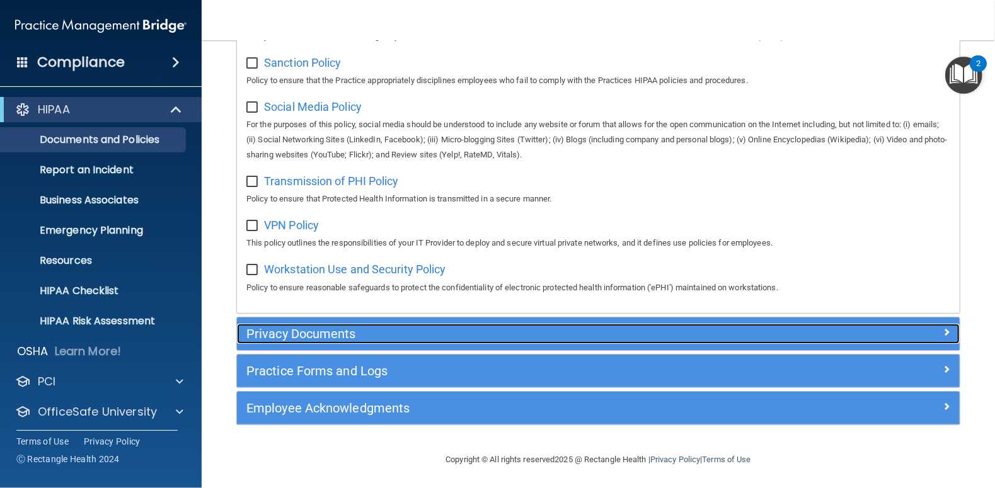
click at [302, 330] on h5 "Privacy Documents" at bounding box center [507, 334] width 523 height 14
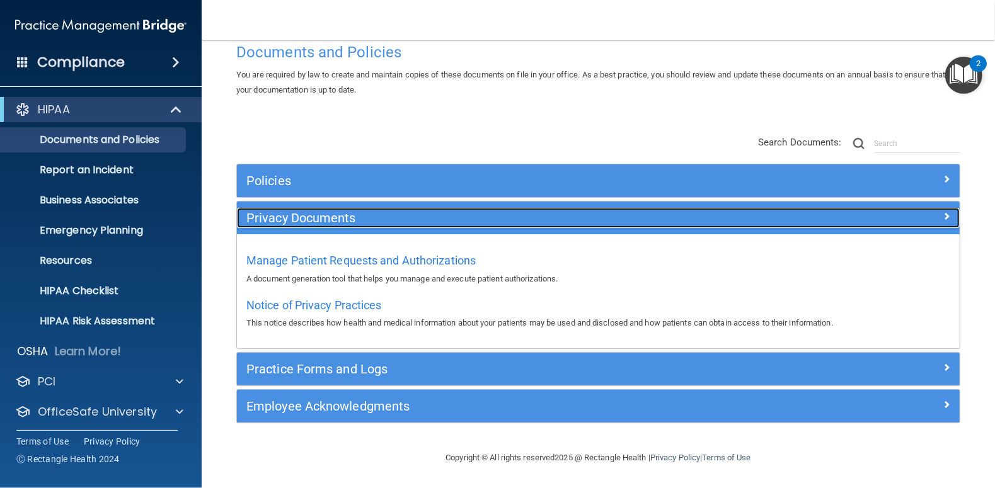
scroll to position [27, 0]
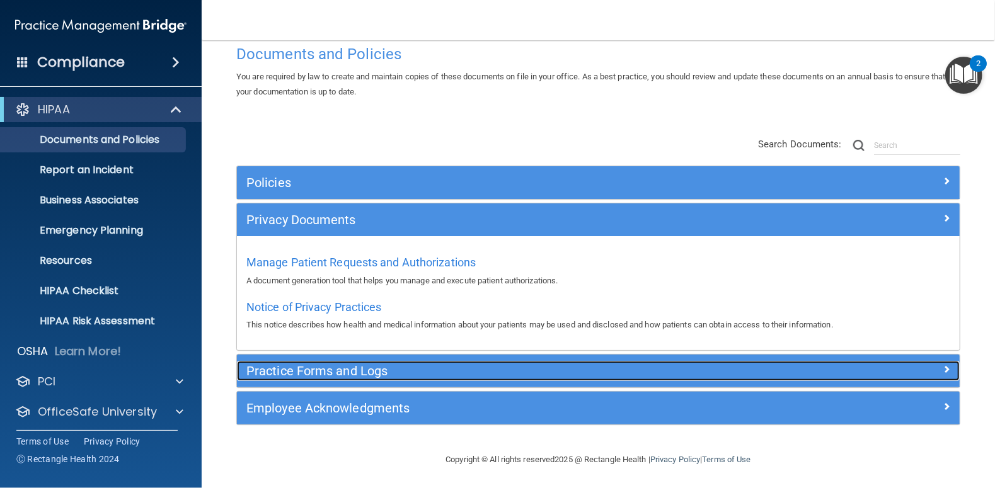
click at [296, 371] on h5 "Practice Forms and Logs" at bounding box center [507, 371] width 523 height 14
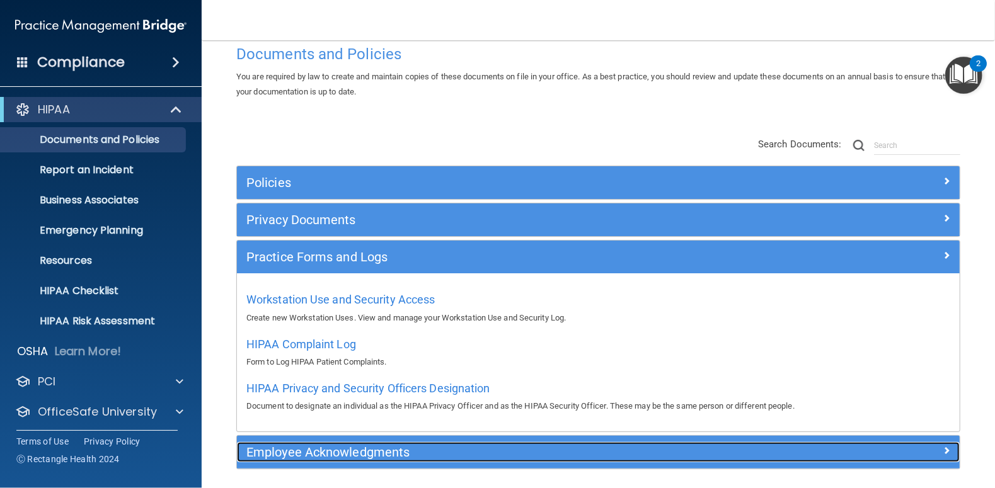
click at [336, 452] on h5 "Employee Acknowledgments" at bounding box center [507, 453] width 523 height 14
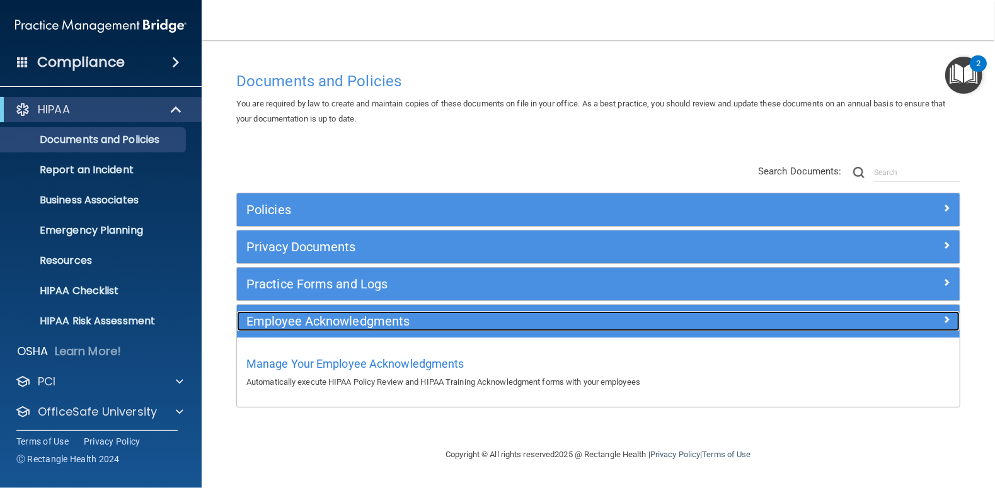
scroll to position [0, 0]
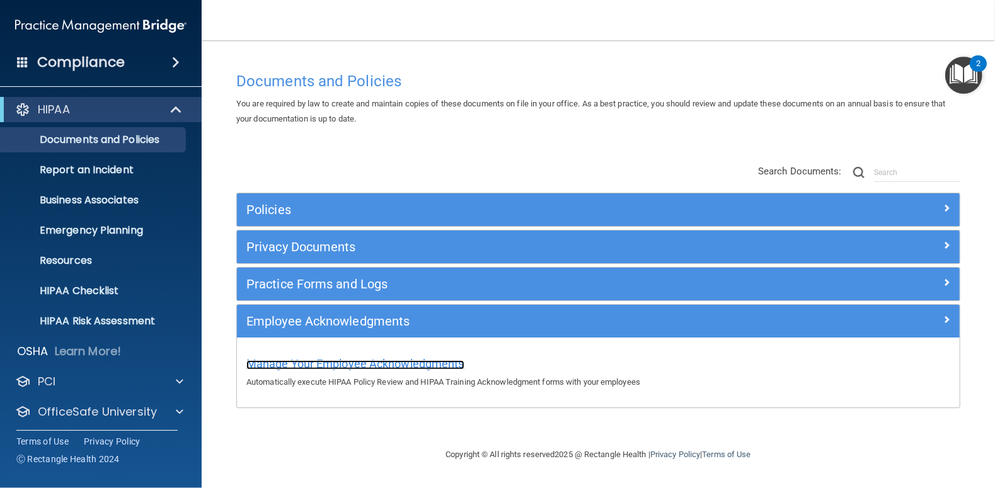
click at [304, 366] on span "Manage Your Employee Acknowledgments" at bounding box center [355, 363] width 218 height 13
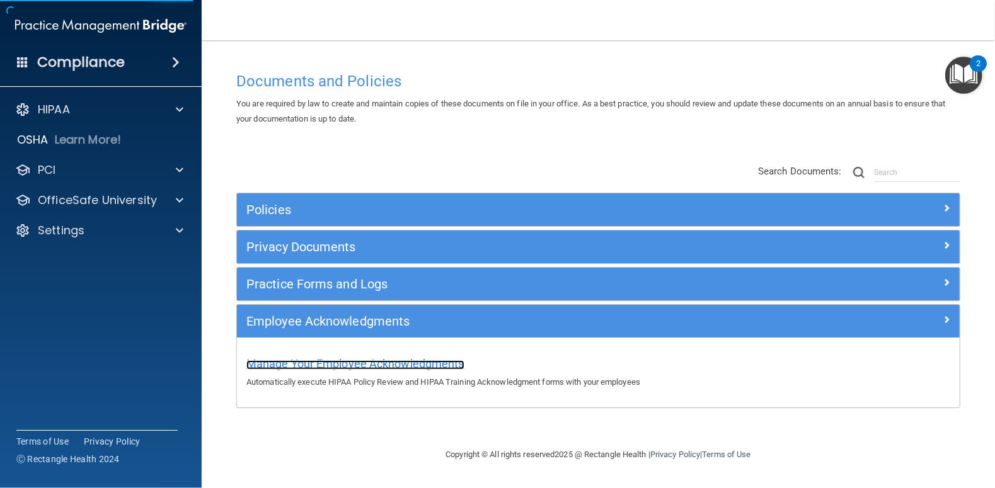
click at [310, 366] on span "Manage Your Employee Acknowledgments" at bounding box center [355, 363] width 218 height 13
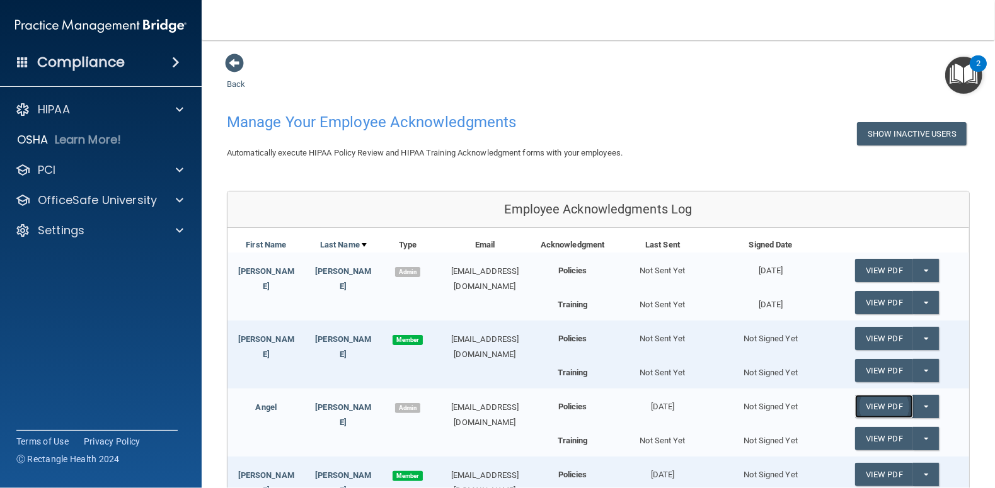
click at [889, 405] on link "View PDF" at bounding box center [884, 406] width 58 height 23
click at [920, 403] on button "Split button!" at bounding box center [926, 406] width 26 height 23
click at [886, 430] on link "Send Acknowledgment" at bounding box center [909, 432] width 109 height 19
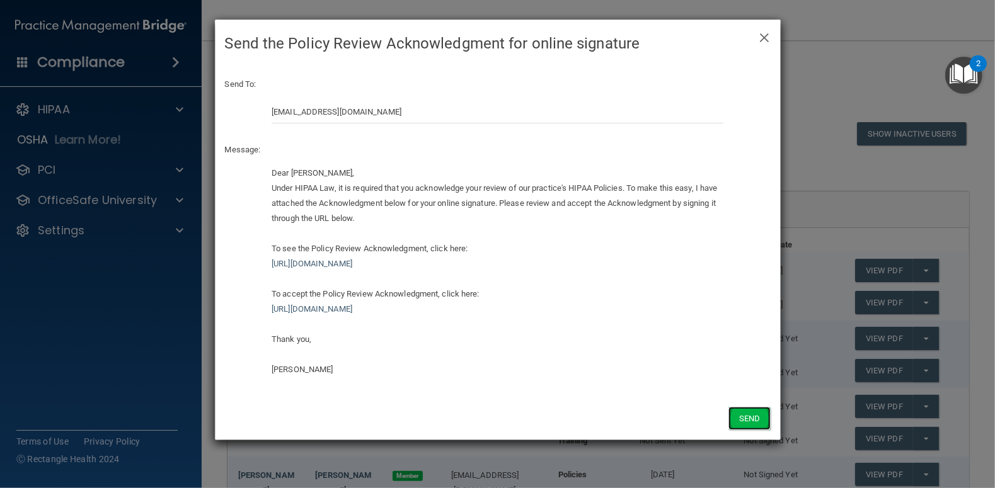
click at [751, 422] on button "Send" at bounding box center [750, 418] width 42 height 23
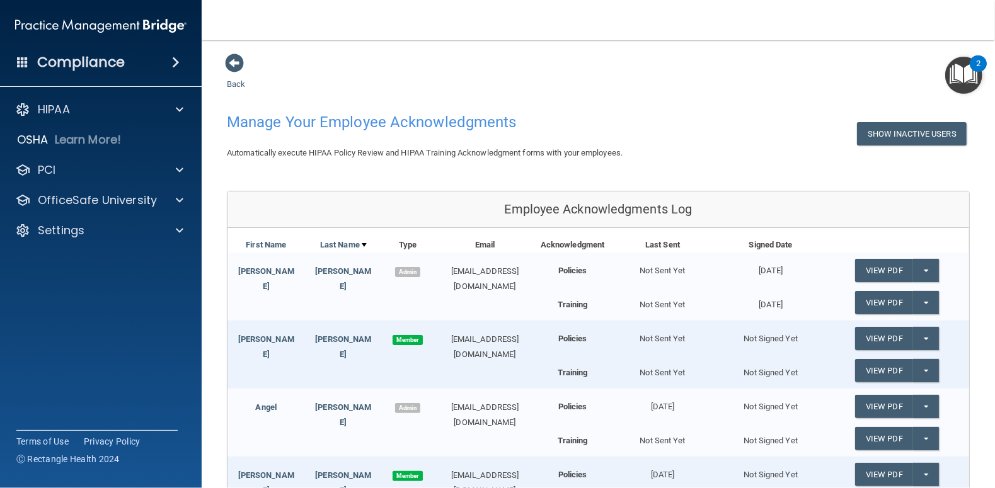
click at [969, 269] on main "Back Manage Your Employee Acknowledgments Show Inactive Users Automatically exe…" at bounding box center [598, 264] width 793 height 448
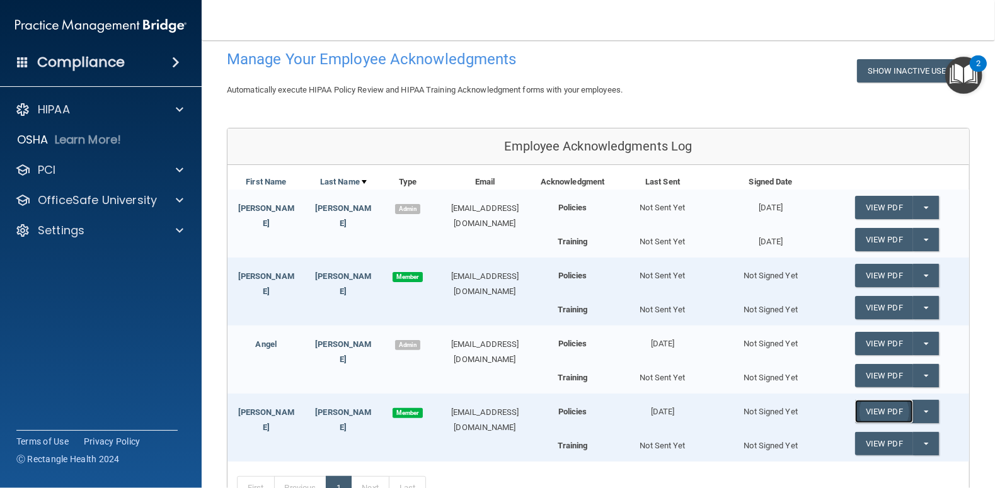
click at [882, 412] on link "View PDF" at bounding box center [884, 411] width 58 height 23
click at [921, 408] on button "Split button!" at bounding box center [926, 411] width 26 height 23
click at [917, 437] on link "Send Acknowledgment" at bounding box center [909, 437] width 109 height 19
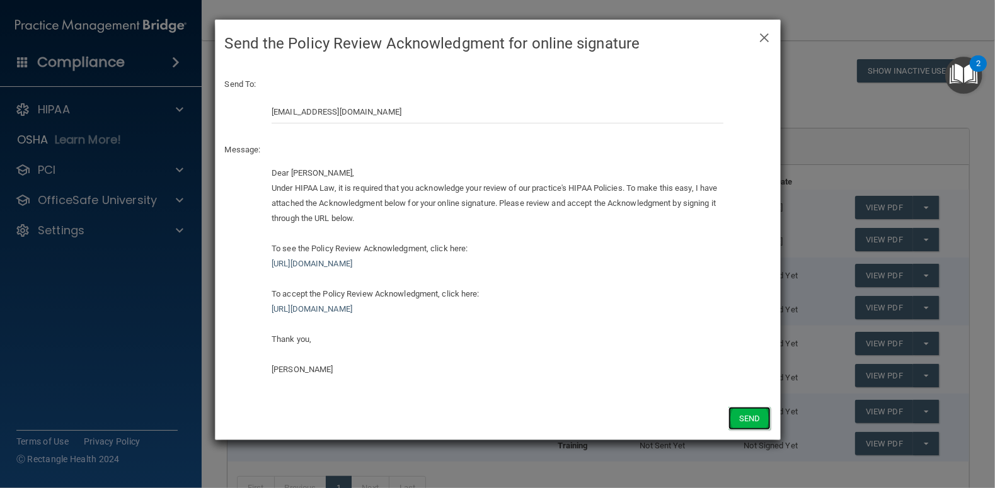
click at [748, 419] on button "Send" at bounding box center [750, 418] width 42 height 23
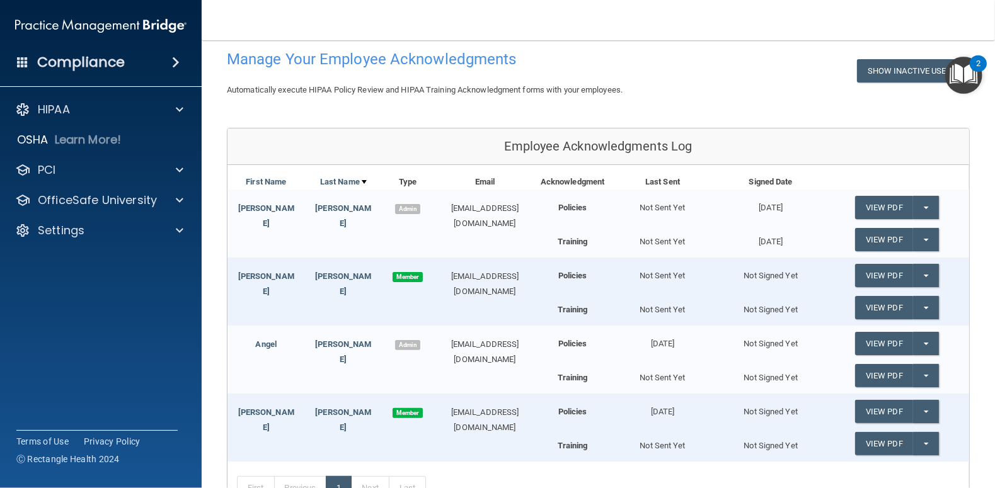
click at [754, 417] on div "Not Signed Yet" at bounding box center [771, 407] width 108 height 26
click at [921, 374] on button "Split button!" at bounding box center [926, 375] width 26 height 23
click at [923, 400] on link "Send Acknowledgment PDF" at bounding box center [918, 401] width 126 height 19
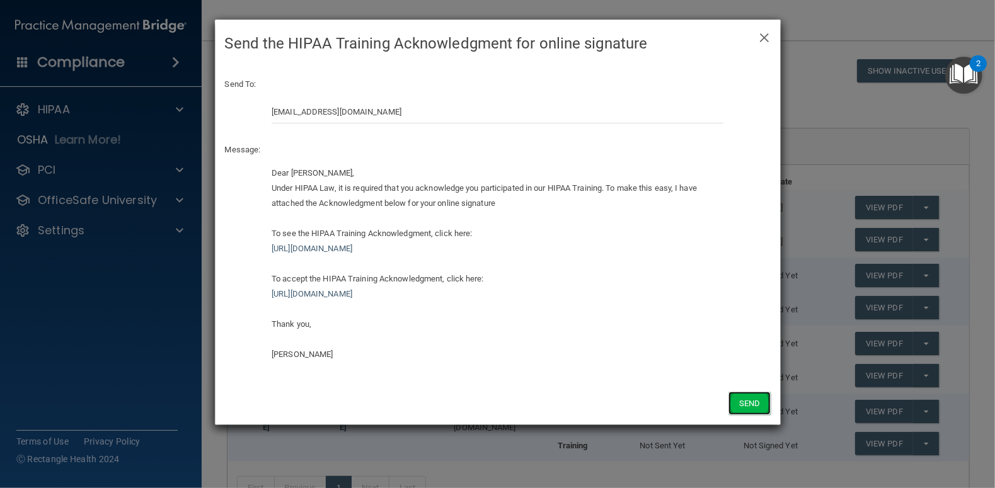
click at [747, 404] on button "Send" at bounding box center [750, 403] width 42 height 23
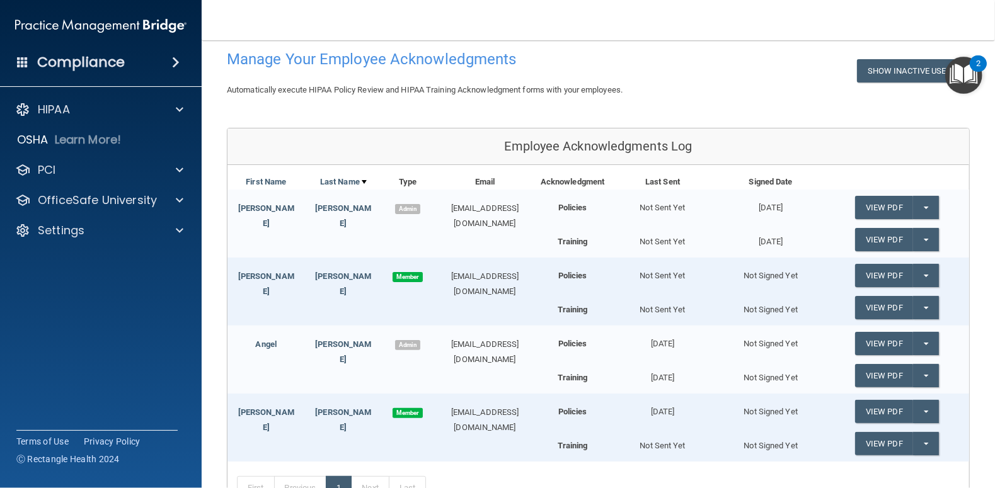
click at [644, 476] on div "First Previous 1 Next Last" at bounding box center [599, 491] width 742 height 58
click at [921, 236] on button "Split button!" at bounding box center [926, 239] width 26 height 23
click at [876, 265] on link "Update Acknowledgment" at bounding box center [913, 265] width 116 height 19
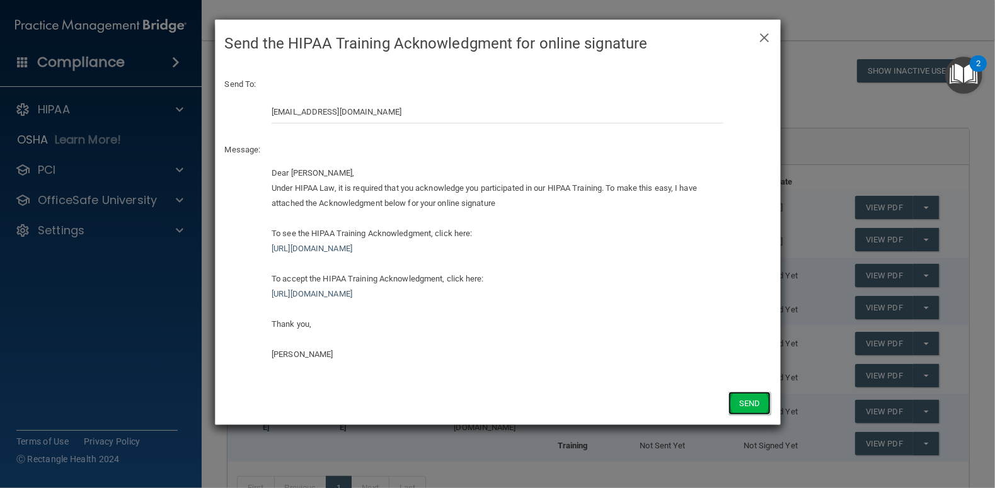
click at [742, 400] on button "Send" at bounding box center [750, 403] width 42 height 23
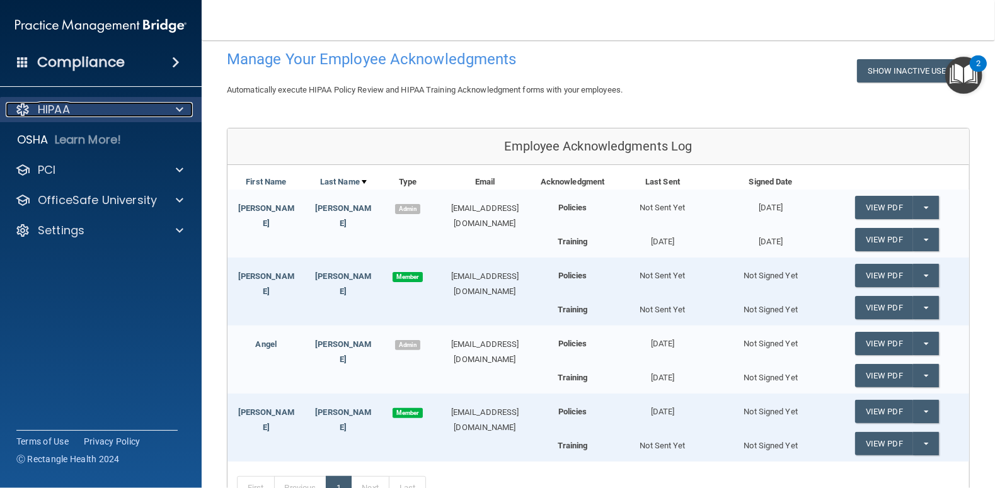
click at [48, 106] on p "HIPAA" at bounding box center [54, 109] width 32 height 15
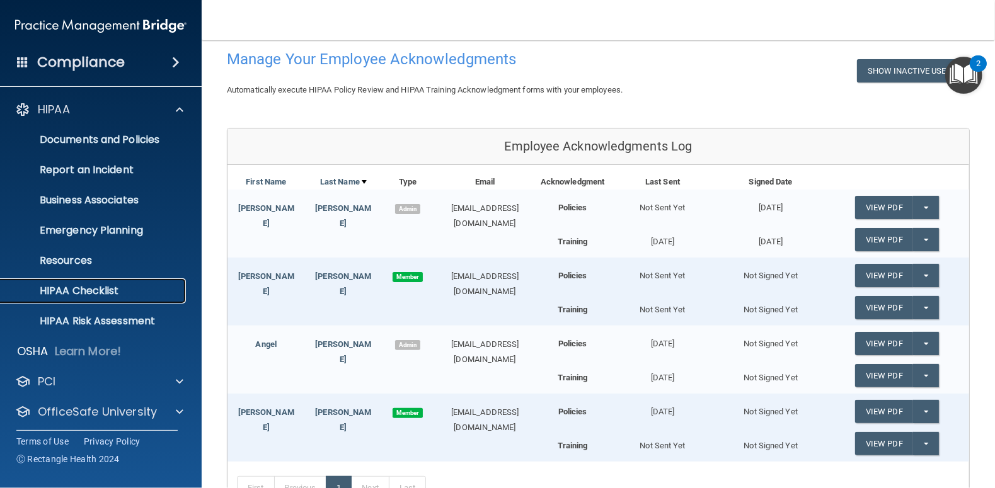
click at [81, 294] on p "HIPAA Checklist" at bounding box center [94, 291] width 172 height 13
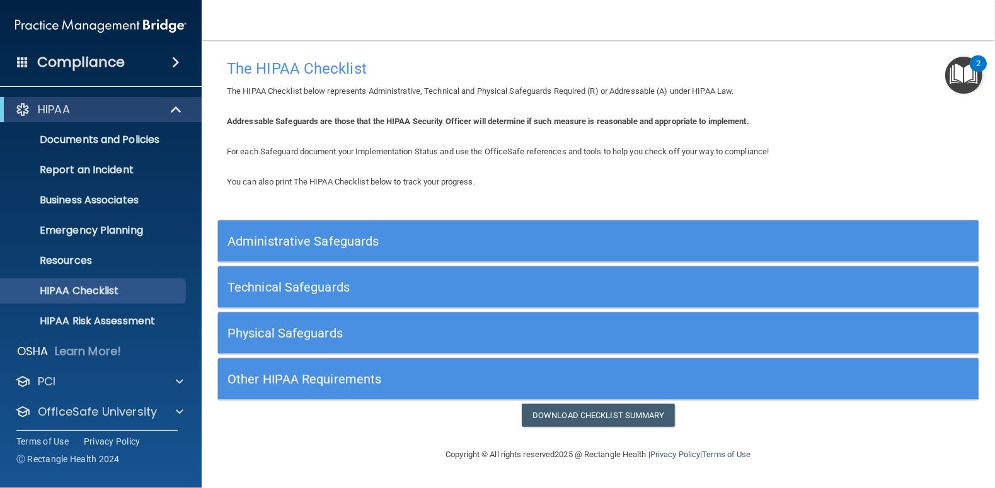
click at [297, 248] on div "Administrative Safeguards" at bounding box center [503, 241] width 570 height 28
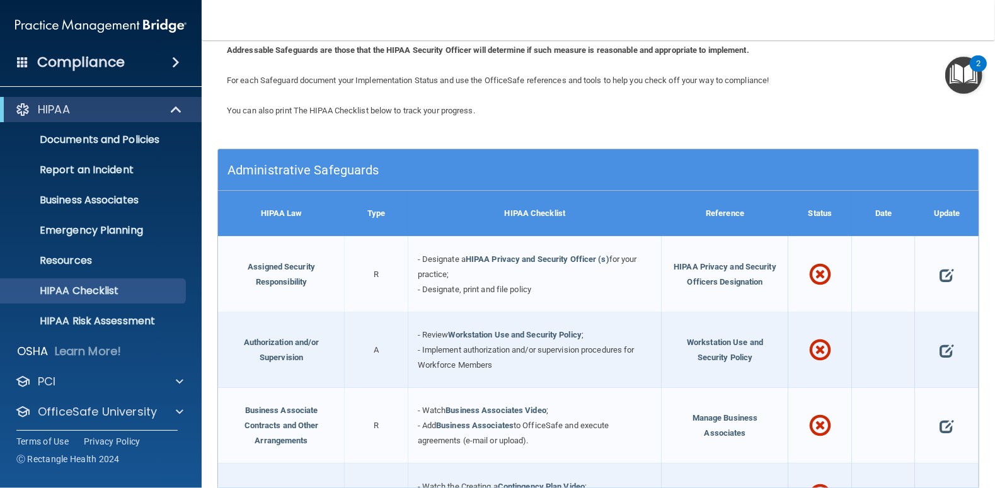
scroll to position [189, 0]
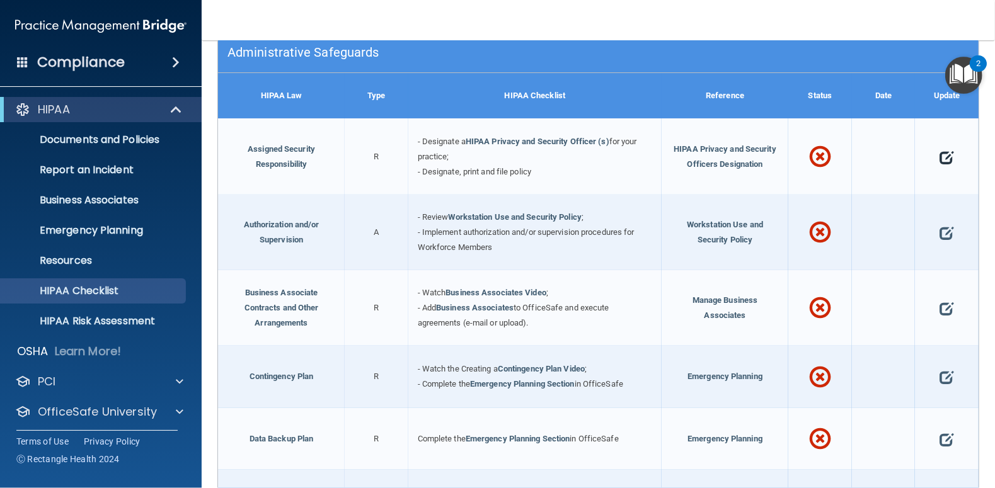
click at [940, 157] on span at bounding box center [947, 157] width 14 height 32
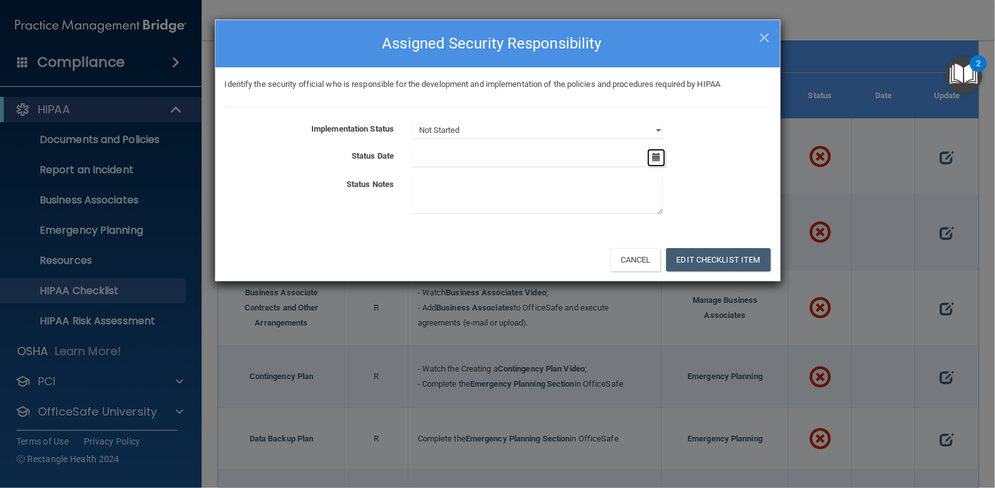
click at [655, 157] on icon "button" at bounding box center [656, 157] width 8 height 8
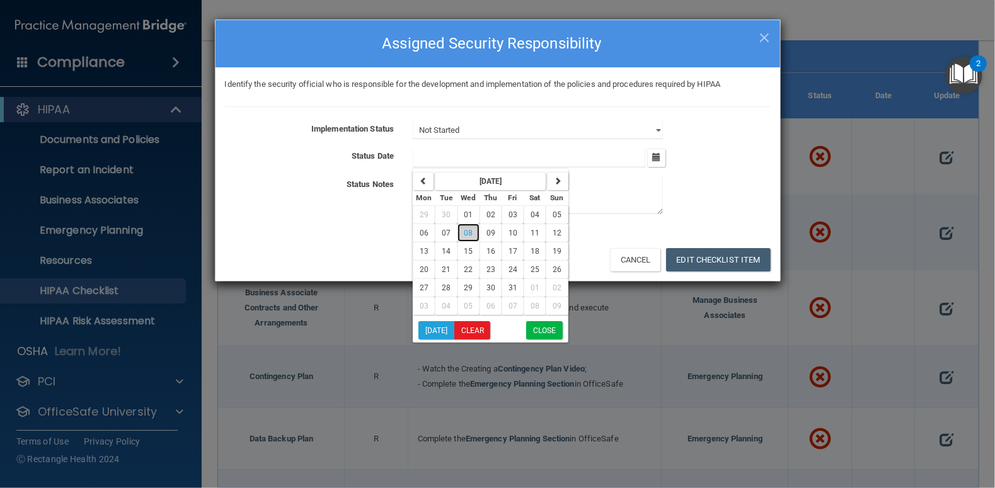
click at [471, 232] on span "08" at bounding box center [468, 233] width 9 height 9
type input "[DATE]"
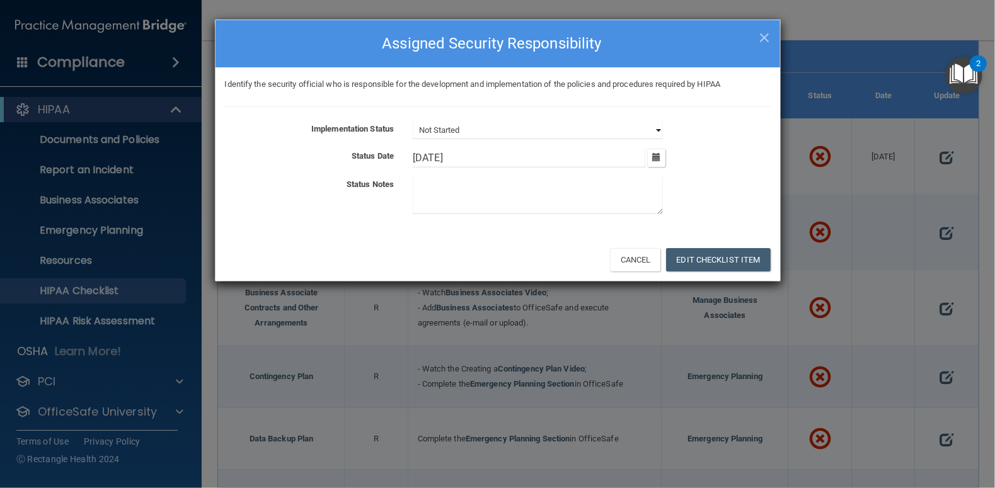
click at [662, 130] on select "Not Started In Progress Completed" at bounding box center [538, 131] width 250 height 18
click at [768, 34] on span "×" at bounding box center [764, 35] width 11 height 25
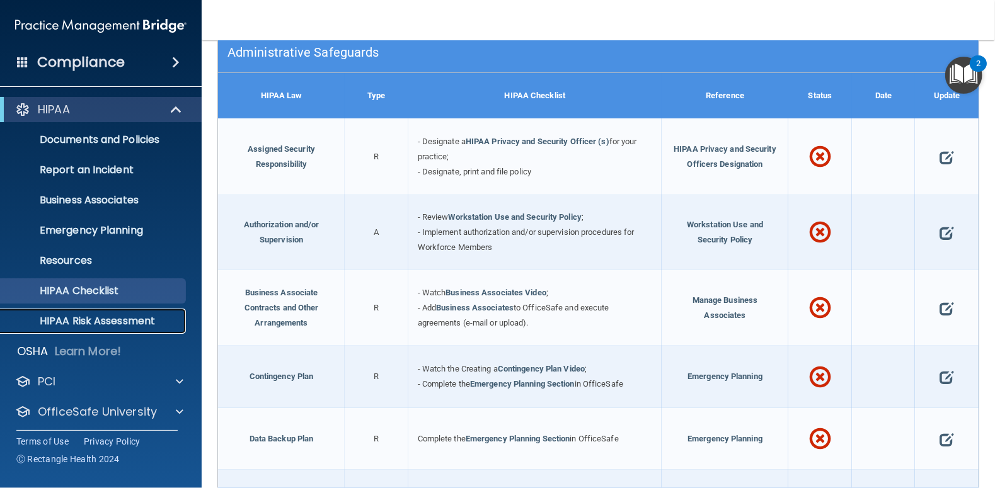
click at [82, 323] on p "HIPAA Risk Assessment" at bounding box center [94, 321] width 172 height 13
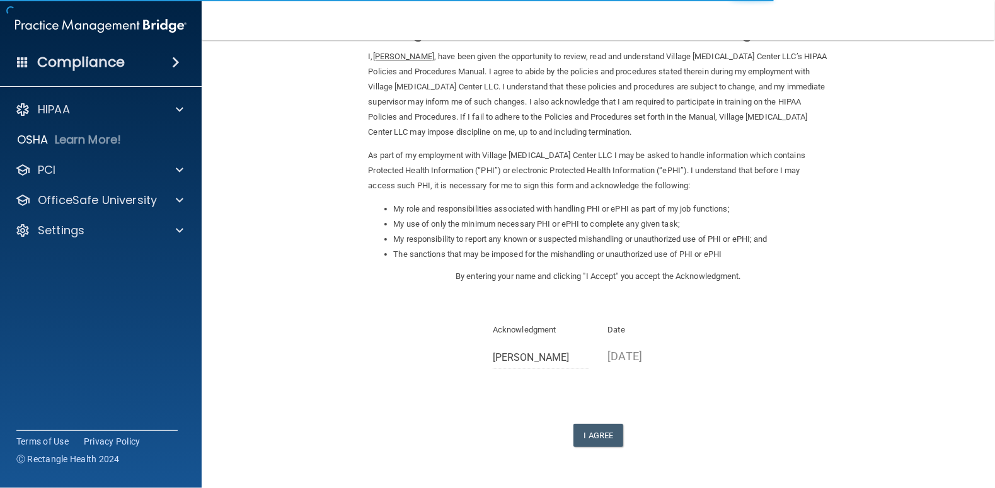
scroll to position [88, 0]
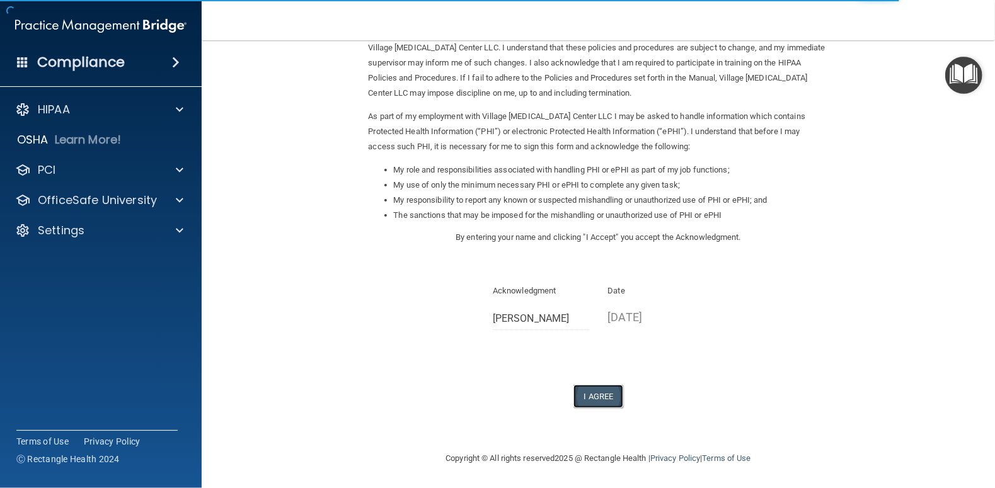
click at [603, 396] on button "I Agree" at bounding box center [599, 396] width 50 height 23
click at [601, 400] on button "I Agree" at bounding box center [599, 396] width 50 height 23
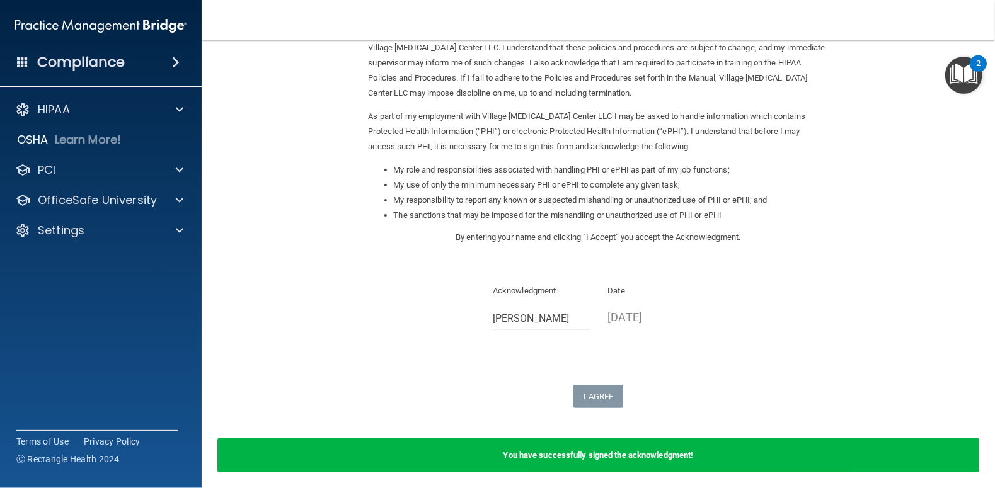
click at [537, 292] on p "Acknowledgment" at bounding box center [541, 291] width 96 height 15
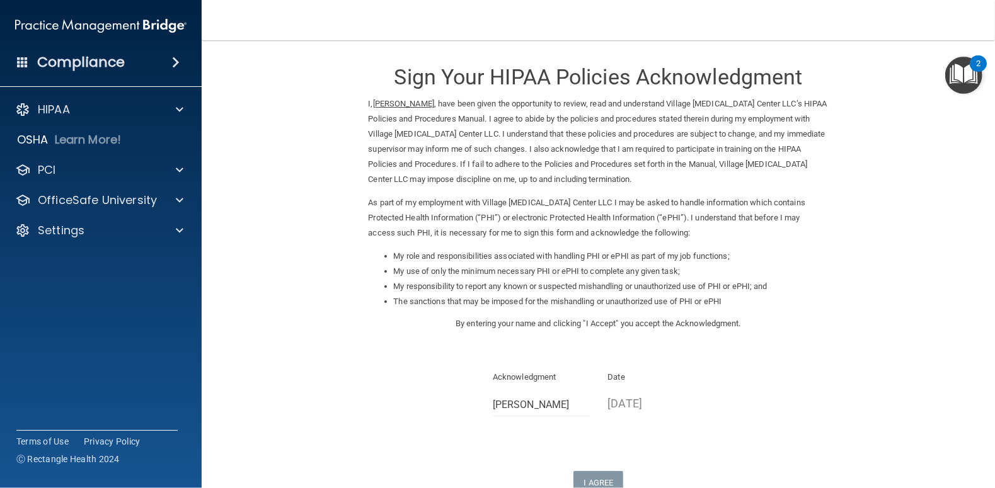
scroll to position [0, 0]
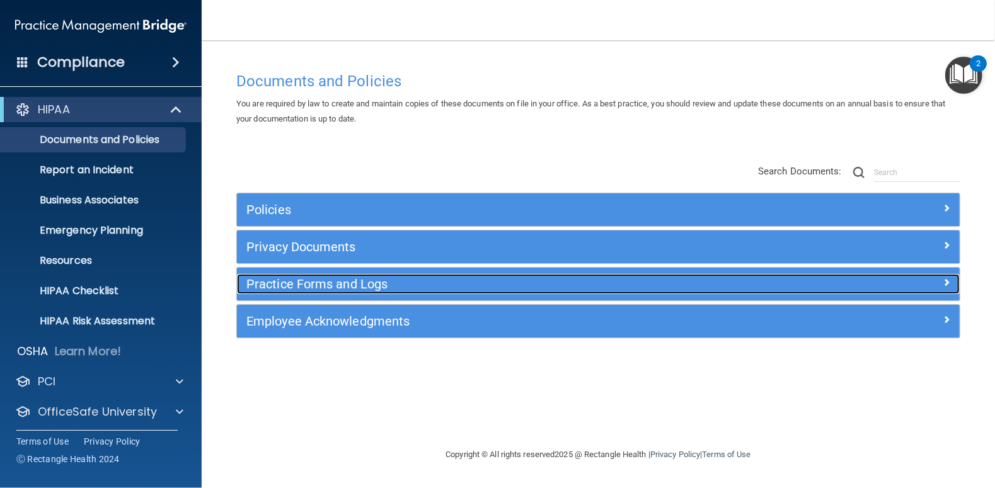
click at [294, 286] on h5 "Practice Forms and Logs" at bounding box center [507, 284] width 523 height 14
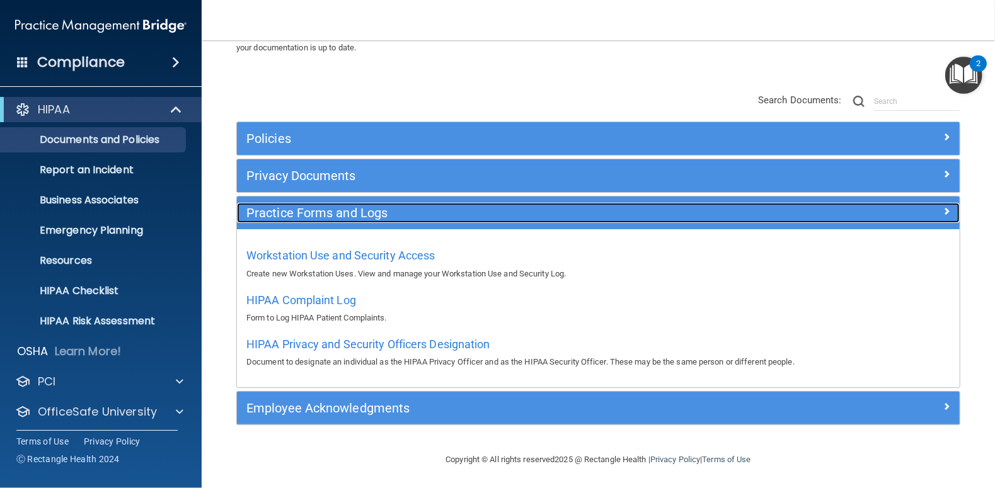
scroll to position [72, 0]
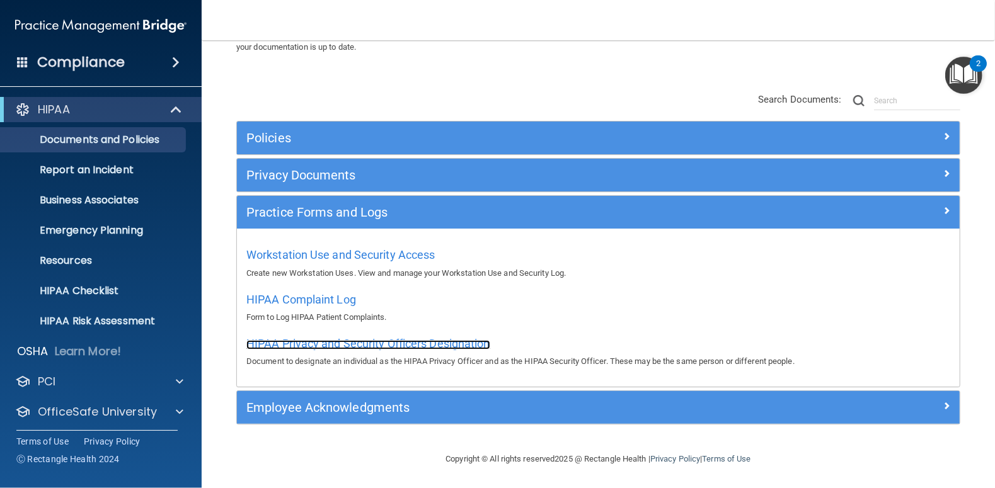
click at [306, 346] on span "HIPAA Privacy and Security Officers Designation" at bounding box center [368, 343] width 244 height 13
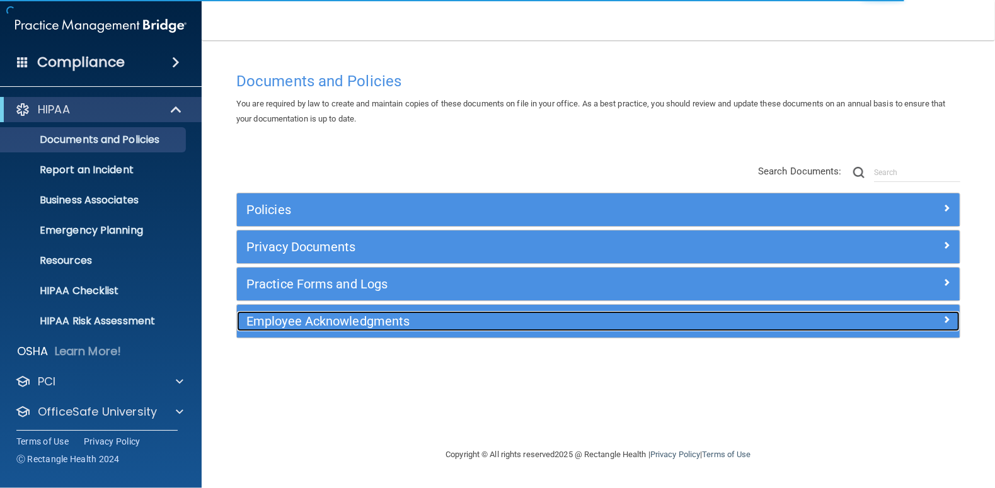
click at [309, 321] on h5 "Employee Acknowledgments" at bounding box center [507, 321] width 523 height 14
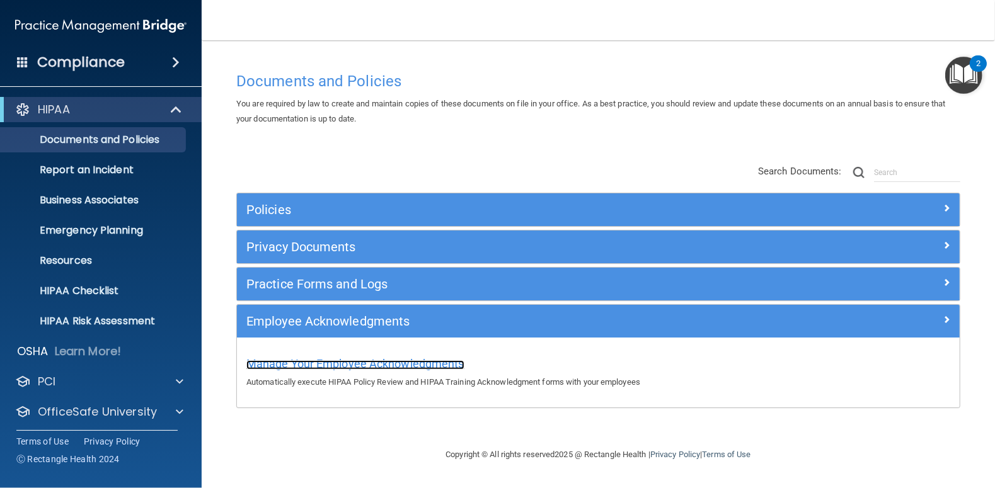
click at [328, 366] on span "Manage Your Employee Acknowledgments" at bounding box center [355, 363] width 218 height 13
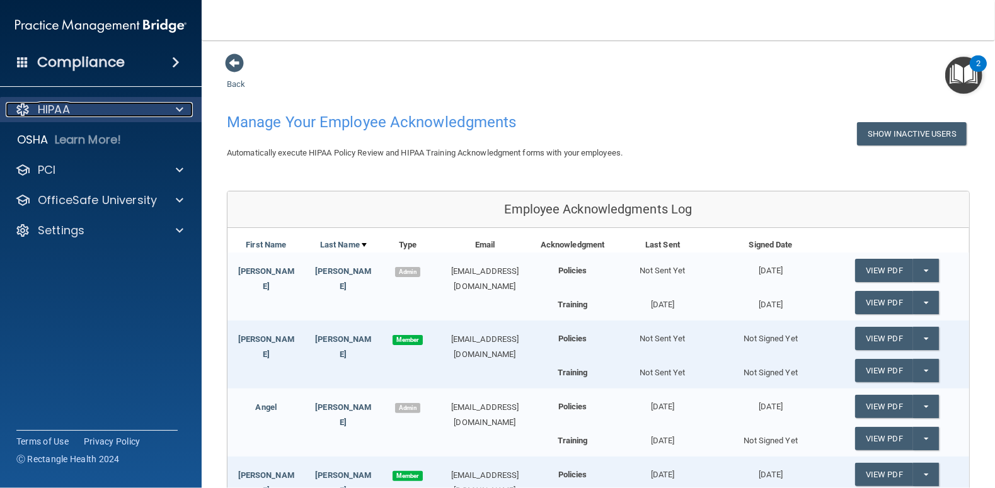
click at [179, 109] on span at bounding box center [180, 109] width 8 height 15
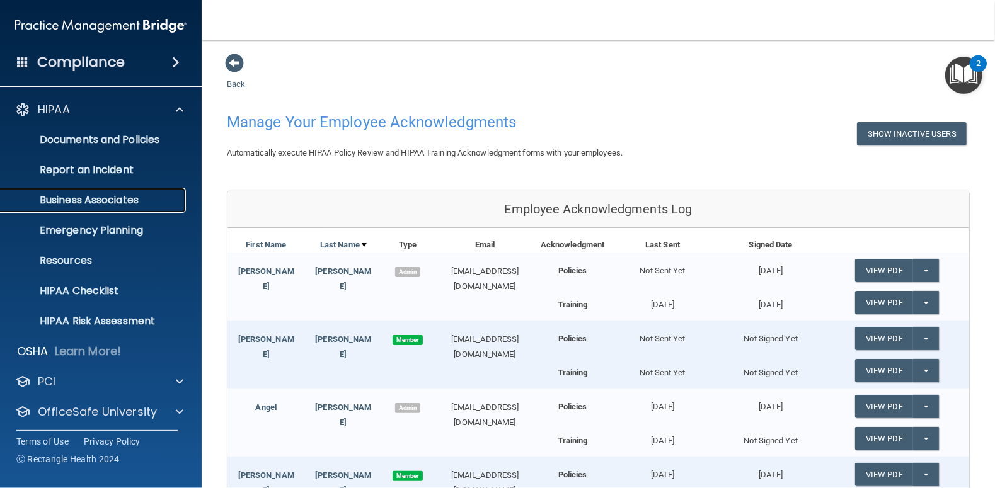
click at [119, 202] on p "Business Associates" at bounding box center [94, 200] width 172 height 13
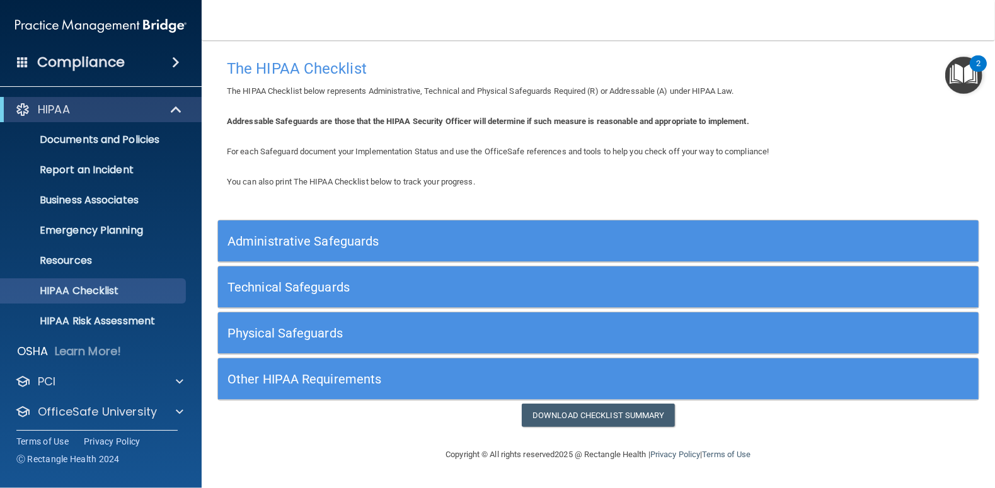
click at [271, 245] on h5 "Administrative Safeguards" at bounding box center [503, 241] width 551 height 14
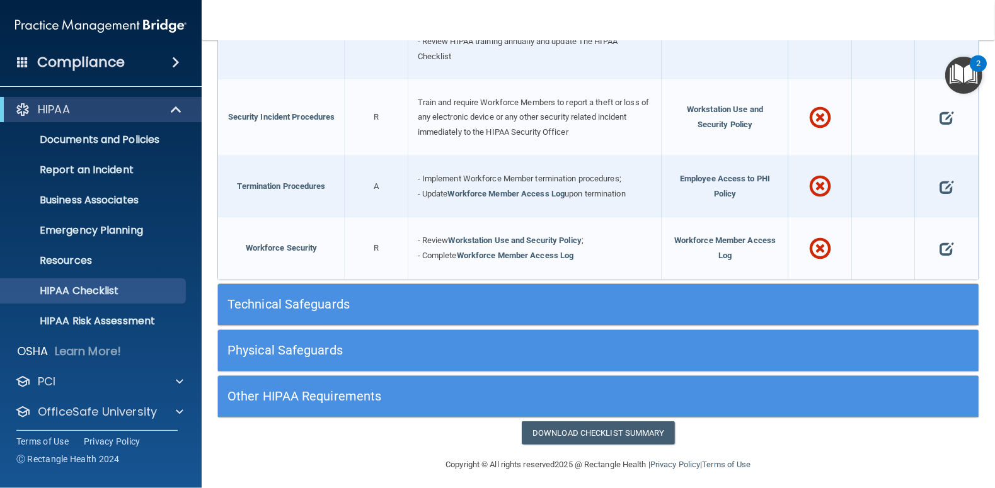
scroll to position [1203, 0]
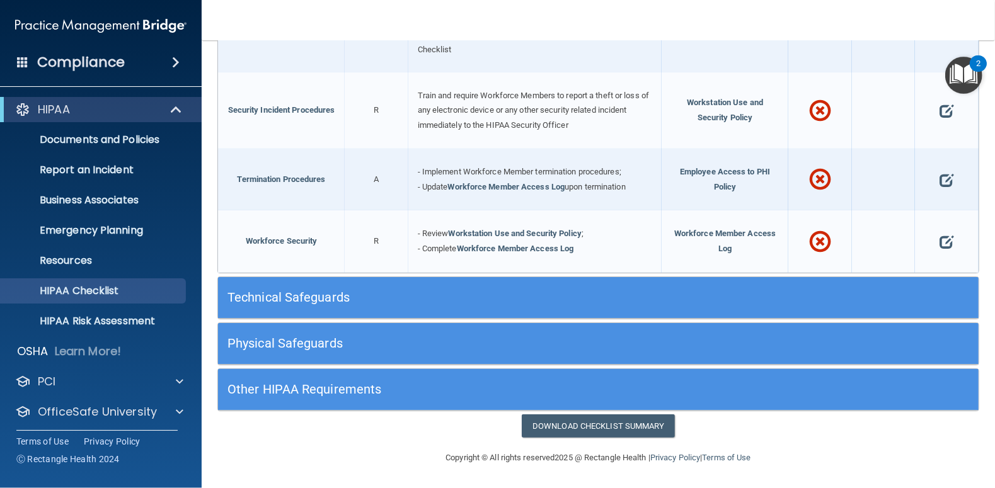
click at [318, 299] on h5 "Technical Safeguards" at bounding box center [503, 298] width 551 height 14
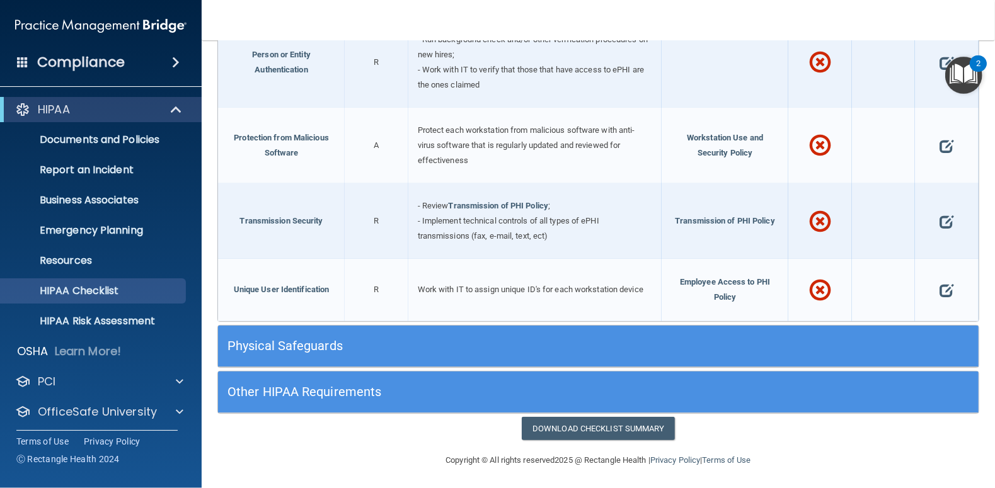
scroll to position [2204, 0]
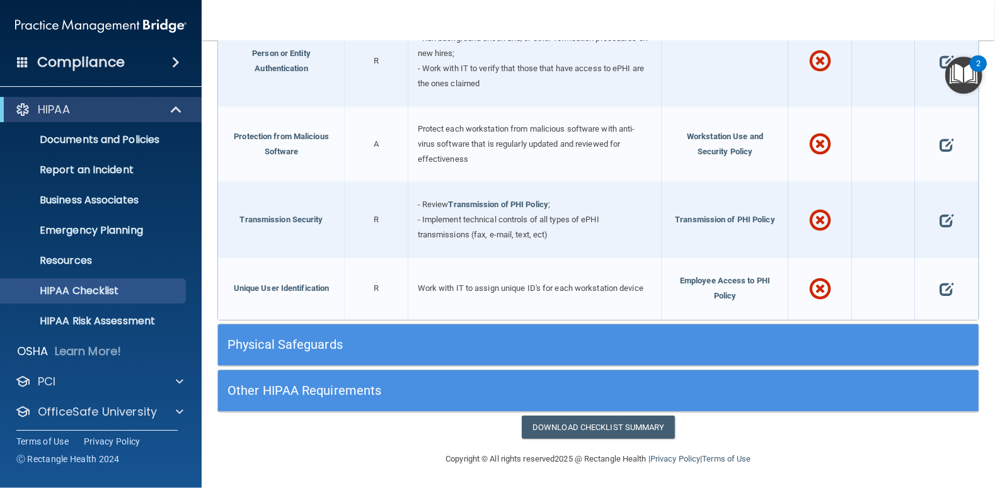
click at [289, 339] on h5 "Physical Safeguards" at bounding box center [503, 345] width 551 height 14
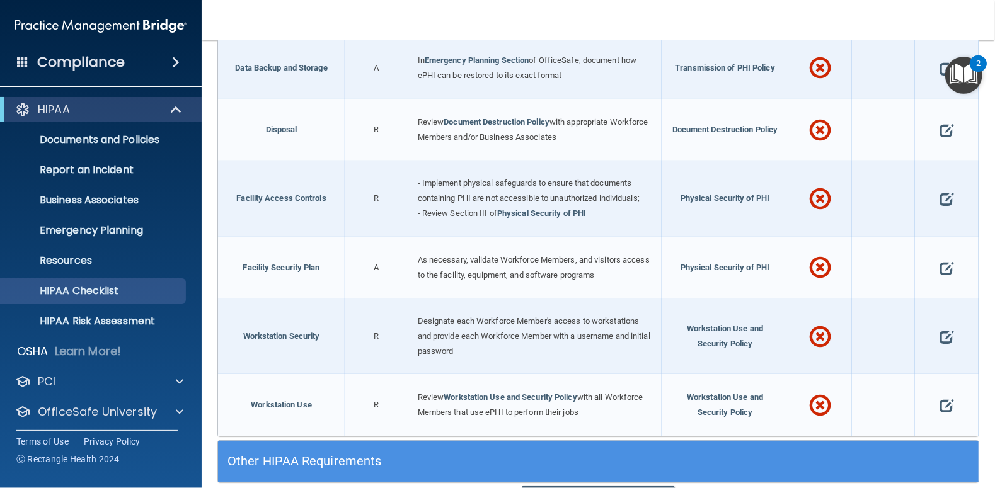
scroll to position [2708, 0]
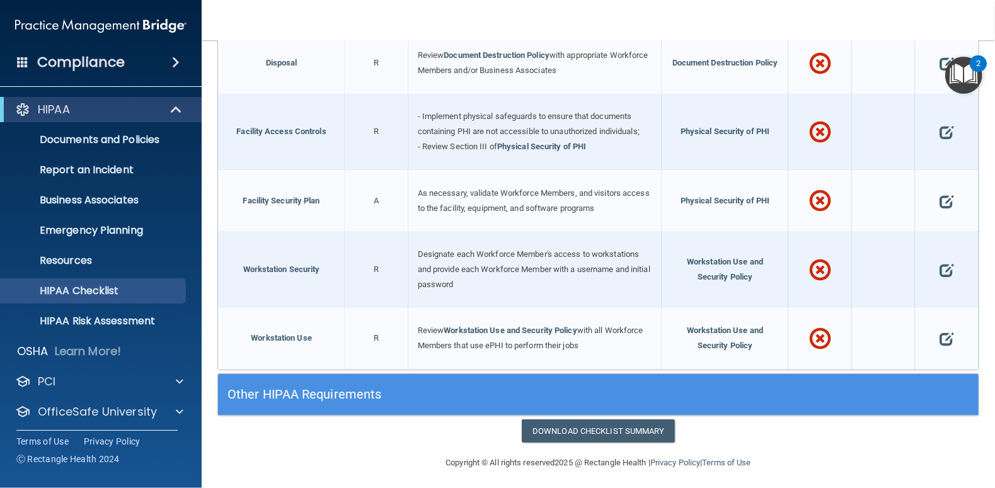
click at [290, 388] on h5 "Other HIPAA Requirements" at bounding box center [503, 395] width 551 height 14
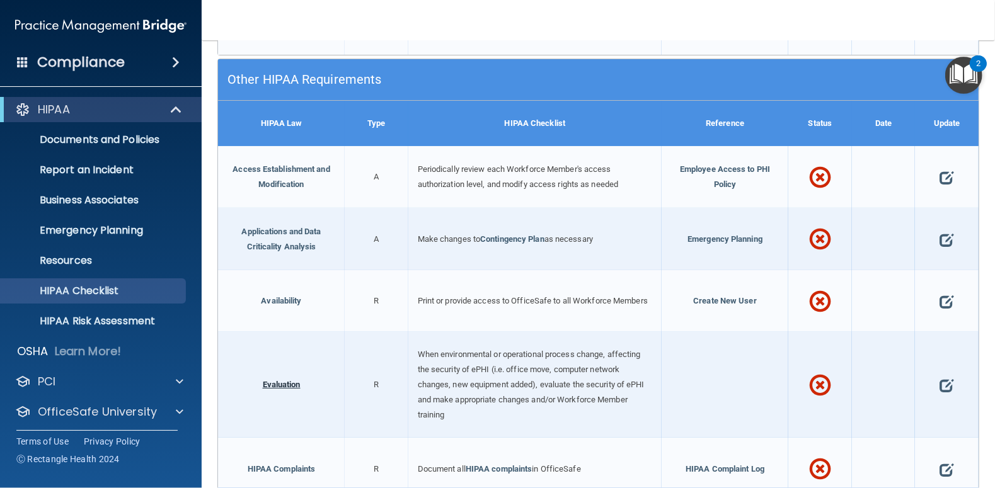
scroll to position [3394, 0]
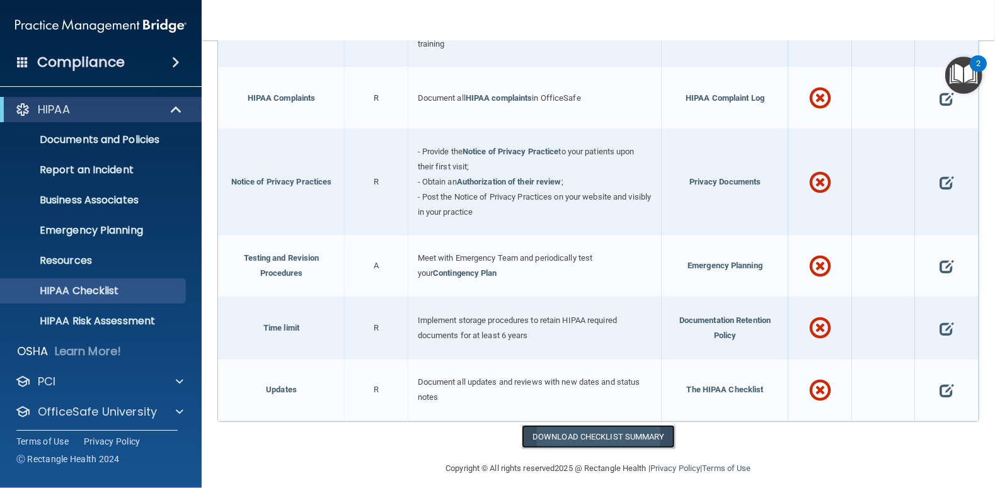
click at [603, 428] on link "Download Checklist Summary" at bounding box center [598, 436] width 153 height 23
click at [107, 317] on p "HIPAA Risk Assessment" at bounding box center [94, 321] width 172 height 13
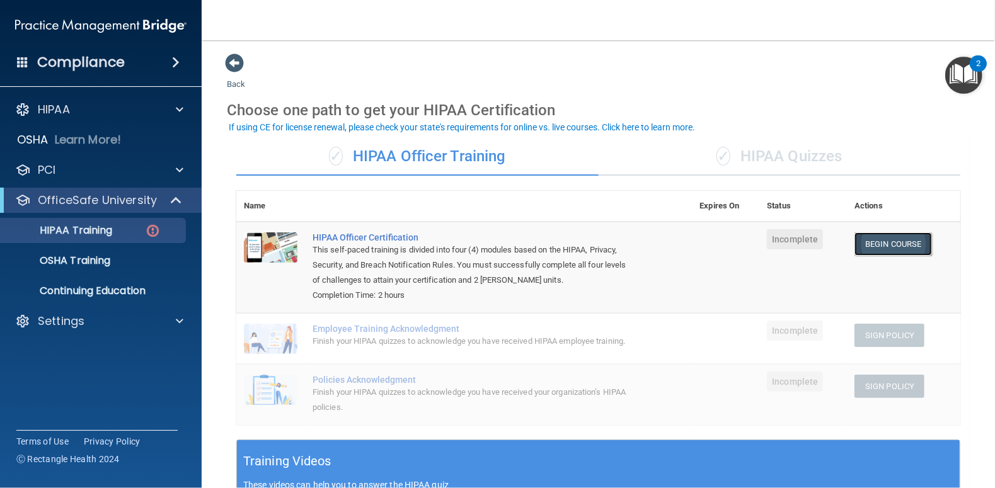
click at [871, 244] on link "Begin Course" at bounding box center [893, 244] width 77 height 23
click at [388, 335] on div "Finish your HIPAA quizzes to acknowledge you have received HIPAA employee train…" at bounding box center [471, 341] width 317 height 15
click at [885, 280] on td "Begin Course Download Certificate" at bounding box center [903, 267] width 113 height 91
click at [776, 235] on span "Incomplete" at bounding box center [795, 239] width 56 height 20
click at [268, 243] on img at bounding box center [271, 248] width 54 height 30
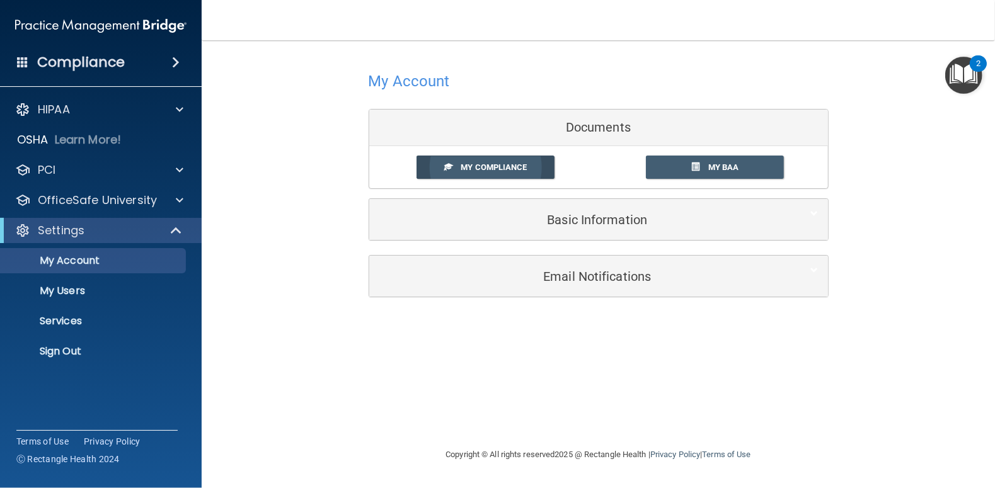
click at [499, 161] on link "My Compliance" at bounding box center [486, 167] width 138 height 23
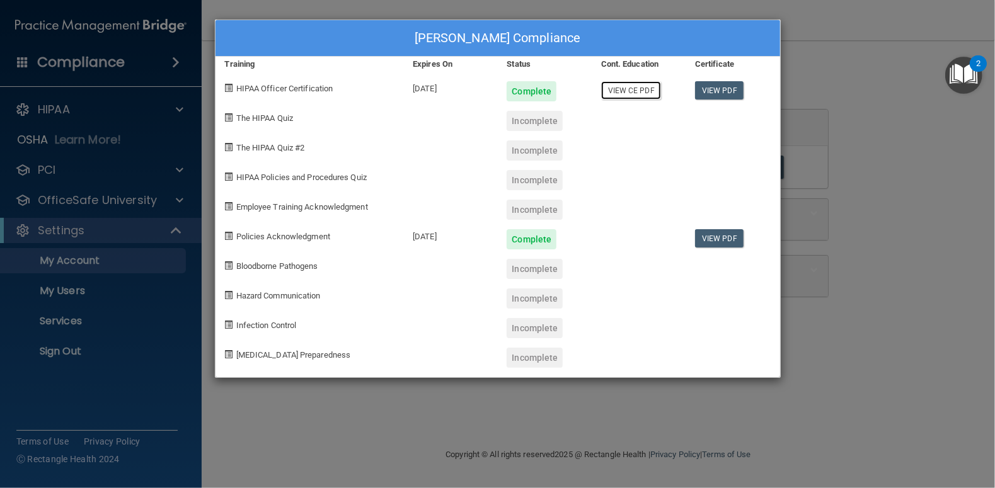
click at [628, 91] on link "View CE PDF" at bounding box center [631, 90] width 60 height 18
click at [725, 91] on link "View PDF" at bounding box center [719, 90] width 49 height 18
click at [229, 118] on span at bounding box center [229, 117] width 8 height 8
click at [251, 118] on span "The HIPAA Quiz" at bounding box center [264, 117] width 57 height 9
click at [538, 125] on div "Incomplete" at bounding box center [535, 121] width 56 height 20
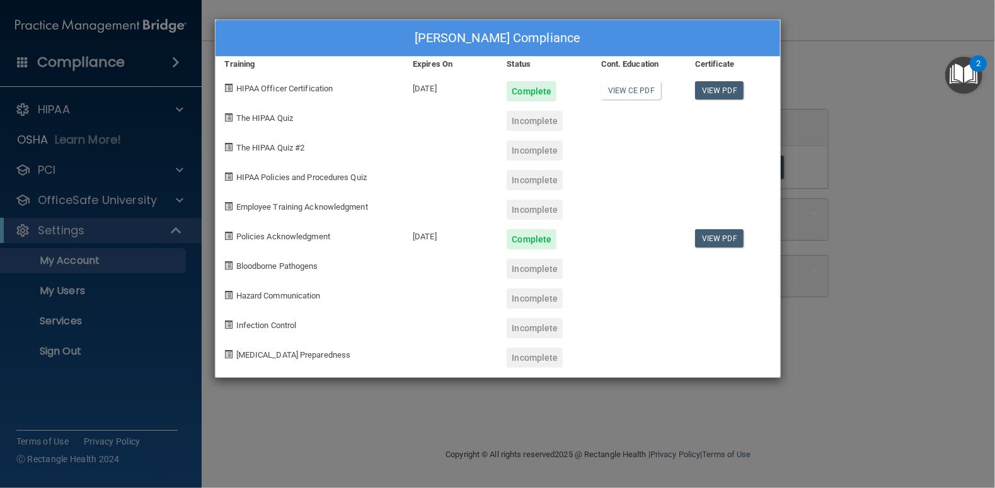
click at [508, 120] on div "Incomplete" at bounding box center [535, 121] width 56 height 20
click at [522, 118] on div "Incomplete" at bounding box center [535, 121] width 56 height 20
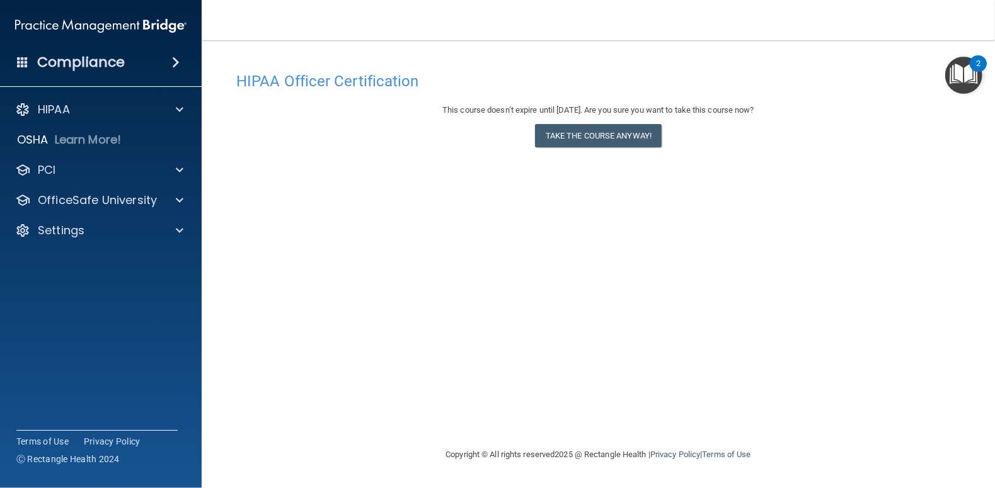
click at [325, 85] on h4 "HIPAA Officer Certification" at bounding box center [598, 81] width 724 height 16
click at [349, 75] on h4 "HIPAA Officer Certification" at bounding box center [598, 81] width 724 height 16
click at [591, 135] on button "Take the course anyway!" at bounding box center [598, 135] width 127 height 23
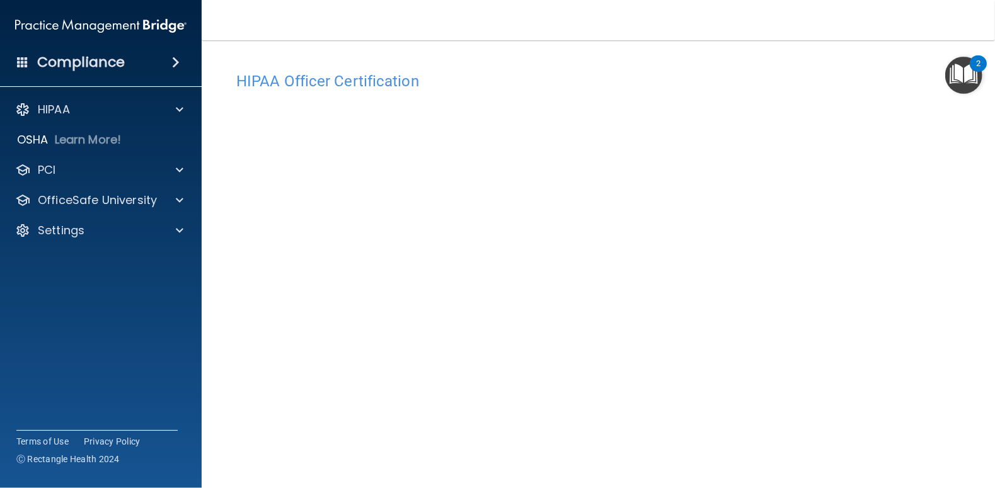
scroll to position [72, 0]
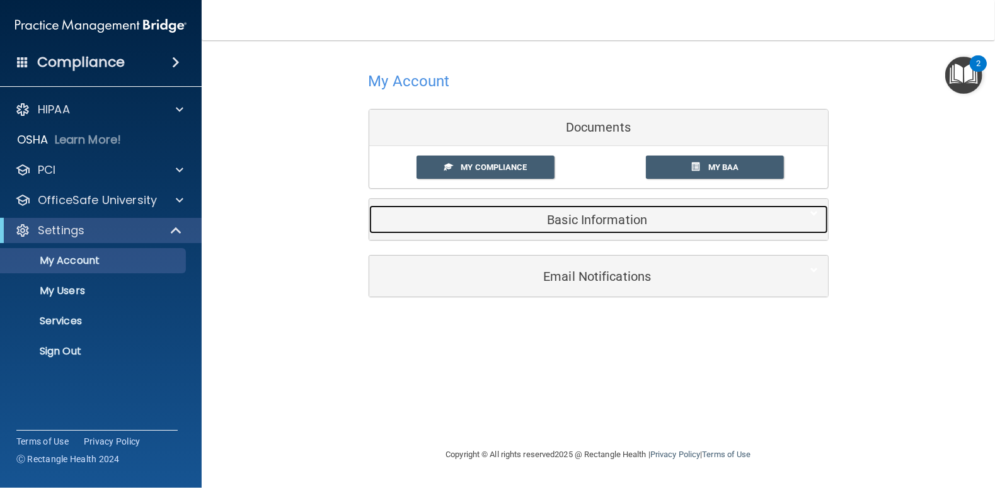
click at [574, 220] on h5 "Basic Information" at bounding box center [579, 220] width 401 height 14
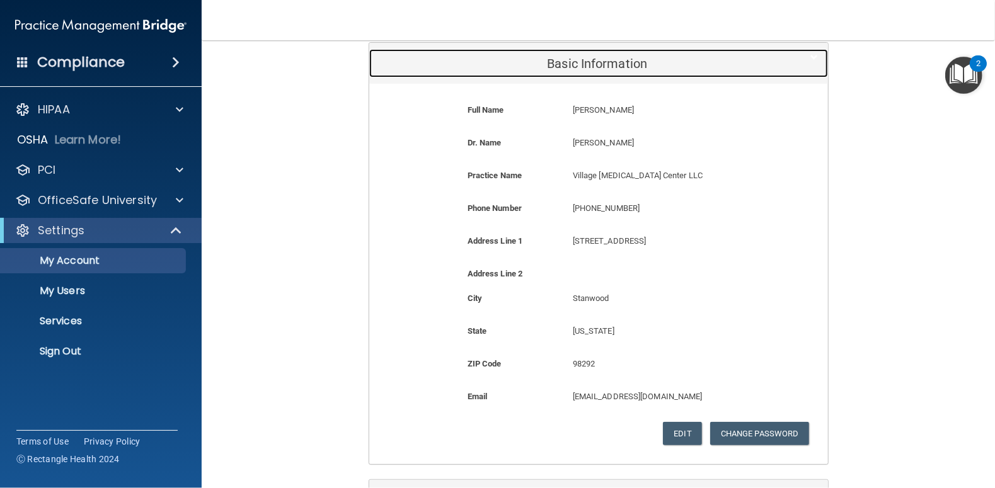
scroll to position [253, 0]
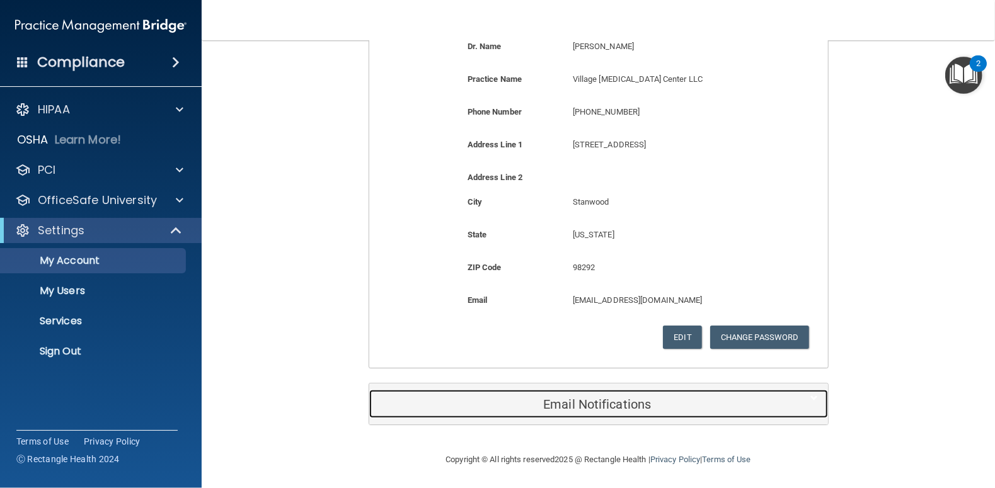
click at [611, 398] on h5 "Email Notifications" at bounding box center [579, 405] width 401 height 14
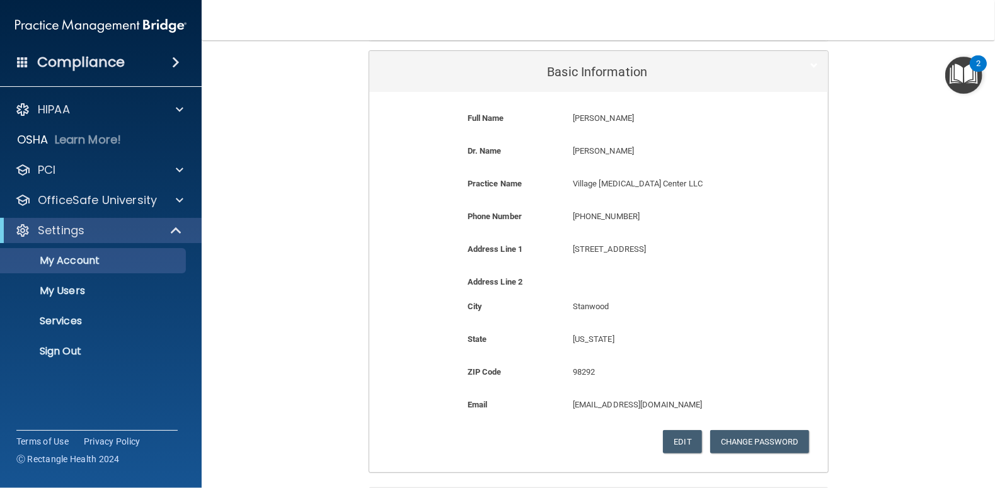
scroll to position [0, 0]
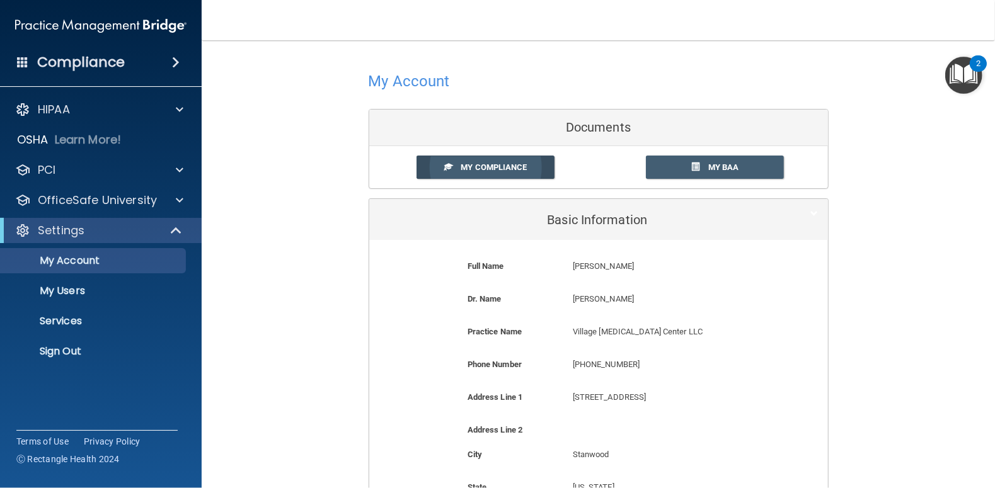
click at [509, 168] on span "My Compliance" at bounding box center [494, 167] width 66 height 9
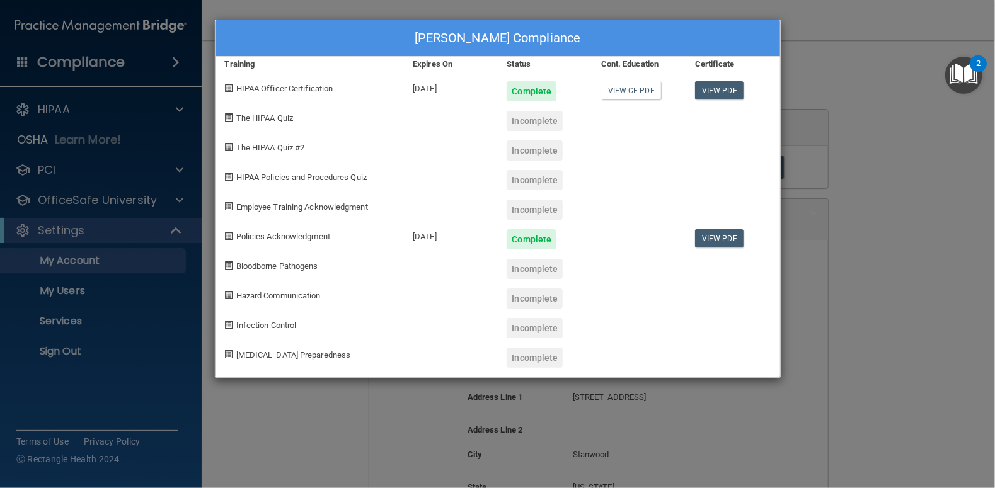
click at [540, 92] on div "Complete" at bounding box center [532, 91] width 50 height 20
click at [635, 89] on link "View CE PDF" at bounding box center [631, 90] width 60 height 18
click at [56, 351] on div "Angel Pfiester's Compliance Training Expires On Status Cont. Education Certific…" at bounding box center [497, 244] width 995 height 488
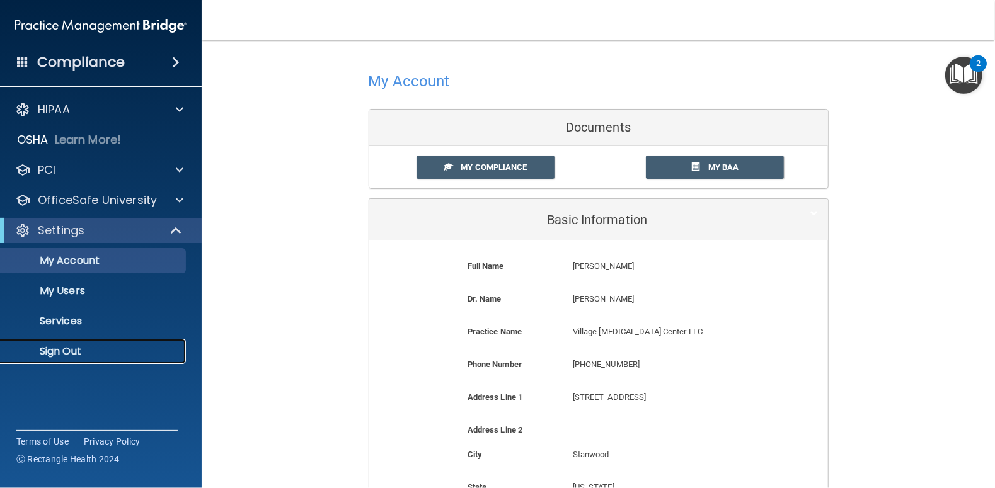
click at [55, 351] on p "Sign Out" at bounding box center [94, 351] width 172 height 13
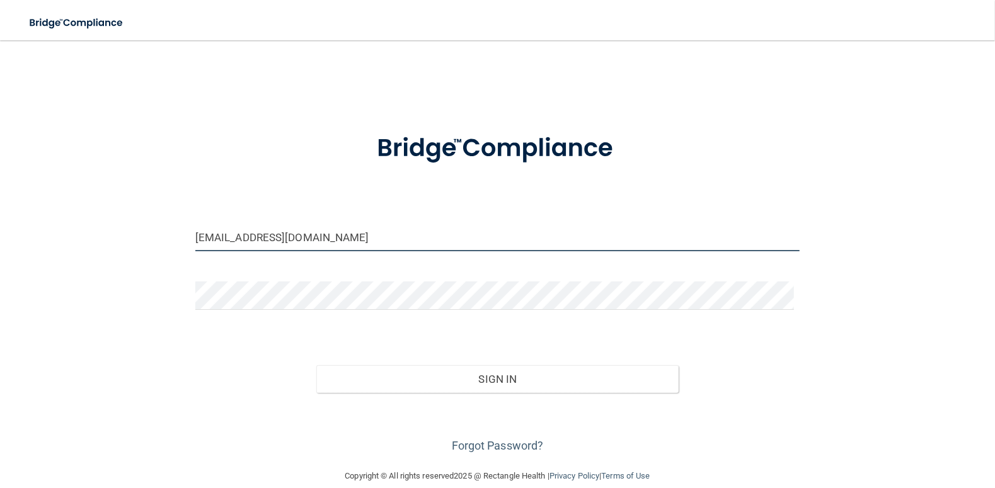
click at [350, 234] on input "[EMAIL_ADDRESS][DOMAIN_NAME]" at bounding box center [497, 237] width 604 height 28
type input "[EMAIL_ADDRESS][DOMAIN_NAME]"
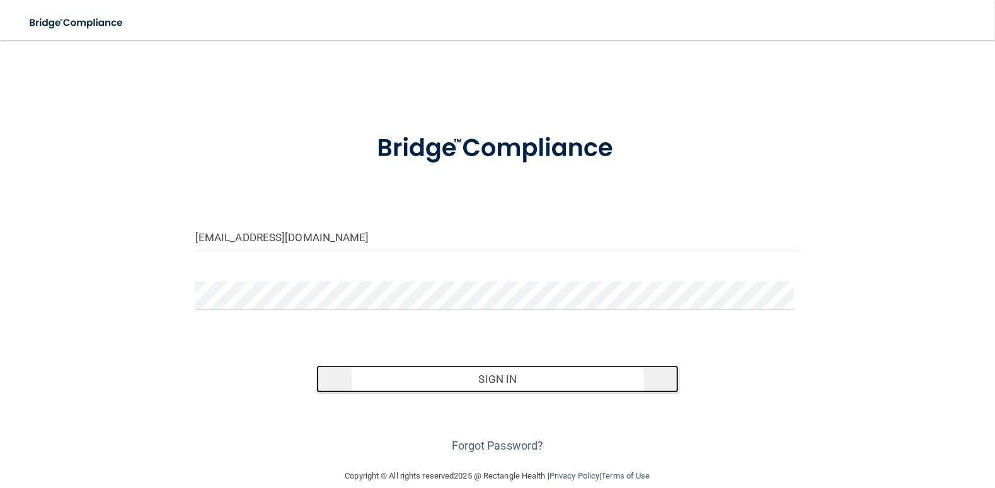
click at [502, 382] on button "Sign In" at bounding box center [497, 380] width 363 height 28
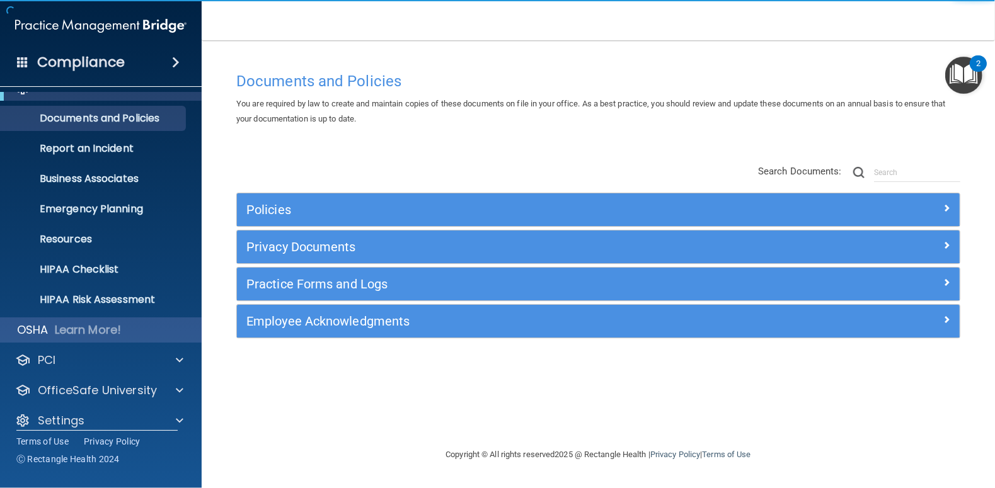
scroll to position [34, 0]
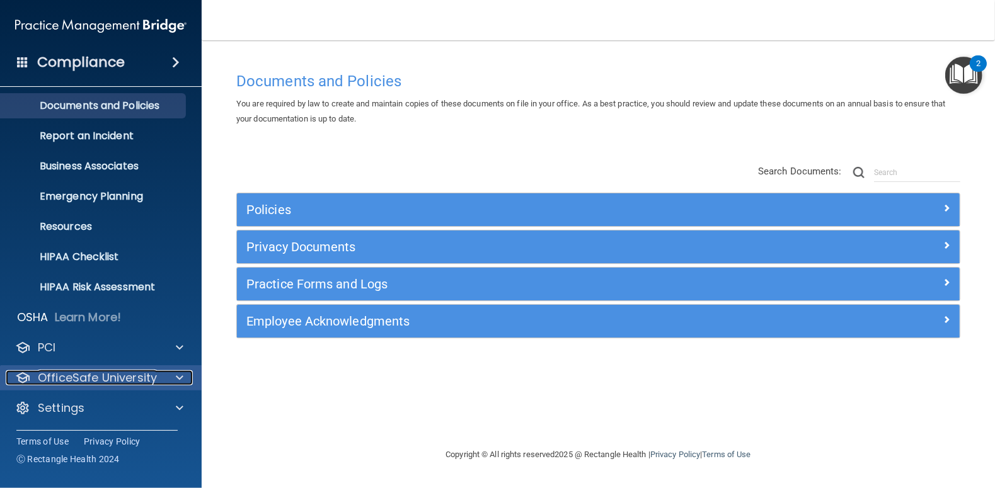
click at [78, 371] on p "OfficeSafe University" at bounding box center [97, 378] width 119 height 15
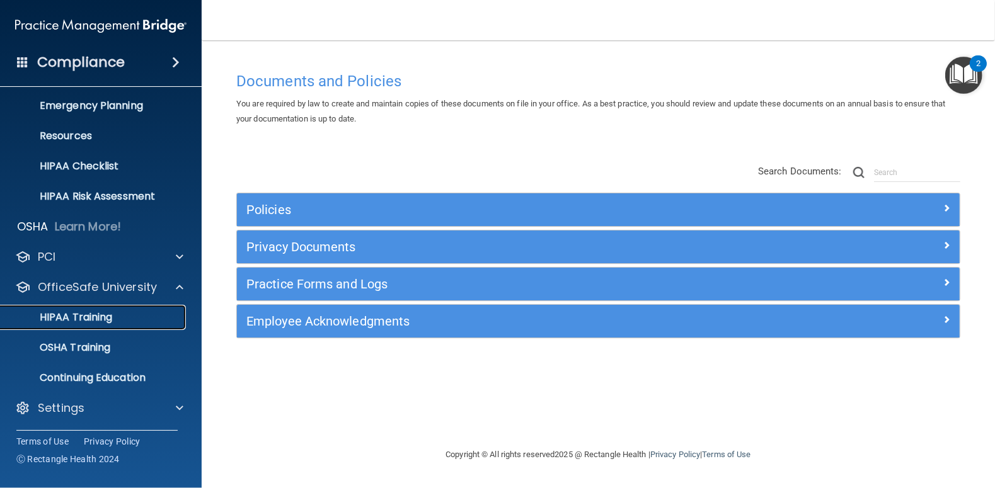
click at [80, 316] on p "HIPAA Training" at bounding box center [60, 317] width 104 height 13
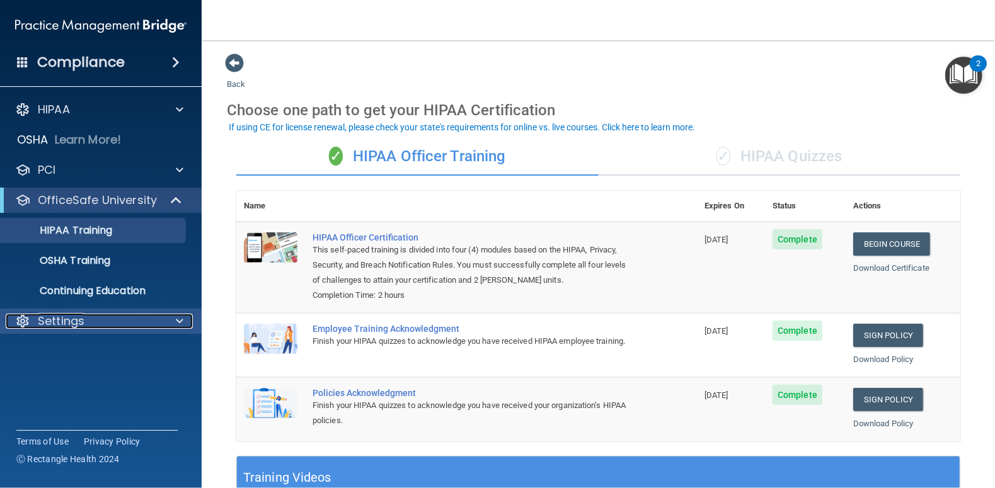
click at [69, 322] on p "Settings" at bounding box center [61, 321] width 47 height 15
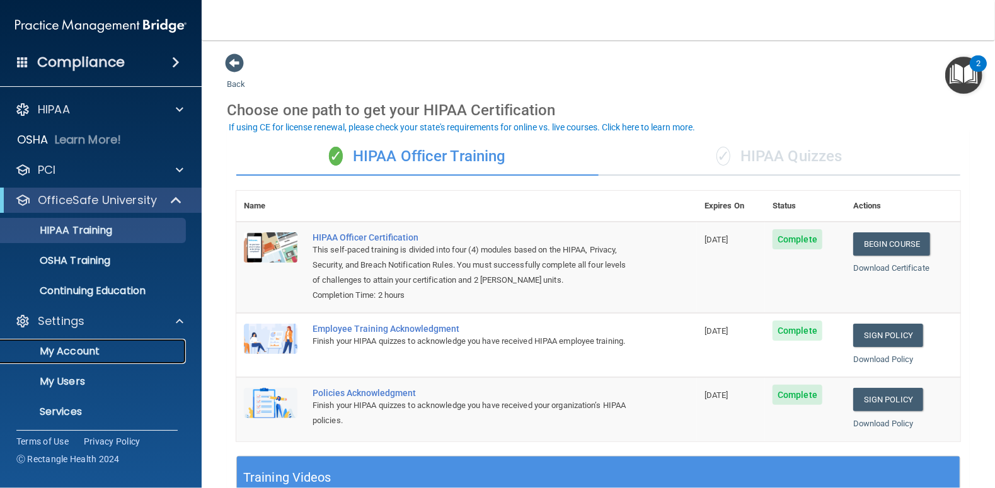
click at [76, 349] on p "My Account" at bounding box center [94, 351] width 172 height 13
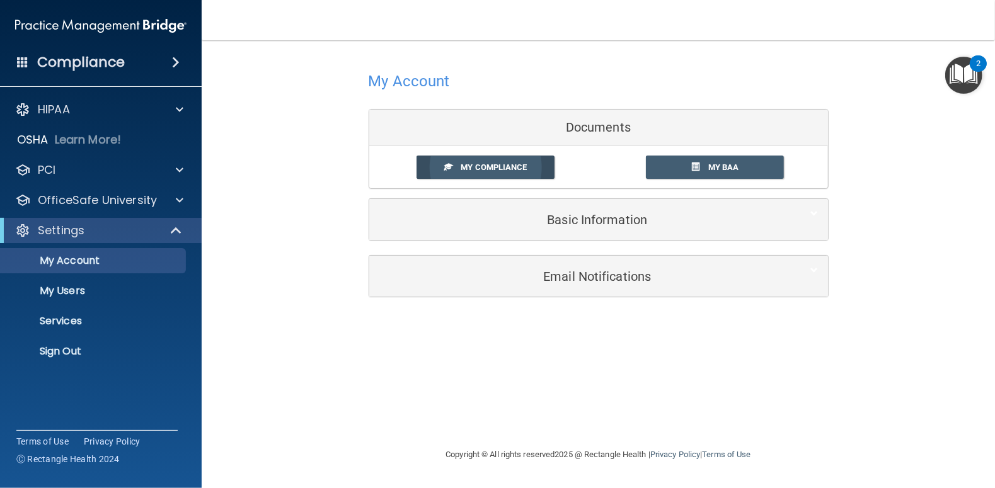
click at [499, 164] on span "My Compliance" at bounding box center [494, 167] width 66 height 9
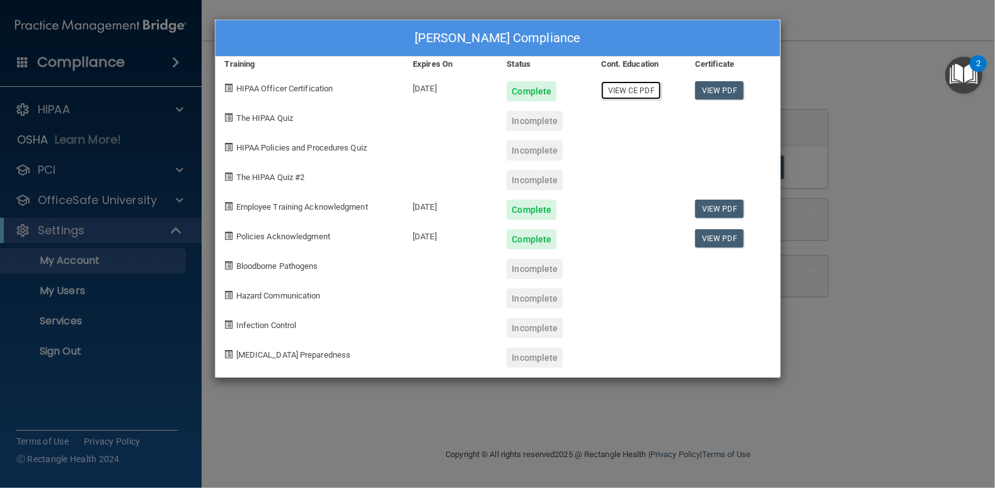
click at [637, 91] on link "View CE PDF" at bounding box center [631, 90] width 60 height 18
click at [51, 355] on div "Jared Andrews's Compliance Training Expires On Status Cont. Education Certifica…" at bounding box center [497, 244] width 995 height 488
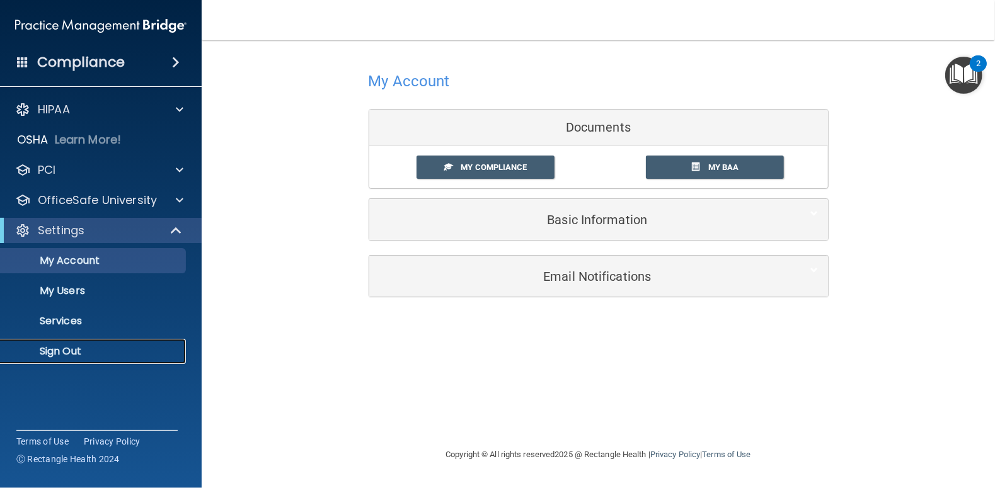
click at [51, 355] on p "Sign Out" at bounding box center [94, 351] width 172 height 13
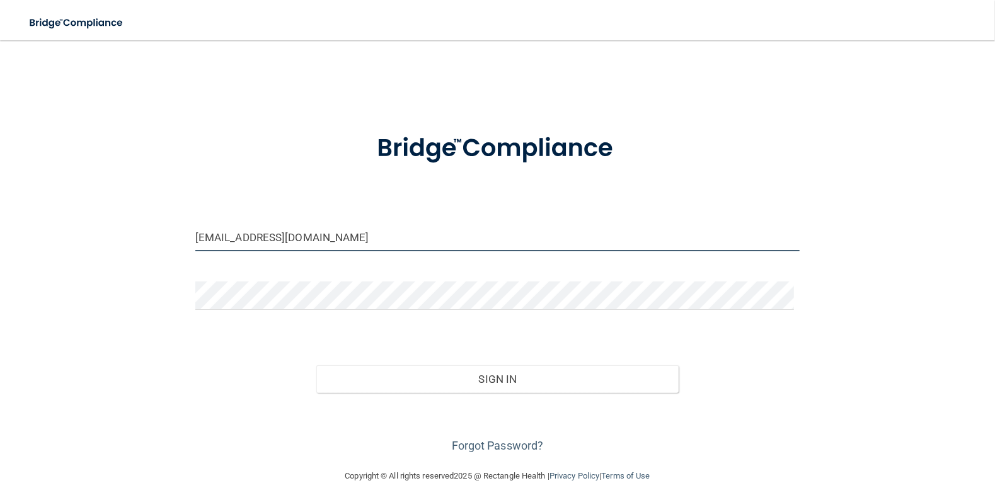
click at [379, 242] on input "villagechirollc@gmail.com" at bounding box center [497, 237] width 604 height 28
type input "[EMAIL_ADDRESS][DOMAIN_NAME]"
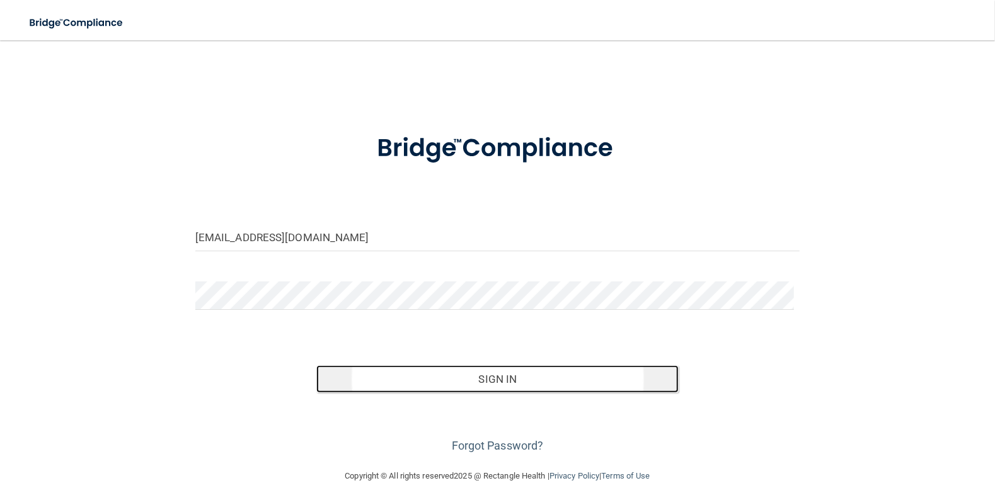
click at [430, 382] on button "Sign In" at bounding box center [497, 380] width 363 height 28
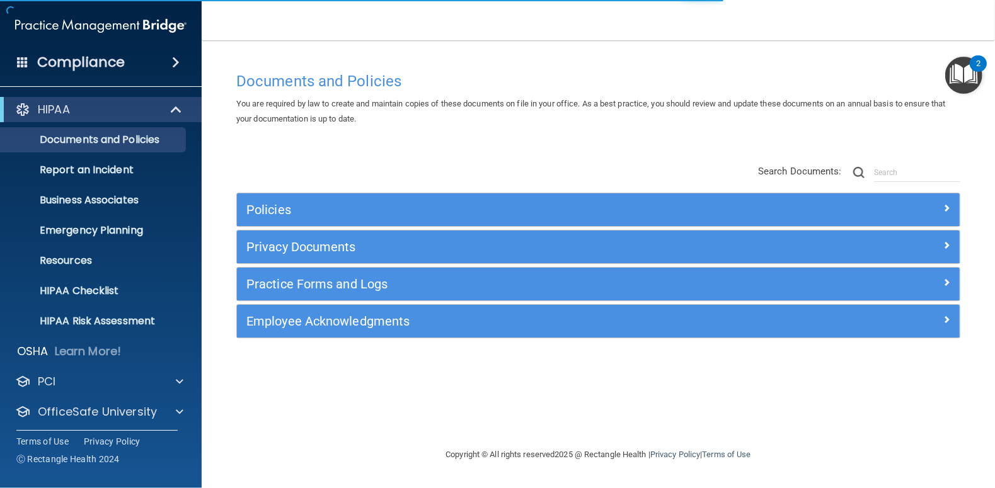
scroll to position [34, 0]
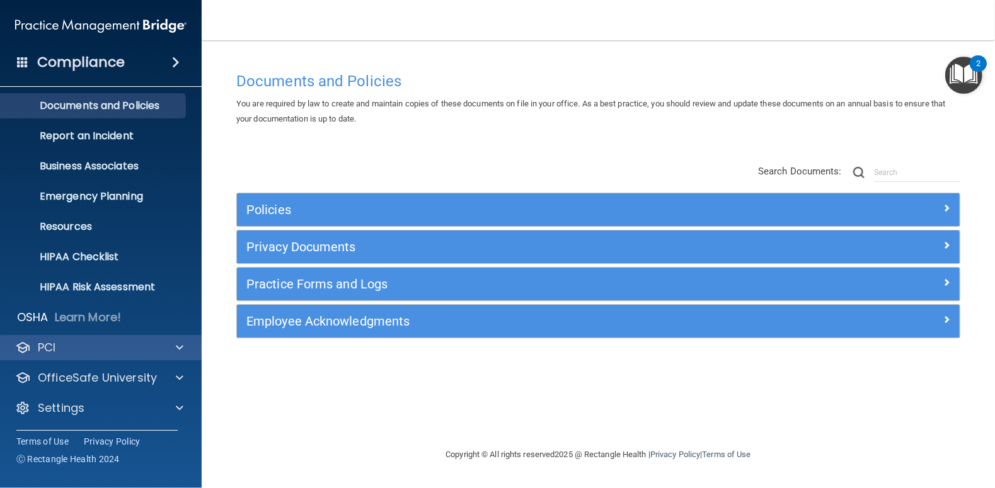
click at [83, 355] on div "PCI" at bounding box center [101, 347] width 202 height 25
click at [176, 349] on span at bounding box center [180, 347] width 8 height 15
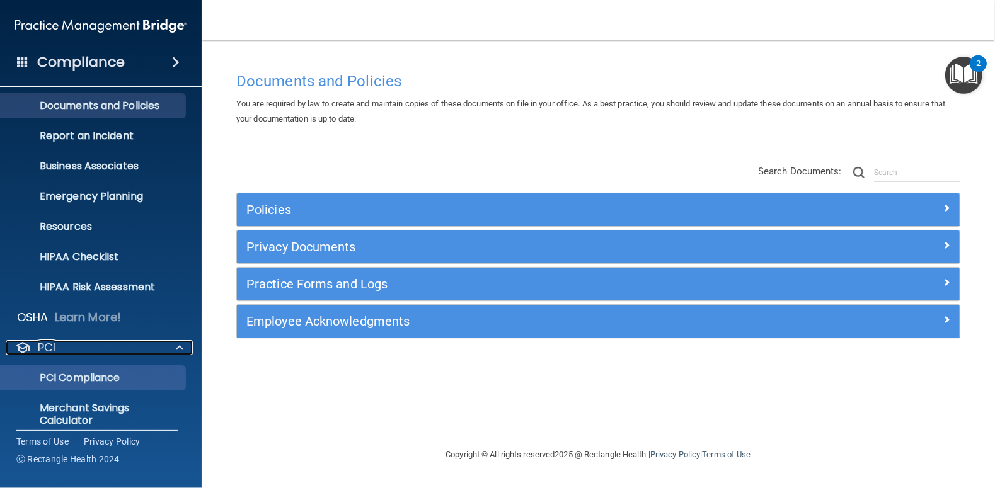
scroll to position [107, 0]
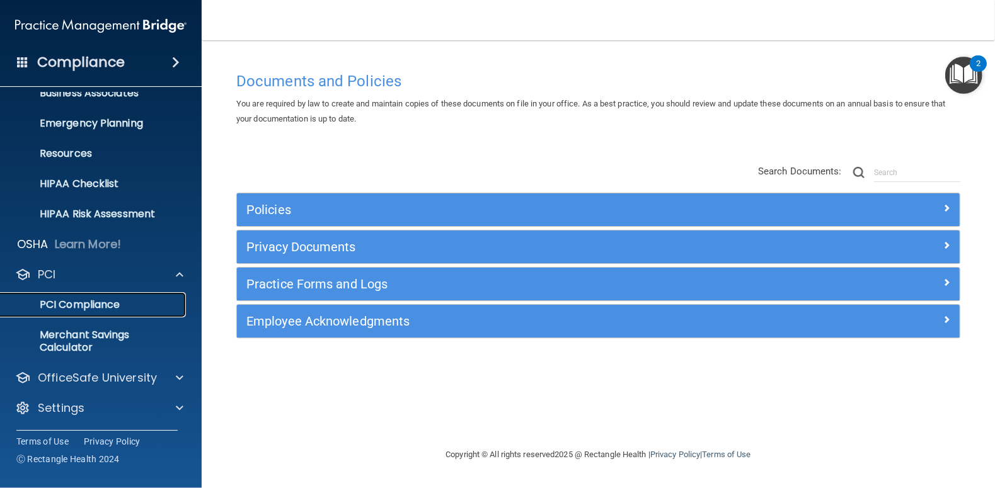
click at [81, 306] on p "PCI Compliance" at bounding box center [94, 305] width 172 height 13
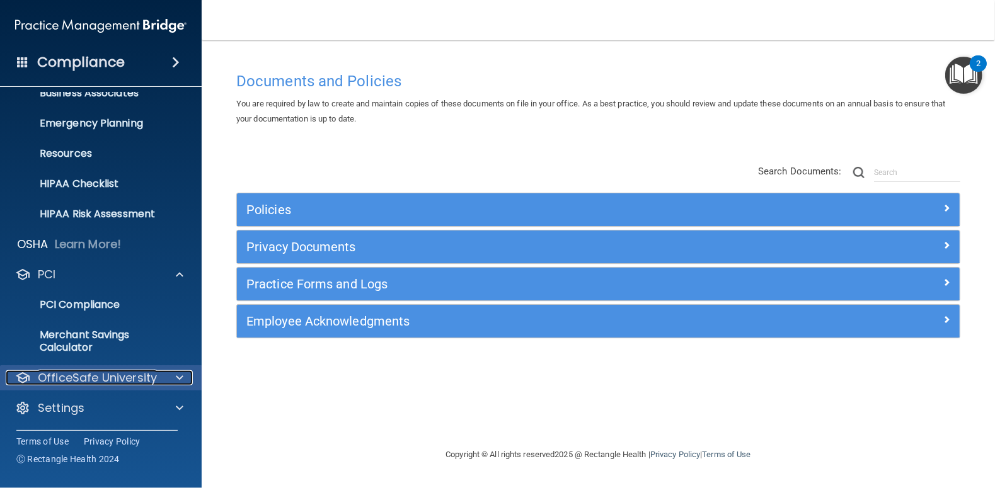
click at [120, 375] on p "OfficeSafe University" at bounding box center [97, 378] width 119 height 15
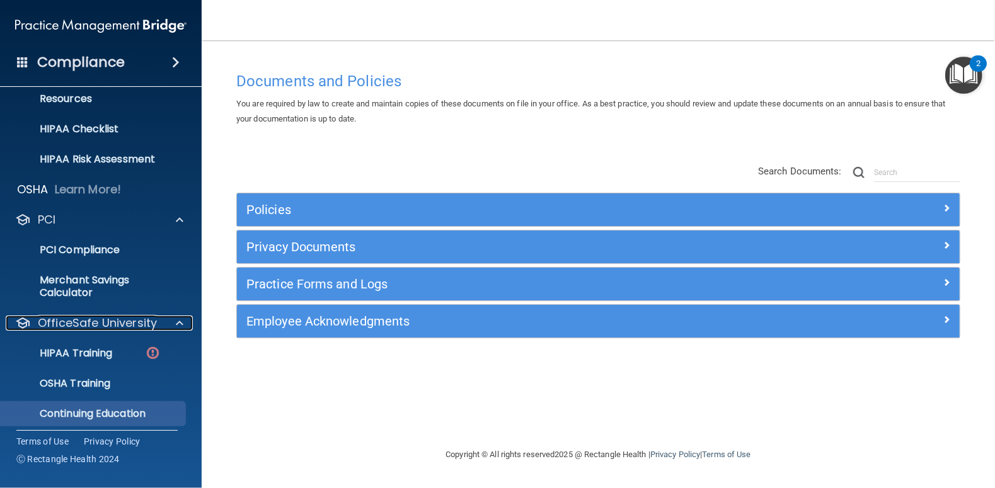
scroll to position [198, 0]
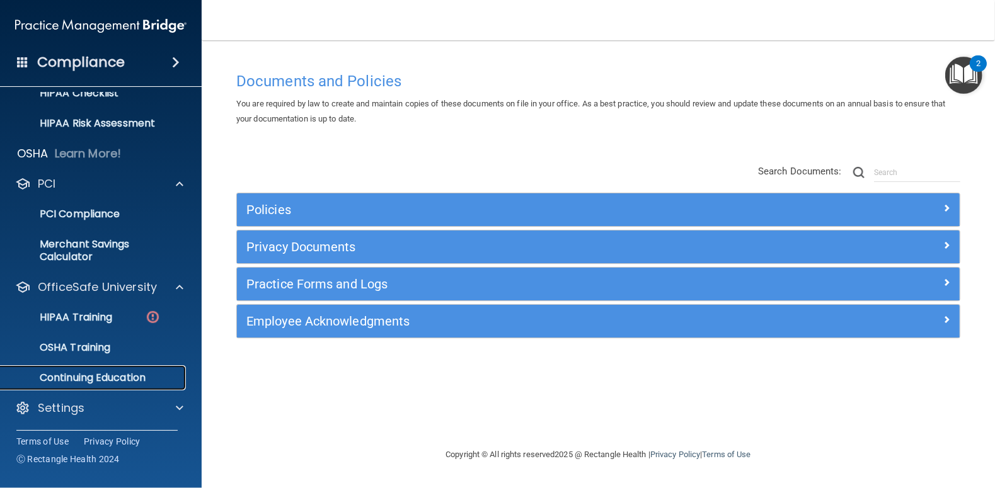
click at [75, 379] on p "Continuing Education" at bounding box center [94, 378] width 172 height 13
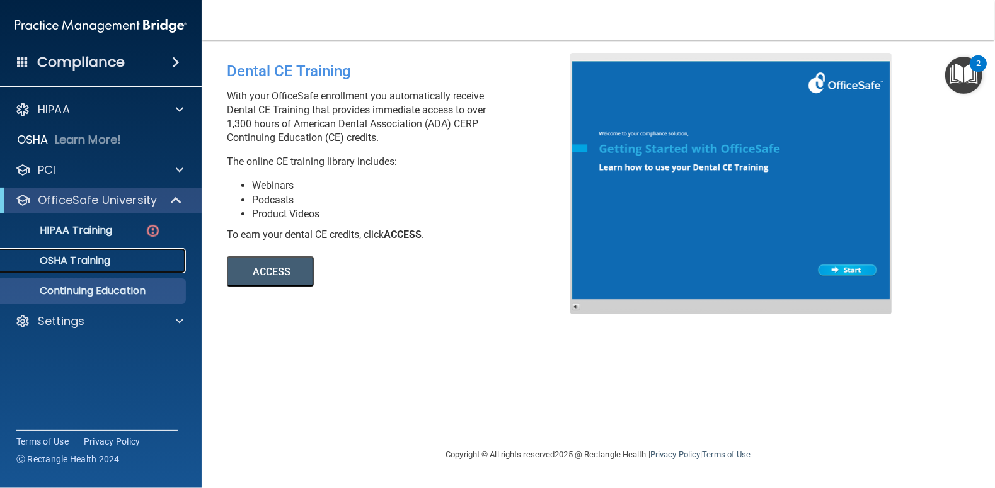
click at [81, 265] on p "OSHA Training" at bounding box center [59, 261] width 102 height 13
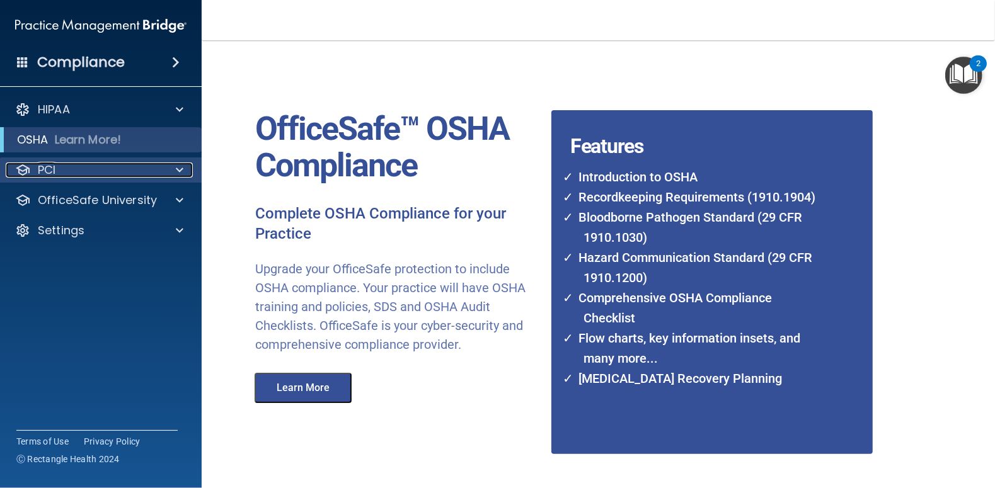
click at [53, 168] on p "PCI" at bounding box center [47, 170] width 18 height 15
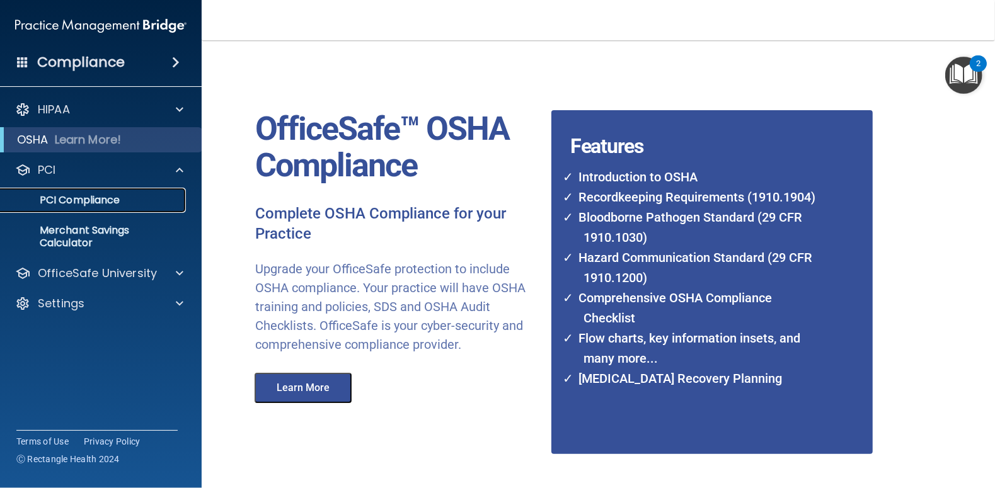
click at [72, 202] on p "PCI Compliance" at bounding box center [94, 200] width 172 height 13
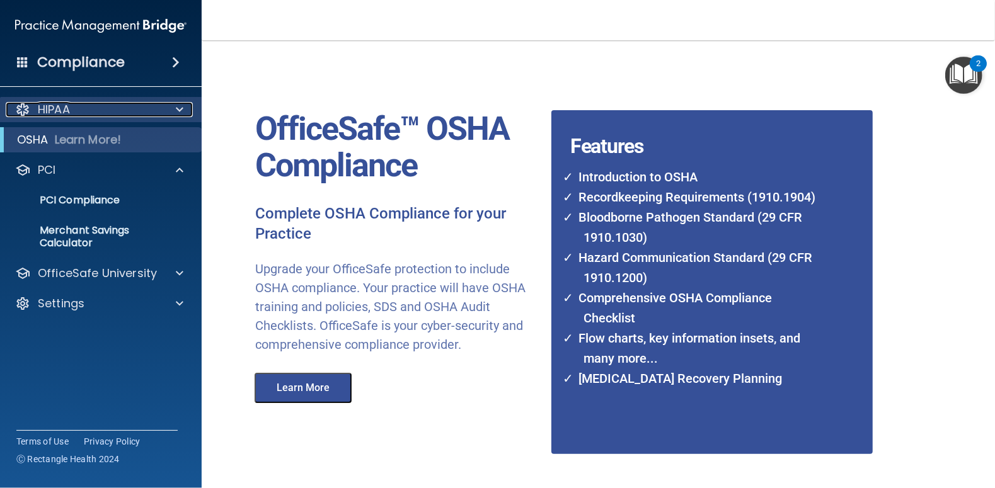
click at [80, 112] on div "HIPAA" at bounding box center [84, 109] width 156 height 15
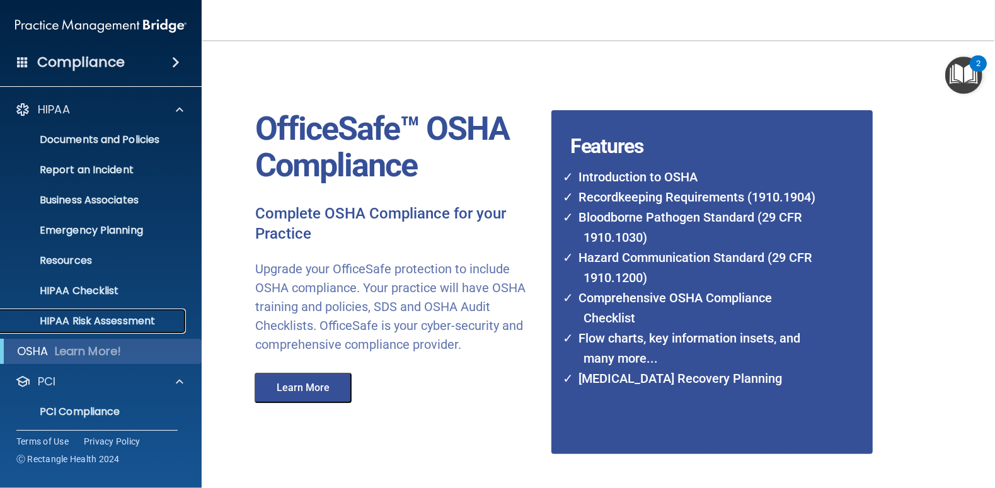
click at [93, 320] on p "HIPAA Risk Assessment" at bounding box center [94, 321] width 172 height 13
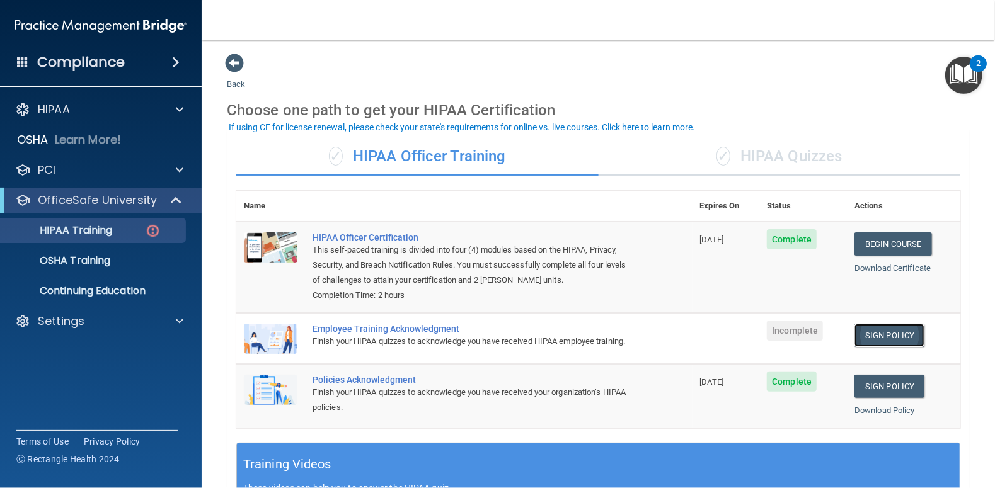
click at [890, 333] on link "Sign Policy" at bounding box center [890, 335] width 70 height 23
click at [90, 228] on p "HIPAA Training" at bounding box center [60, 230] width 104 height 13
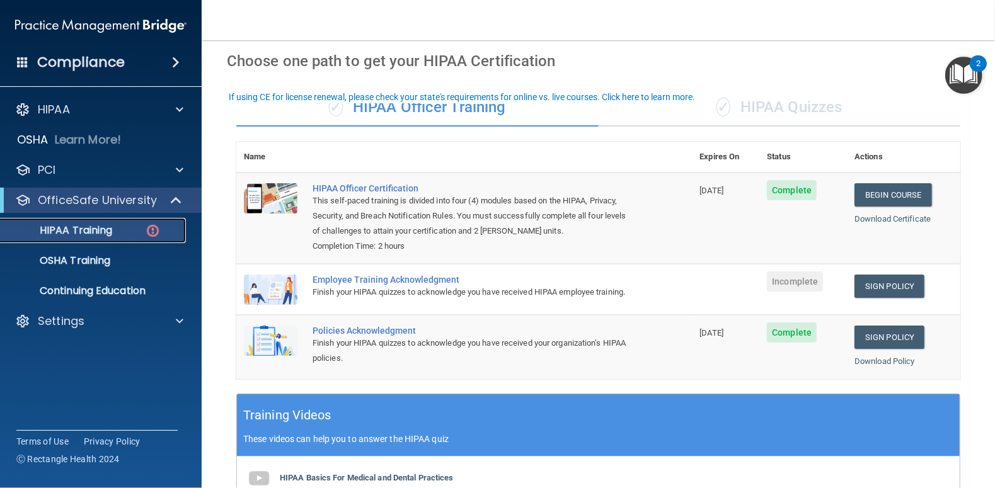
scroll to position [314, 0]
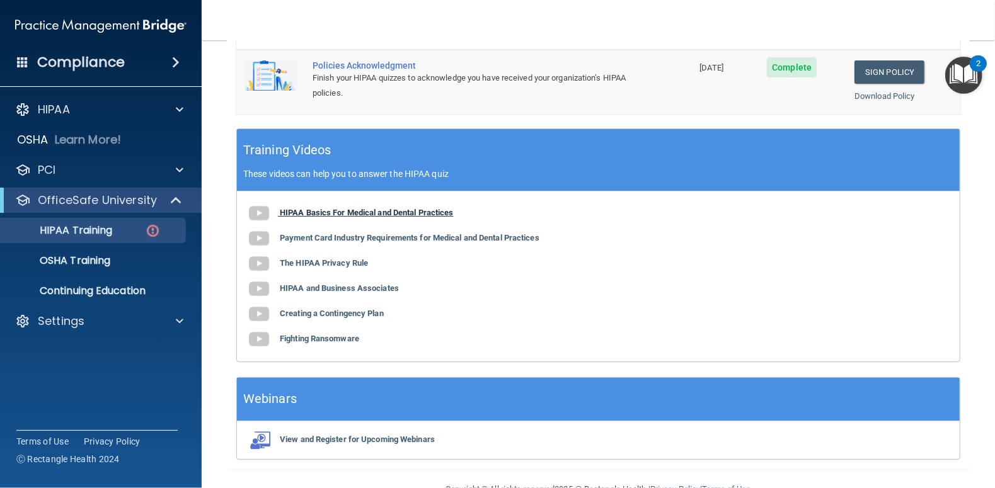
click at [318, 217] on b "HIPAA Basics For Medical and Dental Practices" at bounding box center [367, 212] width 174 height 9
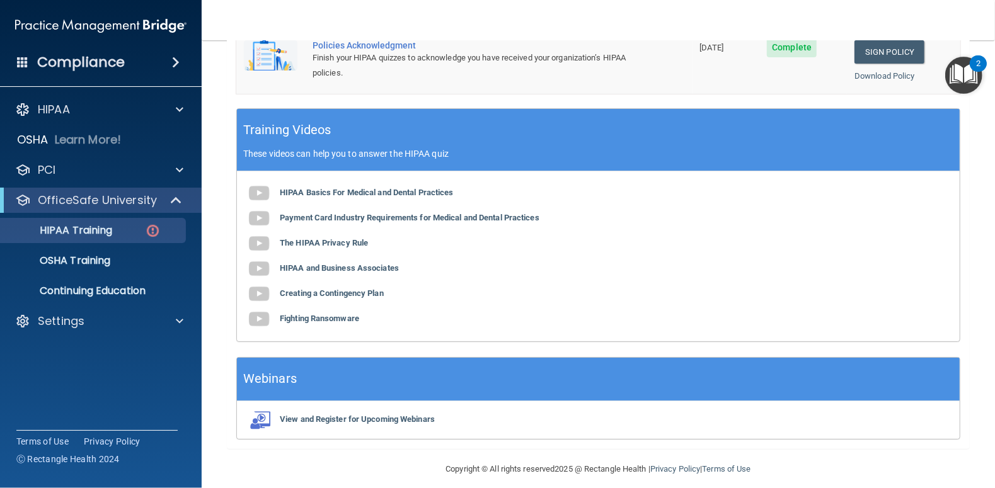
scroll to position [354, 0]
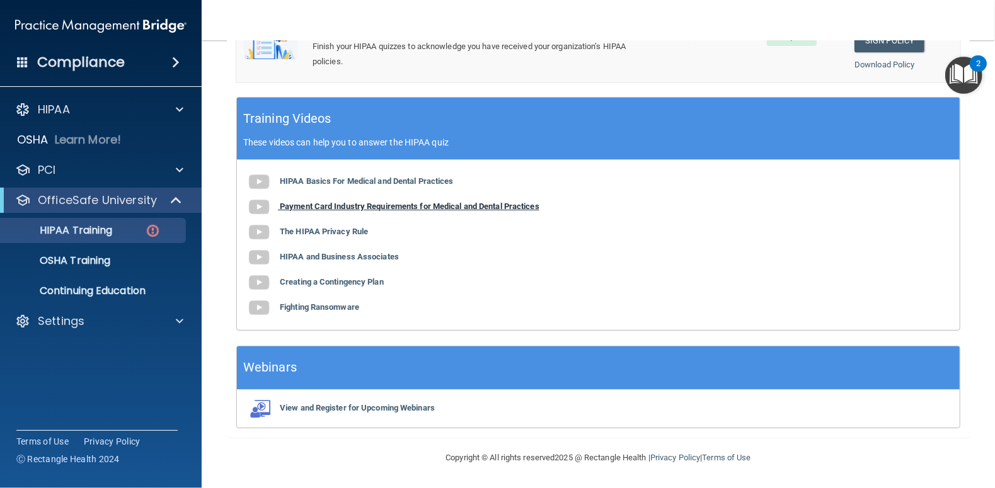
click at [359, 208] on b "Payment Card Industry Requirements for Medical and Dental Practices" at bounding box center [410, 206] width 260 height 9
click at [323, 309] on b "Fighting Ransomware" at bounding box center [319, 307] width 79 height 9
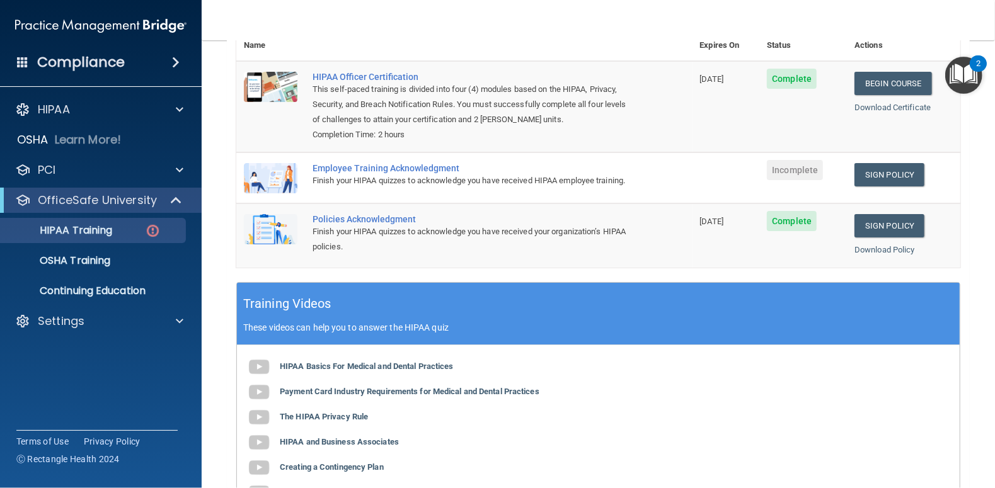
scroll to position [164, 0]
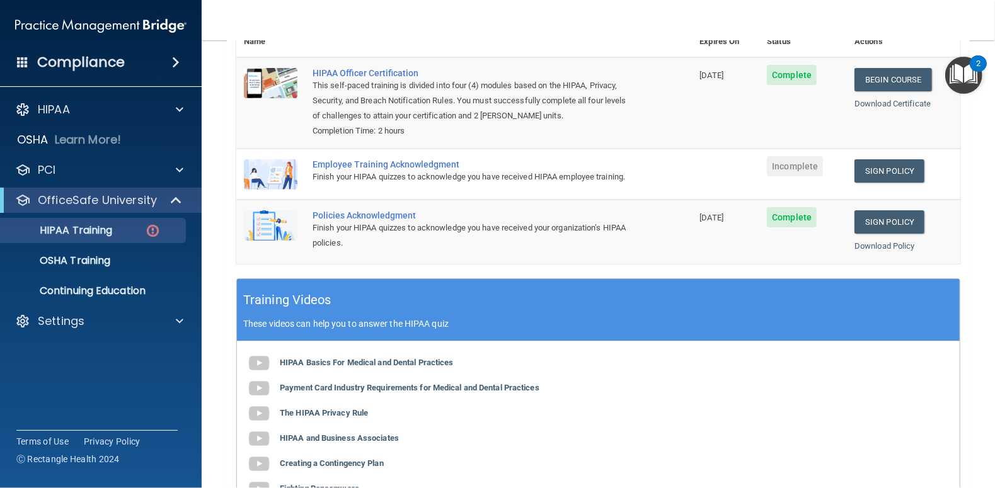
click at [250, 175] on img at bounding box center [271, 174] width 54 height 30
click at [407, 162] on div "Employee Training Acknowledgment" at bounding box center [471, 164] width 317 height 10
drag, startPoint x: 407, startPoint y: 162, endPoint x: 362, endPoint y: 161, distance: 44.8
click at [362, 161] on div "Employee Training Acknowledgment" at bounding box center [471, 164] width 317 height 10
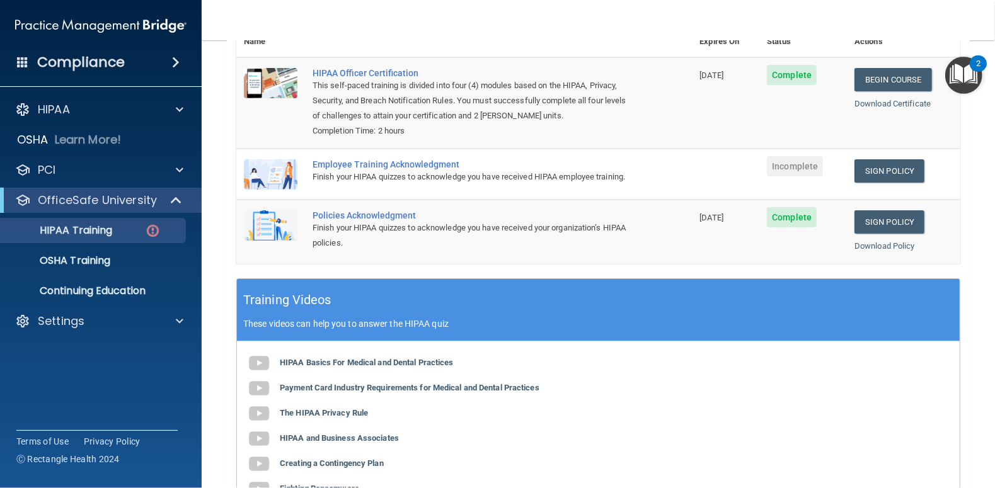
click at [337, 174] on div "Finish your HIPAA quizzes to acknowledge you have received HIPAA employee train…" at bounding box center [471, 177] width 317 height 15
click at [306, 187] on td "Employee Training Acknowledgment Finish your HIPAA quizzes to acknowledge you h…" at bounding box center [499, 174] width 388 height 51
click at [296, 170] on img at bounding box center [271, 174] width 54 height 30
click at [802, 165] on span "Incomplete" at bounding box center [795, 166] width 56 height 20
click at [739, 463] on div "HIPAA Basics For Medical and Dental Practices Payment Card Industry Requirement…" at bounding box center [598, 427] width 723 height 170
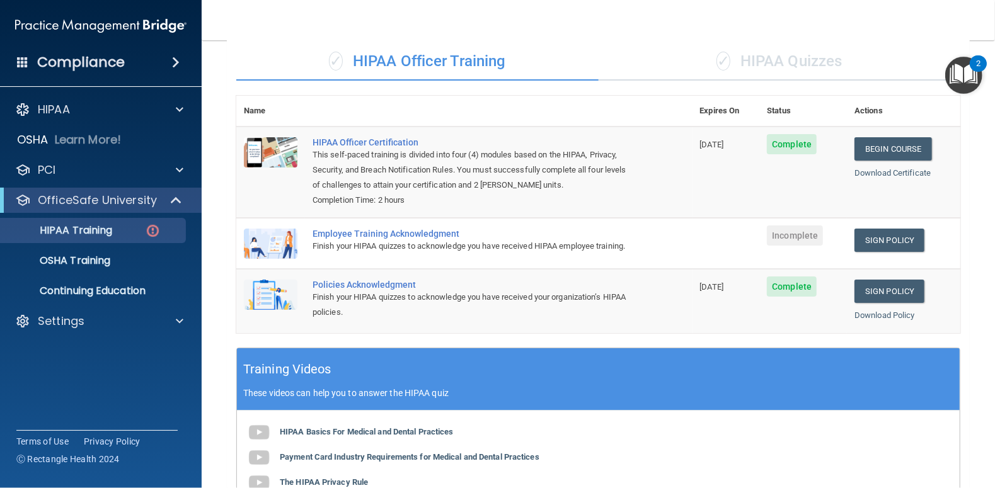
scroll to position [0, 0]
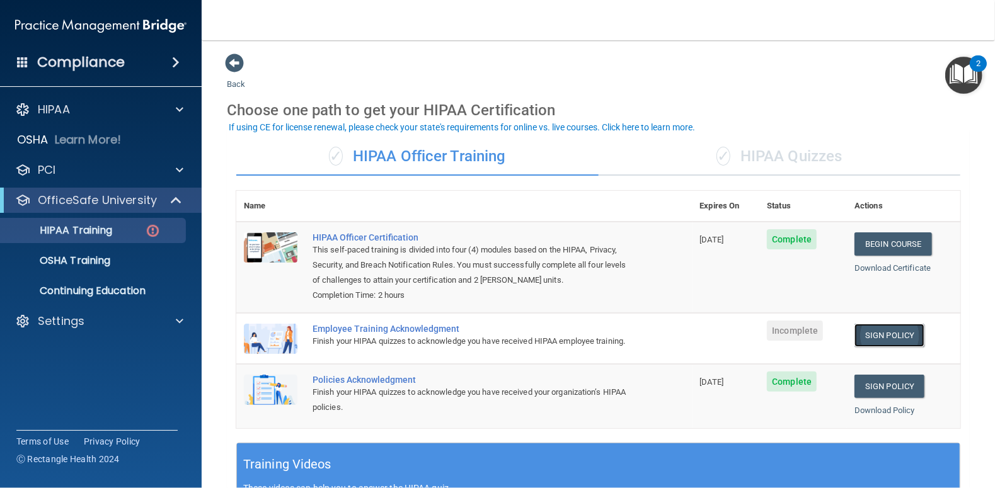
click at [892, 335] on link "Sign Policy" at bounding box center [890, 335] width 70 height 23
click at [282, 338] on img at bounding box center [271, 339] width 54 height 30
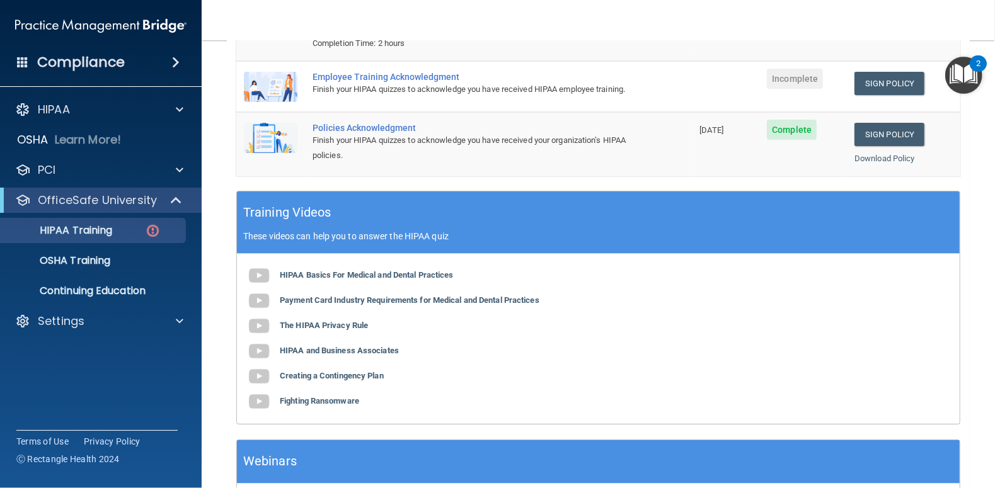
scroll to position [354, 0]
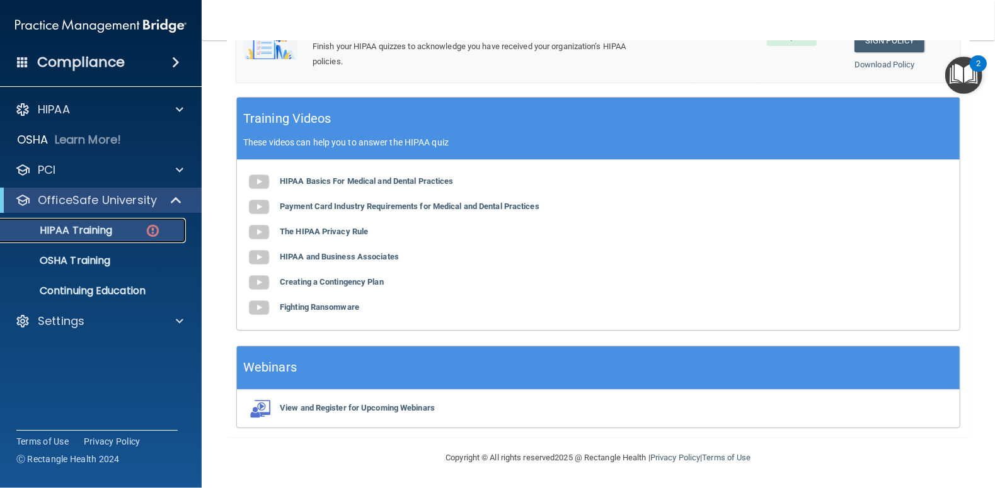
click at [151, 229] on img at bounding box center [153, 231] width 16 height 16
click at [392, 412] on b "View and Register for Upcoming Webinars" at bounding box center [357, 407] width 155 height 9
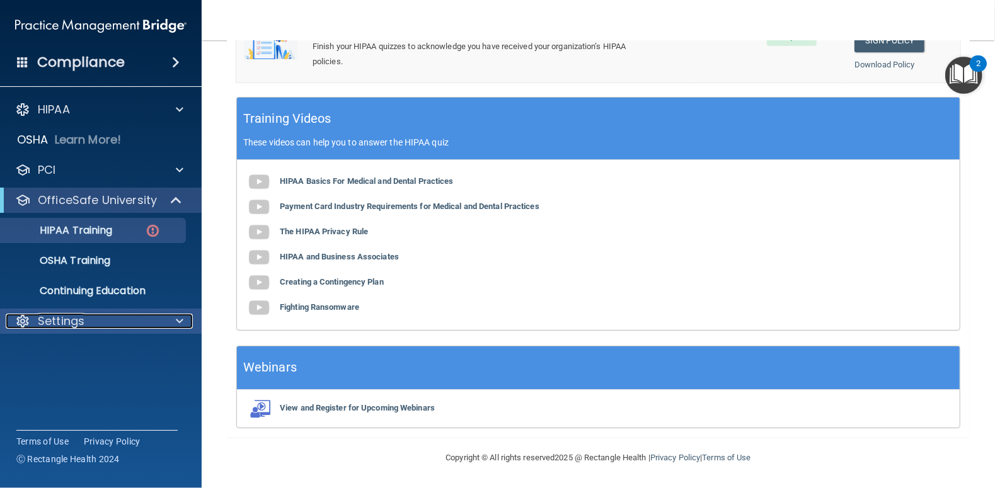
click at [70, 317] on p "Settings" at bounding box center [61, 321] width 47 height 15
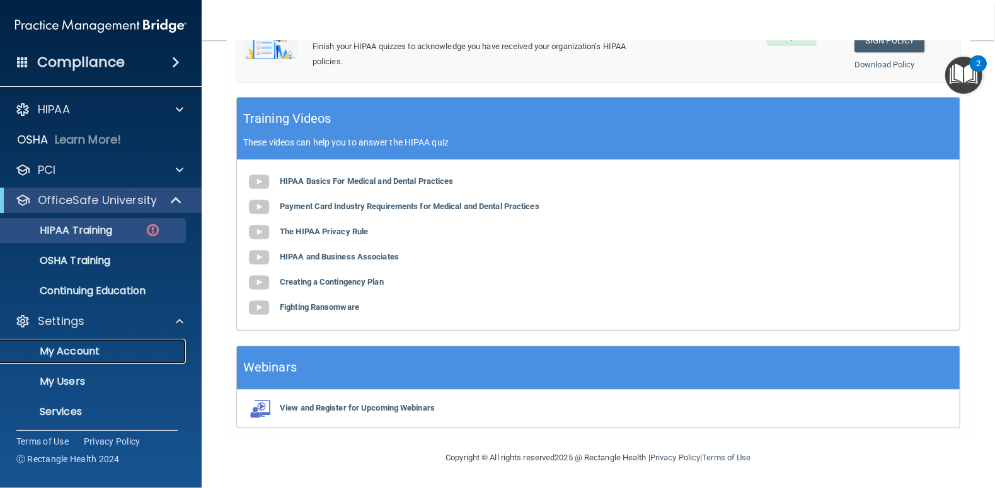
click at [84, 358] on link "My Account" at bounding box center [86, 351] width 199 height 25
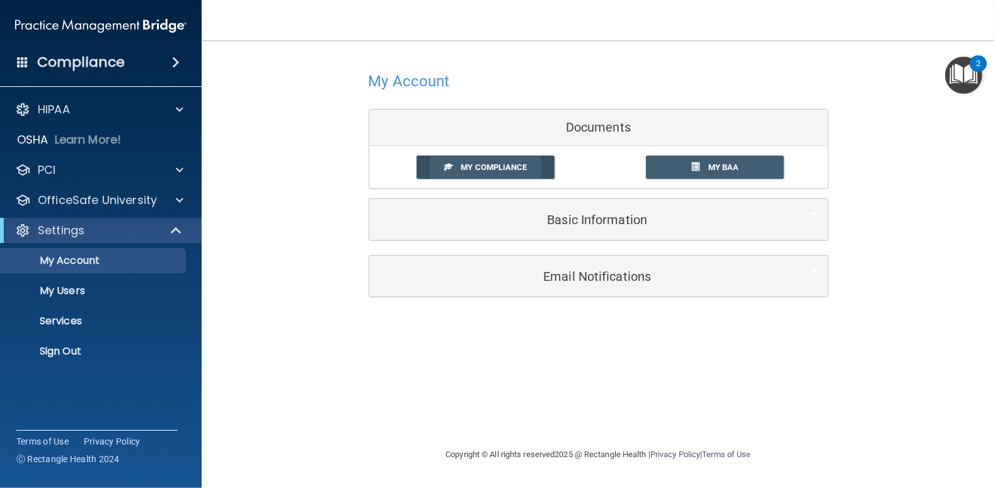
click at [525, 165] on span "My Compliance" at bounding box center [494, 167] width 66 height 9
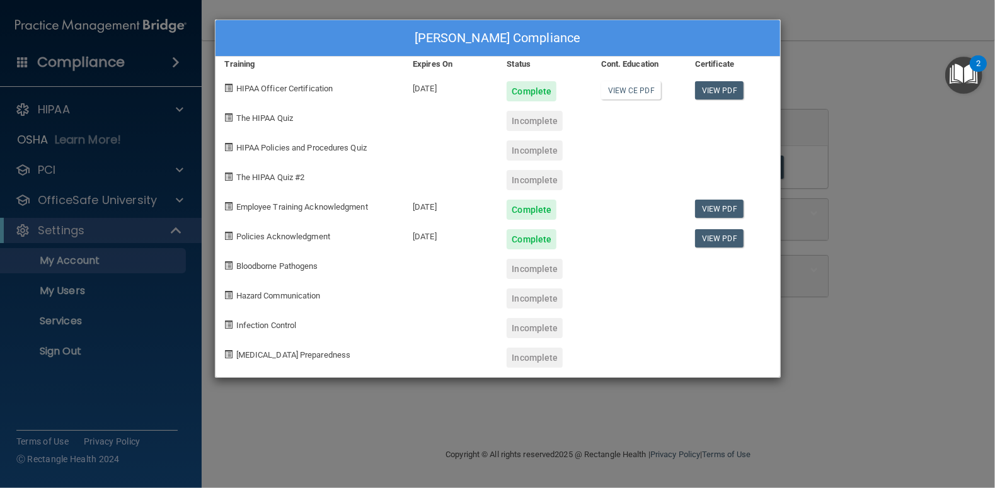
click at [258, 117] on span "The HIPAA Quiz" at bounding box center [264, 117] width 57 height 9
click at [231, 117] on span at bounding box center [229, 117] width 8 height 8
drag, startPoint x: 299, startPoint y: 120, endPoint x: 736, endPoint y: 303, distance: 474.0
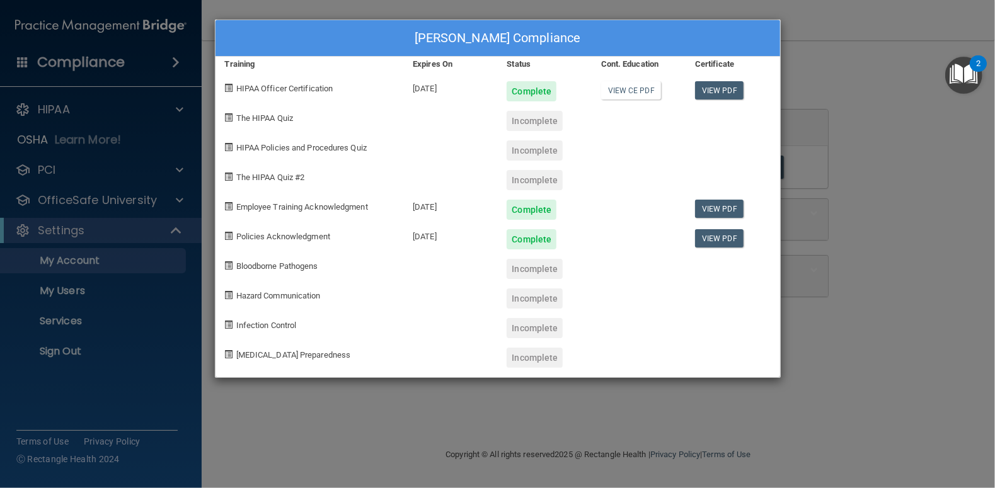
click at [736, 303] on div at bounding box center [733, 294] width 94 height 30
click at [179, 62] on div "Angel Pfiester's Compliance Training Expires On Status Cont. Education Certific…" at bounding box center [497, 244] width 995 height 488
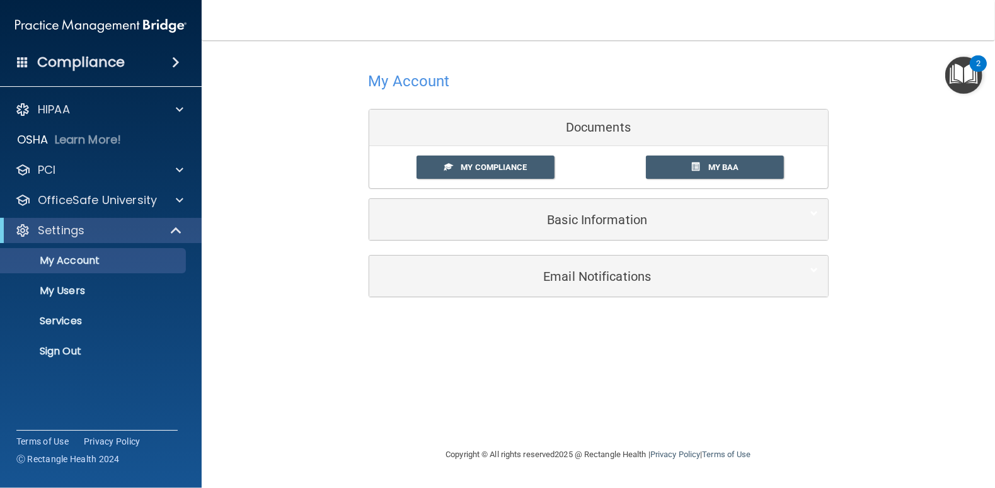
click at [176, 62] on span at bounding box center [176, 62] width 8 height 15
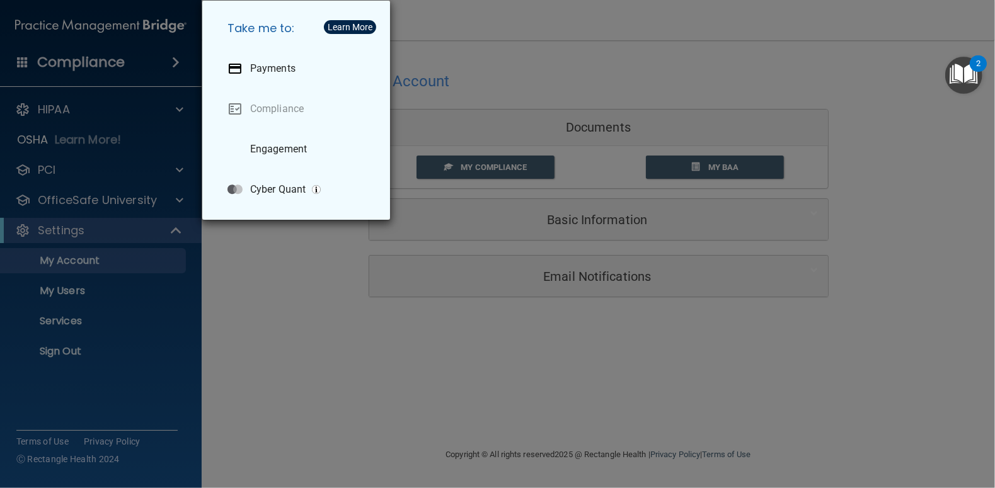
click at [176, 62] on div "Take me to: Payments Compliance Engagement Cyber Quant" at bounding box center [497, 244] width 995 height 488
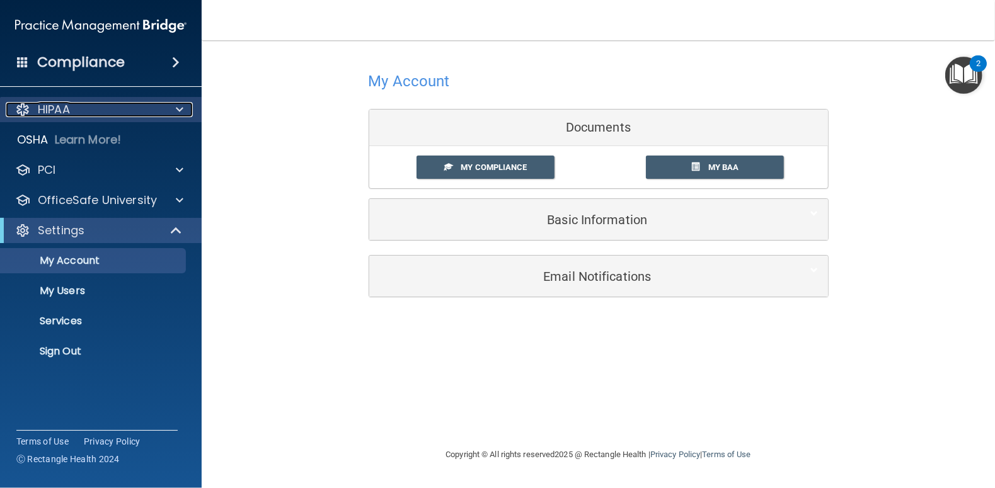
click at [57, 110] on p "HIPAA" at bounding box center [54, 109] width 32 height 15
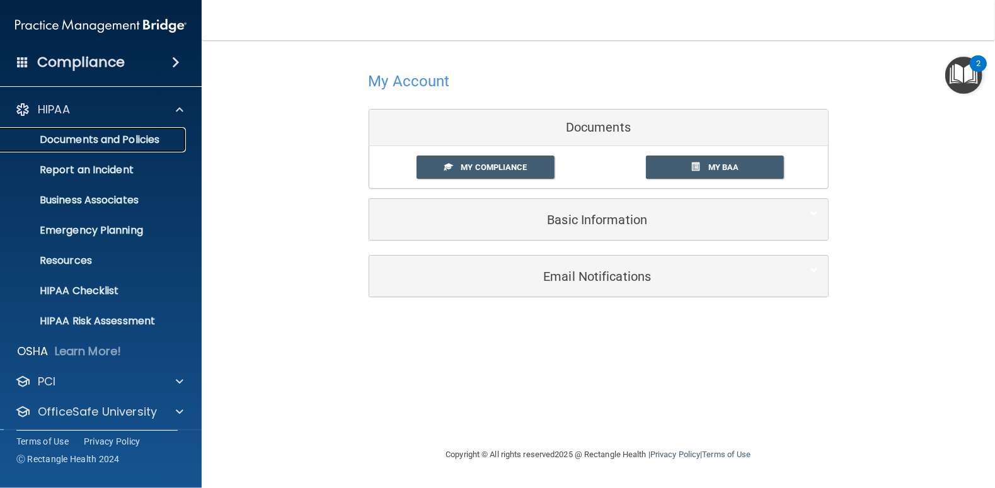
click at [94, 143] on p "Documents and Policies" at bounding box center [94, 140] width 172 height 13
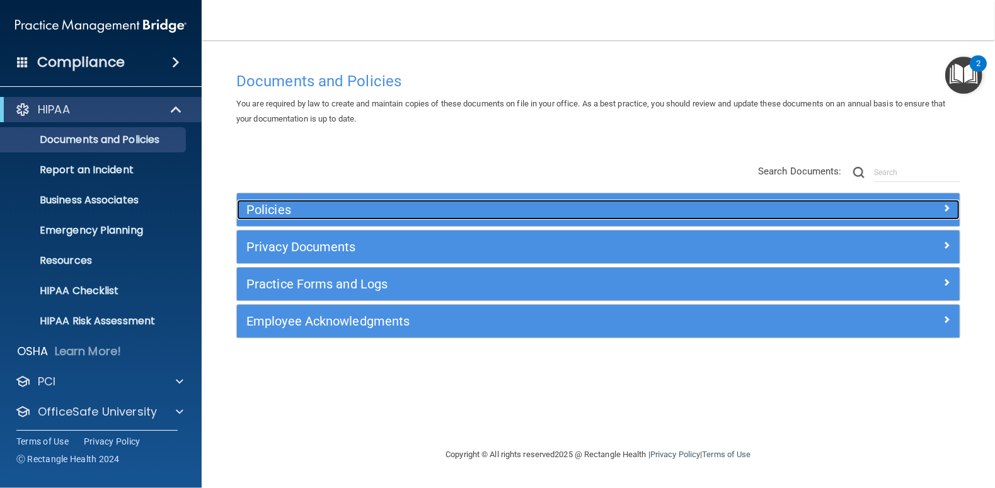
click at [279, 216] on h5 "Policies" at bounding box center [507, 210] width 523 height 14
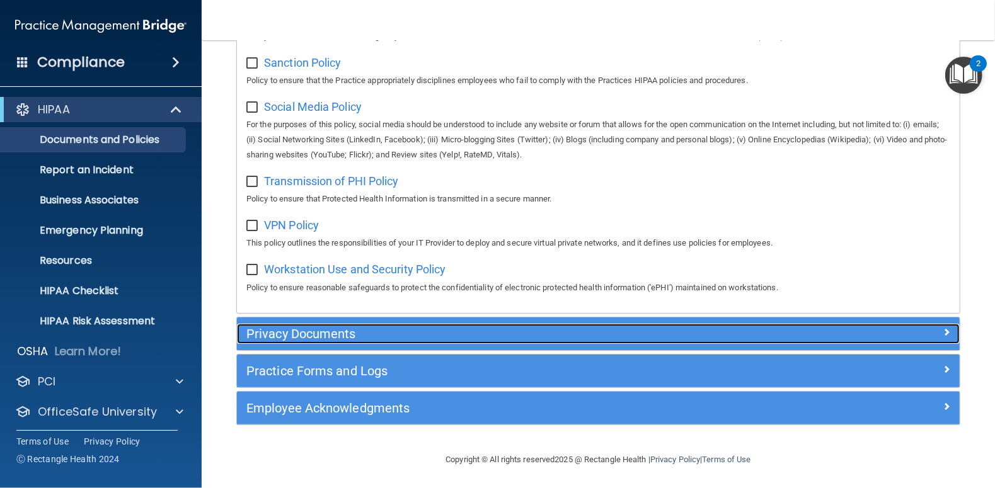
click at [342, 329] on h5 "Privacy Documents" at bounding box center [507, 334] width 523 height 14
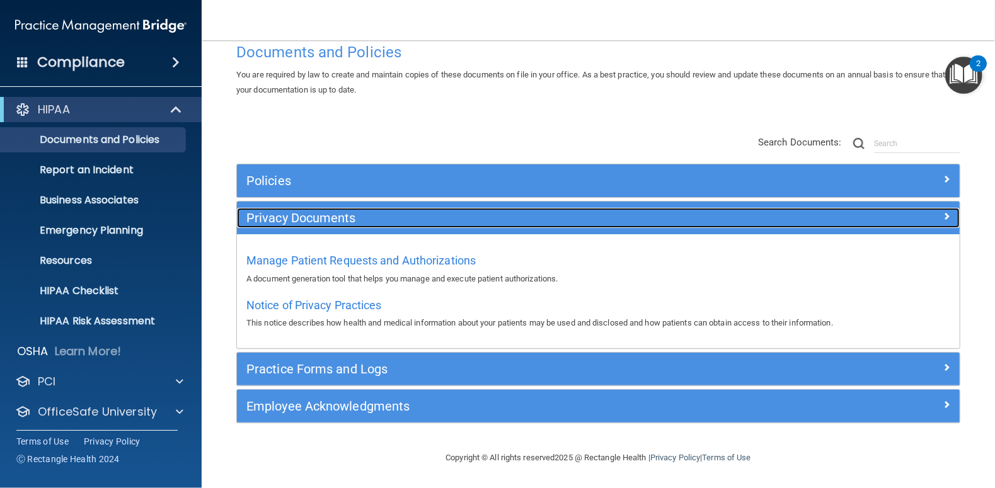
scroll to position [27, 0]
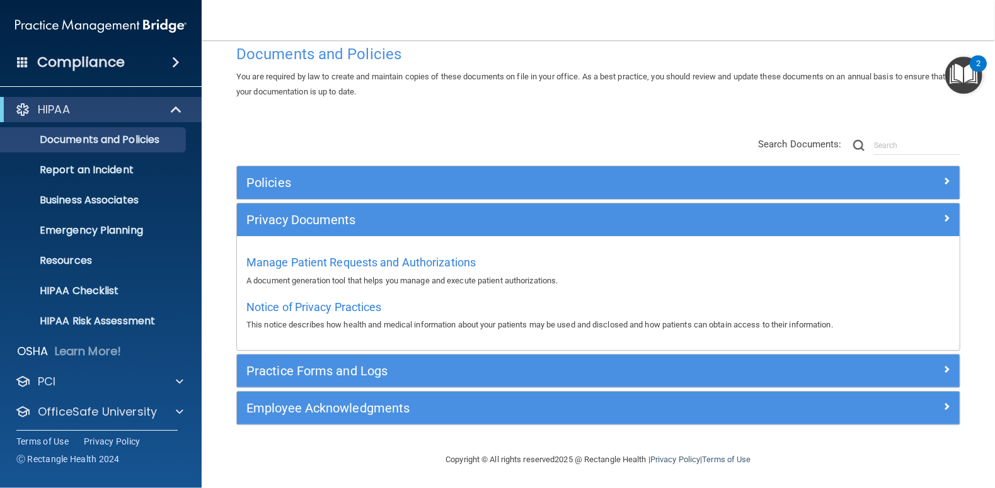
click at [352, 352] on div "Policies Select All (Unselect 0) Unselect All Print Selected (0) Acceptable Use…" at bounding box center [598, 295] width 724 height 259
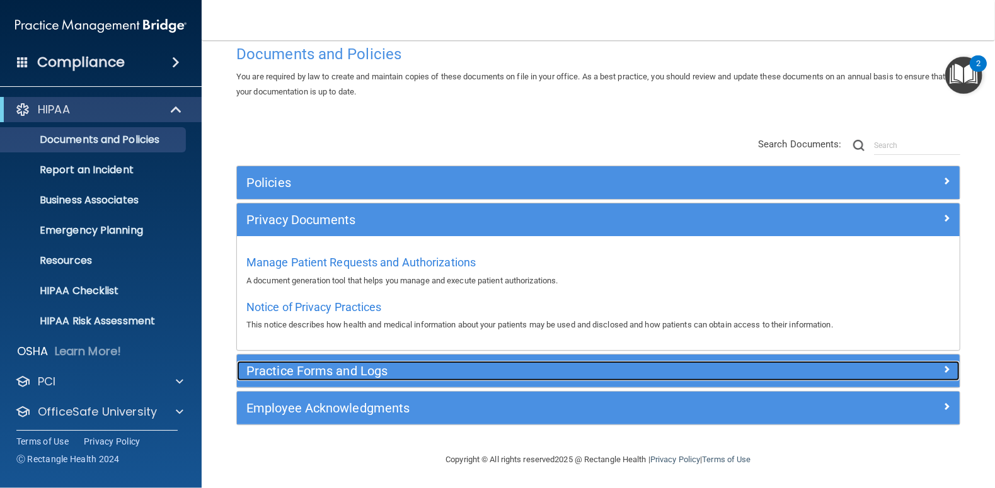
click at [342, 367] on h5 "Practice Forms and Logs" at bounding box center [507, 371] width 523 height 14
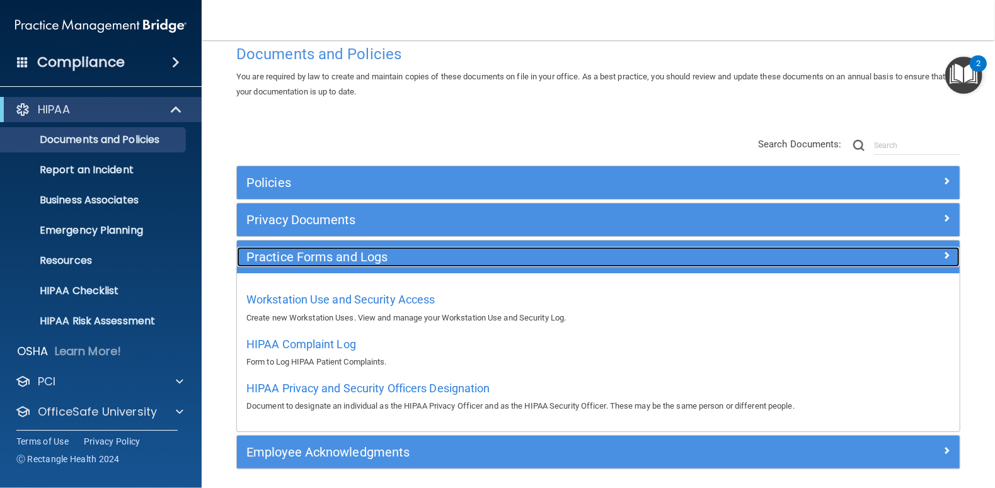
scroll to position [72, 0]
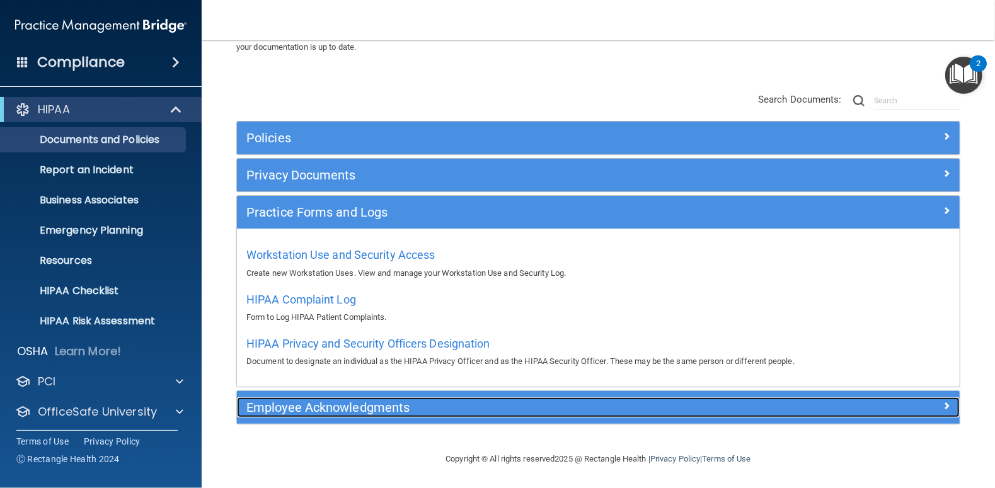
click at [346, 401] on h5 "Employee Acknowledgments" at bounding box center [507, 408] width 523 height 14
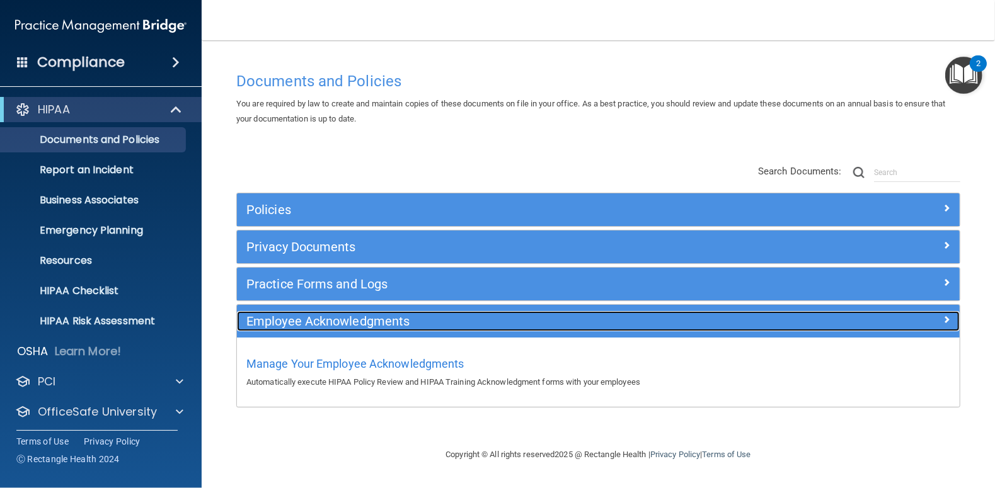
scroll to position [0, 0]
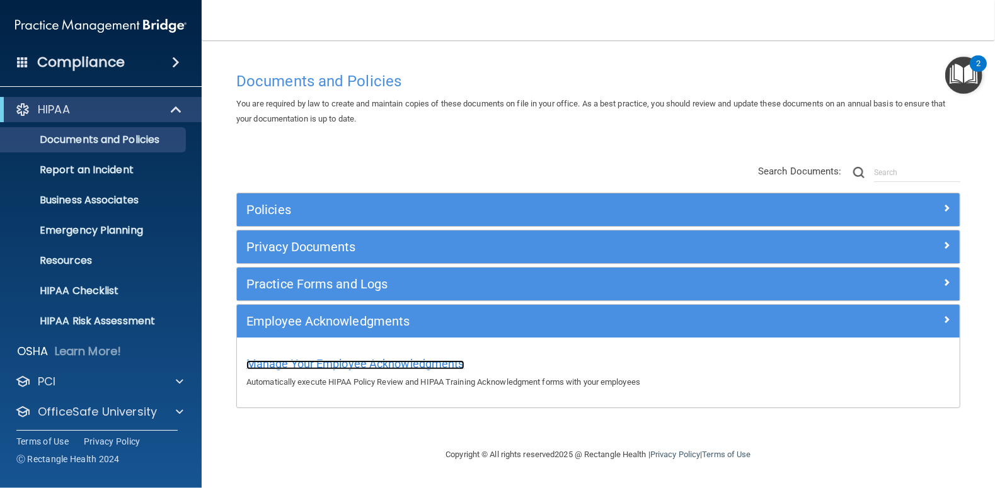
click at [357, 364] on span "Manage Your Employee Acknowledgments" at bounding box center [355, 363] width 218 height 13
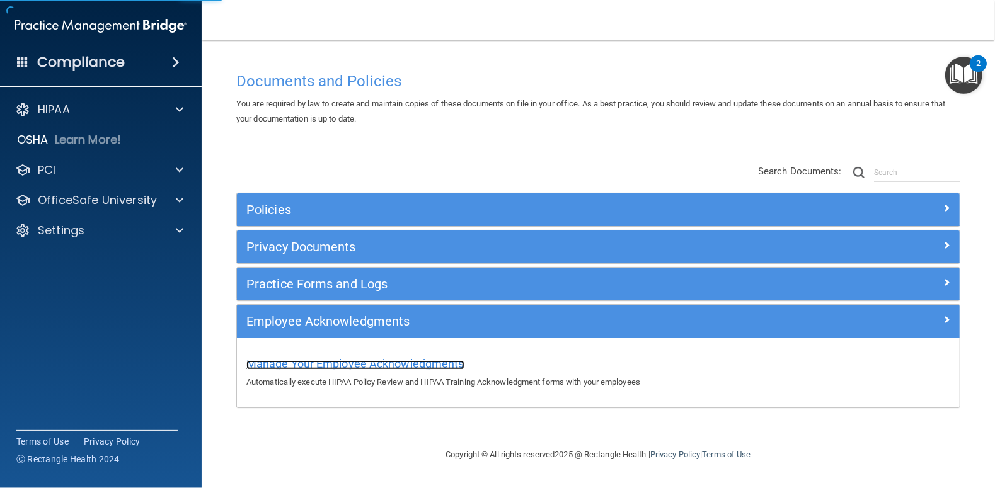
click at [357, 364] on span "Manage Your Employee Acknowledgments" at bounding box center [355, 363] width 218 height 13
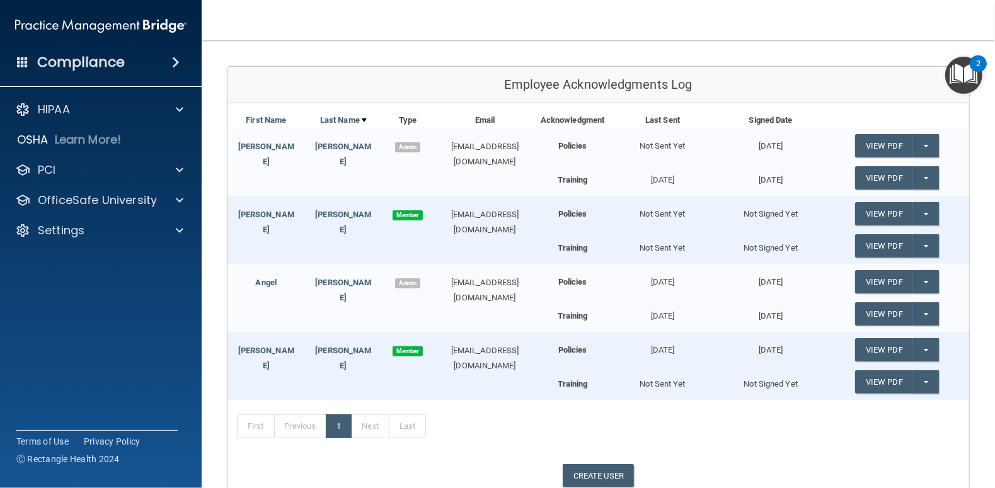
scroll to position [210, 0]
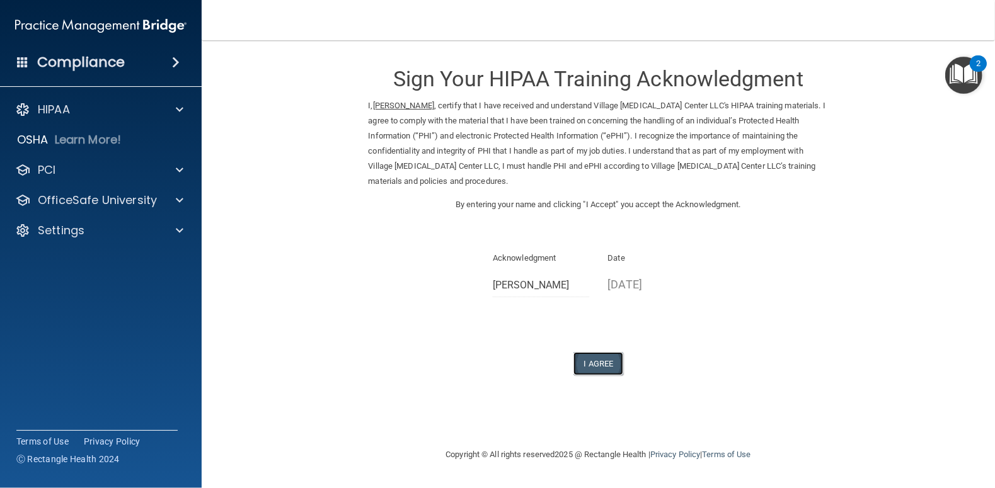
click at [584, 358] on button "I Agree" at bounding box center [599, 363] width 50 height 23
click at [613, 367] on button "I Agree" at bounding box center [599, 363] width 50 height 23
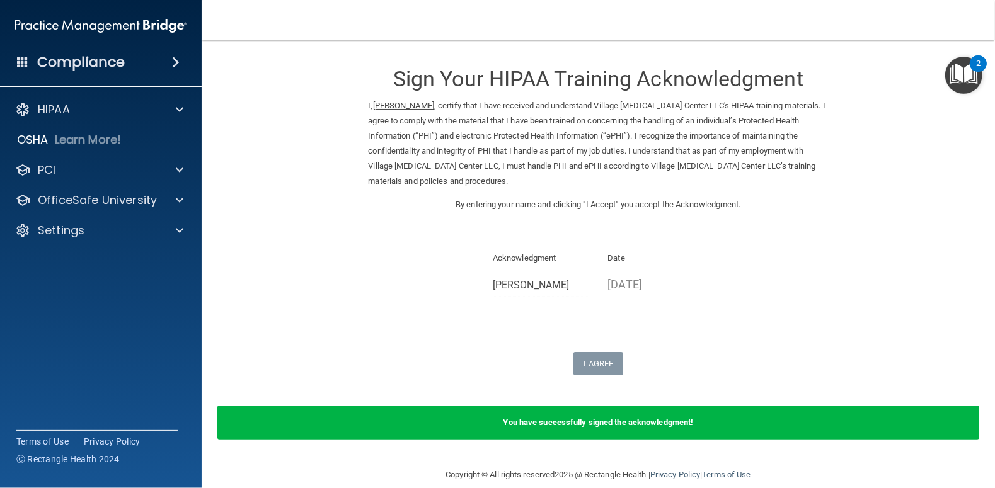
click at [567, 422] on b "You have successfully signed the acknowledgment!" at bounding box center [599, 422] width 190 height 9
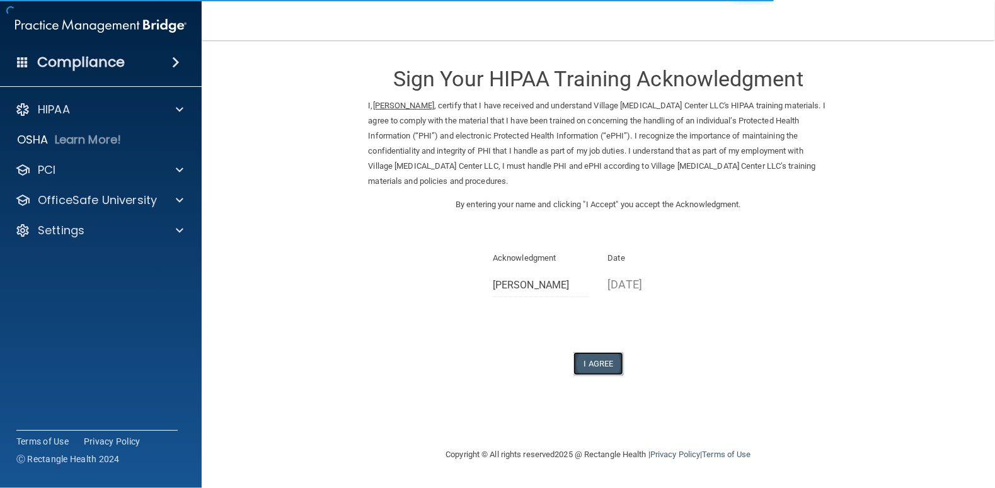
click at [594, 371] on button "I Agree" at bounding box center [599, 363] width 50 height 23
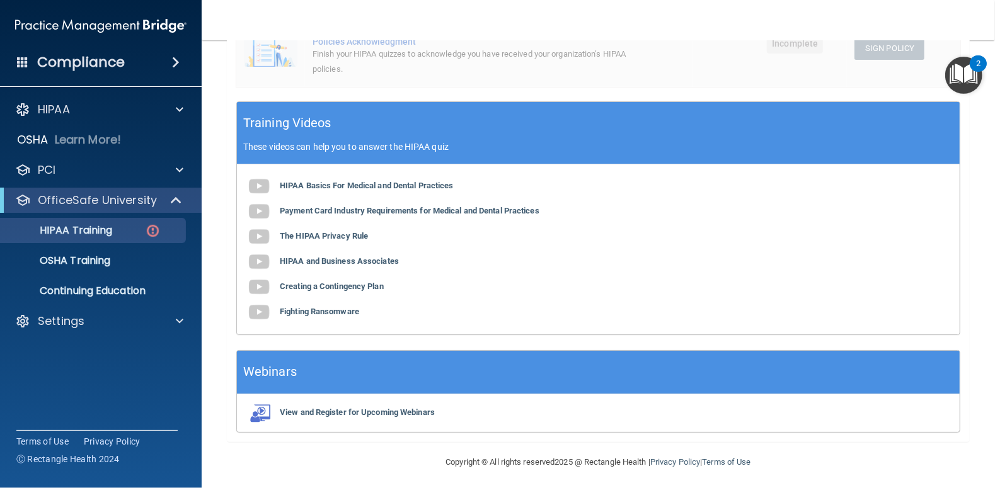
scroll to position [351, 0]
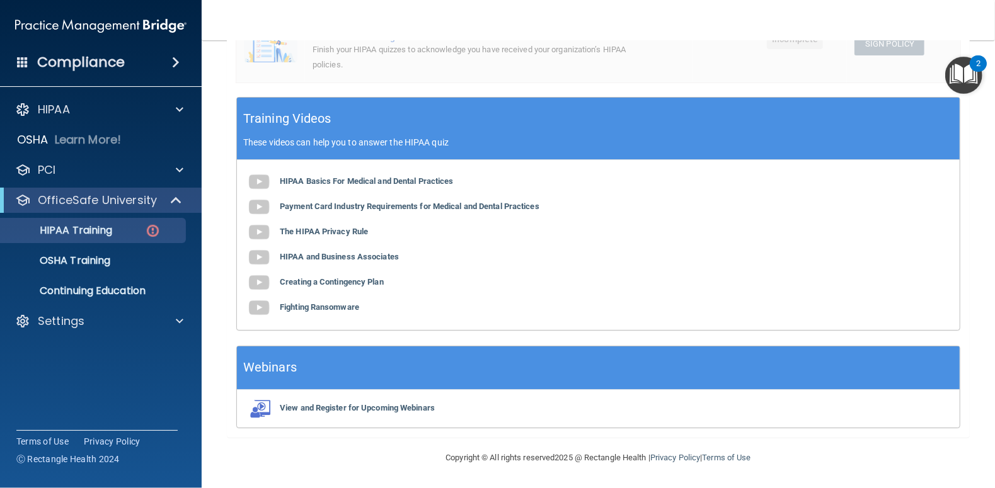
click at [272, 118] on h5 "Training Videos" at bounding box center [287, 119] width 88 height 22
click at [264, 141] on p "These videos can help you to answer the HIPAA quiz" at bounding box center [598, 142] width 710 height 10
click at [429, 144] on p "These videos can help you to answer the HIPAA quiz" at bounding box center [598, 142] width 710 height 10
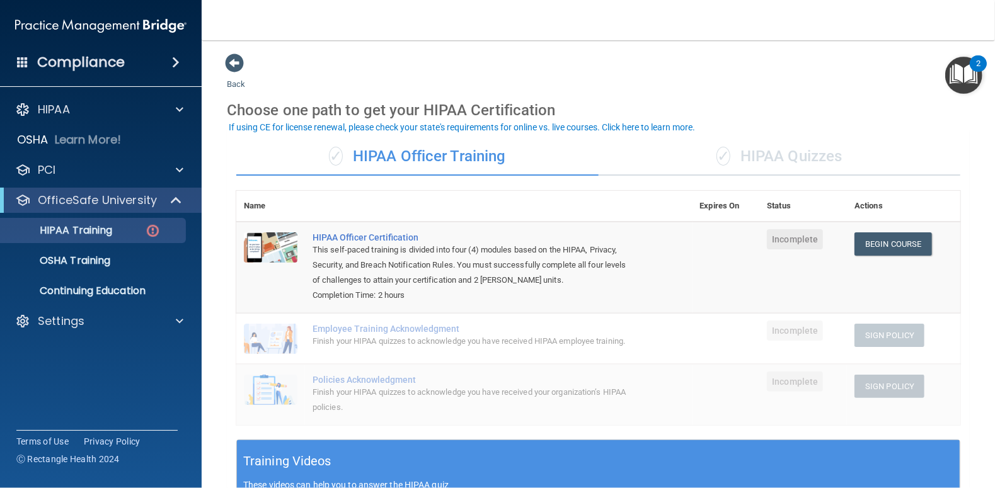
click at [811, 156] on div "✓ HIPAA Quizzes" at bounding box center [780, 157] width 362 height 38
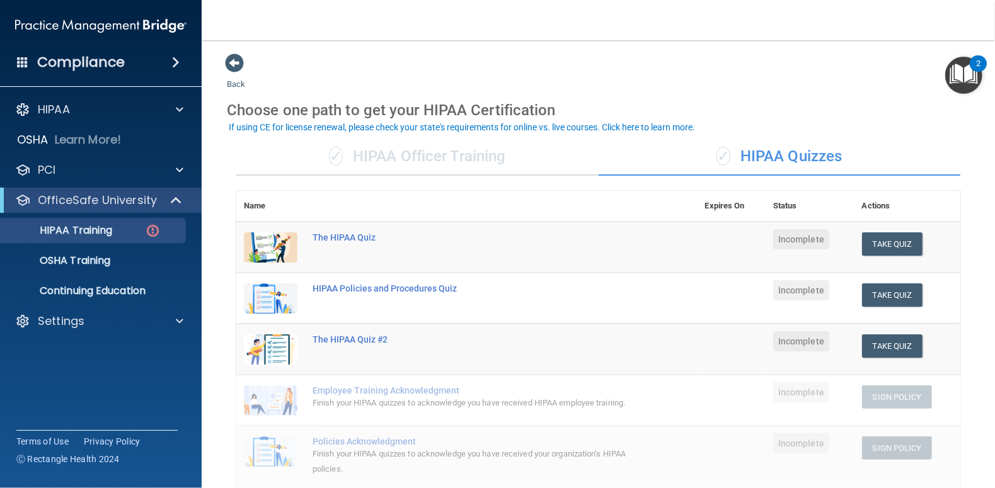
click at [459, 153] on div "✓ HIPAA Officer Training" at bounding box center [417, 157] width 362 height 38
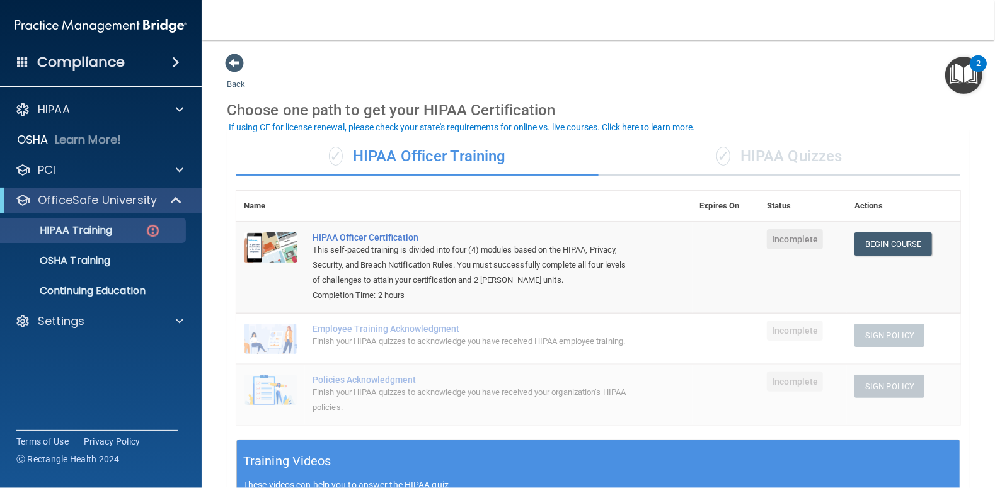
click at [754, 152] on div "✓ HIPAA Quizzes" at bounding box center [780, 157] width 362 height 38
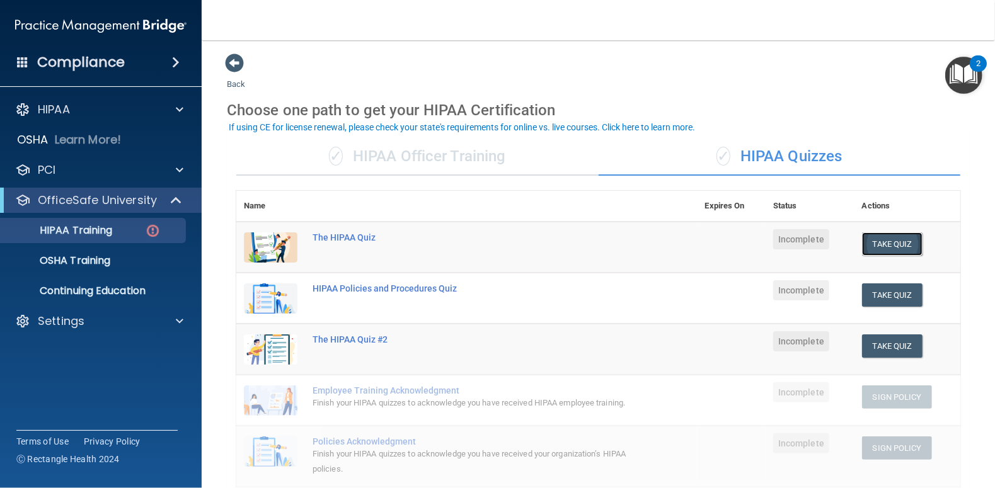
click at [886, 241] on button "Take Quiz" at bounding box center [892, 244] width 61 height 23
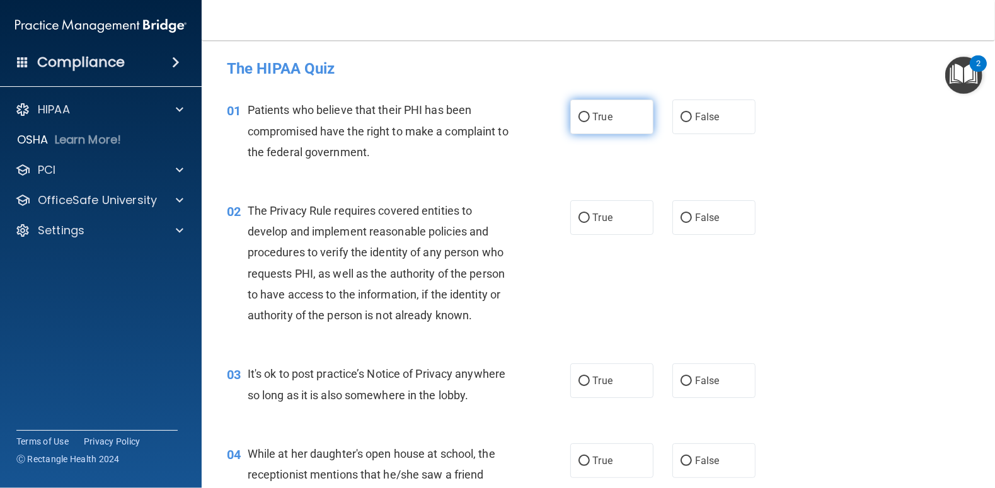
click at [579, 118] on input "True" at bounding box center [584, 117] width 11 height 9
radio input "true"
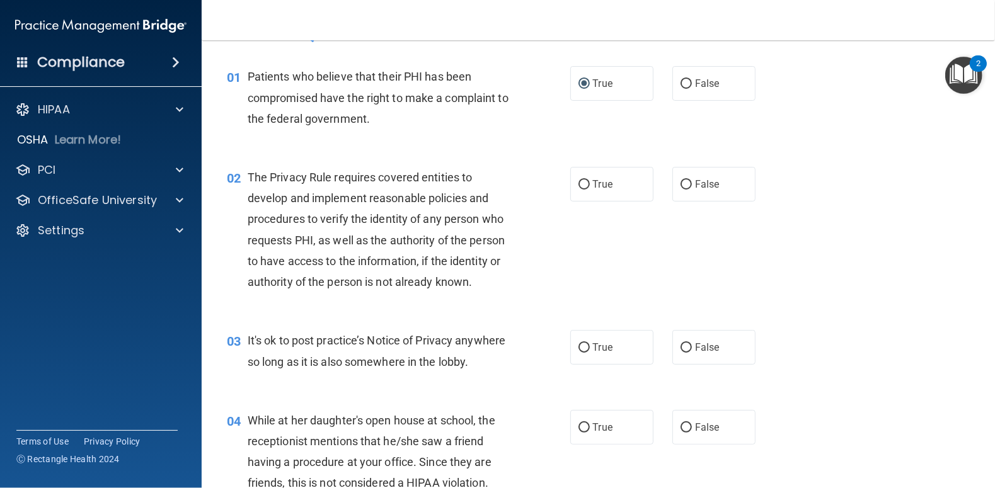
scroll to position [63, 0]
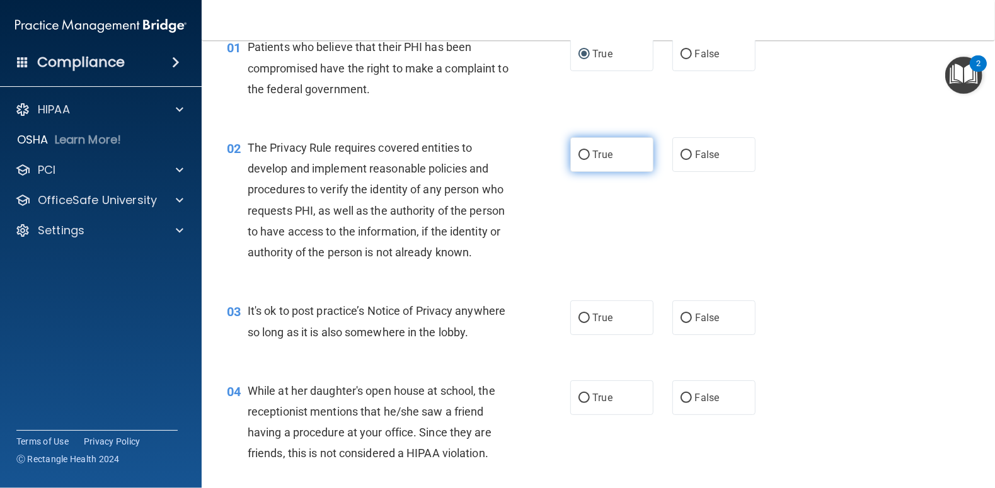
click at [579, 156] on input "True" at bounding box center [584, 155] width 11 height 9
radio input "true"
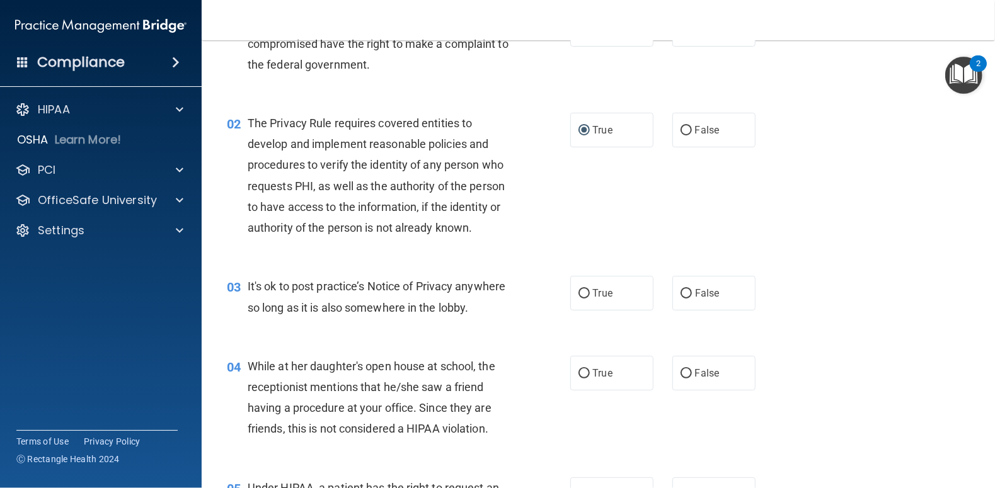
scroll to position [189, 0]
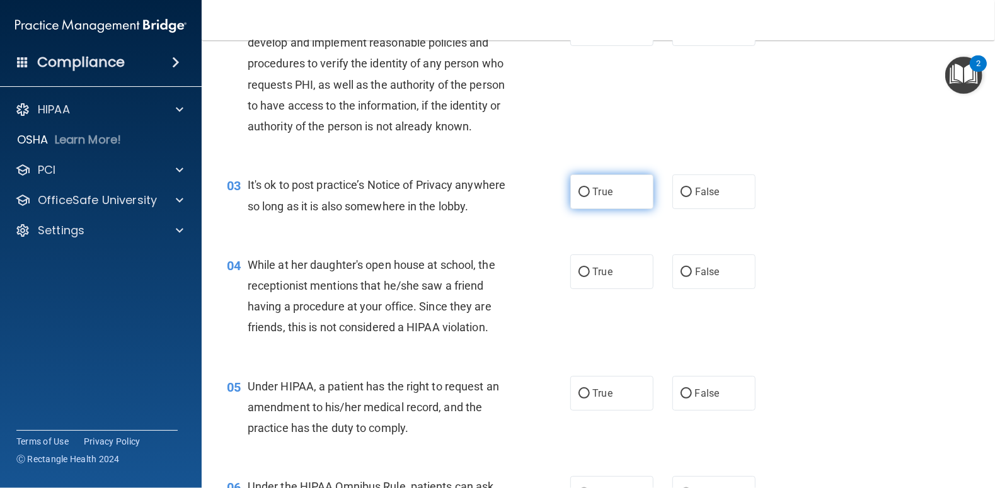
click at [580, 197] on input "True" at bounding box center [584, 192] width 11 height 9
radio input "true"
click at [681, 277] on input "False" at bounding box center [686, 272] width 11 height 9
radio input "true"
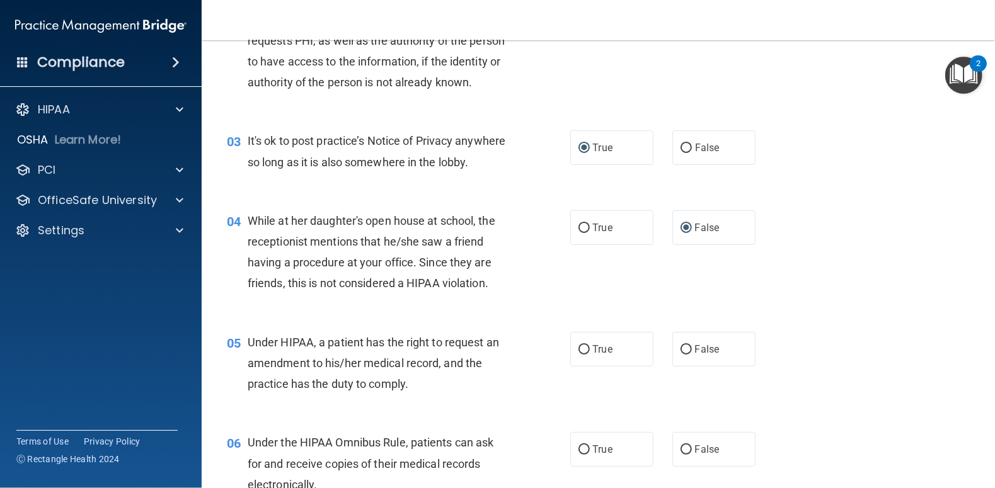
scroll to position [314, 0]
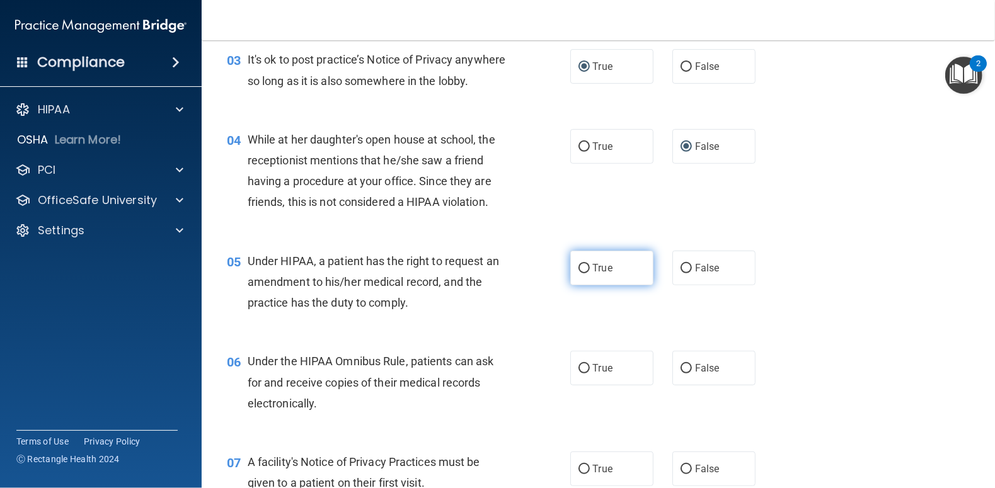
click at [579, 274] on input "True" at bounding box center [584, 268] width 11 height 9
radio input "true"
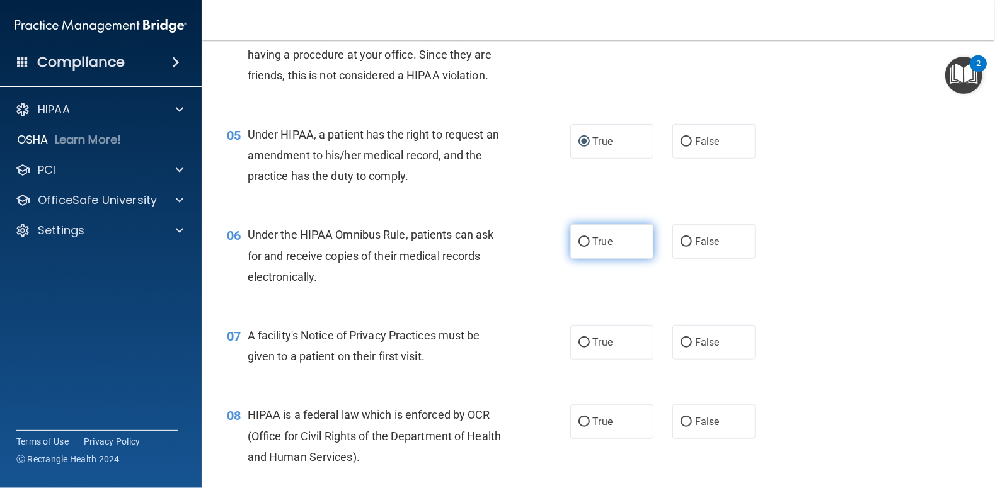
click at [579, 247] on input "True" at bounding box center [584, 242] width 11 height 9
radio input "true"
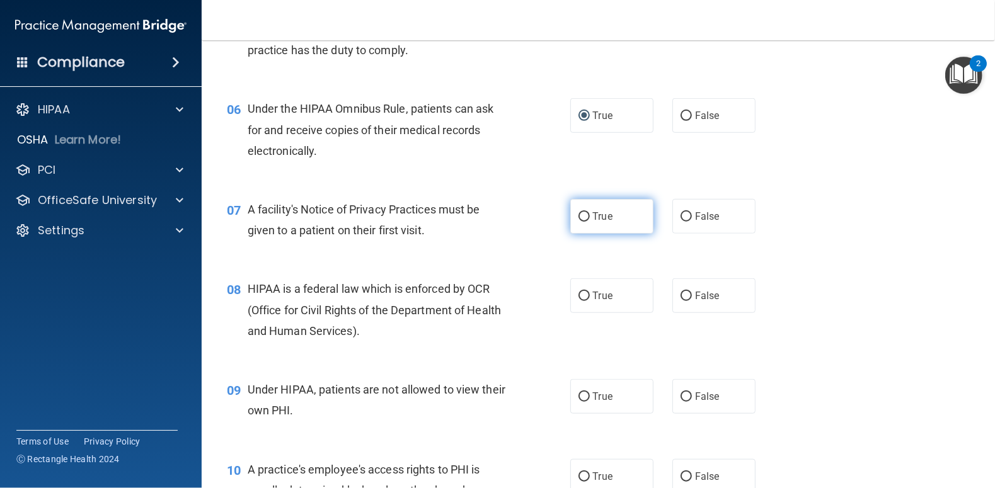
click at [580, 222] on input "True" at bounding box center [584, 216] width 11 height 9
radio input "true"
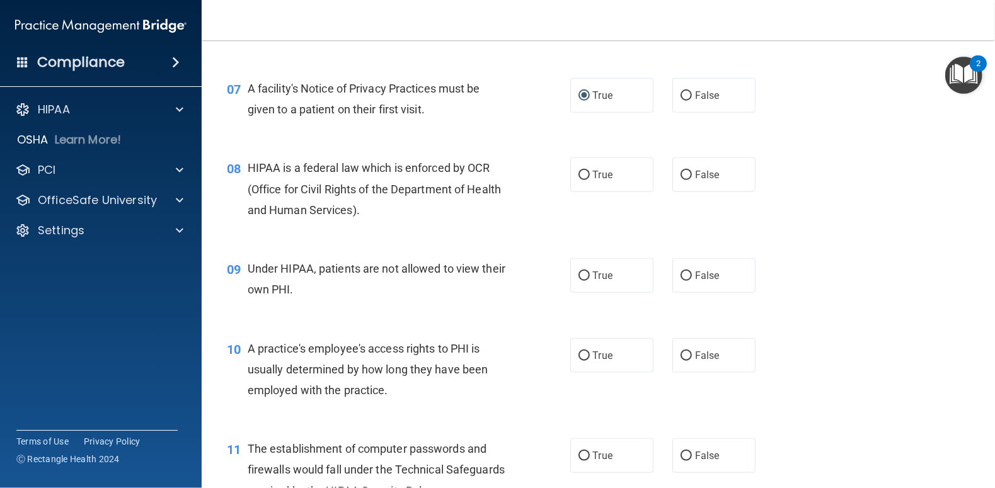
scroll to position [693, 0]
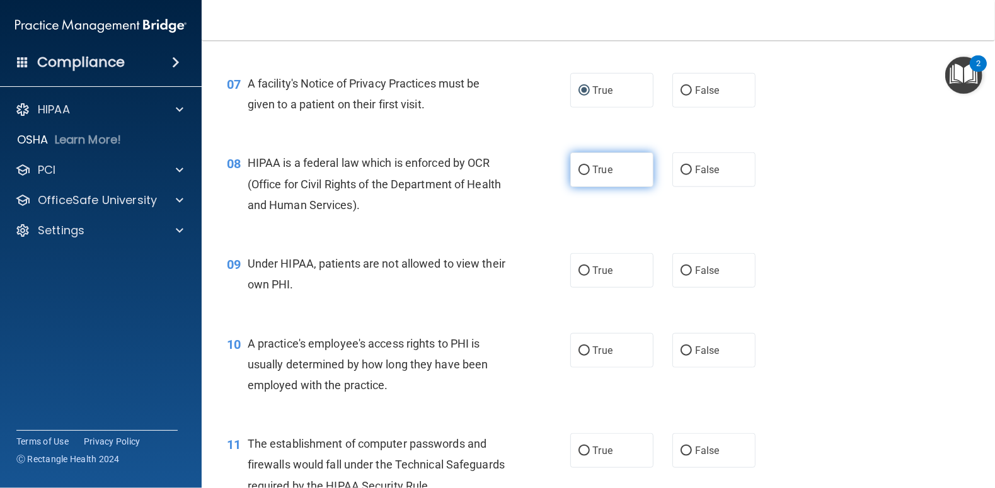
click at [580, 175] on input "True" at bounding box center [584, 170] width 11 height 9
radio input "true"
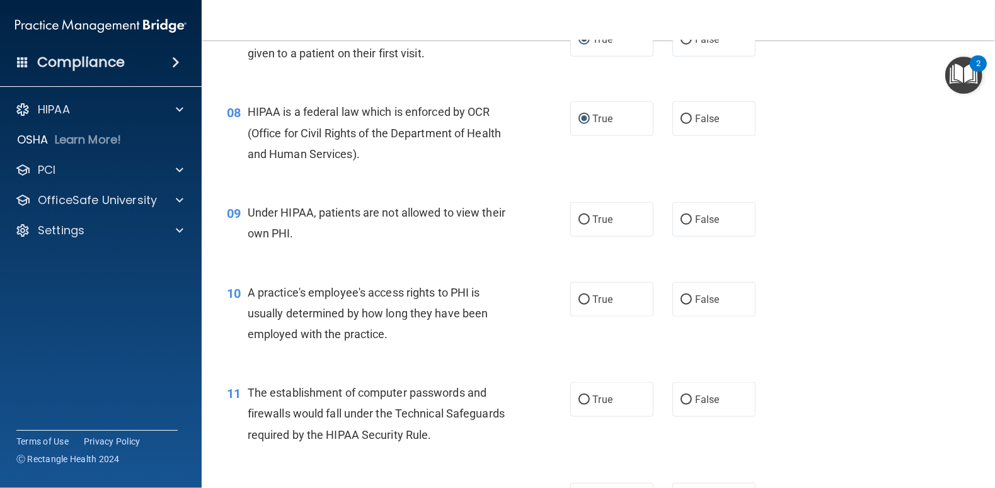
scroll to position [819, 0]
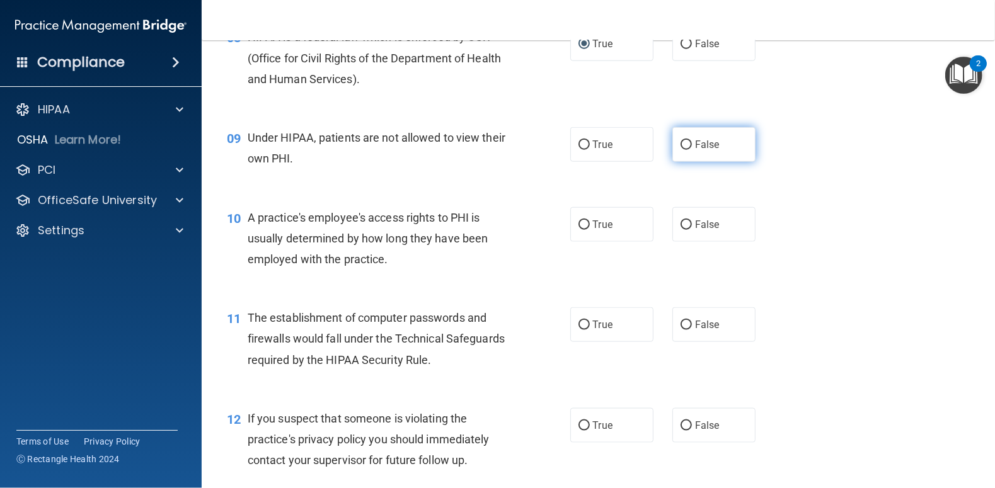
click at [684, 150] on input "False" at bounding box center [686, 145] width 11 height 9
radio input "true"
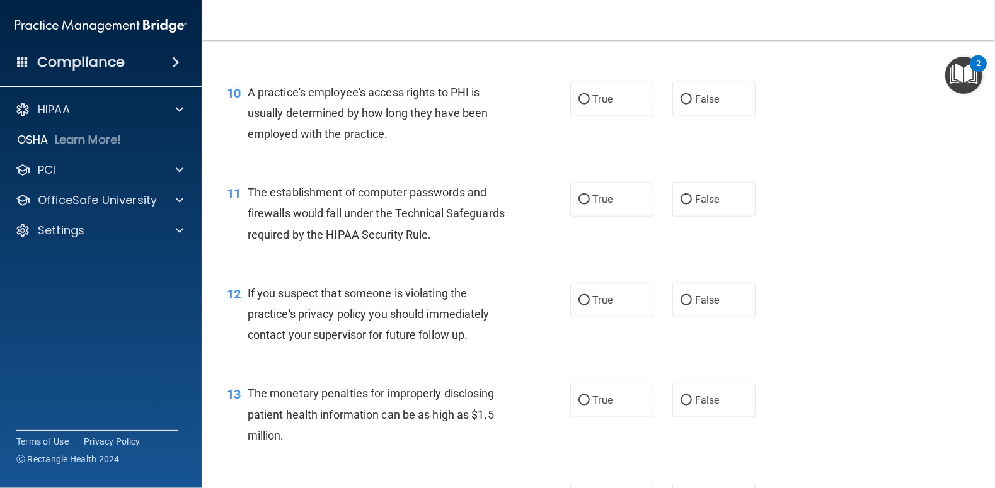
scroll to position [945, 0]
click at [681, 104] on input "False" at bounding box center [686, 99] width 11 height 9
radio input "true"
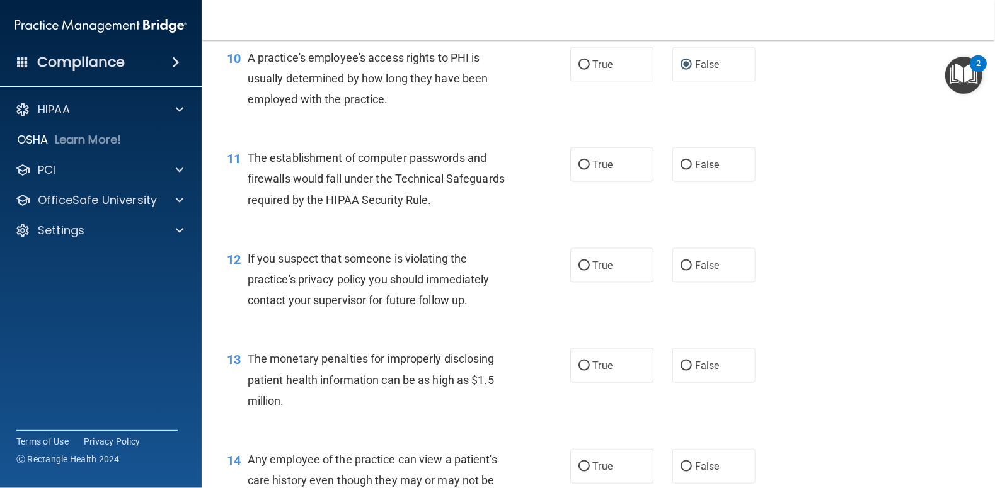
scroll to position [1008, 0]
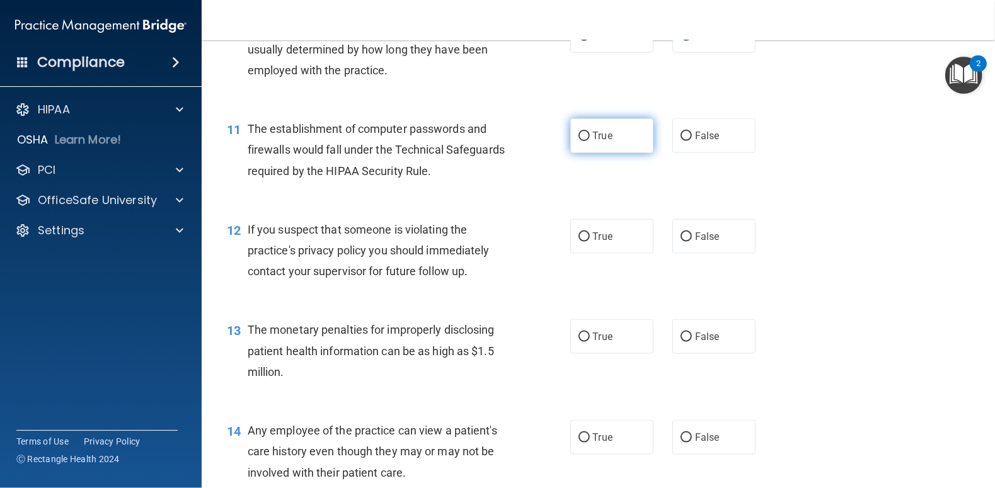
click at [580, 141] on input "True" at bounding box center [584, 136] width 11 height 9
radio input "true"
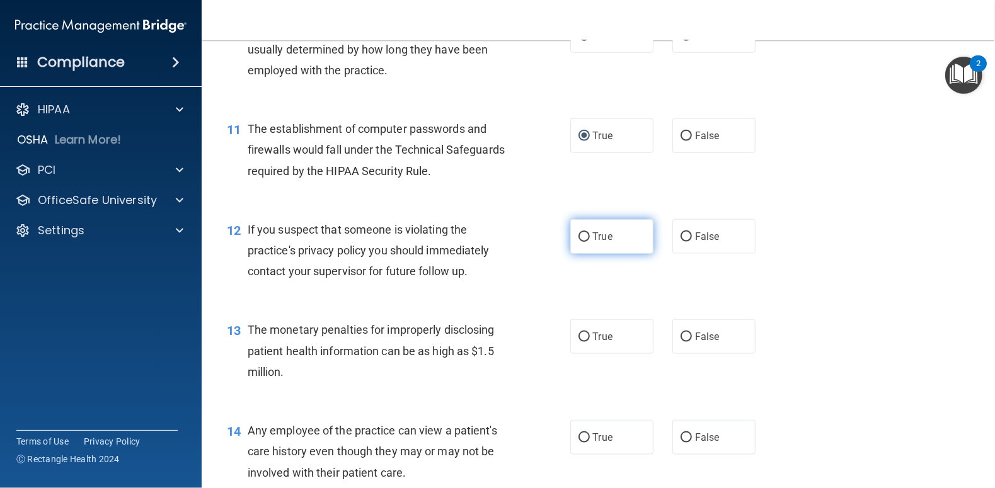
click at [579, 242] on input "True" at bounding box center [584, 237] width 11 height 9
radio input "true"
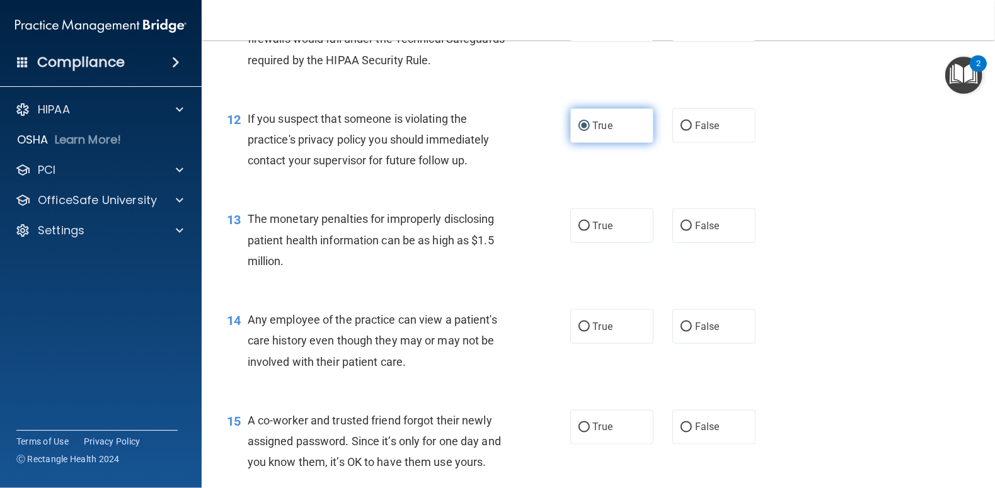
scroll to position [1134, 0]
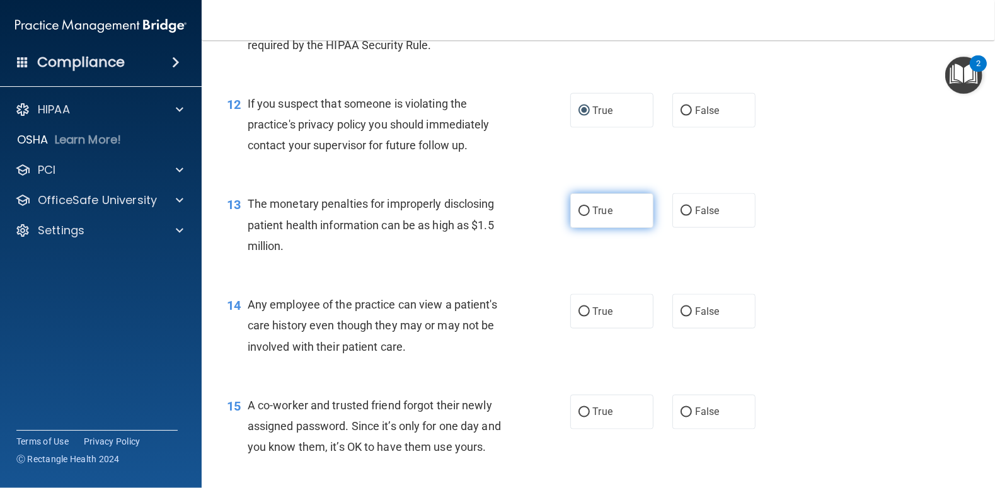
click at [579, 216] on input "True" at bounding box center [584, 211] width 11 height 9
radio input "true"
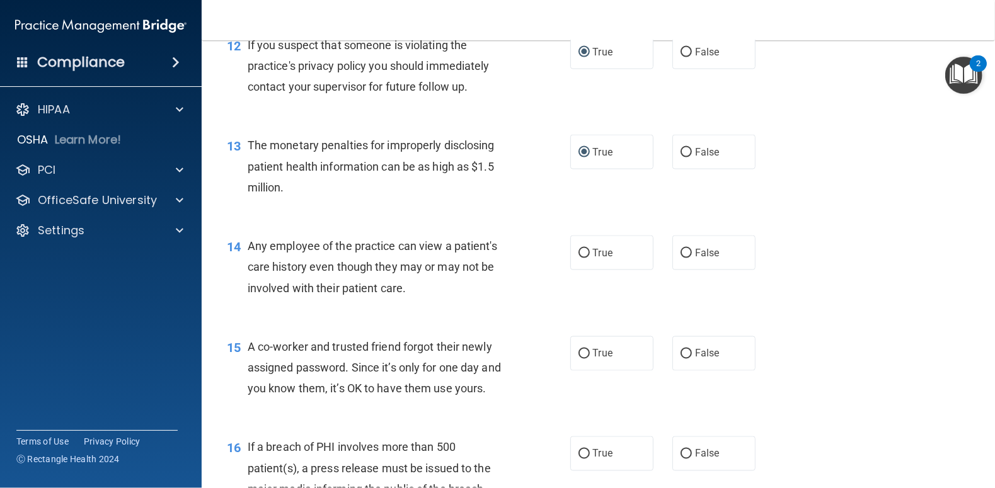
scroll to position [1260, 0]
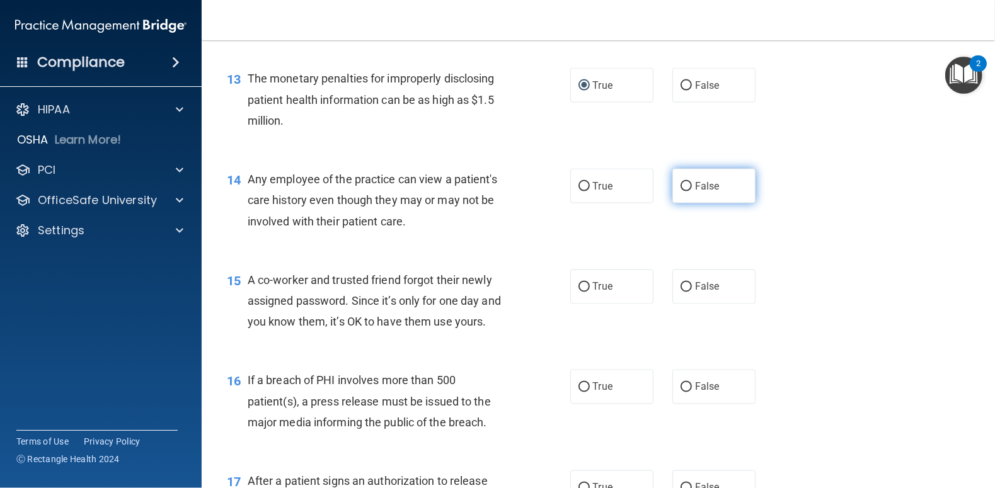
click at [681, 192] on input "False" at bounding box center [686, 186] width 11 height 9
radio input "true"
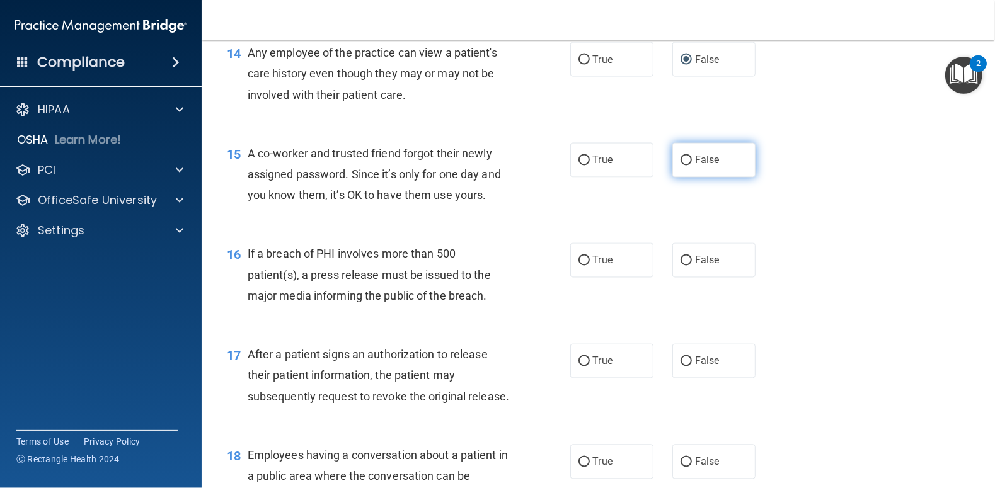
click at [681, 166] on input "False" at bounding box center [686, 160] width 11 height 9
radio input "true"
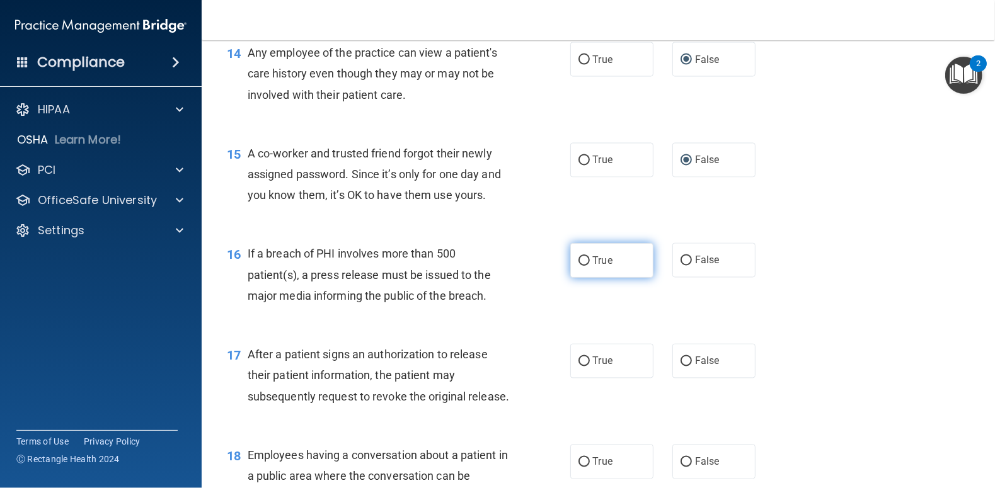
click at [579, 266] on input "True" at bounding box center [584, 261] width 11 height 9
radio input "true"
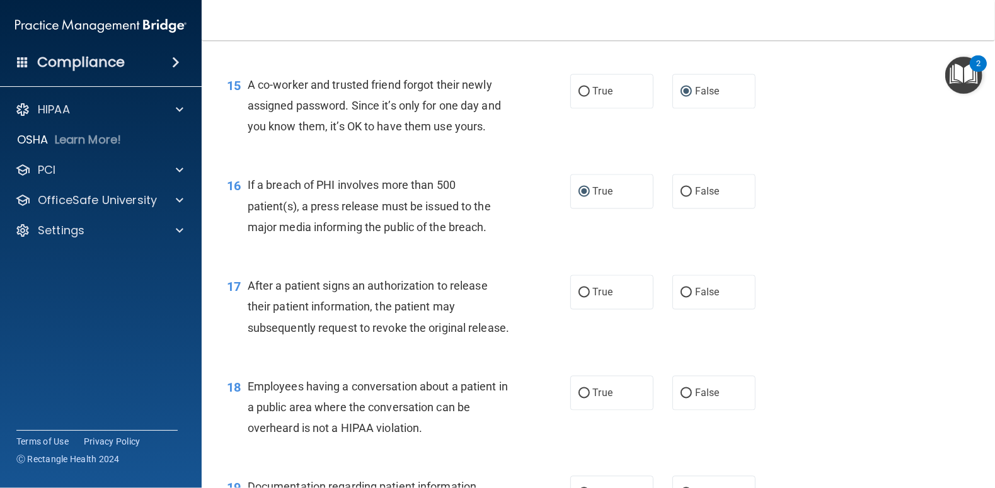
scroll to position [1576, 0]
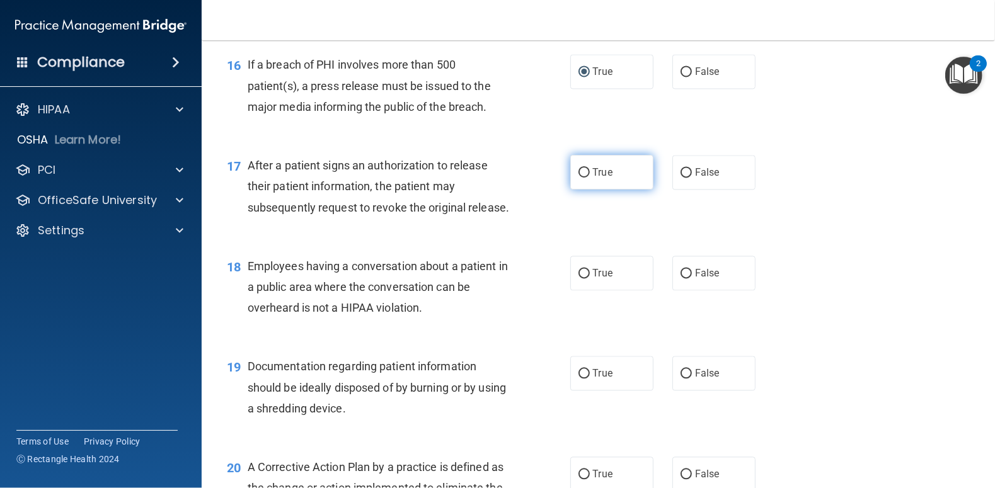
click at [579, 178] on input "True" at bounding box center [584, 172] width 11 height 9
radio input "true"
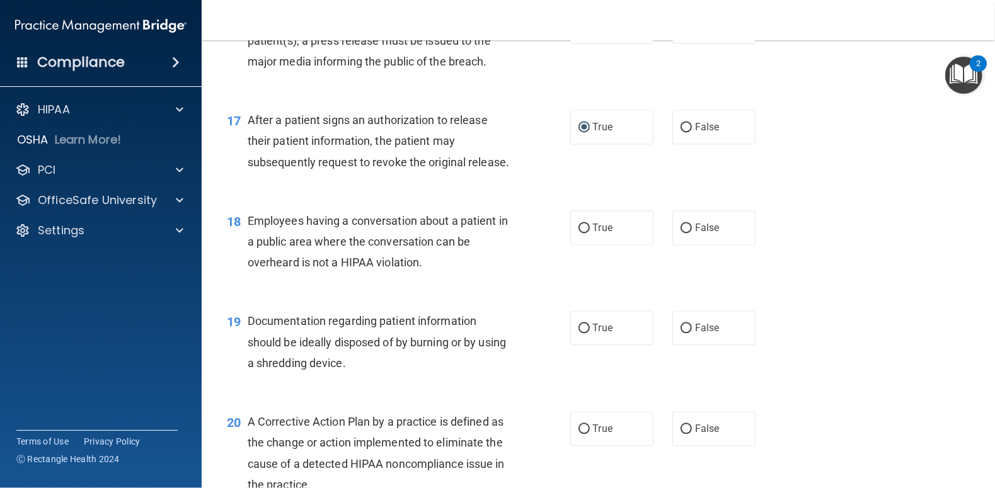
scroll to position [1702, 0]
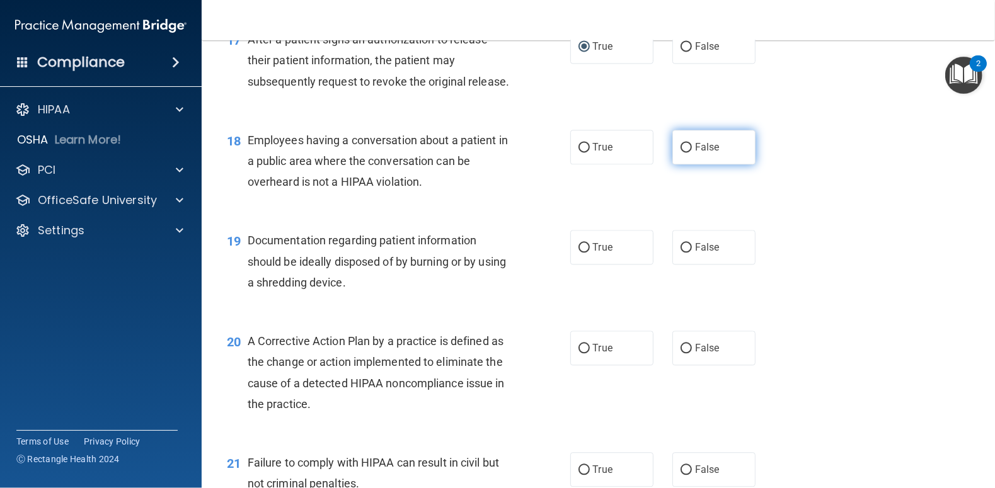
click at [681, 153] on input "False" at bounding box center [686, 147] width 11 height 9
radio input "true"
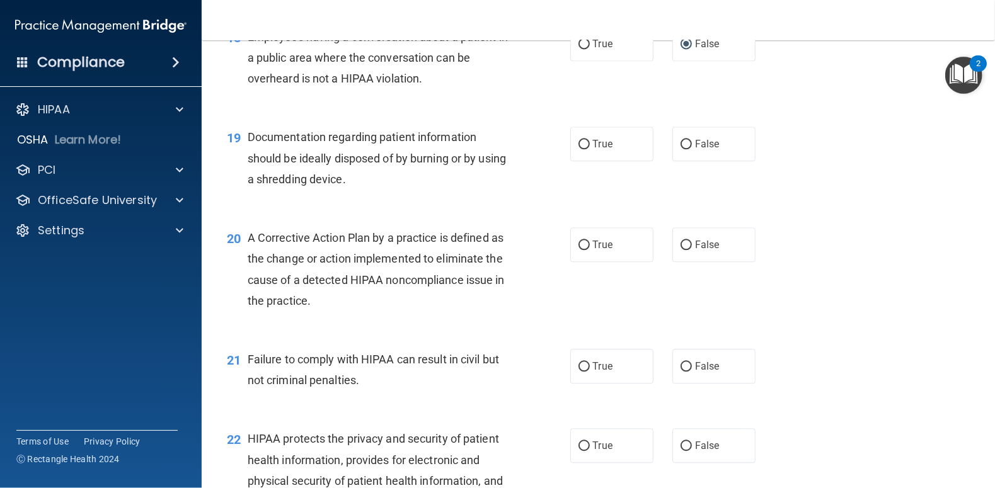
scroll to position [1828, 0]
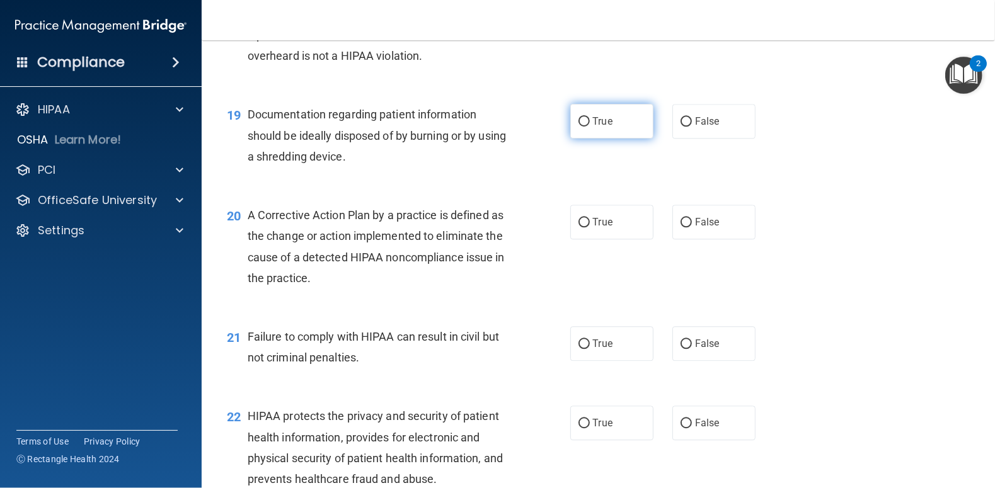
click at [579, 127] on input "True" at bounding box center [584, 121] width 11 height 9
radio input "true"
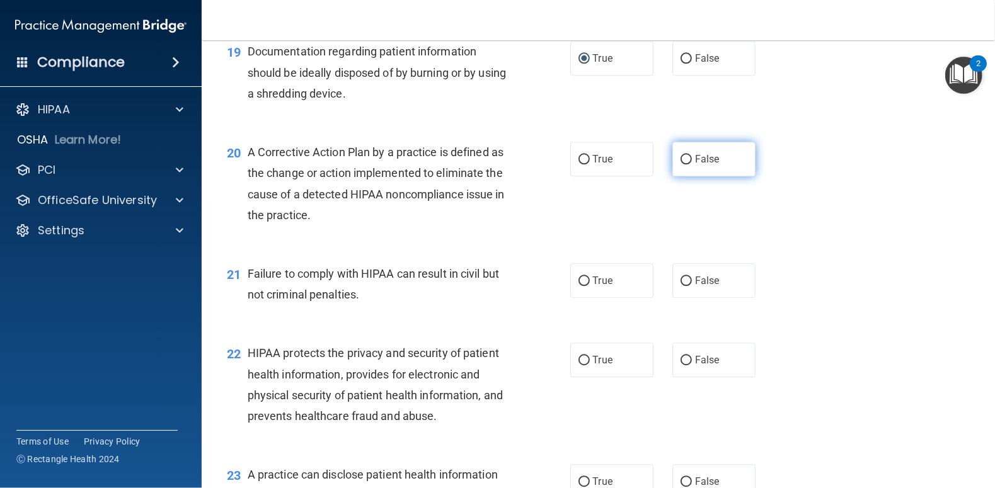
click at [681, 164] on input "False" at bounding box center [686, 159] width 11 height 9
radio input "true"
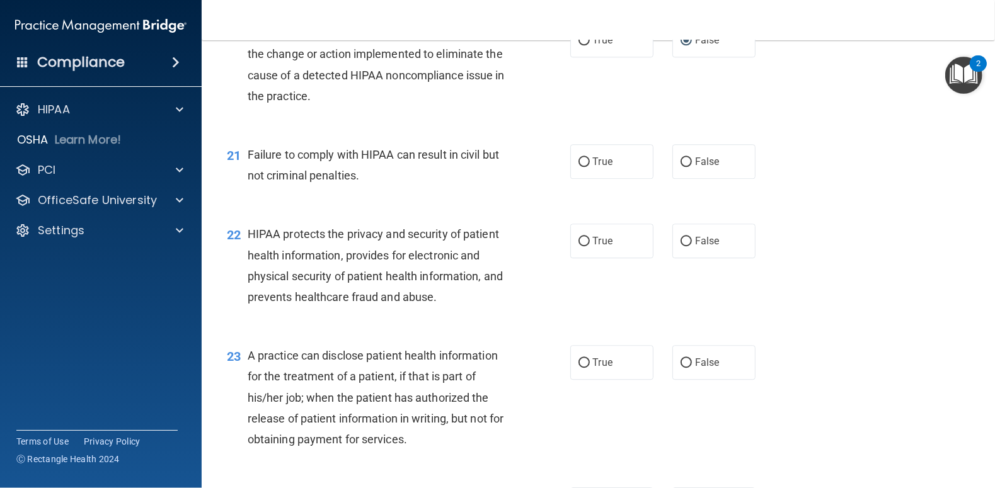
scroll to position [2017, 0]
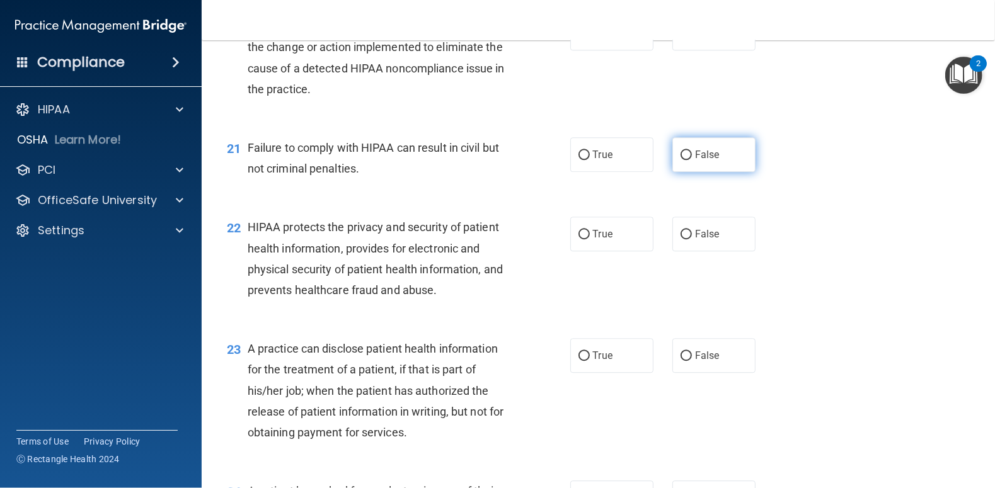
click at [681, 160] on input "False" at bounding box center [686, 155] width 11 height 9
radio input "true"
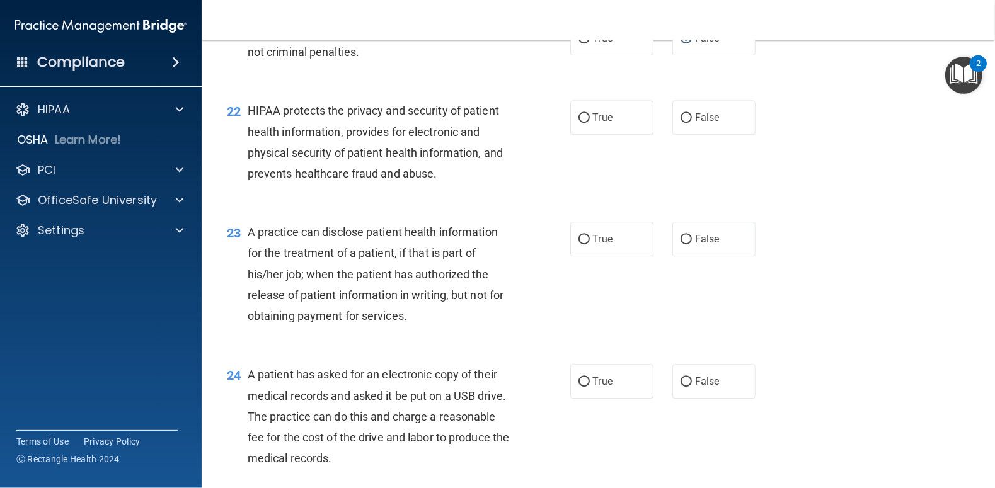
scroll to position [2143, 0]
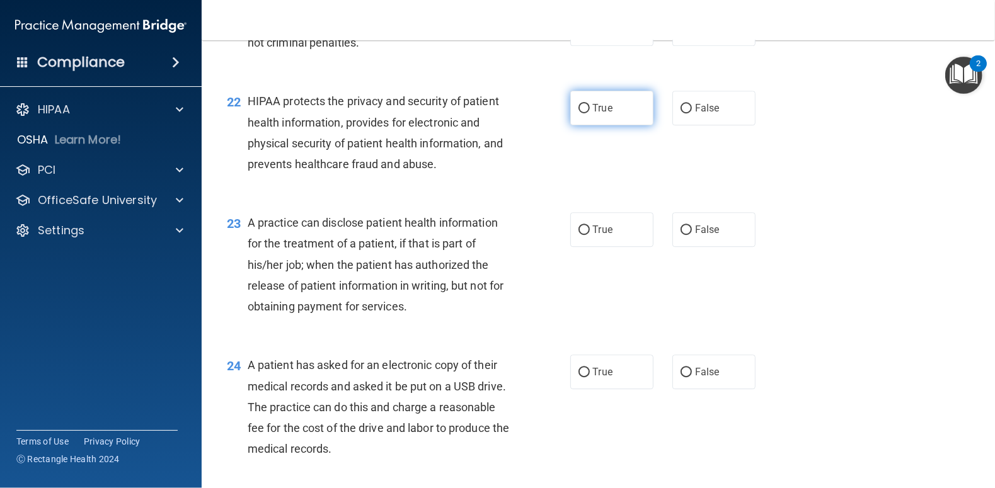
click at [579, 113] on input "True" at bounding box center [584, 108] width 11 height 9
radio input "true"
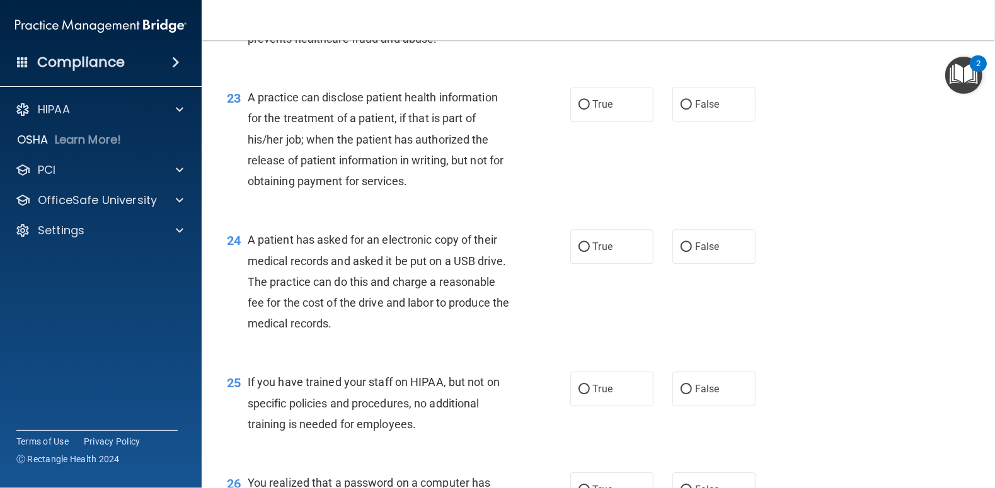
scroll to position [2269, 0]
click at [681, 109] on input "False" at bounding box center [686, 104] width 11 height 9
radio input "true"
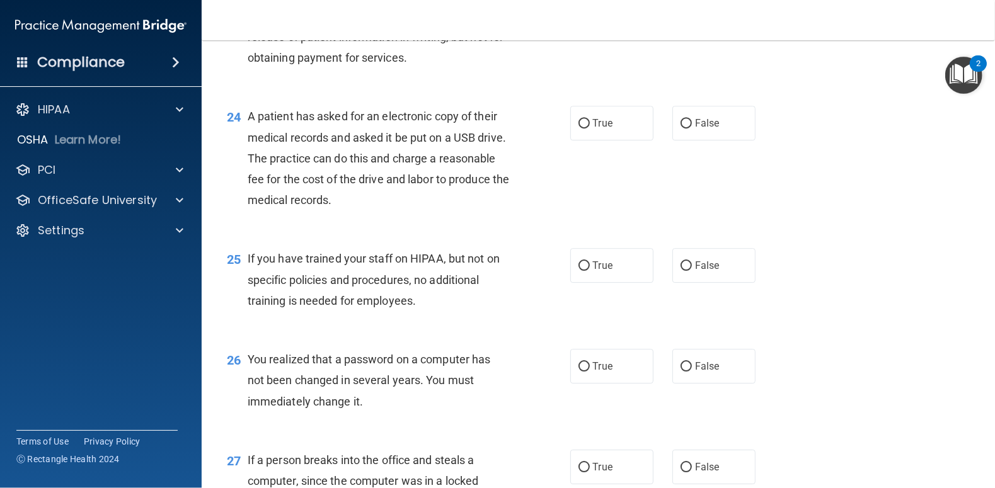
scroll to position [2395, 0]
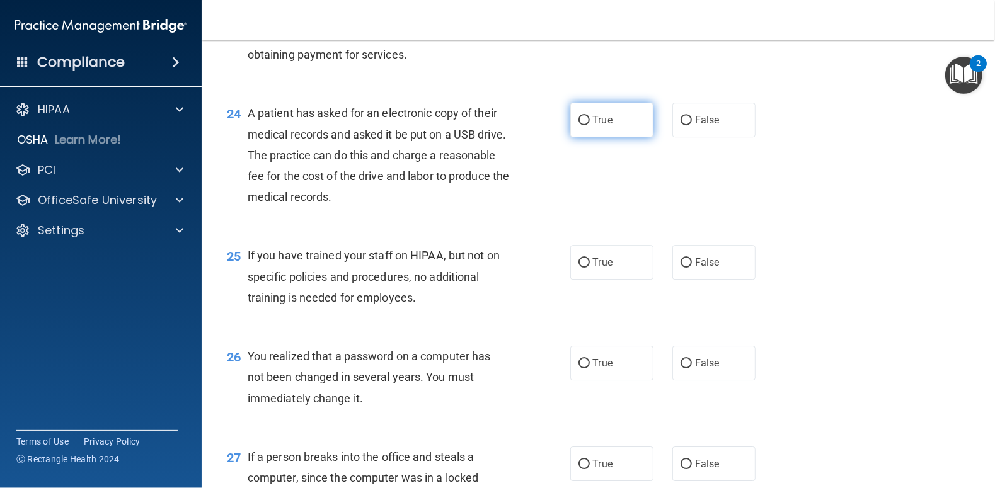
click at [580, 125] on input "True" at bounding box center [584, 120] width 11 height 9
radio input "true"
click at [683, 268] on input "False" at bounding box center [686, 262] width 11 height 9
radio input "true"
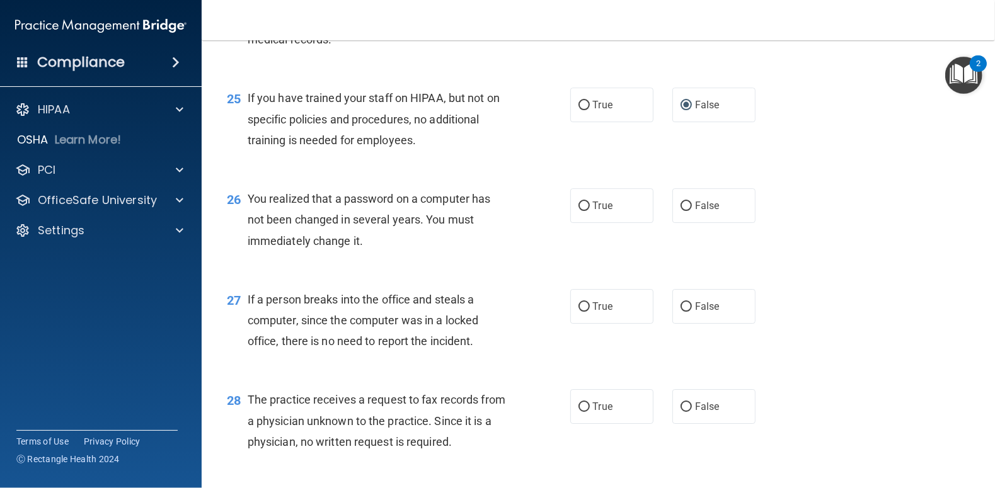
scroll to position [2584, 0]
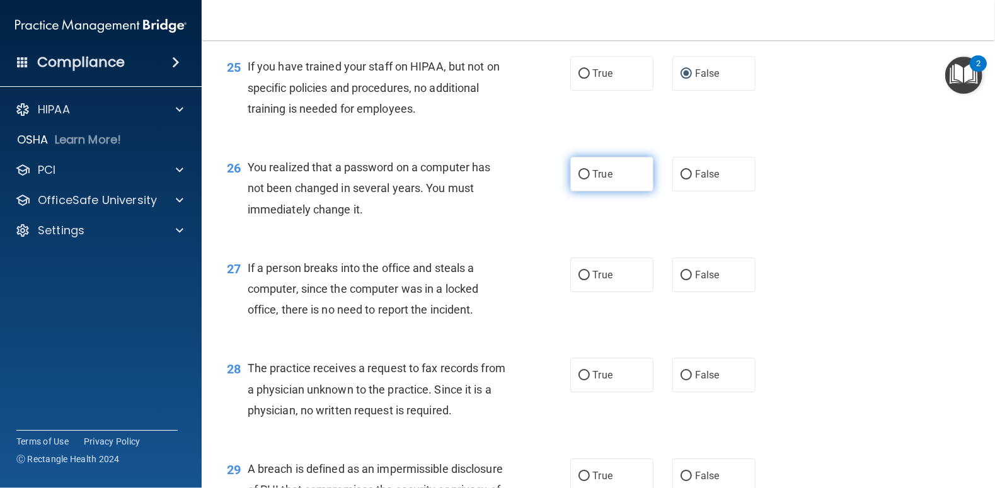
click at [579, 180] on input "True" at bounding box center [584, 174] width 11 height 9
radio input "true"
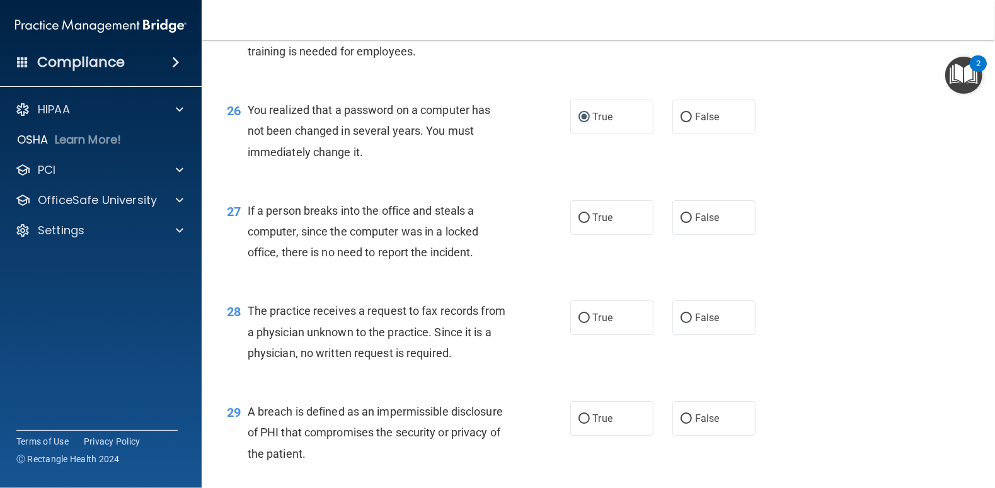
scroll to position [2710, 0]
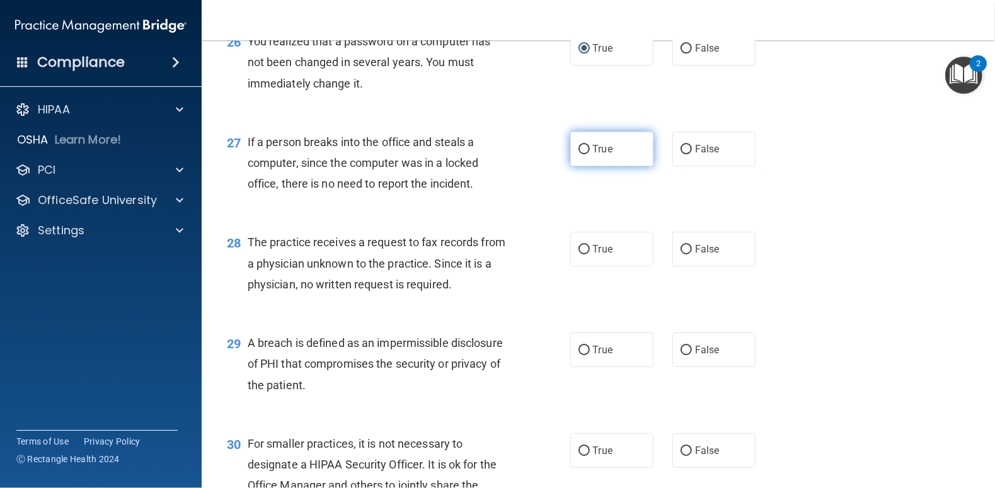
click at [581, 154] on input "True" at bounding box center [584, 149] width 11 height 9
radio input "true"
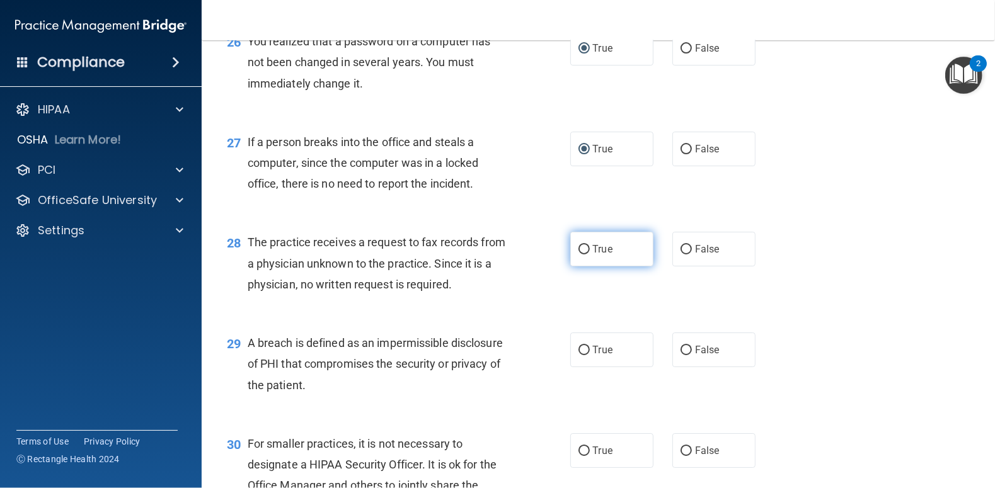
click at [579, 255] on input "True" at bounding box center [584, 249] width 11 height 9
radio input "true"
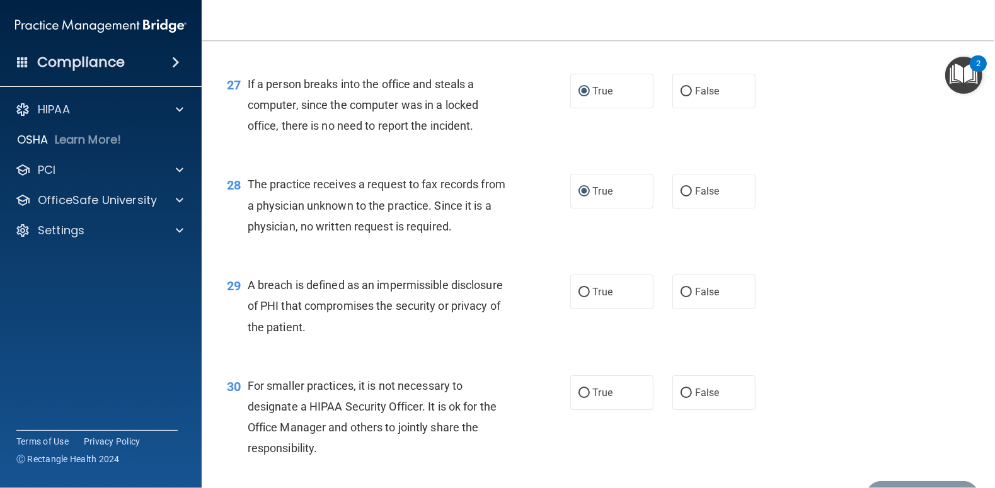
scroll to position [2899, 0]
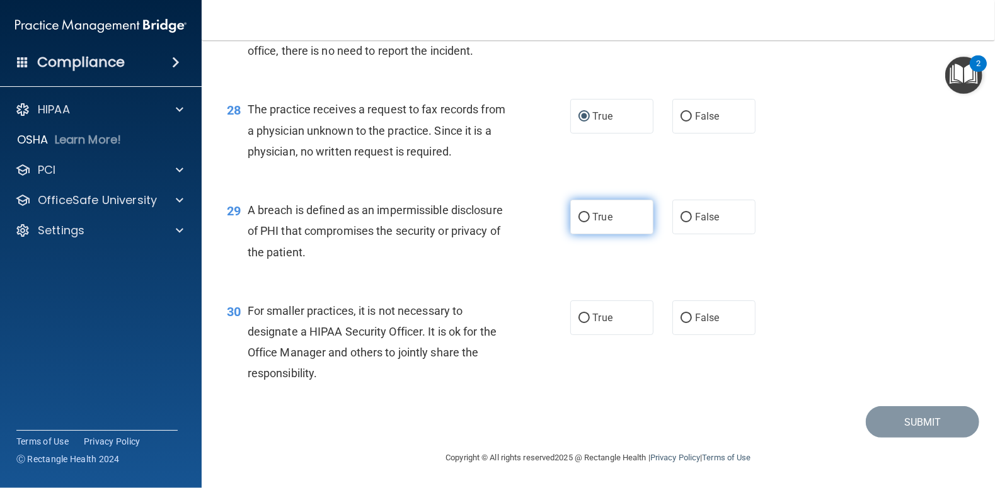
click at [579, 222] on input "True" at bounding box center [584, 217] width 11 height 9
radio input "true"
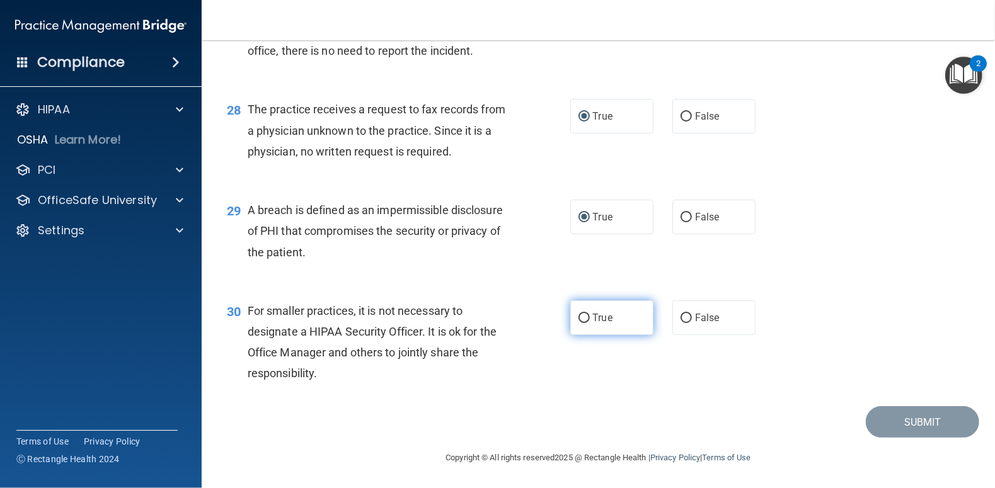
click at [584, 323] on input "True" at bounding box center [584, 318] width 11 height 9
radio input "true"
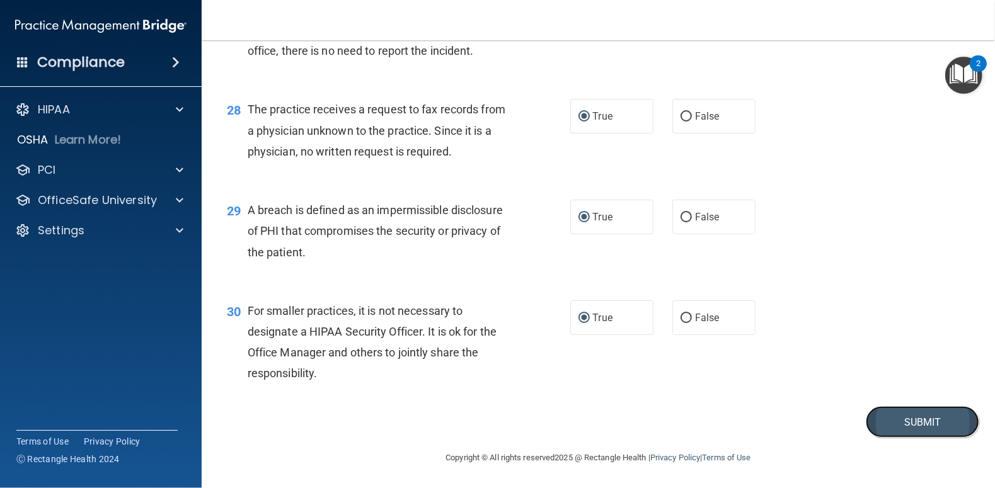
click at [928, 436] on button "Submit" at bounding box center [922, 423] width 113 height 32
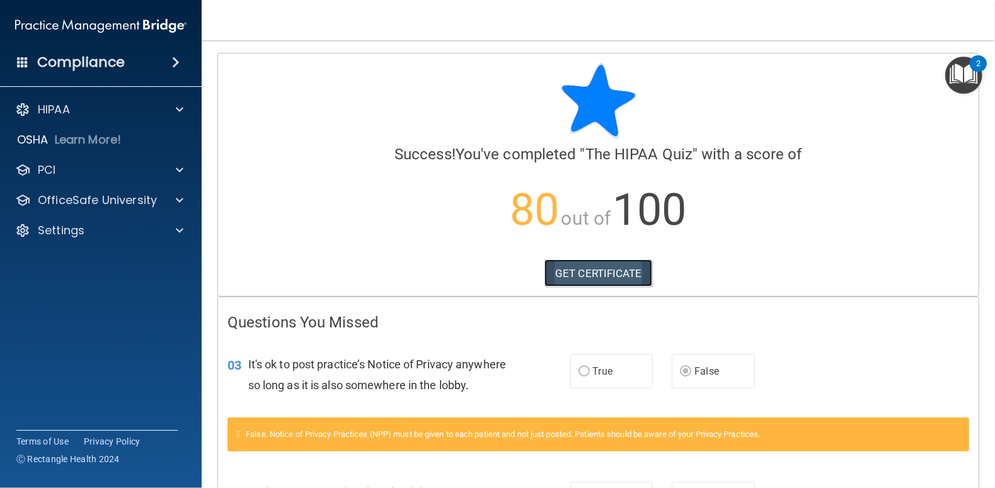
click at [609, 275] on link "GET CERTIFICATE" at bounding box center [599, 274] width 108 height 28
